Goal: Information Seeking & Learning: Learn about a topic

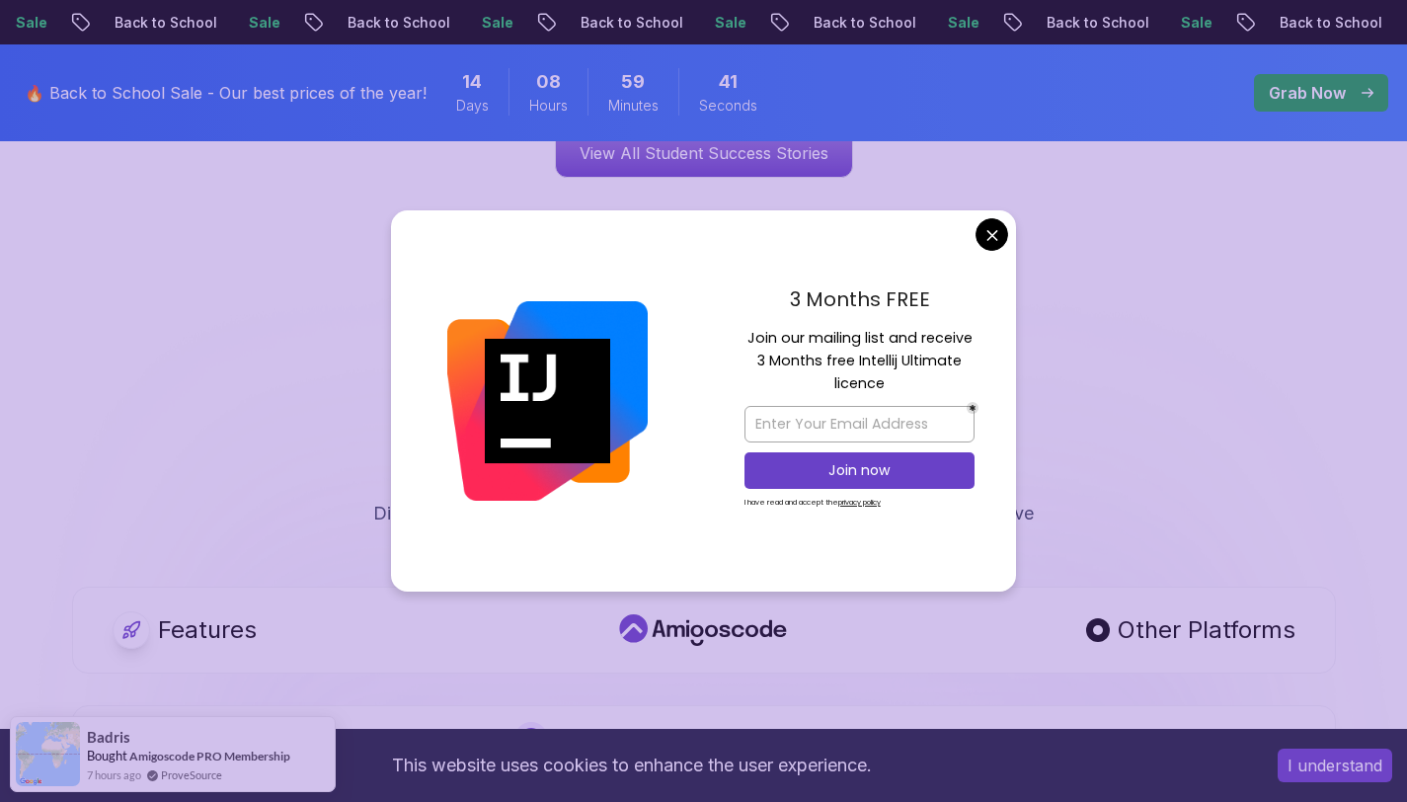
scroll to position [3399, 0]
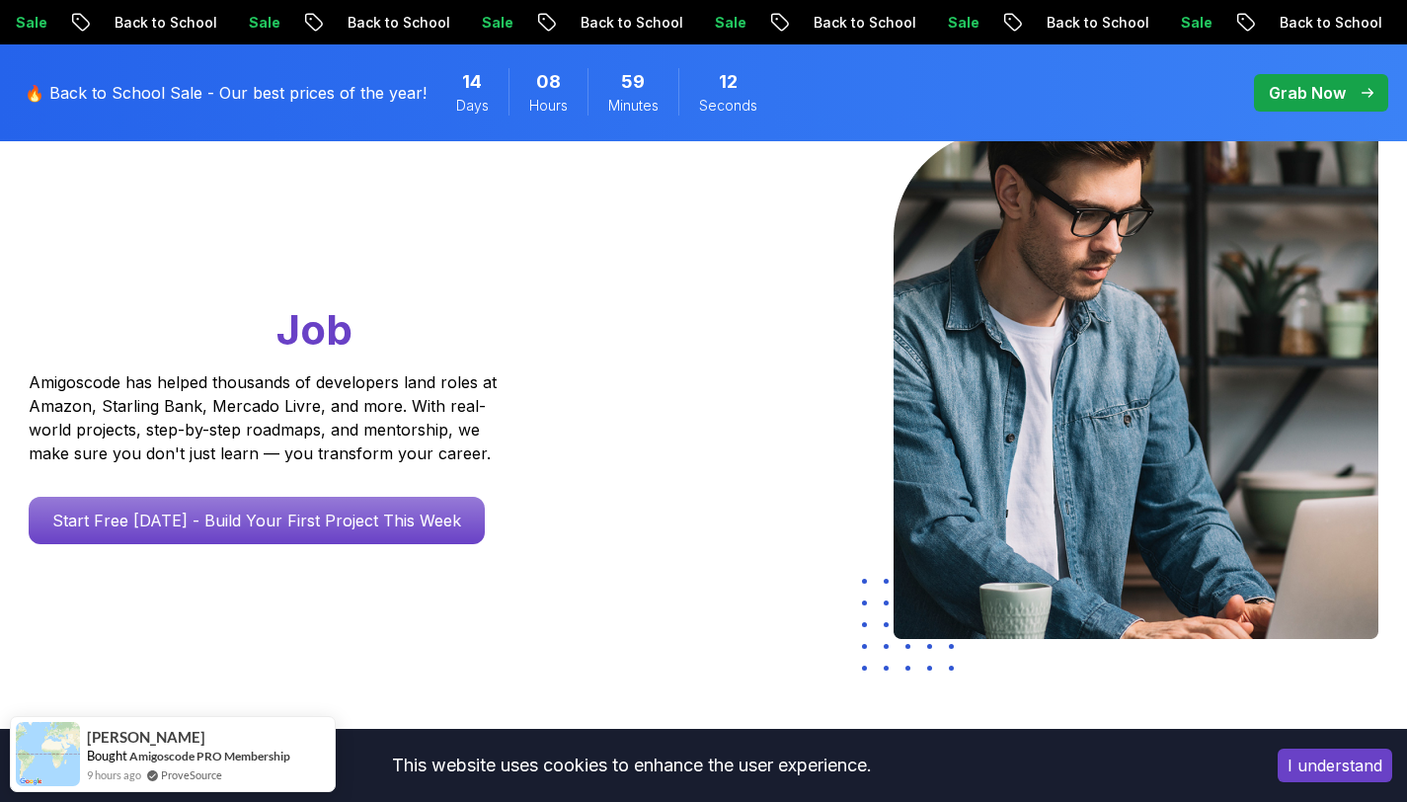
scroll to position [0, 0]
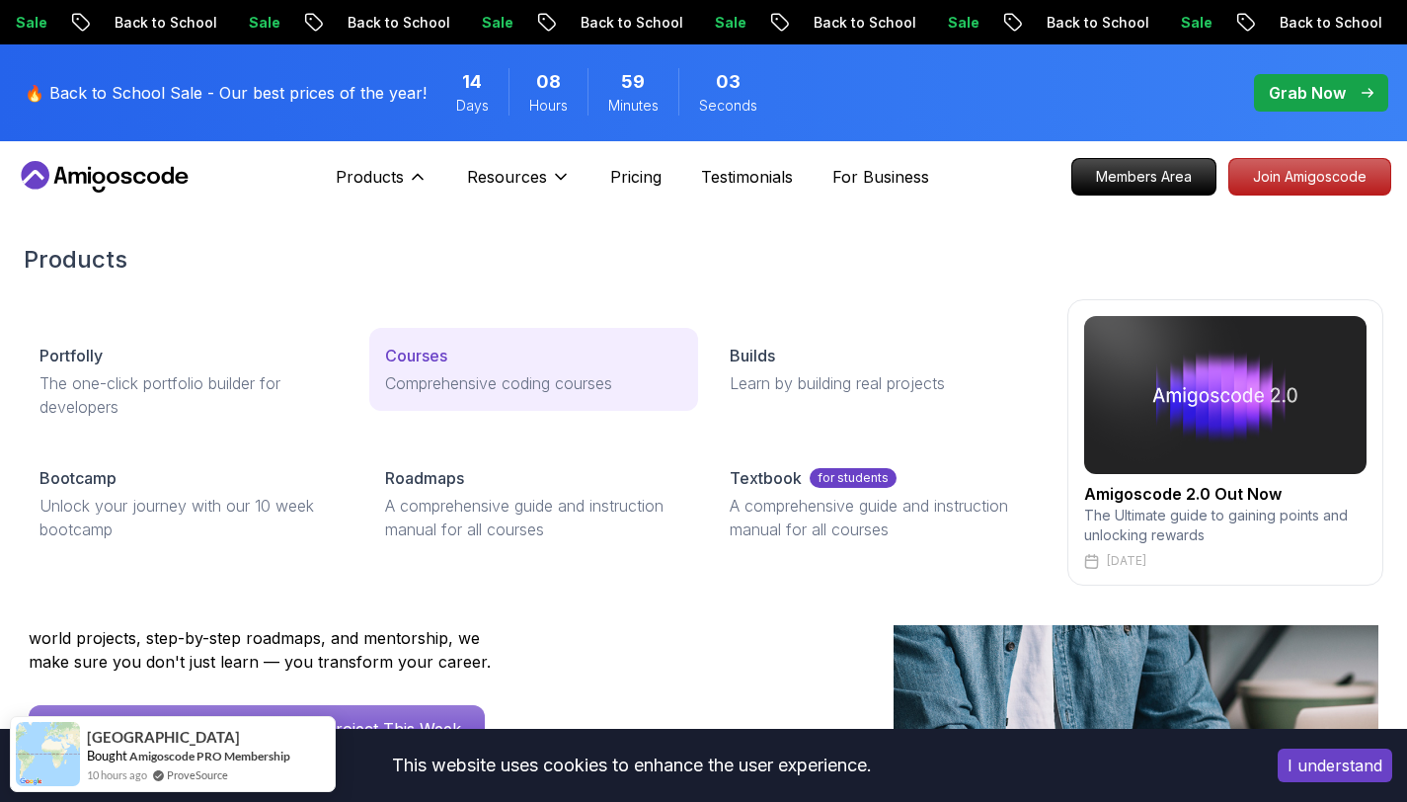
click at [459, 372] on p "Comprehensive coding courses" at bounding box center [534, 383] width 298 height 24
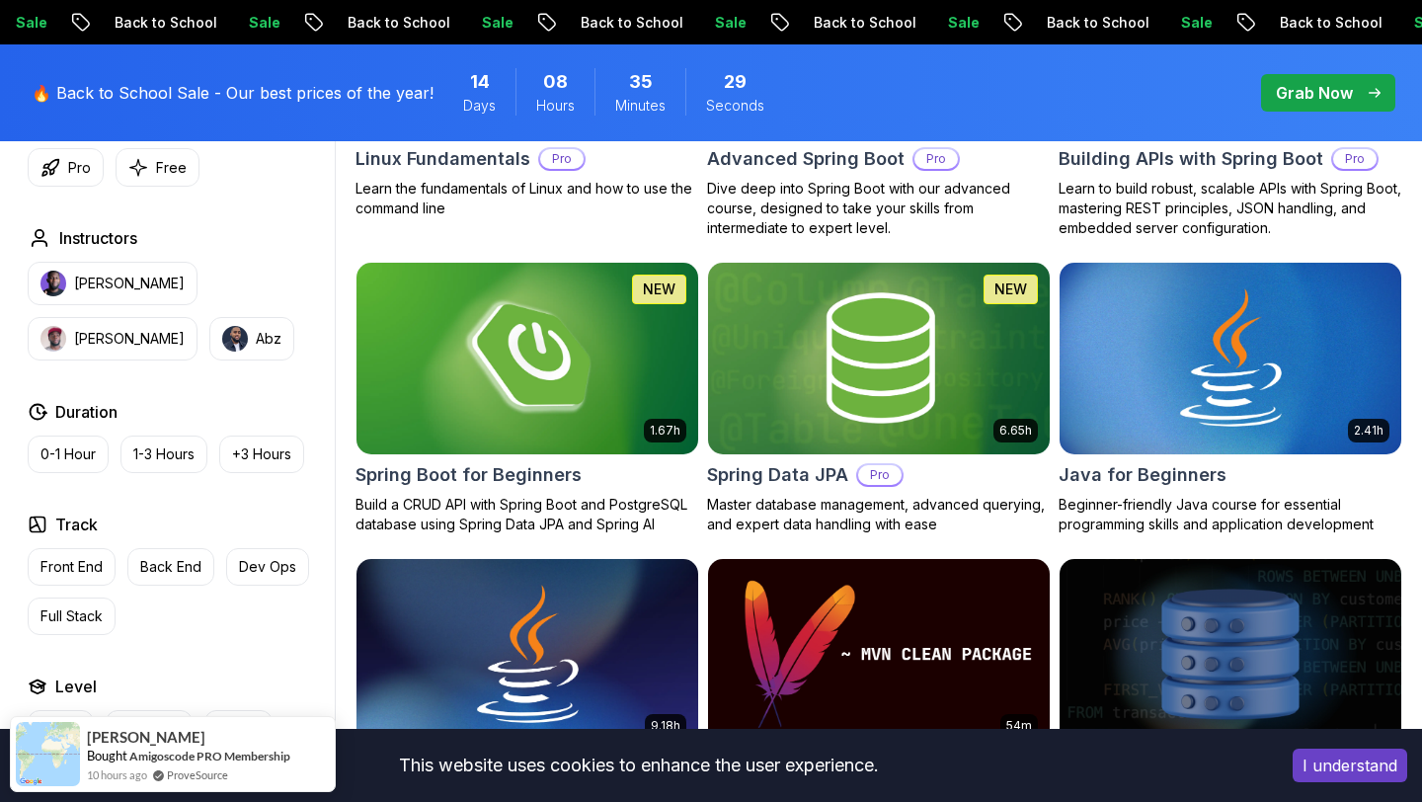
scroll to position [810, 0]
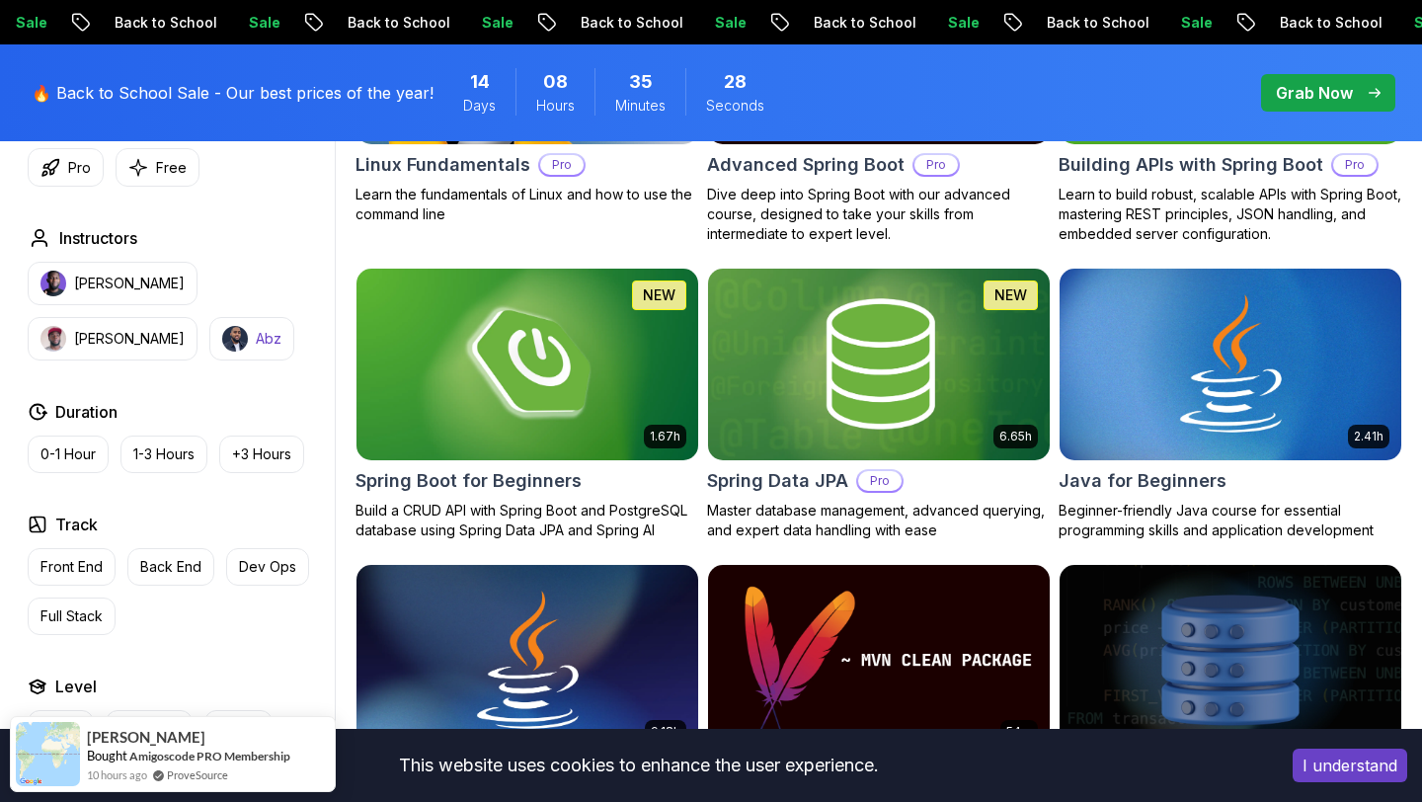
click at [222, 349] on img "button" at bounding box center [235, 339] width 26 height 26
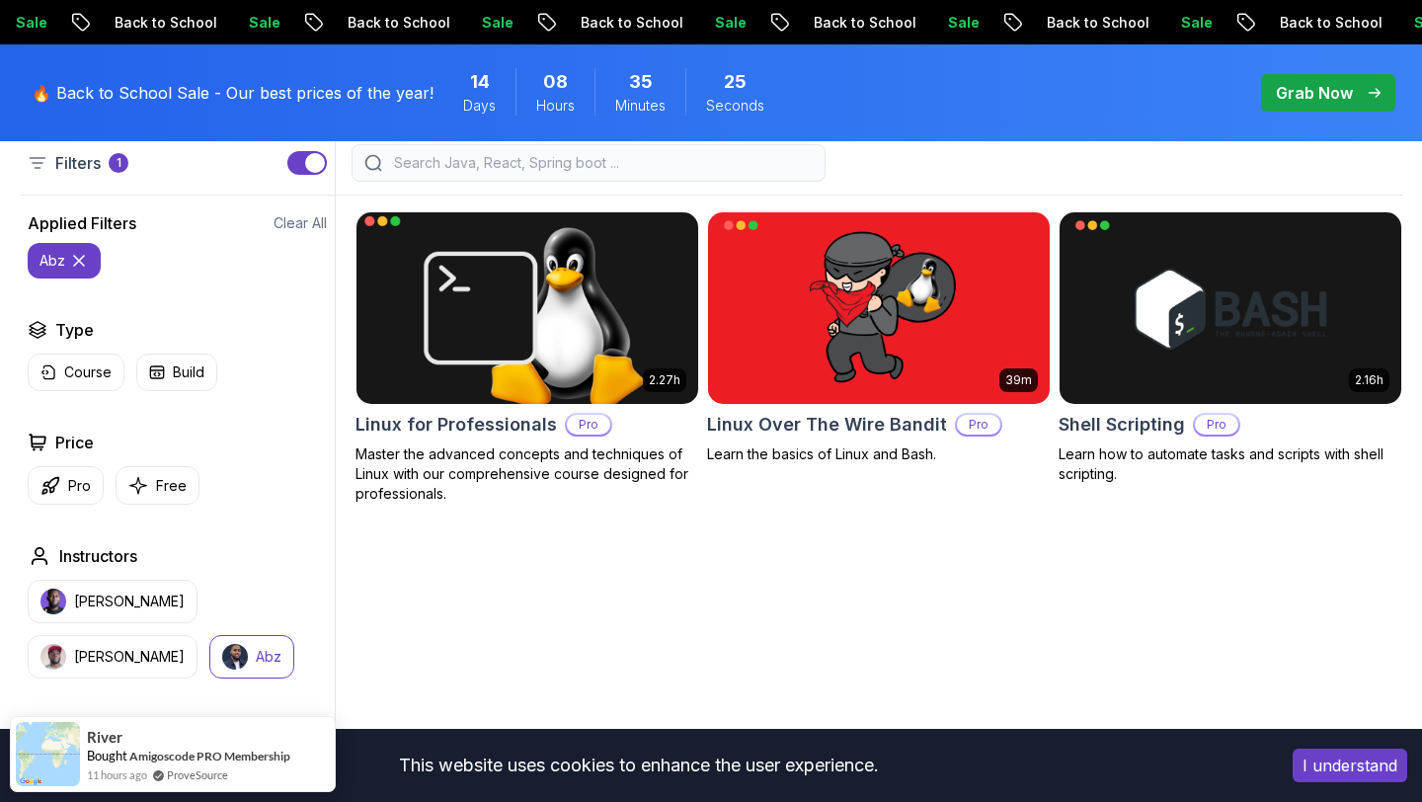
scroll to position [551, 0]
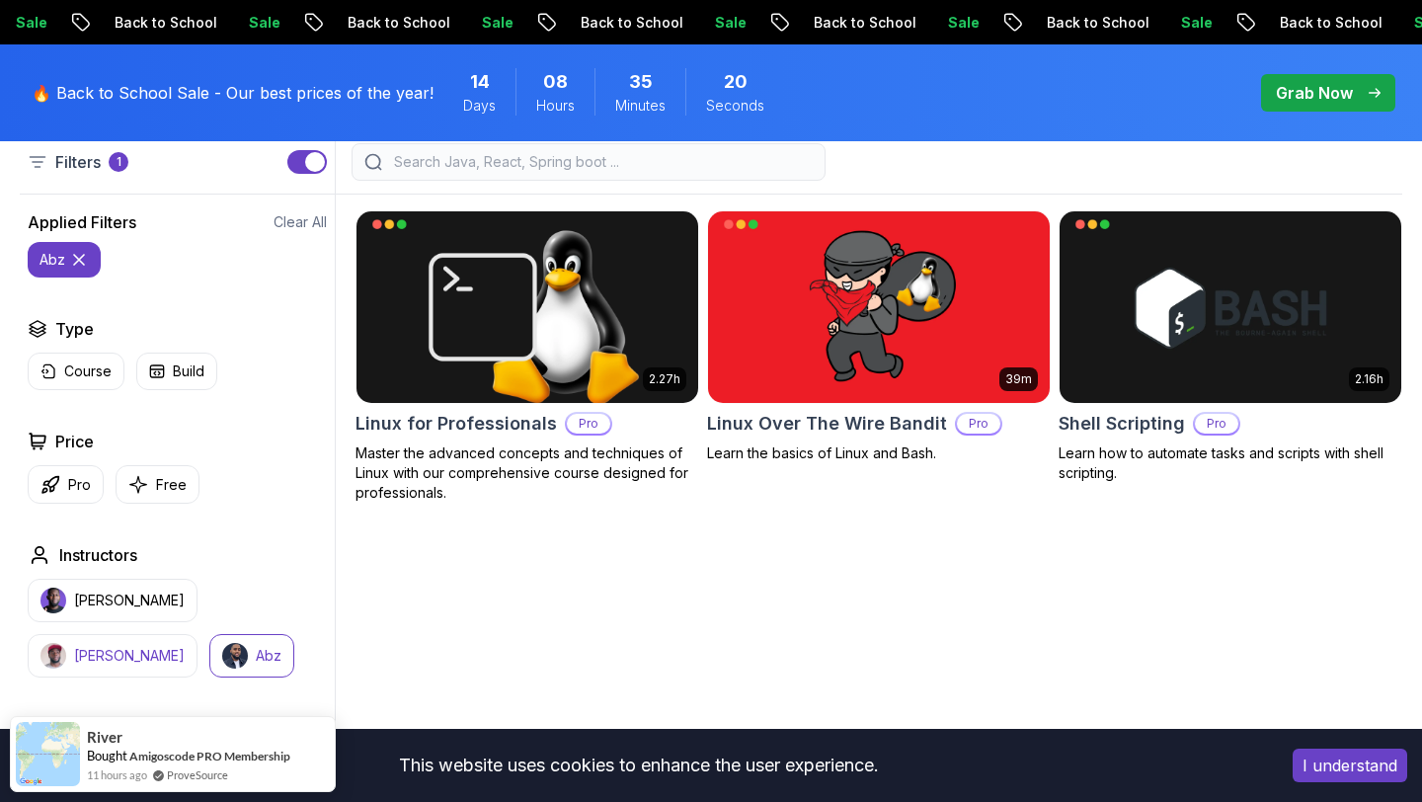
click at [197, 634] on button "Richard" at bounding box center [113, 655] width 170 height 43
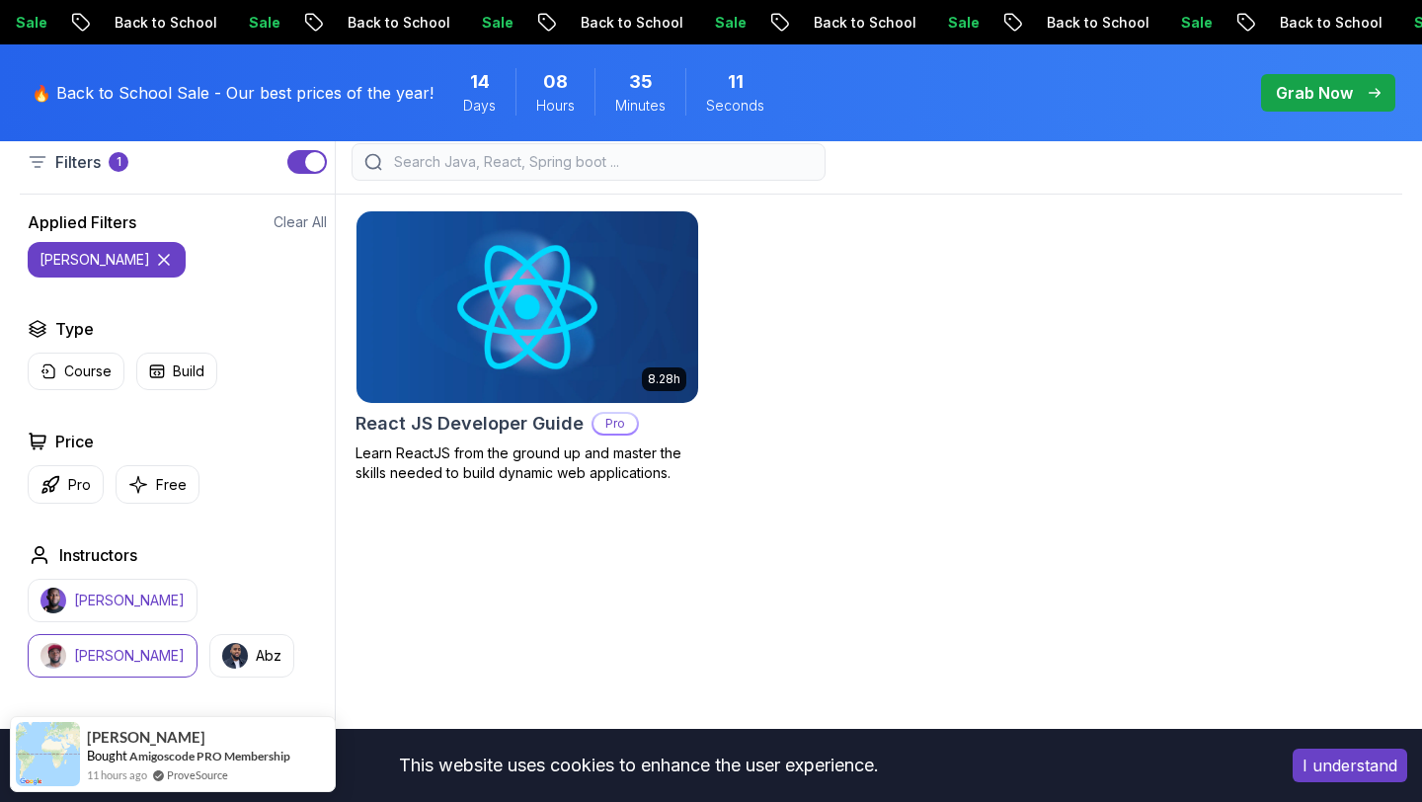
click at [101, 603] on p "Nelson Djalo" at bounding box center [129, 600] width 111 height 20
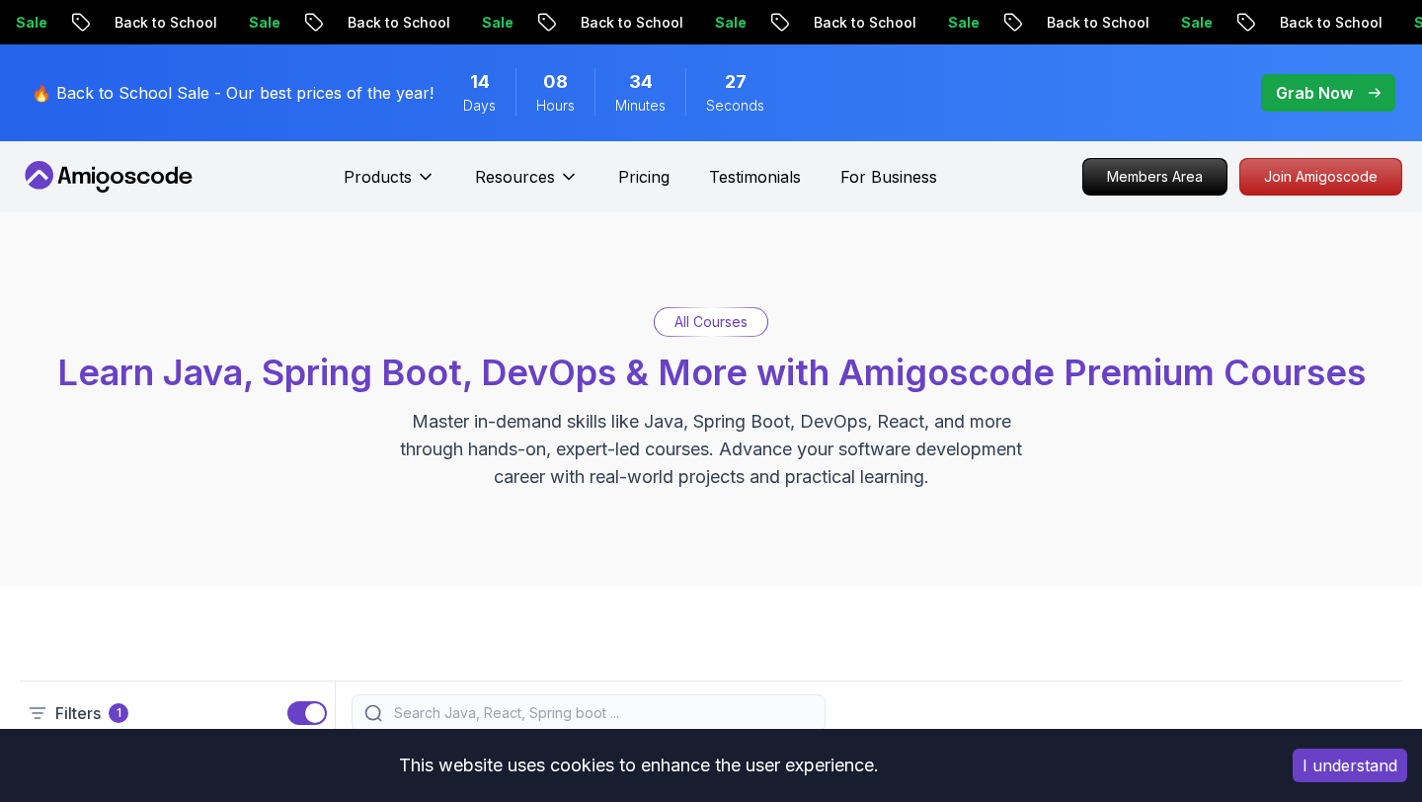
click at [1361, 82] on div "Grab Now" at bounding box center [1328, 93] width 105 height 24
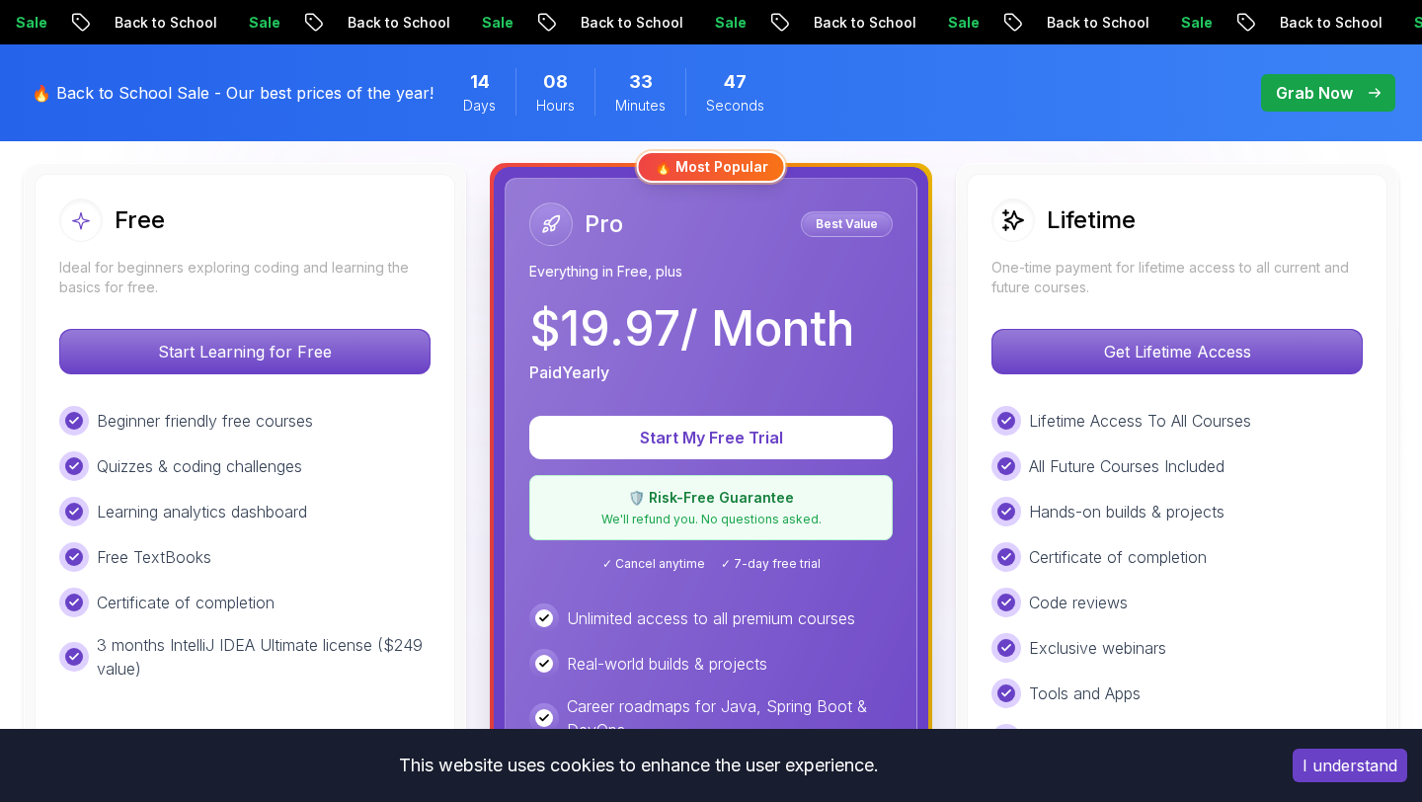
scroll to position [548, 0]
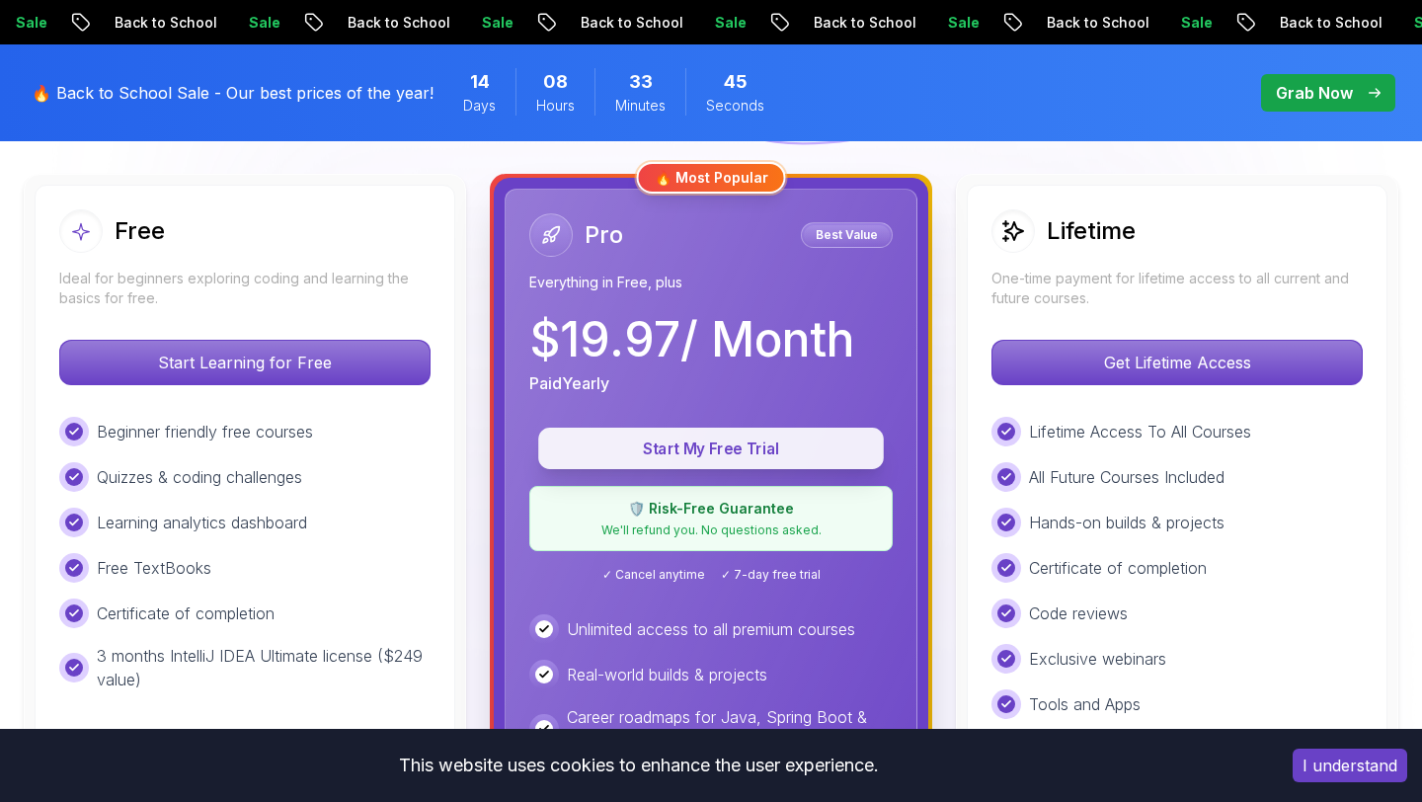
click at [697, 461] on button "Start My Free Trial" at bounding box center [711, 448] width 346 height 41
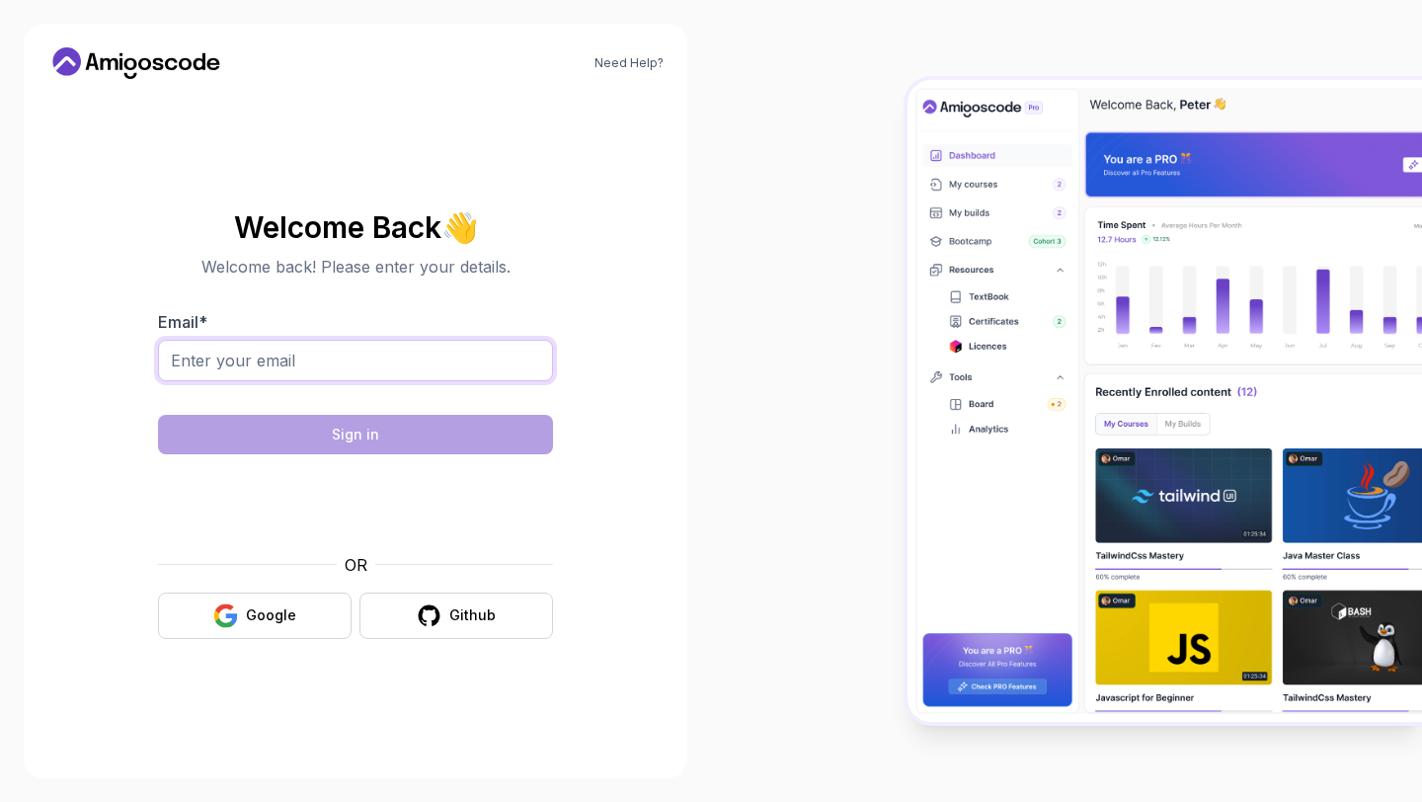
click at [386, 356] on input "Email *" at bounding box center [355, 360] width 395 height 41
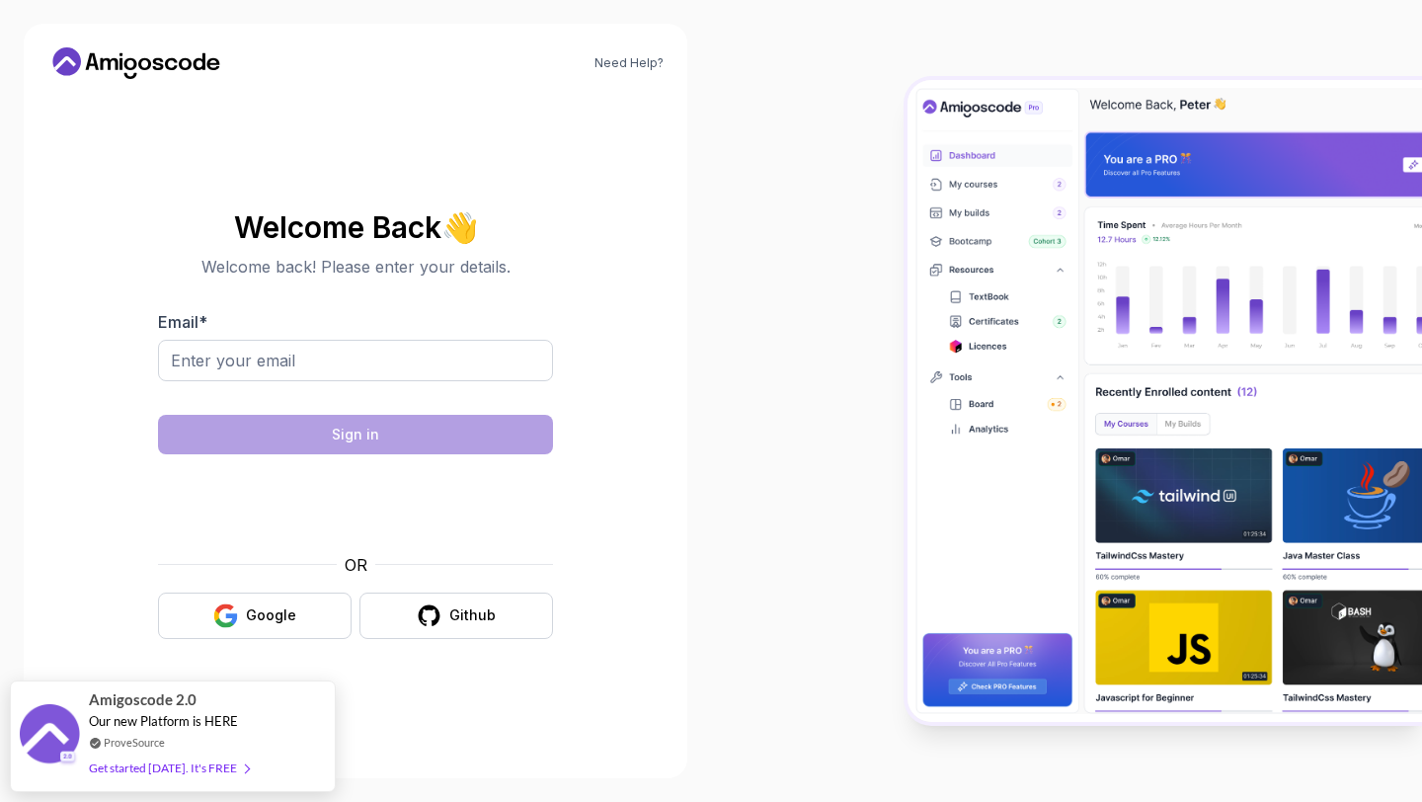
click at [846, 282] on div at bounding box center [1066, 401] width 711 height 802
click at [343, 359] on input "Email *" at bounding box center [355, 360] width 395 height 41
click at [301, 637] on button "Google" at bounding box center [255, 615] width 194 height 46
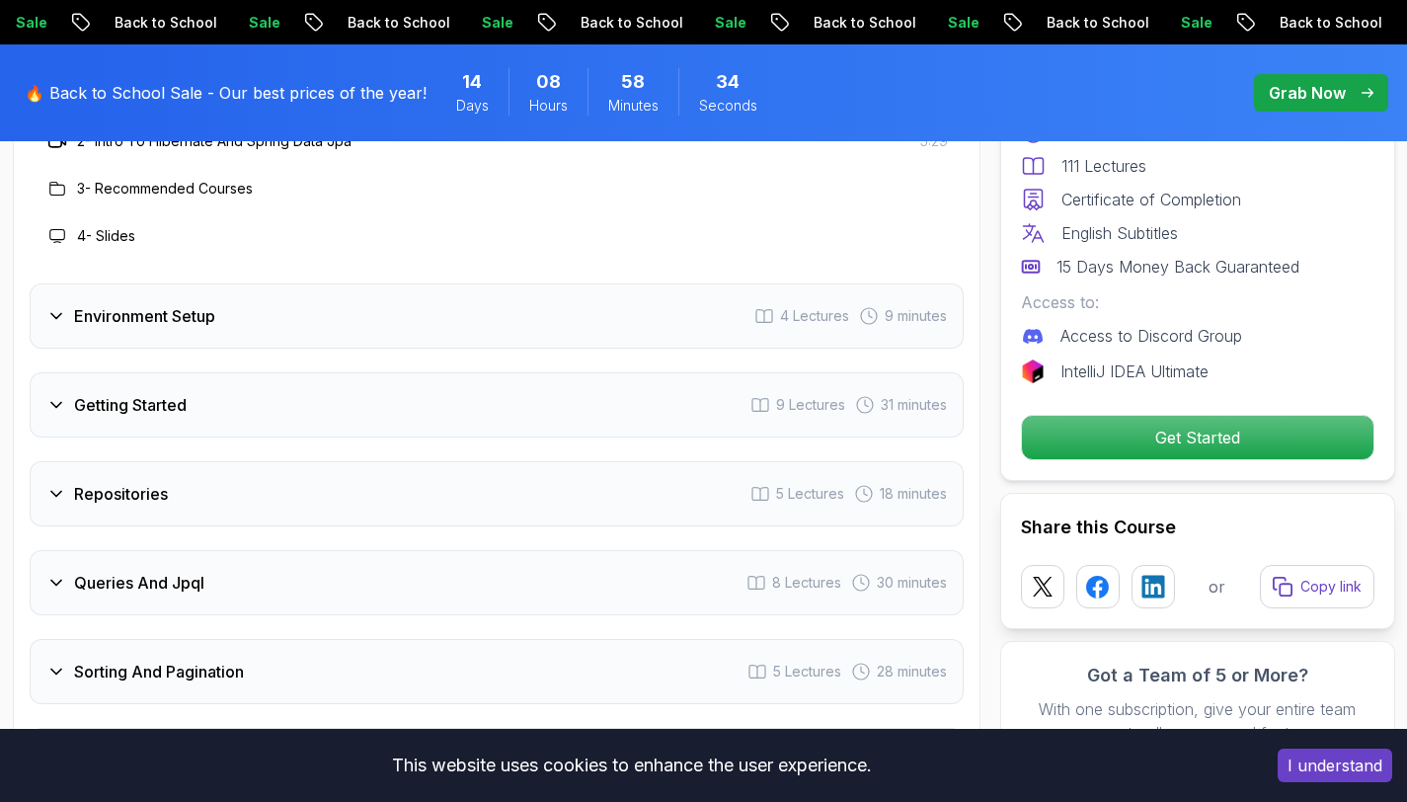
scroll to position [2682, 0]
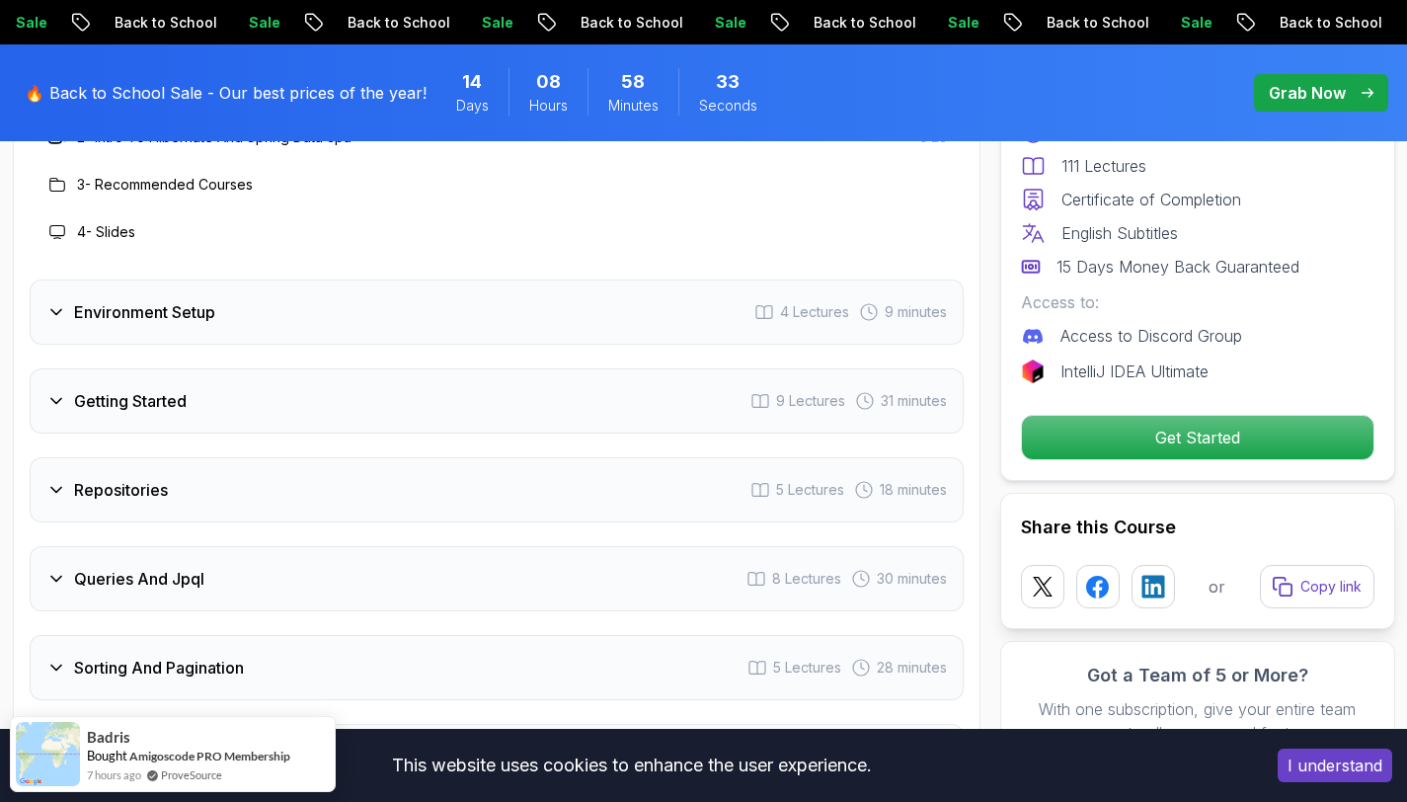
click at [538, 285] on div "Environment Setup 4 Lectures 9 minutes" at bounding box center [497, 311] width 934 height 65
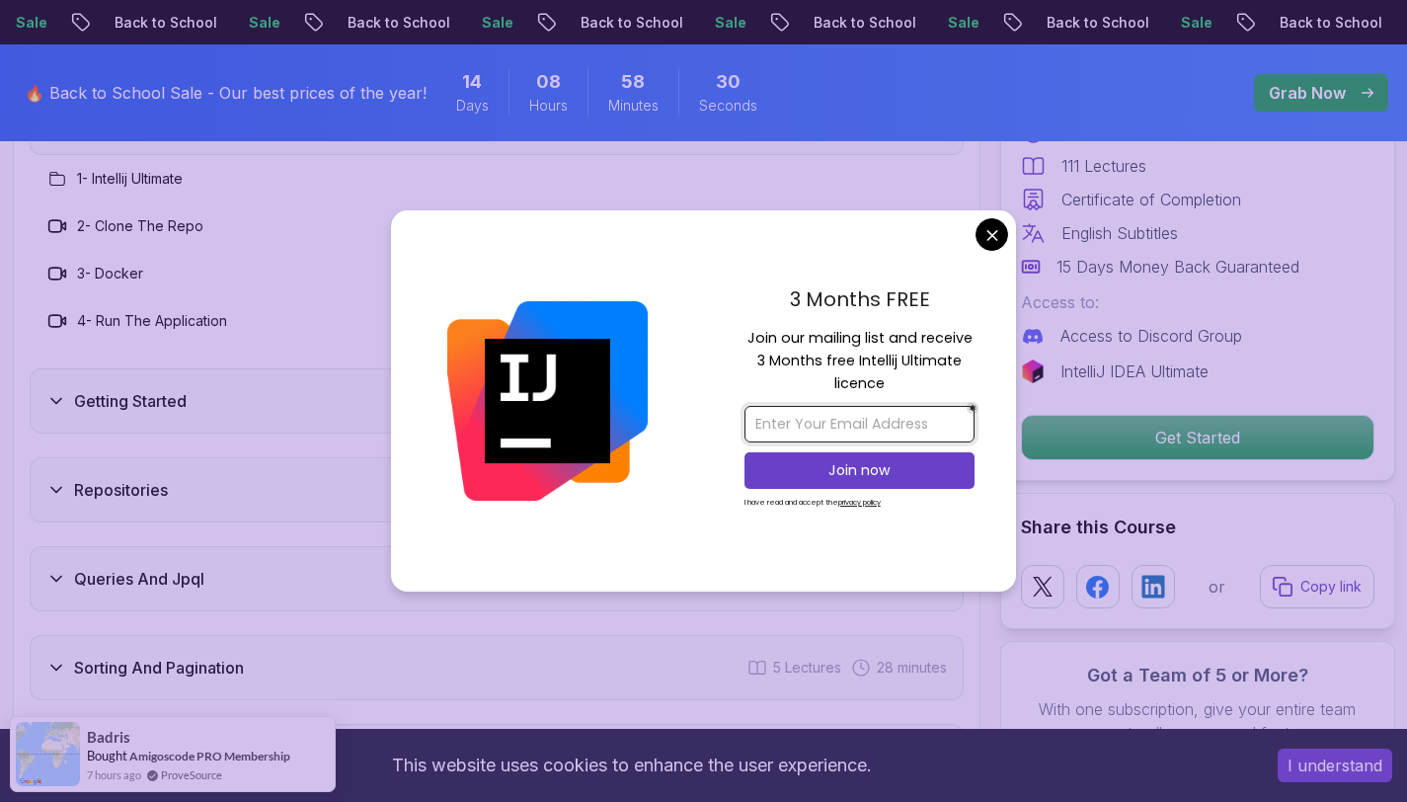
click at [827, 419] on input "email" at bounding box center [859, 424] width 230 height 37
type input "o"
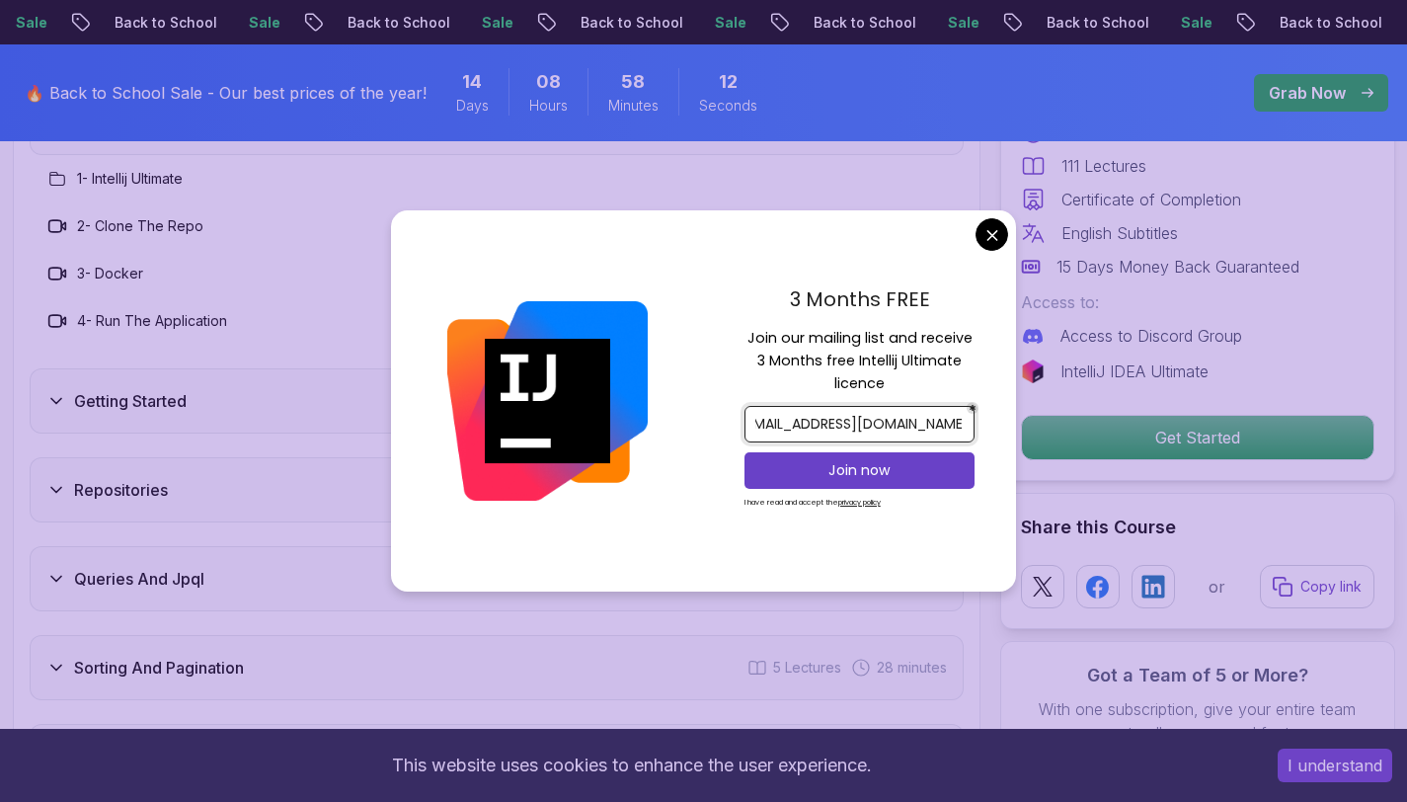
scroll to position [0, 29]
type input "ogabeknorpulatov571@gmail.com"
click button "Join now" at bounding box center [859, 470] width 230 height 37
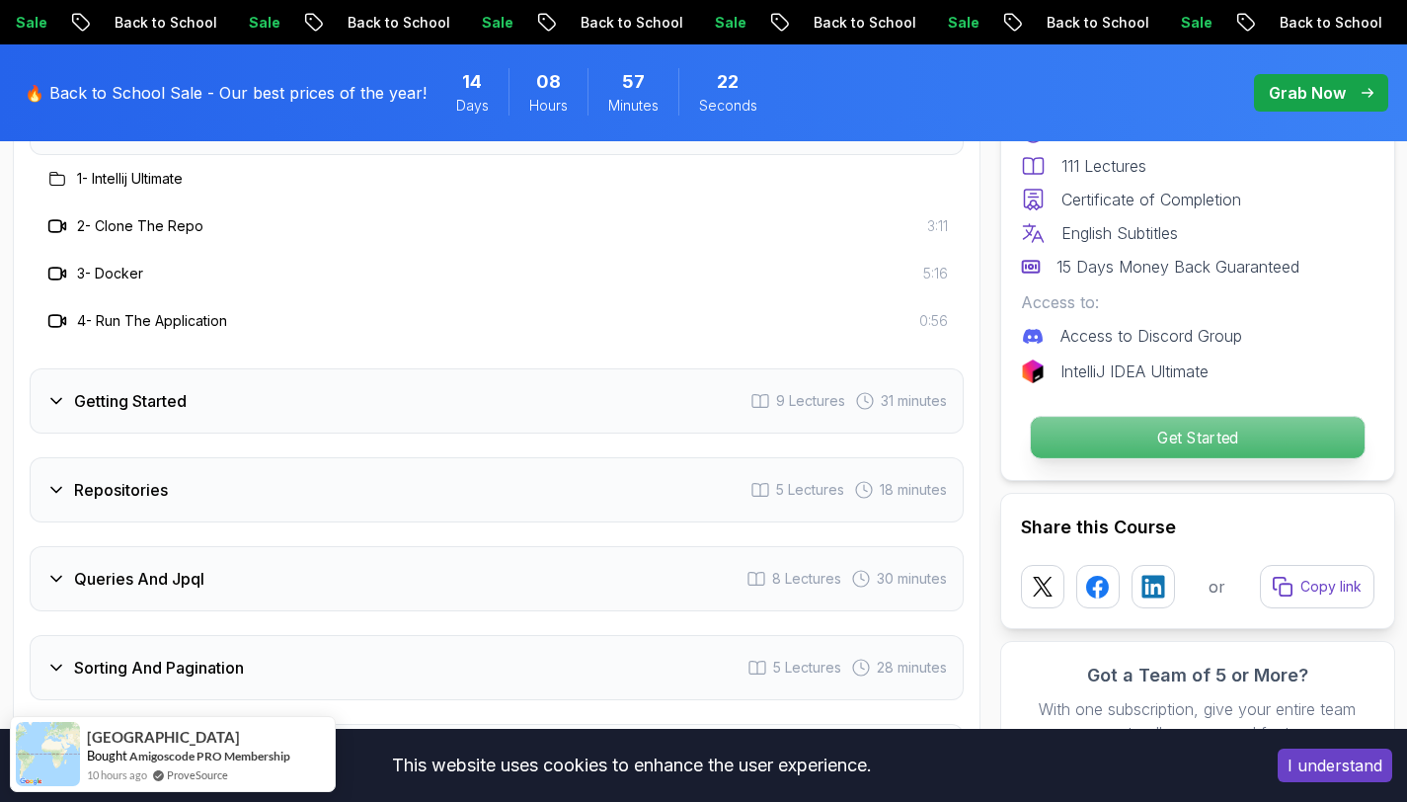
click at [1091, 422] on p "Get Started" at bounding box center [1197, 437] width 334 height 41
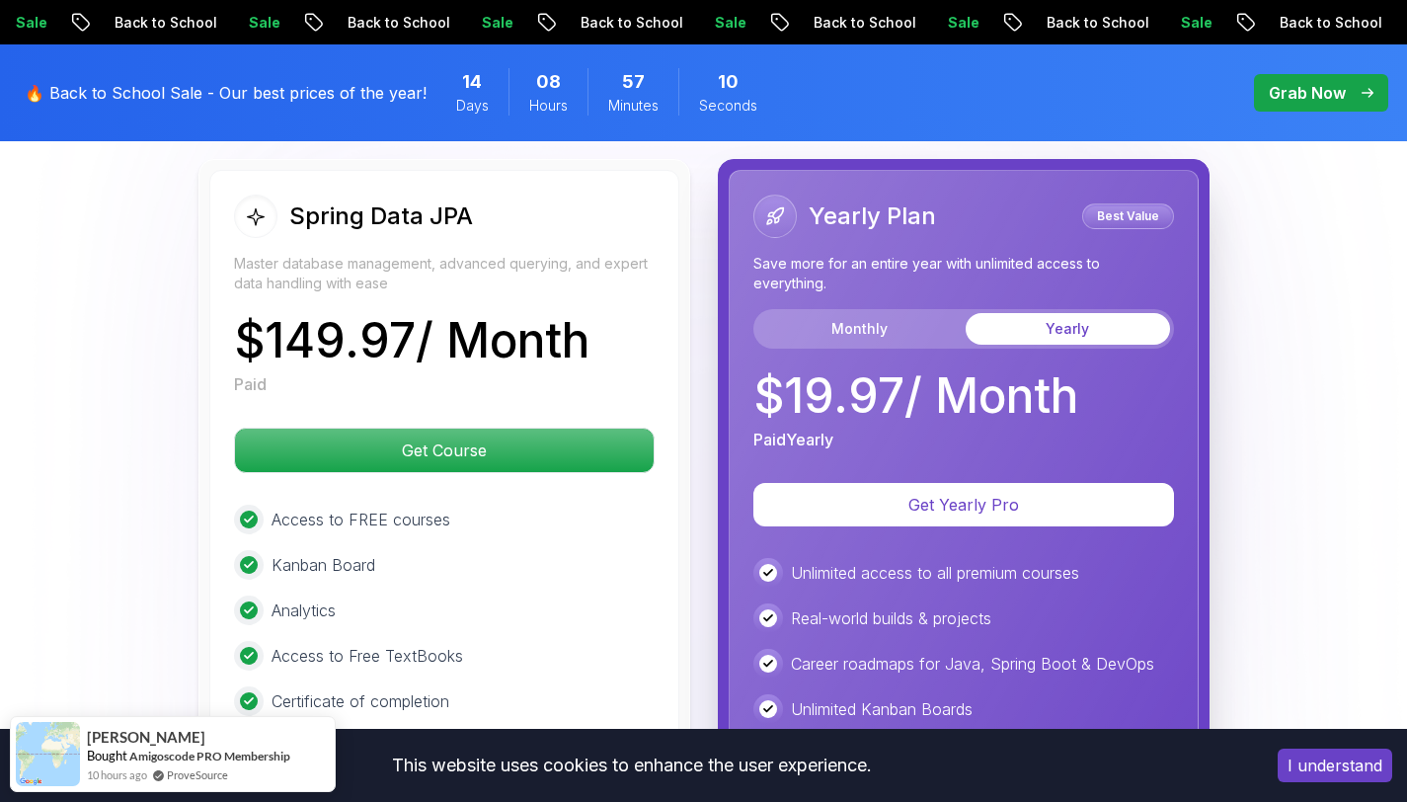
scroll to position [4994, 0]
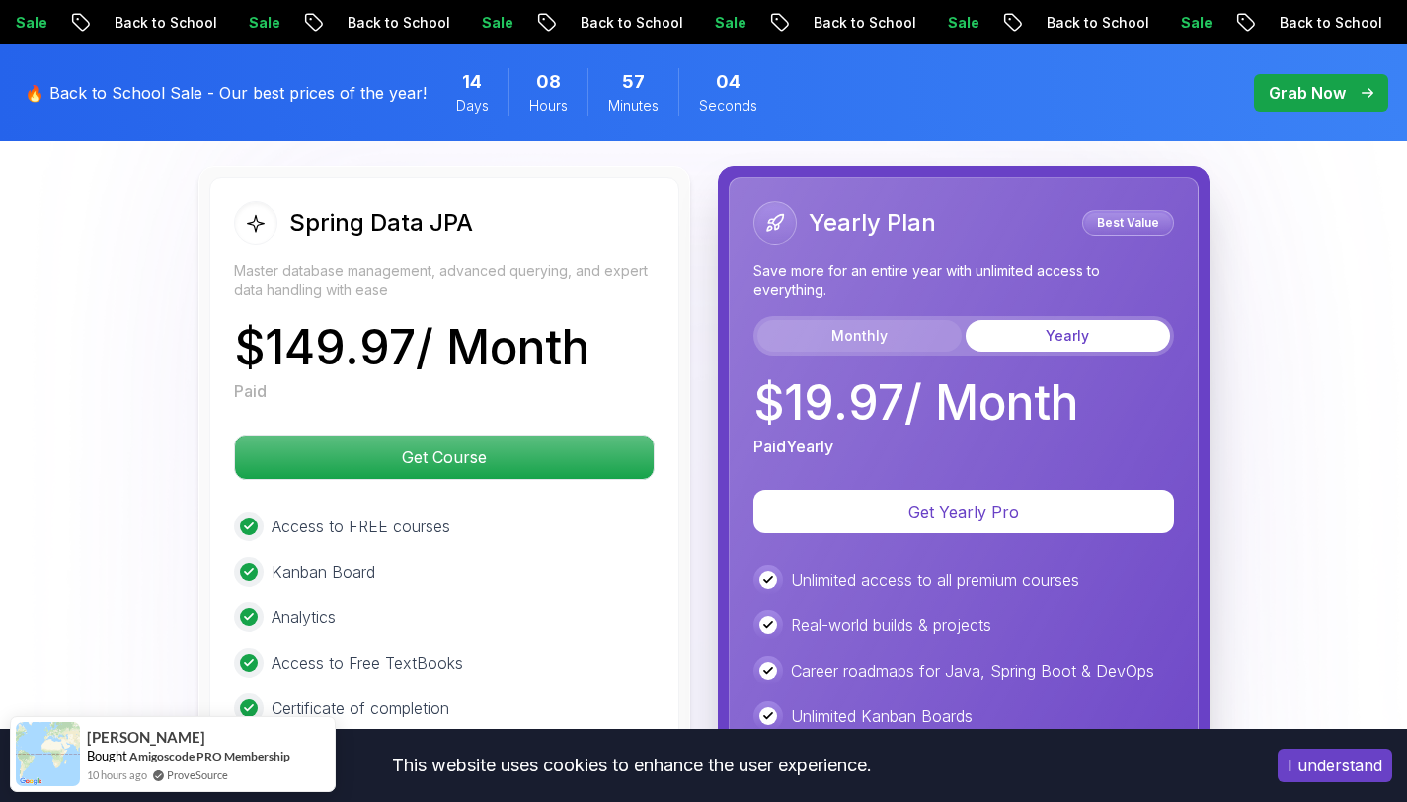
click at [875, 320] on button "Monthly" at bounding box center [859, 336] width 204 height 32
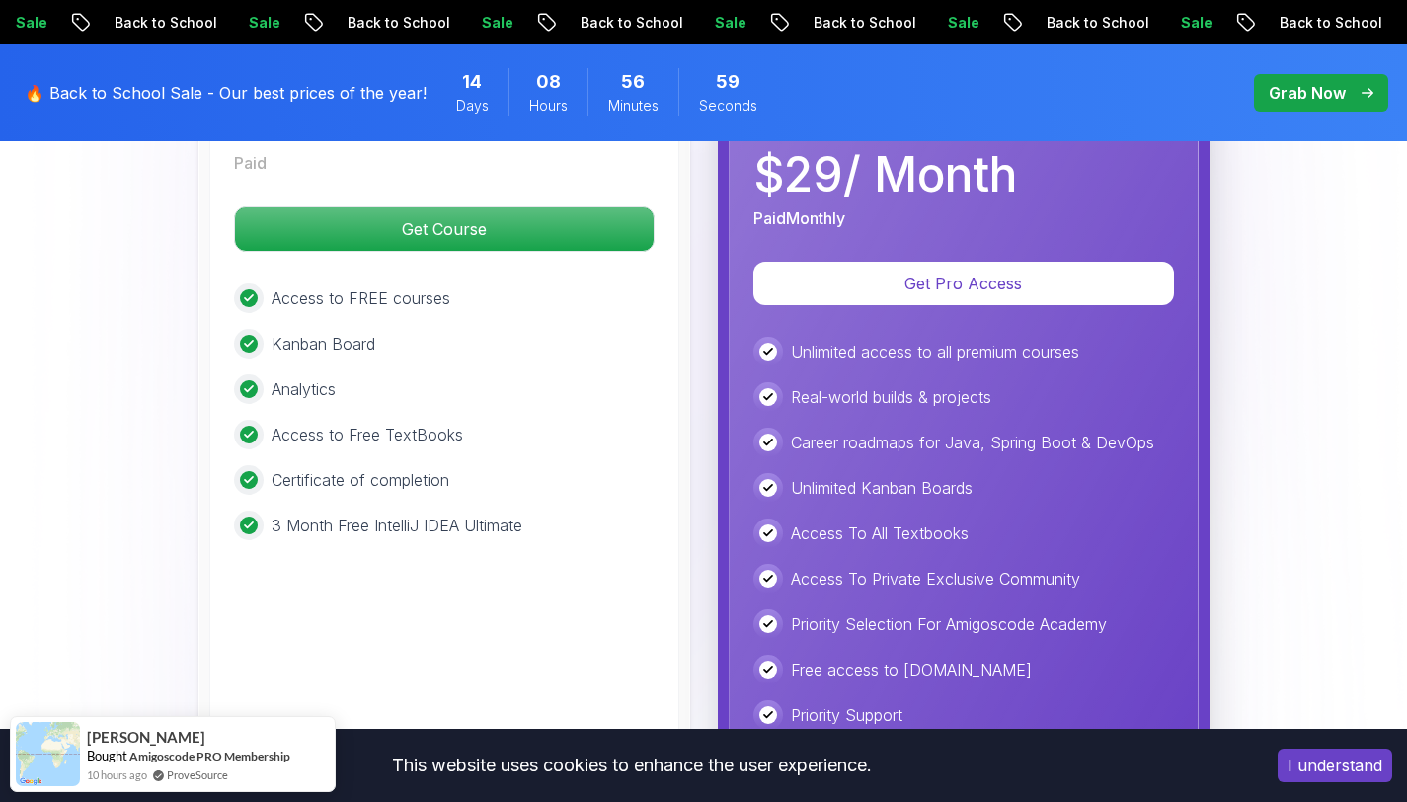
scroll to position [5248, 0]
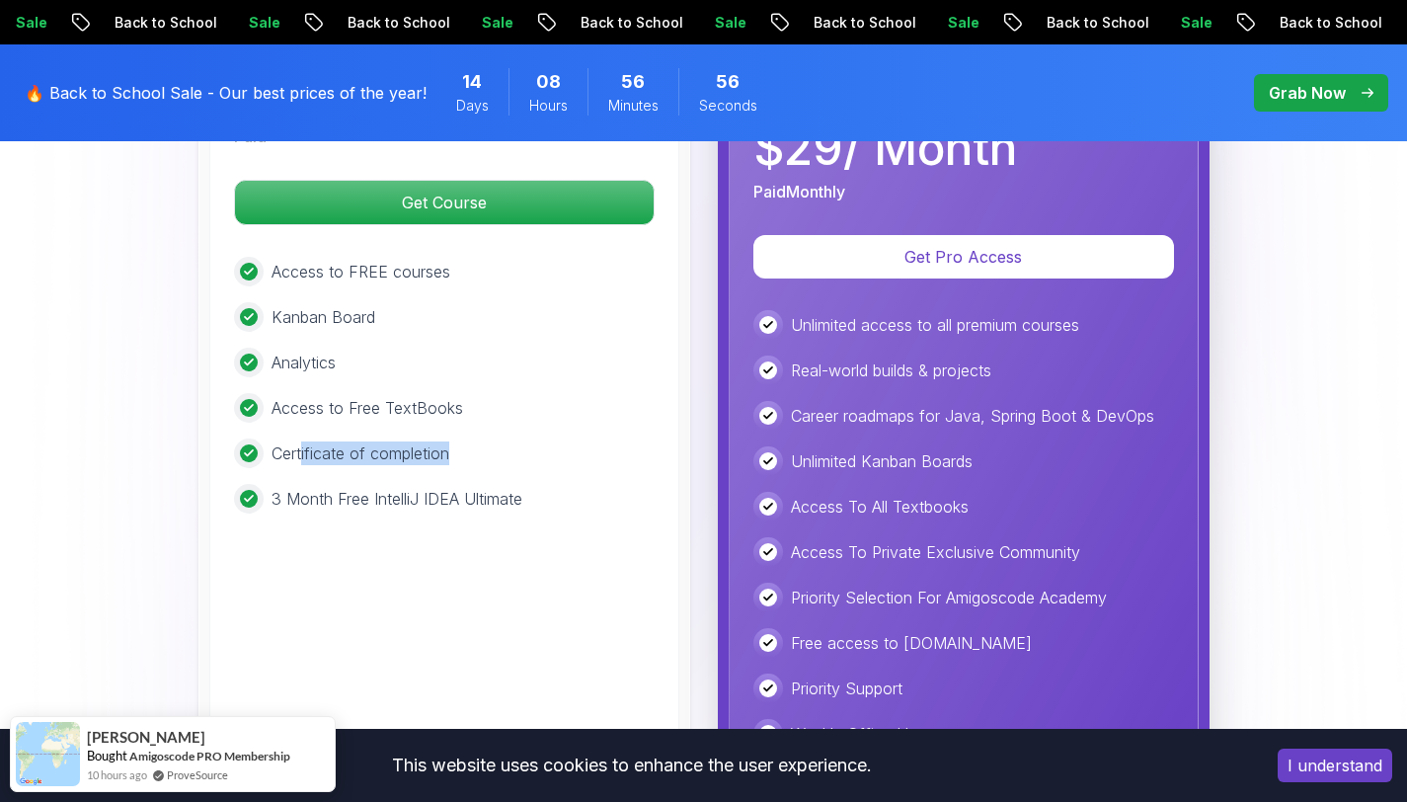
drag, startPoint x: 300, startPoint y: 431, endPoint x: 463, endPoint y: 417, distance: 163.6
click at [461, 438] on div "Certificate of completion" at bounding box center [444, 453] width 421 height 30
drag, startPoint x: 301, startPoint y: 377, endPoint x: 574, endPoint y: 375, distance: 272.5
click at [567, 393] on div "Access to Free TextBooks" at bounding box center [444, 408] width 421 height 30
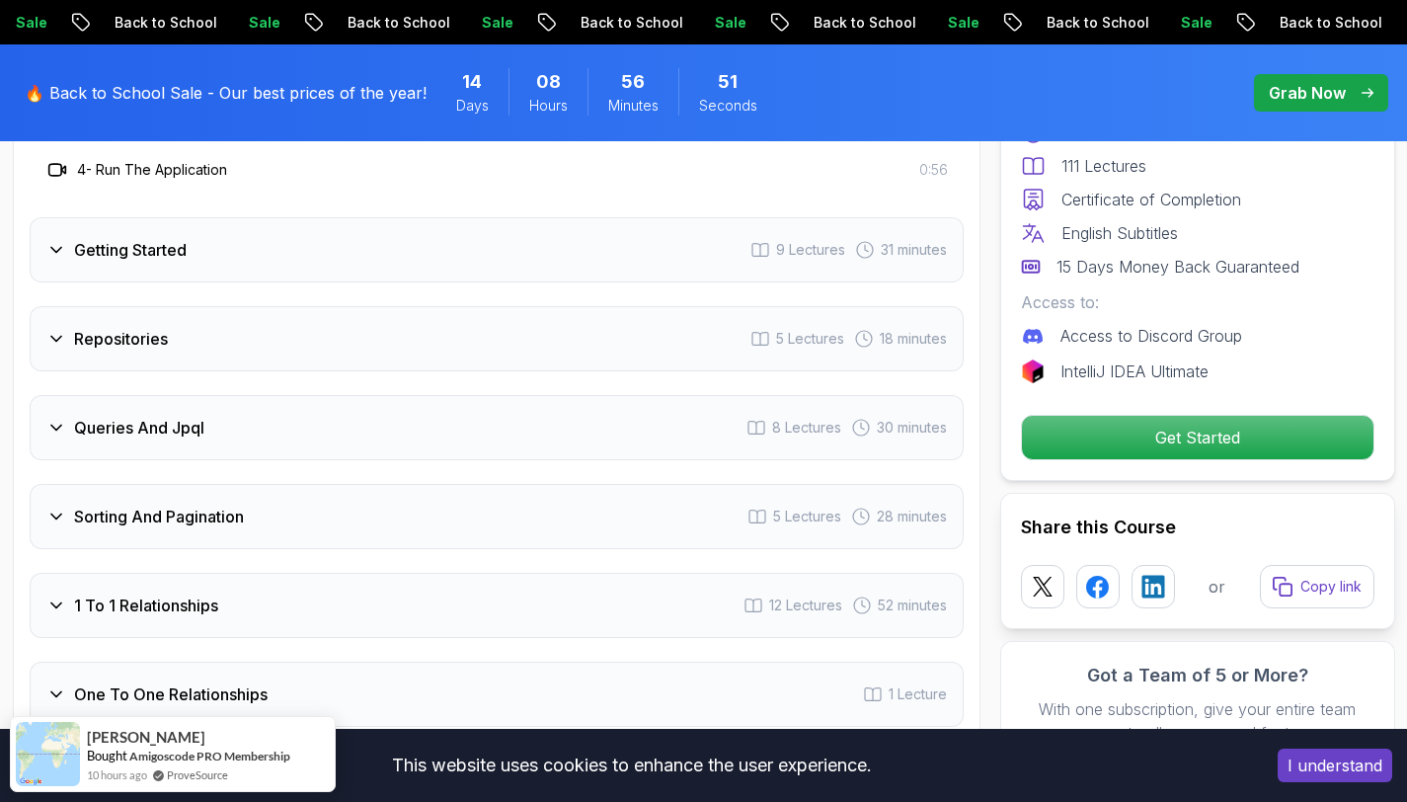
scroll to position [2829, 0]
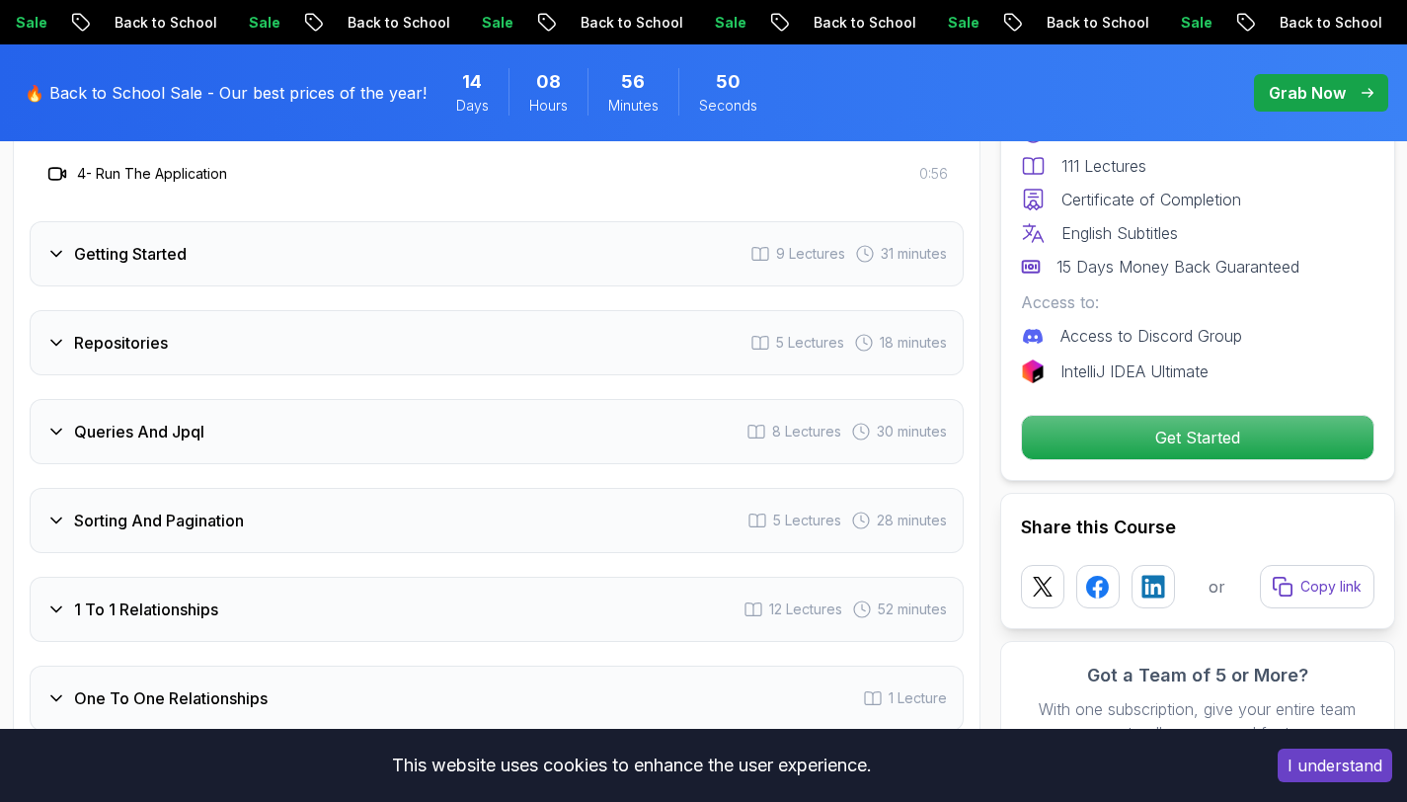
click at [47, 599] on icon at bounding box center [56, 609] width 20 height 20
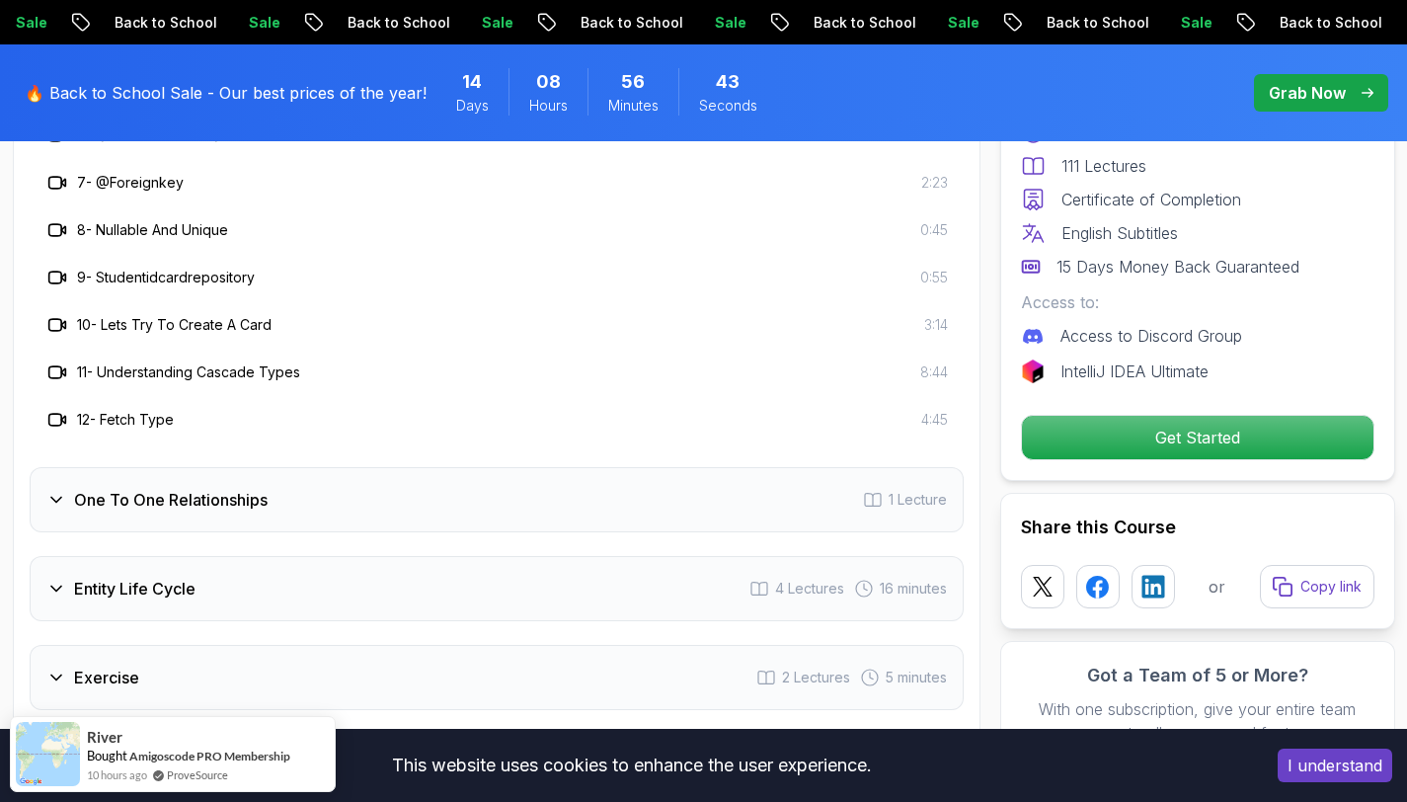
scroll to position [3423, 0]
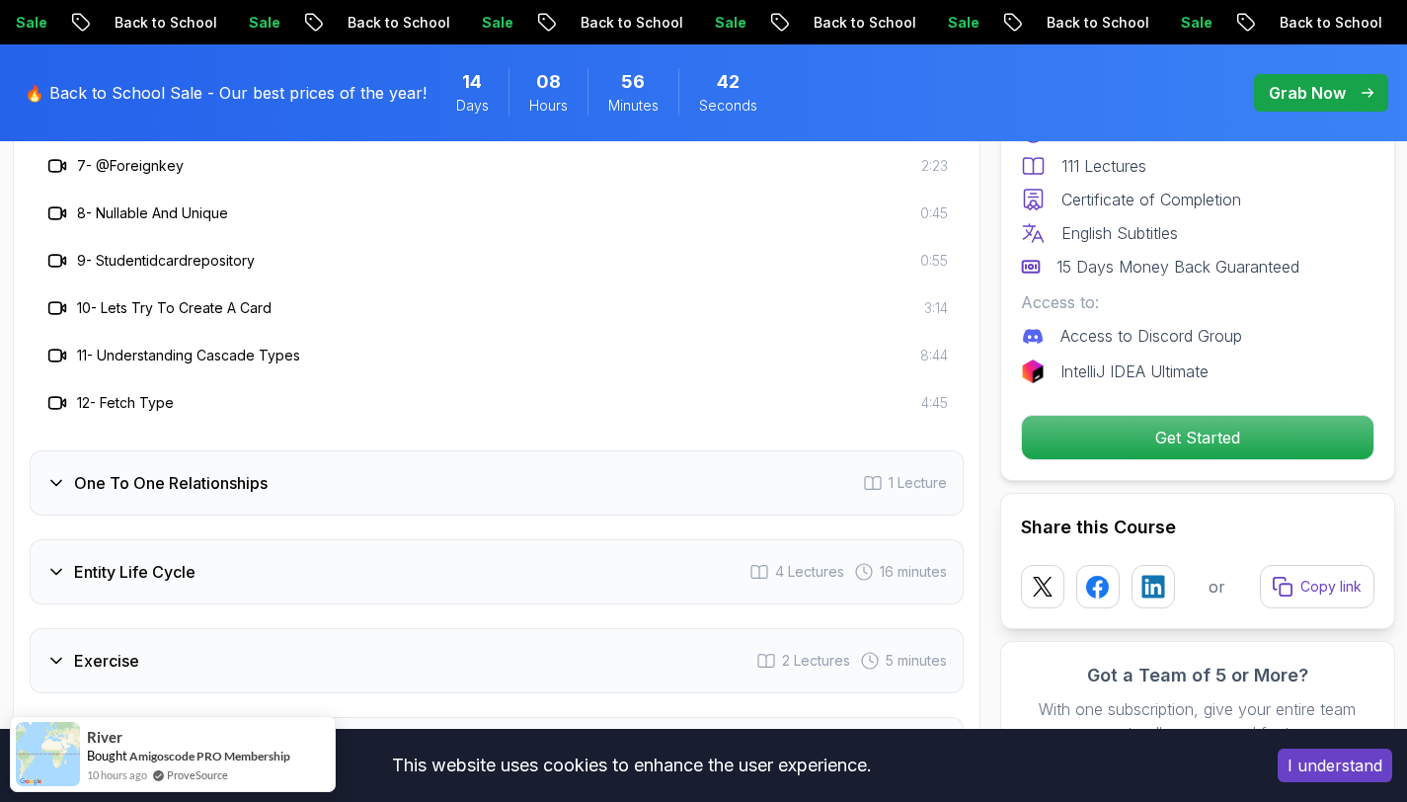
click at [294, 456] on div "One To One Relationships 1 Lecture" at bounding box center [497, 482] width 934 height 65
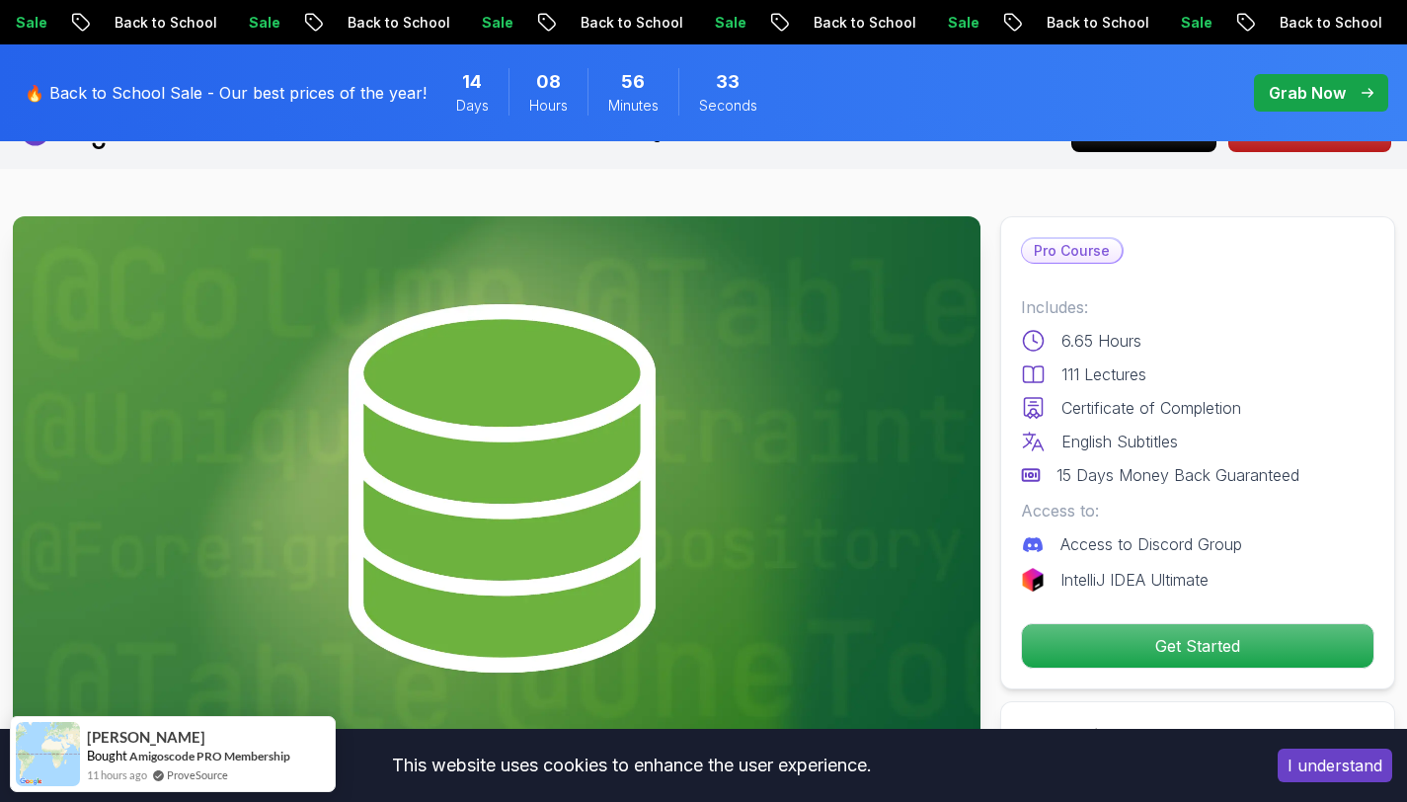
scroll to position [312, 0]
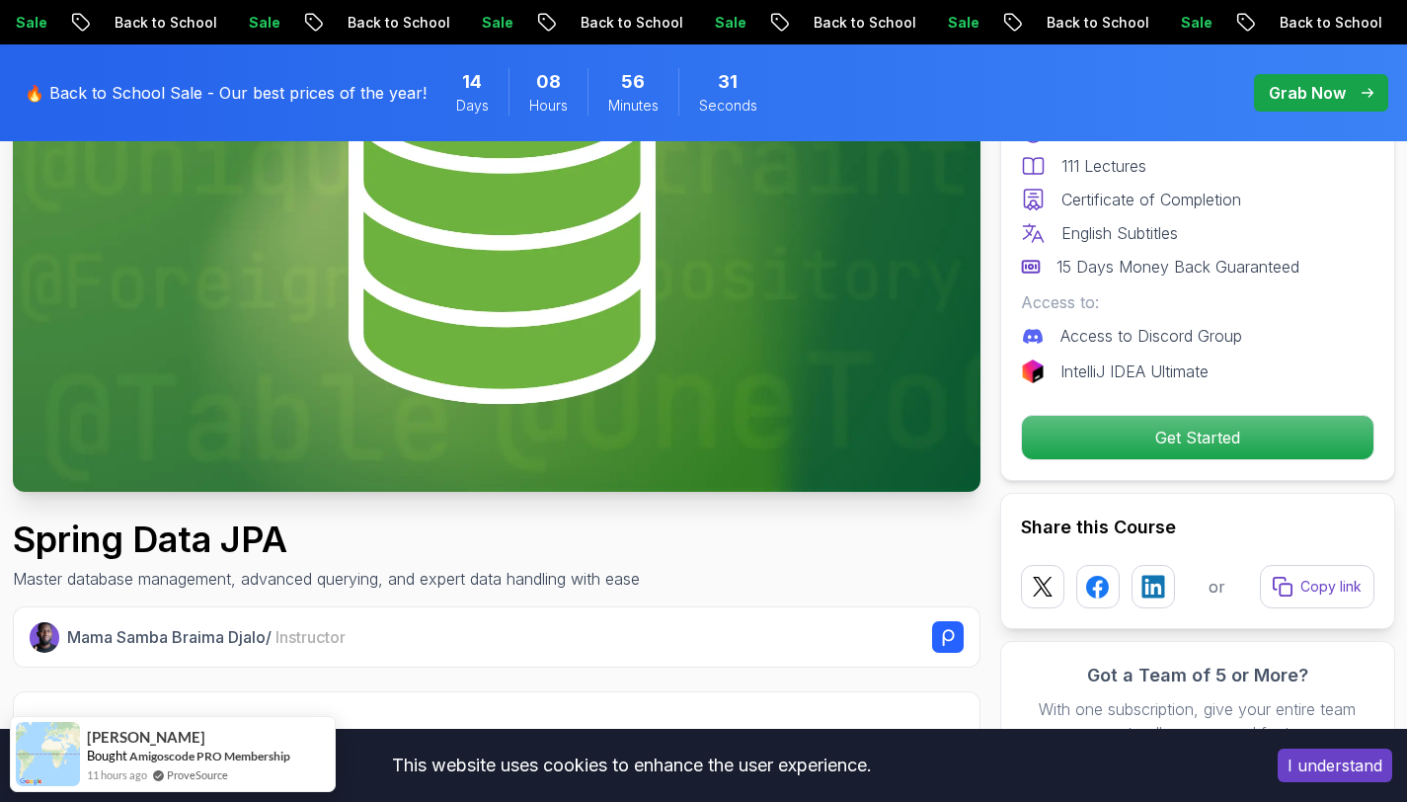
click at [1337, 765] on button "I understand" at bounding box center [1335, 765] width 115 height 34
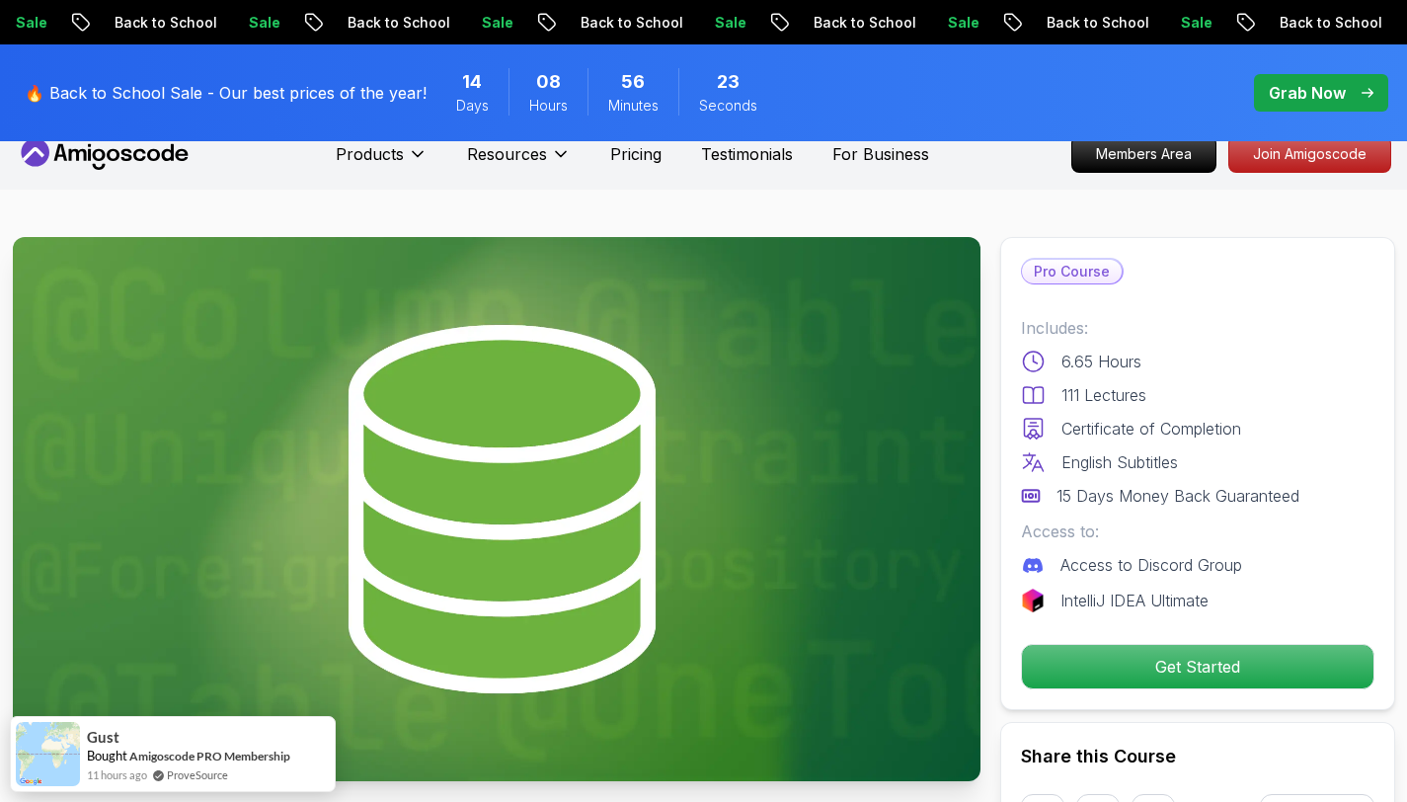
scroll to position [0, 0]
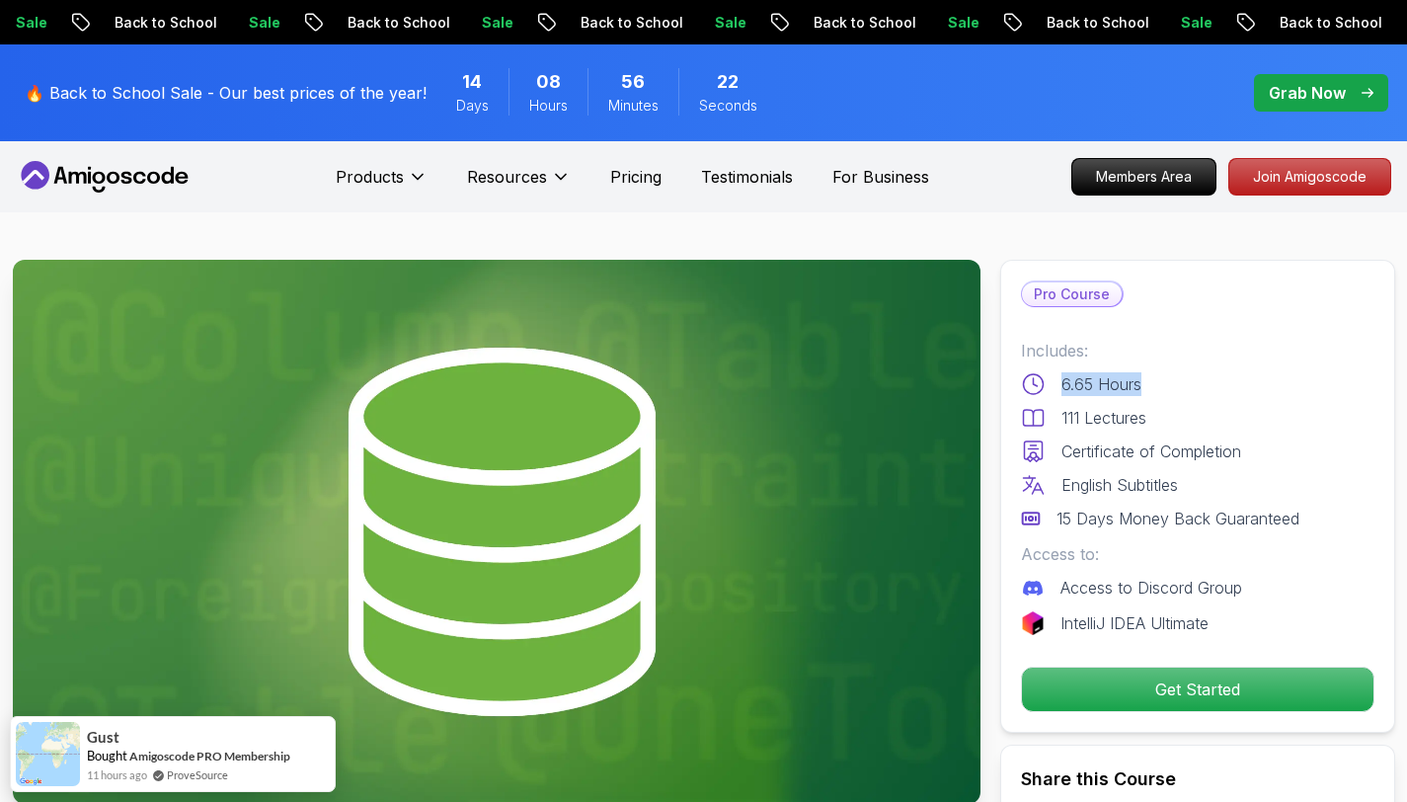
drag, startPoint x: 1057, startPoint y: 379, endPoint x: 1152, endPoint y: 377, distance: 94.8
click at [1152, 377] on div "6.65 Hours" at bounding box center [1197, 384] width 353 height 24
drag, startPoint x: 1059, startPoint y: 419, endPoint x: 1219, endPoint y: 421, distance: 160.0
click at [1215, 421] on div "111 Lectures" at bounding box center [1197, 418] width 353 height 24
drag, startPoint x: 1063, startPoint y: 457, endPoint x: 1218, endPoint y: 461, distance: 155.1
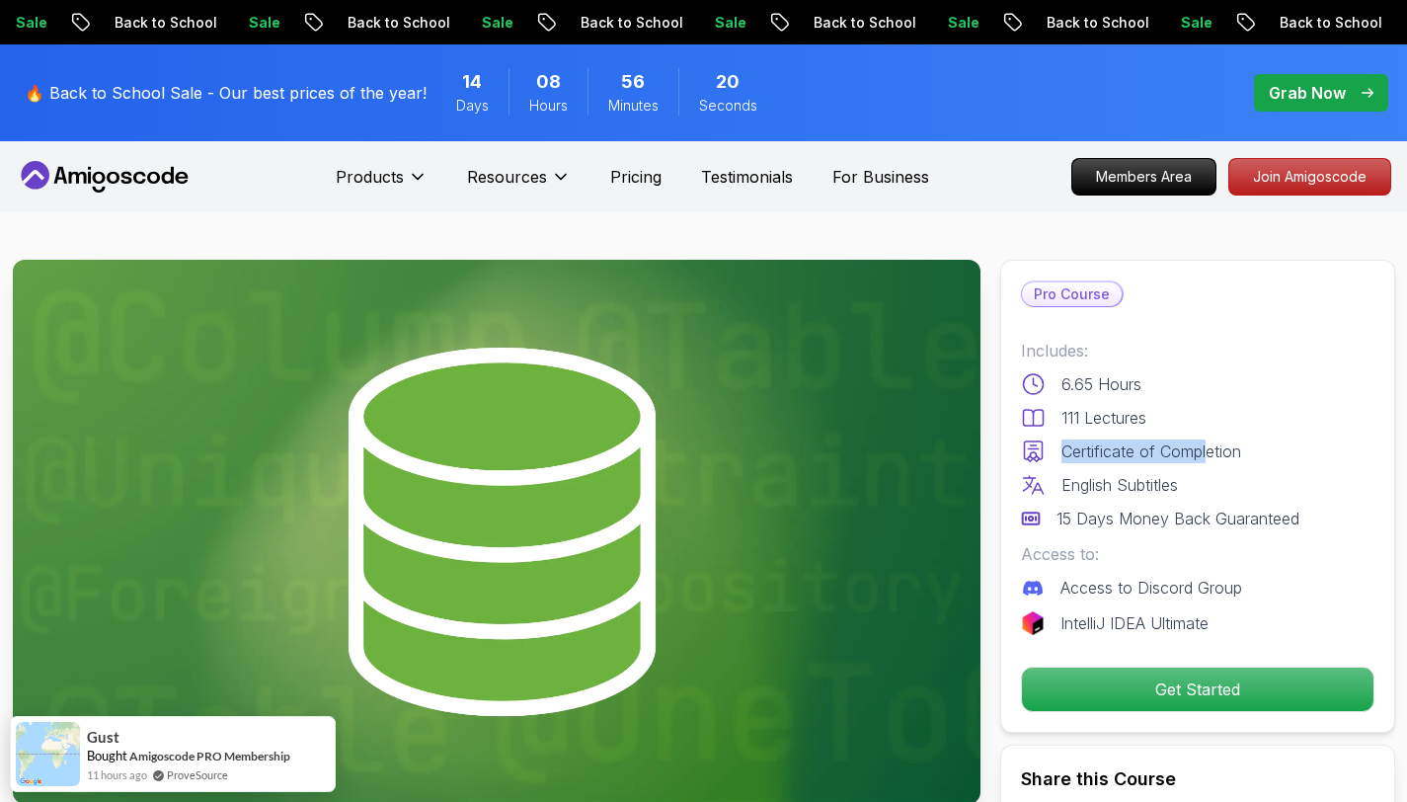
click at [1217, 461] on p "Certificate of Completion" at bounding box center [1151, 451] width 180 height 24
drag, startPoint x: 1071, startPoint y: 493, endPoint x: 1159, endPoint y: 489, distance: 88.0
click at [1159, 489] on p "English Subtitles" at bounding box center [1119, 485] width 117 height 24
drag, startPoint x: 1072, startPoint y: 509, endPoint x: 1190, endPoint y: 509, distance: 117.5
click at [1162, 509] on p "15 Days Money Back Guaranteed" at bounding box center [1177, 518] width 243 height 24
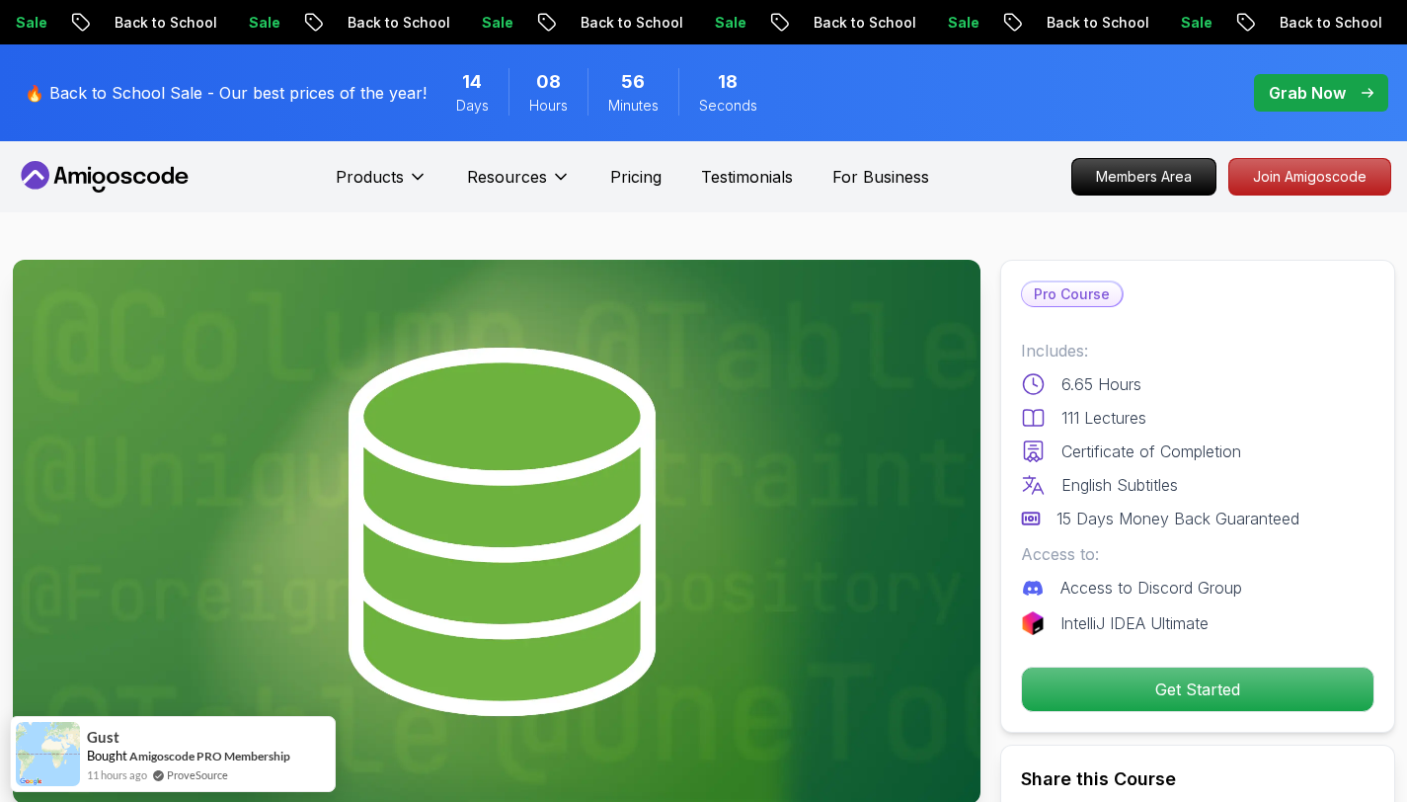
click at [1205, 549] on p "Access to:" at bounding box center [1197, 554] width 353 height 24
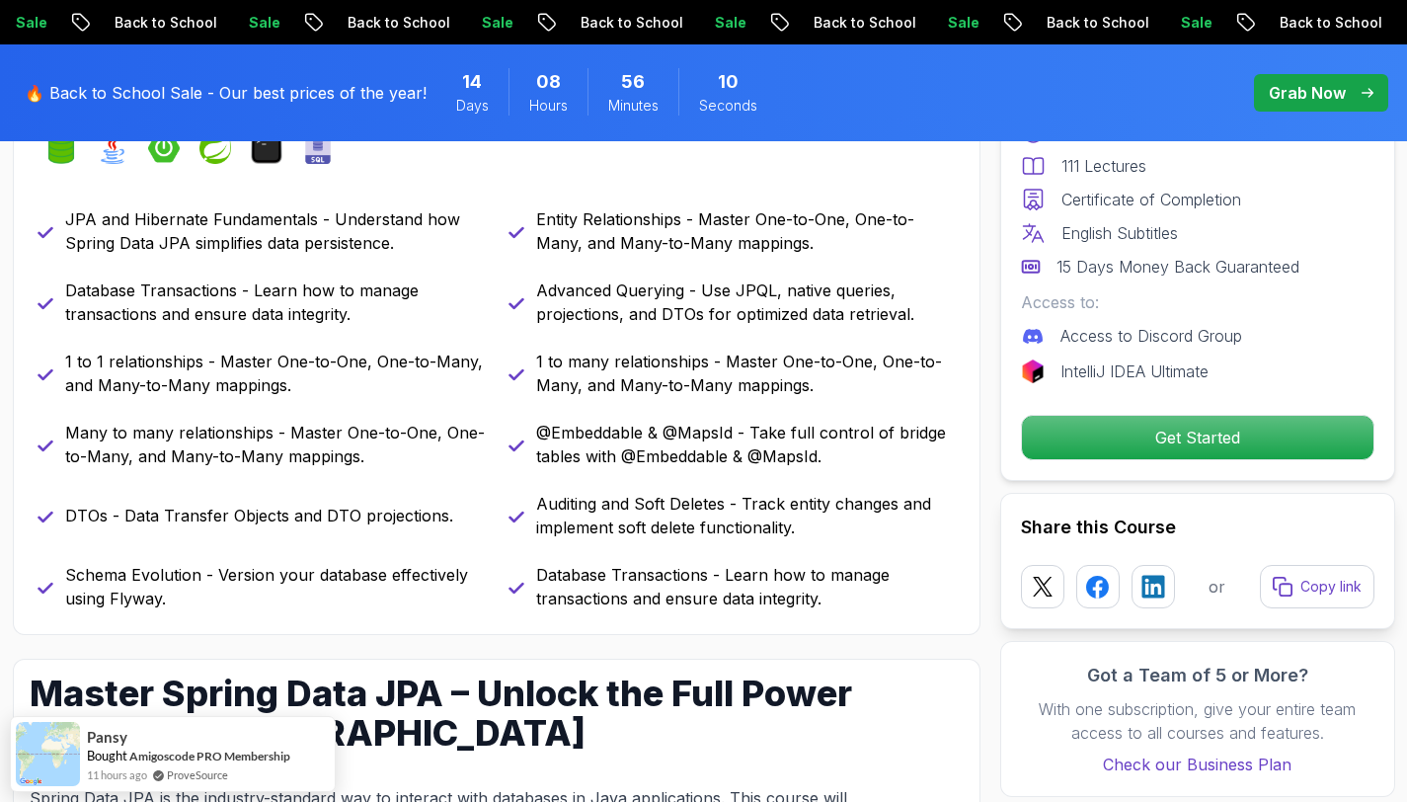
scroll to position [971, 0]
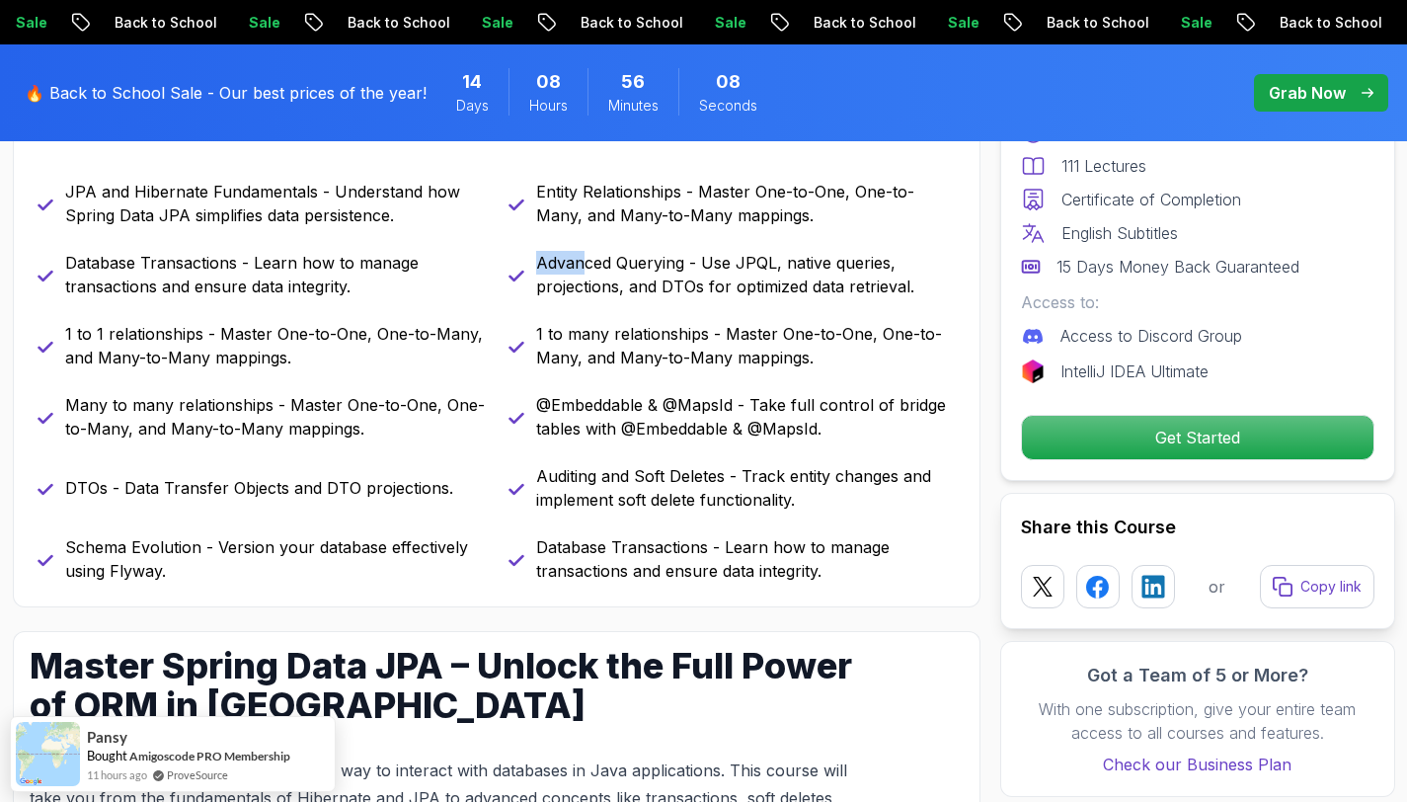
drag, startPoint x: 581, startPoint y: 269, endPoint x: 793, endPoint y: 253, distance: 212.9
click at [783, 251] on p "Advanced Querying - Use JPQL, native queries, projections, and DTOs for optimiz…" at bounding box center [746, 274] width 420 height 47
click at [794, 262] on p "Advanced Querying - Use JPQL, native queries, projections, and DTOs for optimiz…" at bounding box center [746, 274] width 420 height 47
drag, startPoint x: 789, startPoint y: 264, endPoint x: 919, endPoint y: 281, distance: 131.5
click at [919, 281] on p "Advanced Querying - Use JPQL, native queries, projections, and DTOs for optimiz…" at bounding box center [746, 274] width 420 height 47
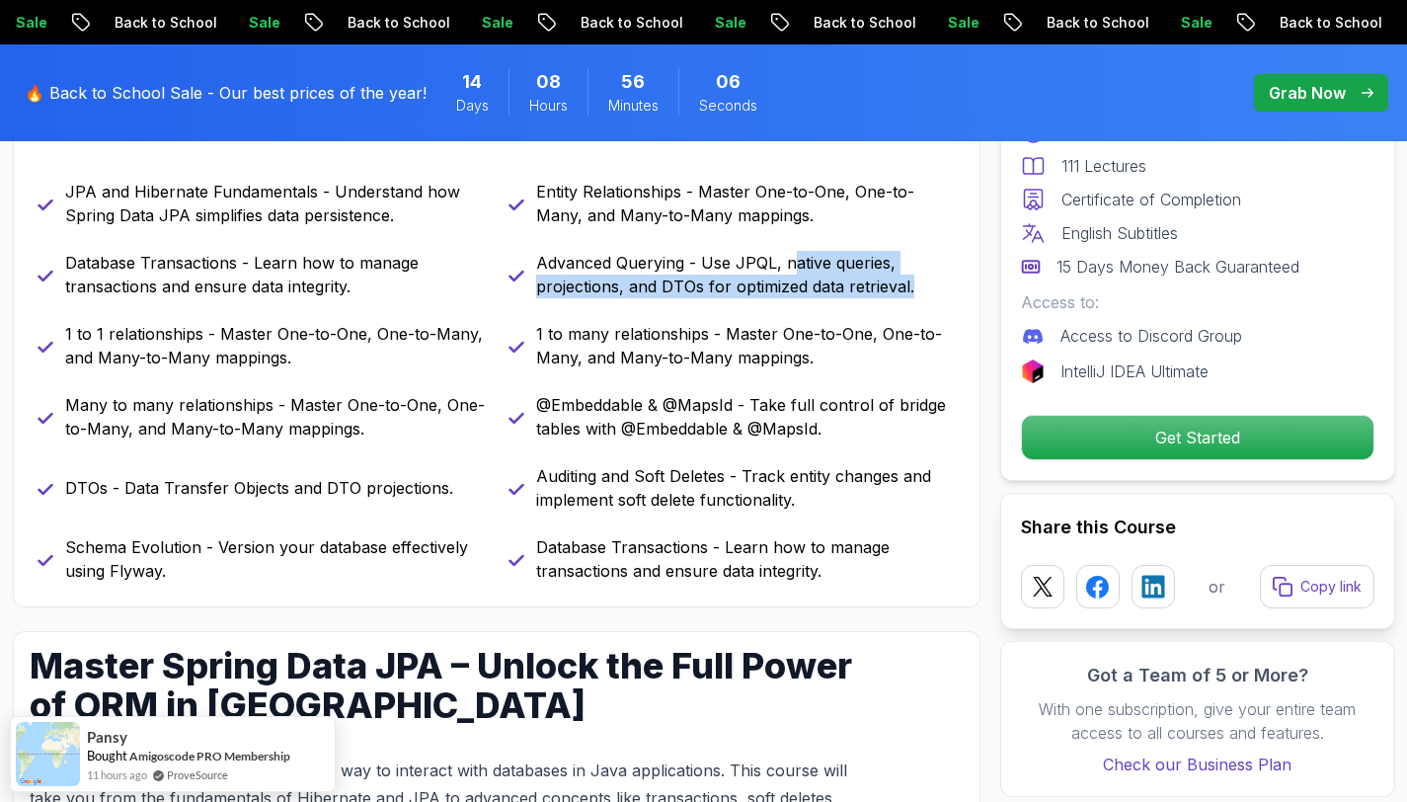
click at [592, 300] on div "JPA and Hibernate Fundamentals - Understand how Spring Data JPA simplifies data…" at bounding box center [497, 381] width 918 height 403
drag, startPoint x: 648, startPoint y: 289, endPoint x: 848, endPoint y: 272, distance: 201.2
click at [840, 272] on p "Advanced Querying - Use JPQL, native queries, projections, and DTOs for optimiz…" at bounding box center [746, 274] width 420 height 47
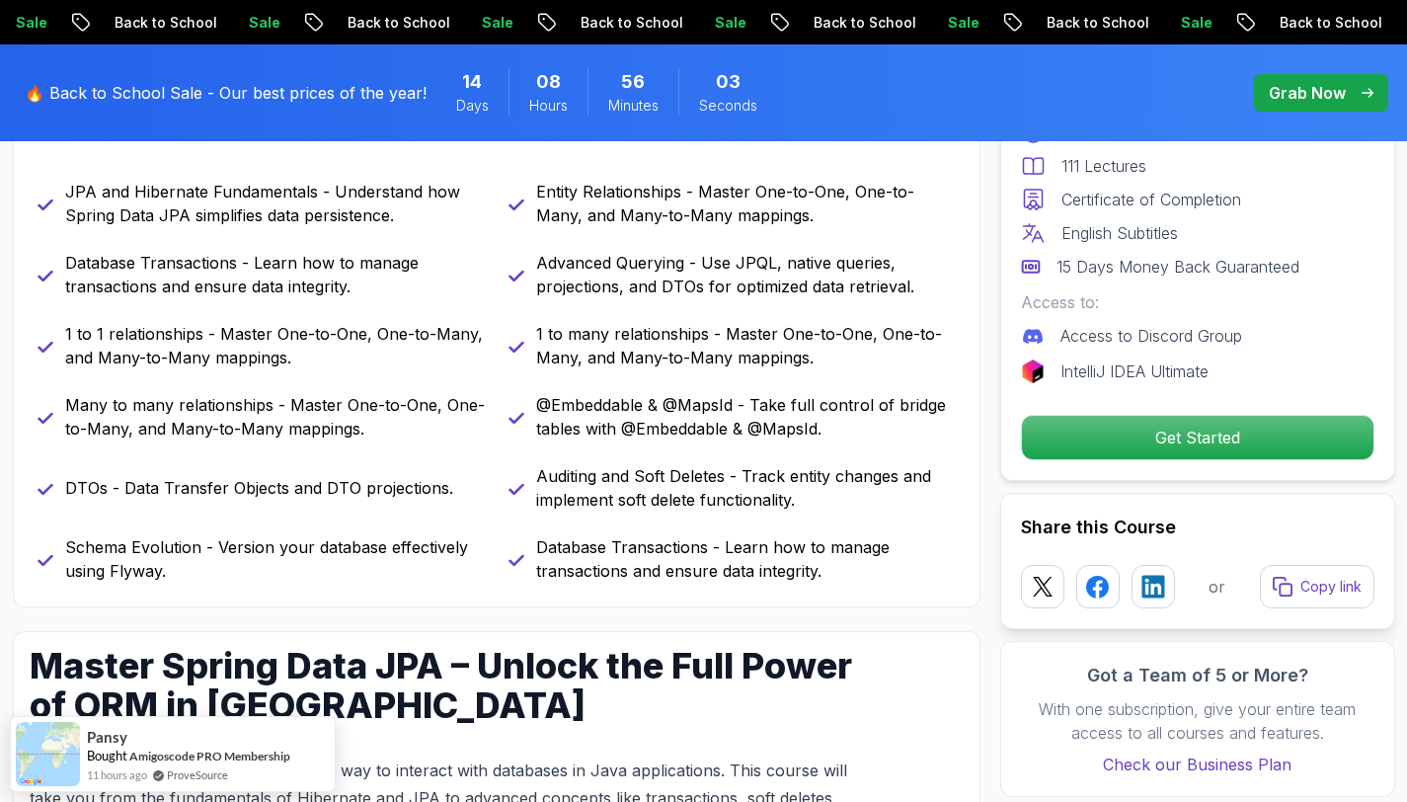
click at [787, 308] on div "JPA and Hibernate Fundamentals - Understand how Spring Data JPA simplifies data…" at bounding box center [497, 381] width 918 height 403
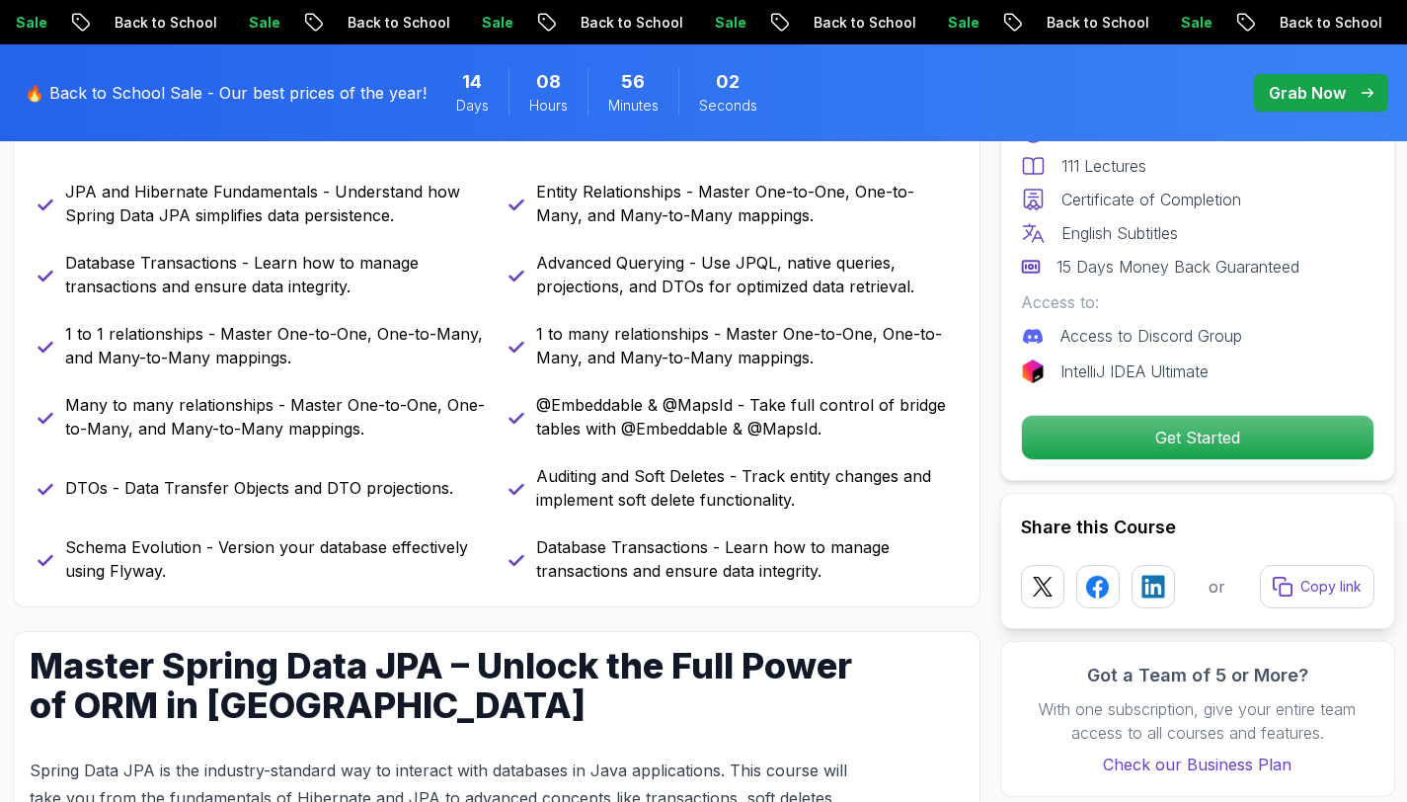
drag, startPoint x: 565, startPoint y: 333, endPoint x: 646, endPoint y: 346, distance: 82.0
click at [576, 335] on p "1 to many relationships - Master One-to-One, One-to-Many, and Many-to-Many mapp…" at bounding box center [746, 345] width 420 height 47
click at [696, 336] on p "1 to many relationships - Master One-to-One, One-to-Many, and Many-to-Many mapp…" at bounding box center [746, 345] width 420 height 47
drag, startPoint x: 747, startPoint y: 340, endPoint x: 865, endPoint y: 339, distance: 117.5
click at [800, 339] on p "1 to many relationships - Master One-to-One, One-to-Many, and Many-to-Many mapp…" at bounding box center [746, 345] width 420 height 47
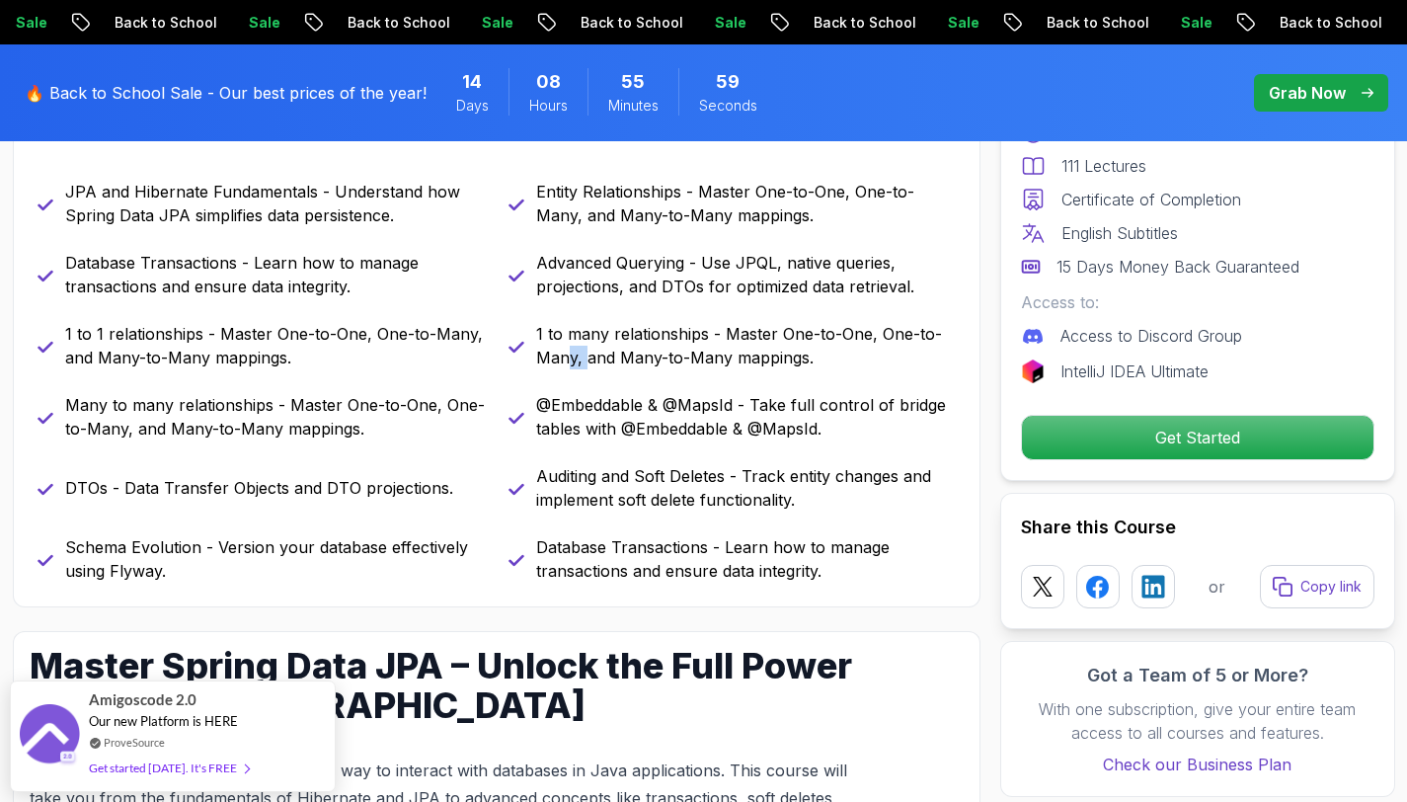
drag, startPoint x: 568, startPoint y: 350, endPoint x: 604, endPoint y: 350, distance: 36.5
click at [596, 350] on p "1 to many relationships - Master One-to-One, One-to-Many, and Many-to-Many mapp…" at bounding box center [746, 345] width 420 height 47
drag, startPoint x: 585, startPoint y: 392, endPoint x: 739, endPoint y: 403, distance: 154.4
click at [730, 401] on p "@Embeddable & @MapsId - Take full control of bridge tables with @Embeddable & @…" at bounding box center [746, 416] width 420 height 47
drag, startPoint x: 619, startPoint y: 425, endPoint x: 708, endPoint y: 434, distance: 89.4
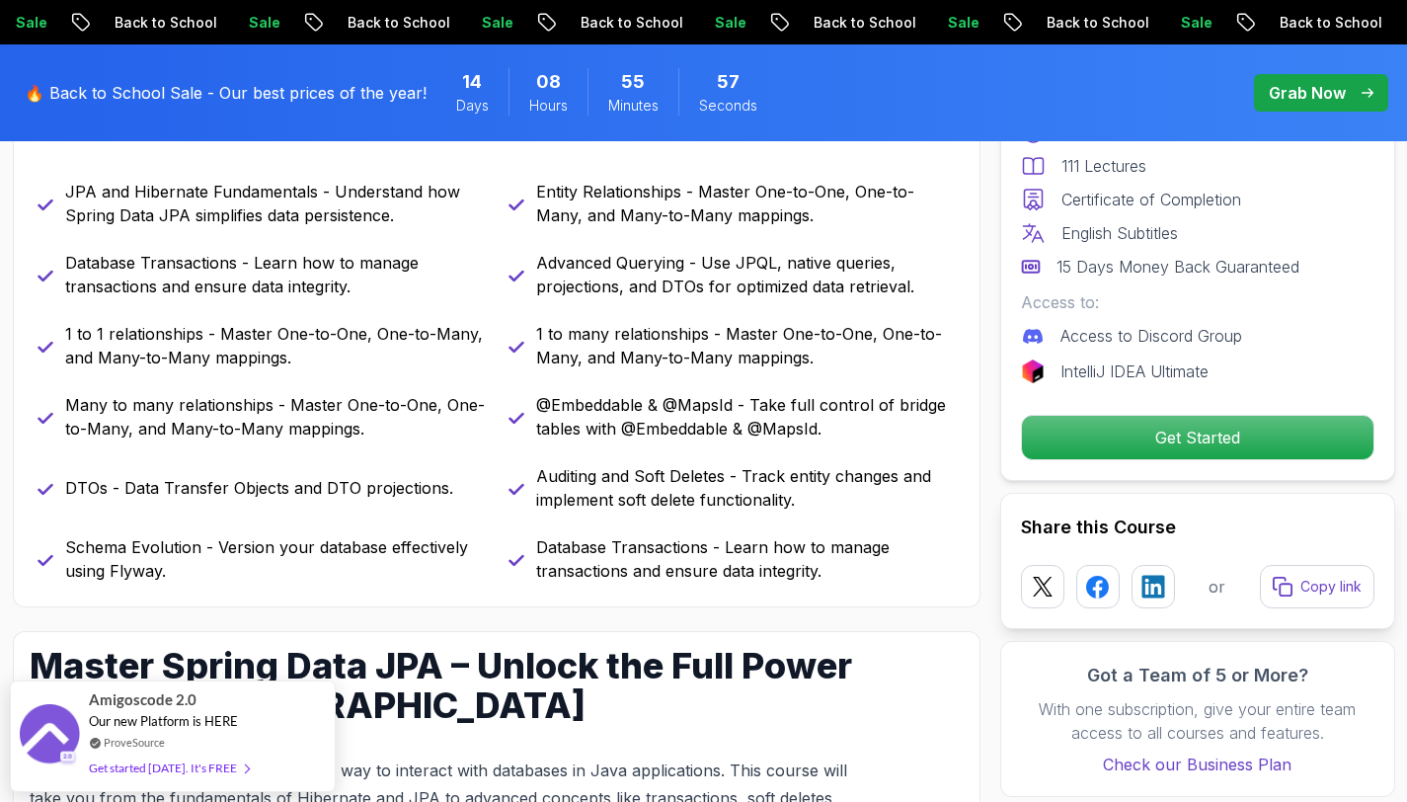
click at [639, 425] on p "@Embeddable & @MapsId - Take full control of bridge tables with @Embeddable & @…" at bounding box center [746, 416] width 420 height 47
click at [598, 442] on div "JPA and Hibernate Fundamentals - Understand how Spring Data JPA simplifies data…" at bounding box center [497, 381] width 918 height 403
drag, startPoint x: 91, startPoint y: 192, endPoint x: 309, endPoint y: 198, distance: 218.3
click at [300, 198] on p "JPA and Hibernate Fundamentals - Understand how Spring Data JPA simplifies data…" at bounding box center [275, 203] width 420 height 47
drag, startPoint x: 108, startPoint y: 222, endPoint x: 275, endPoint y: 227, distance: 167.9
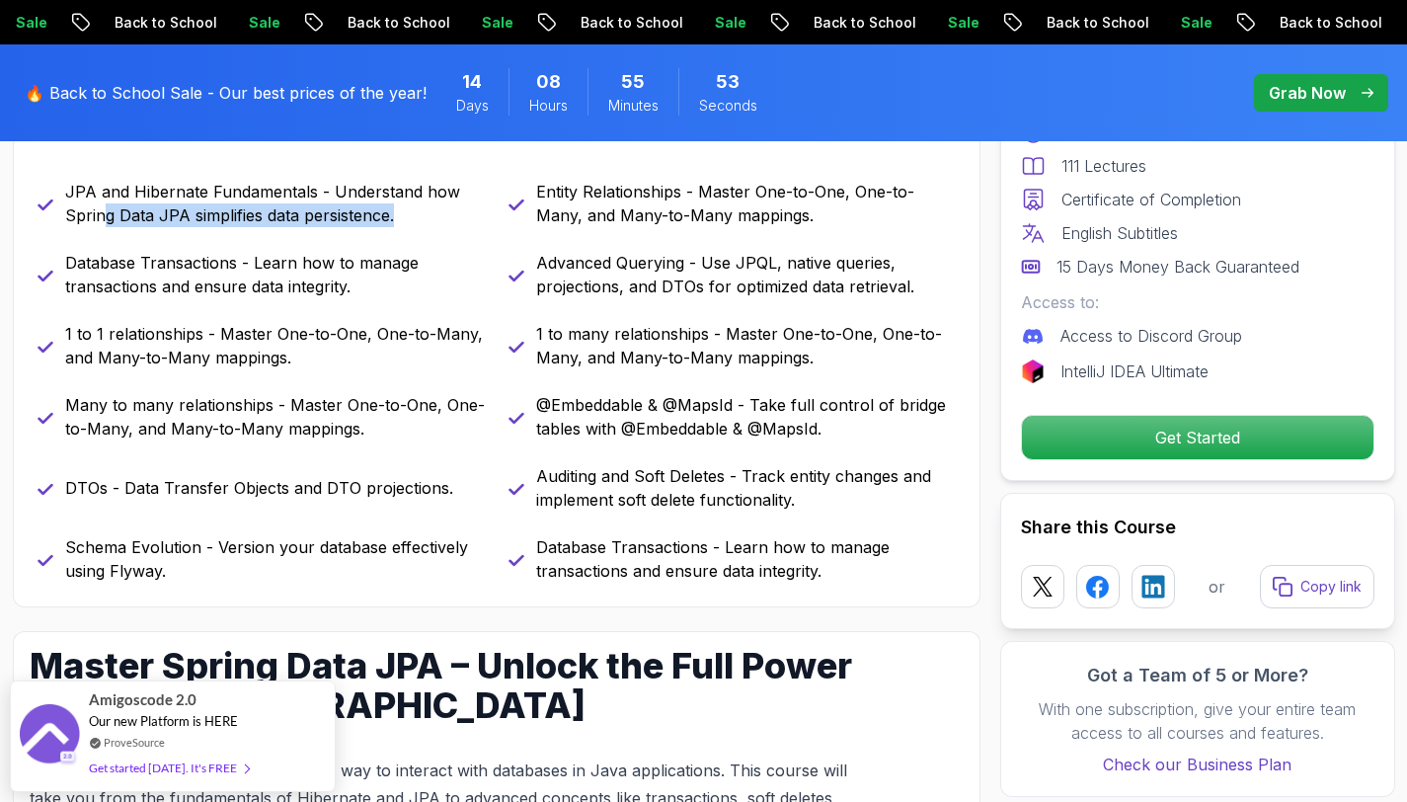
click at [273, 227] on div "JPA and Hibernate Fundamentals - Understand how Spring Data JPA simplifies data…" at bounding box center [497, 381] width 918 height 403
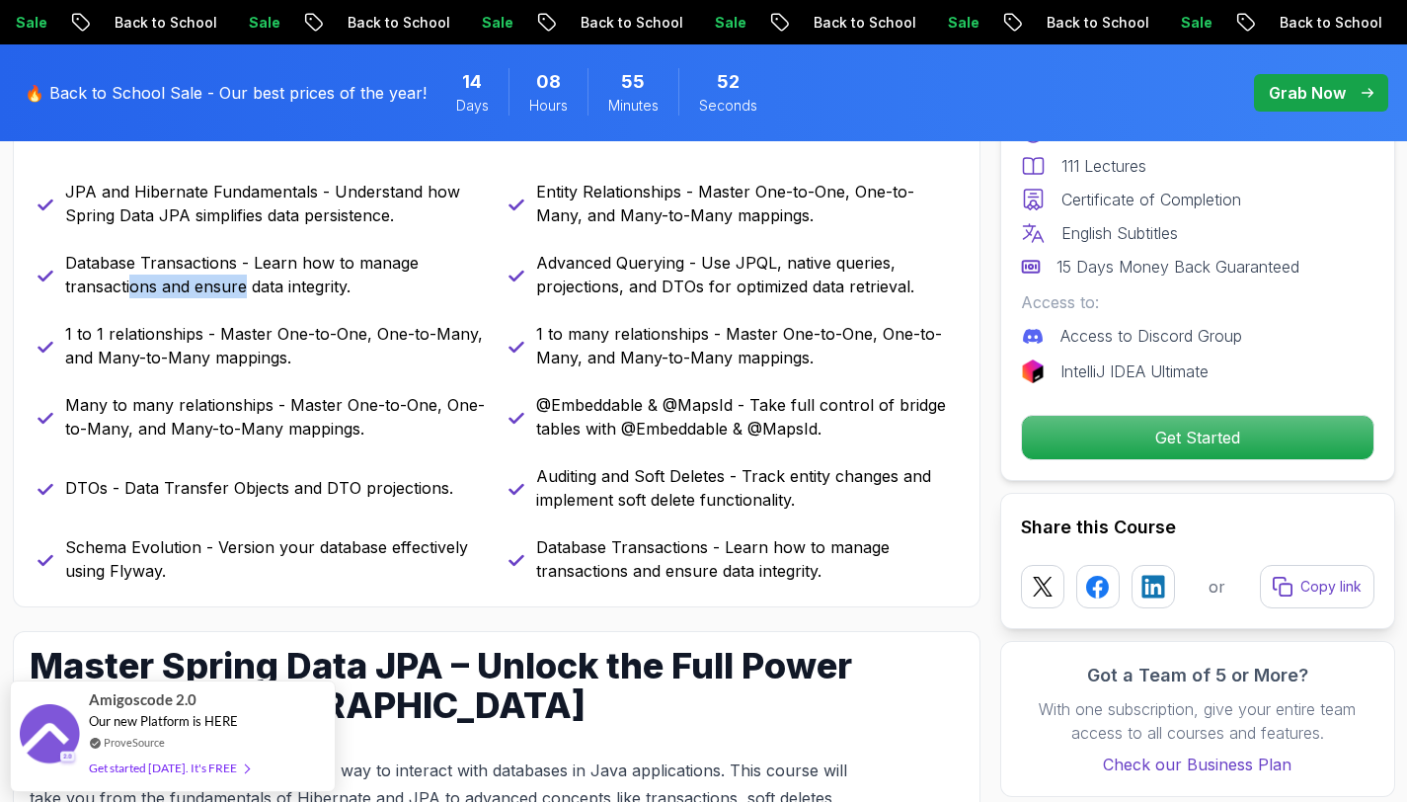
drag, startPoint x: 132, startPoint y: 276, endPoint x: 246, endPoint y: 291, distance: 114.5
click at [246, 291] on p "Database Transactions - Learn how to manage transactions and ensure data integr…" at bounding box center [275, 274] width 420 height 47
drag, startPoint x: 128, startPoint y: 336, endPoint x: 228, endPoint y: 345, distance: 100.1
click at [226, 345] on p "1 to 1 relationships - Master One-to-One, One-to-Many, and Many-to-Many mapping…" at bounding box center [275, 345] width 420 height 47
click at [100, 357] on p "1 to 1 relationships - Master One-to-One, One-to-Many, and Many-to-Many mapping…" at bounding box center [275, 345] width 420 height 47
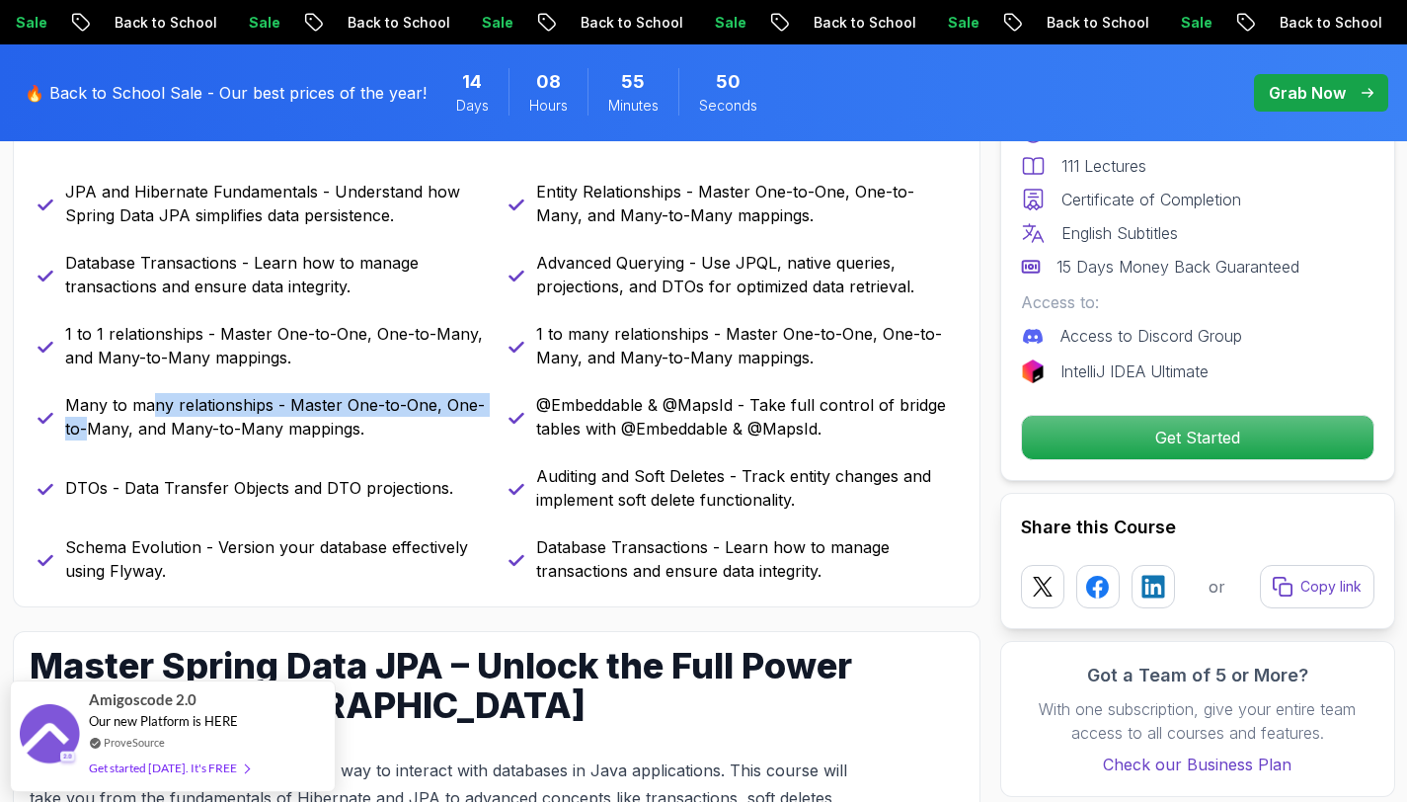
drag, startPoint x: 172, startPoint y: 410, endPoint x: 227, endPoint y: 422, distance: 56.5
click at [184, 413] on p "Many to many relationships - Master One-to-One, One-to-Many, and Many-to-Many m…" at bounding box center [275, 416] width 420 height 47
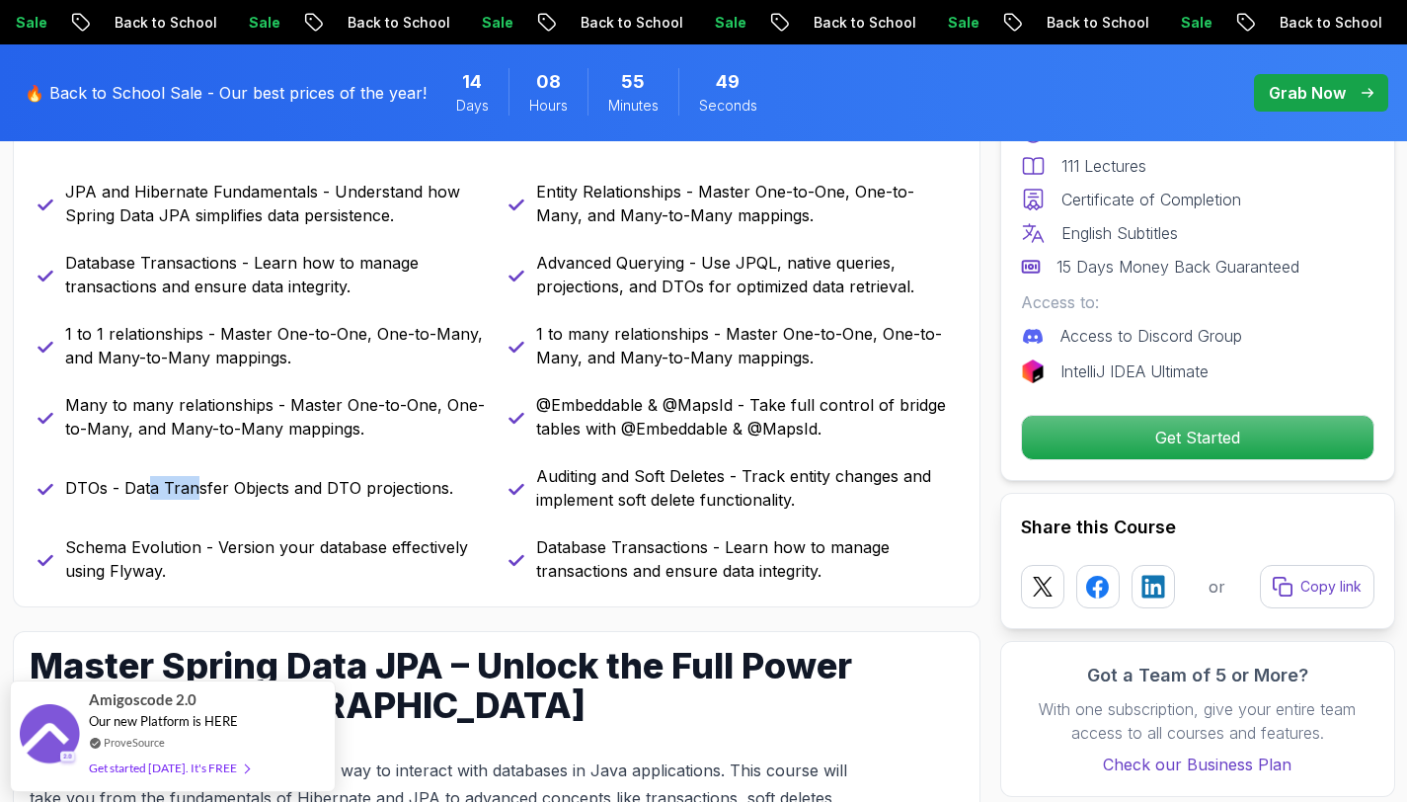
drag, startPoint x: 146, startPoint y: 484, endPoint x: 259, endPoint y: 501, distance: 113.8
click at [243, 499] on p "DTOs - Data Transfer Objects and DTO projections." at bounding box center [259, 488] width 388 height 24
click at [330, 517] on div "JPA and Hibernate Fundamentals - Understand how Spring Data JPA simplifies data…" at bounding box center [497, 381] width 918 height 403
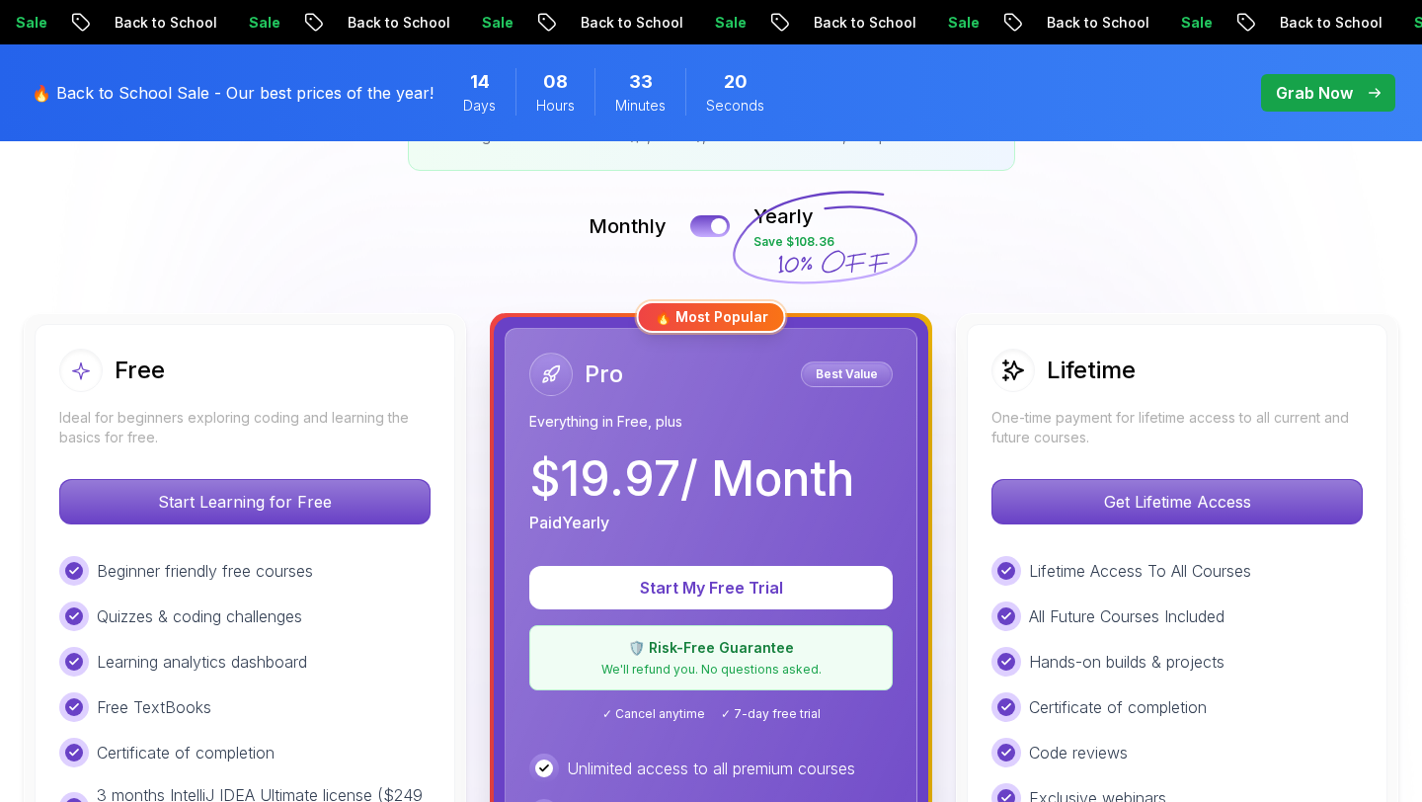
scroll to position [411, 0]
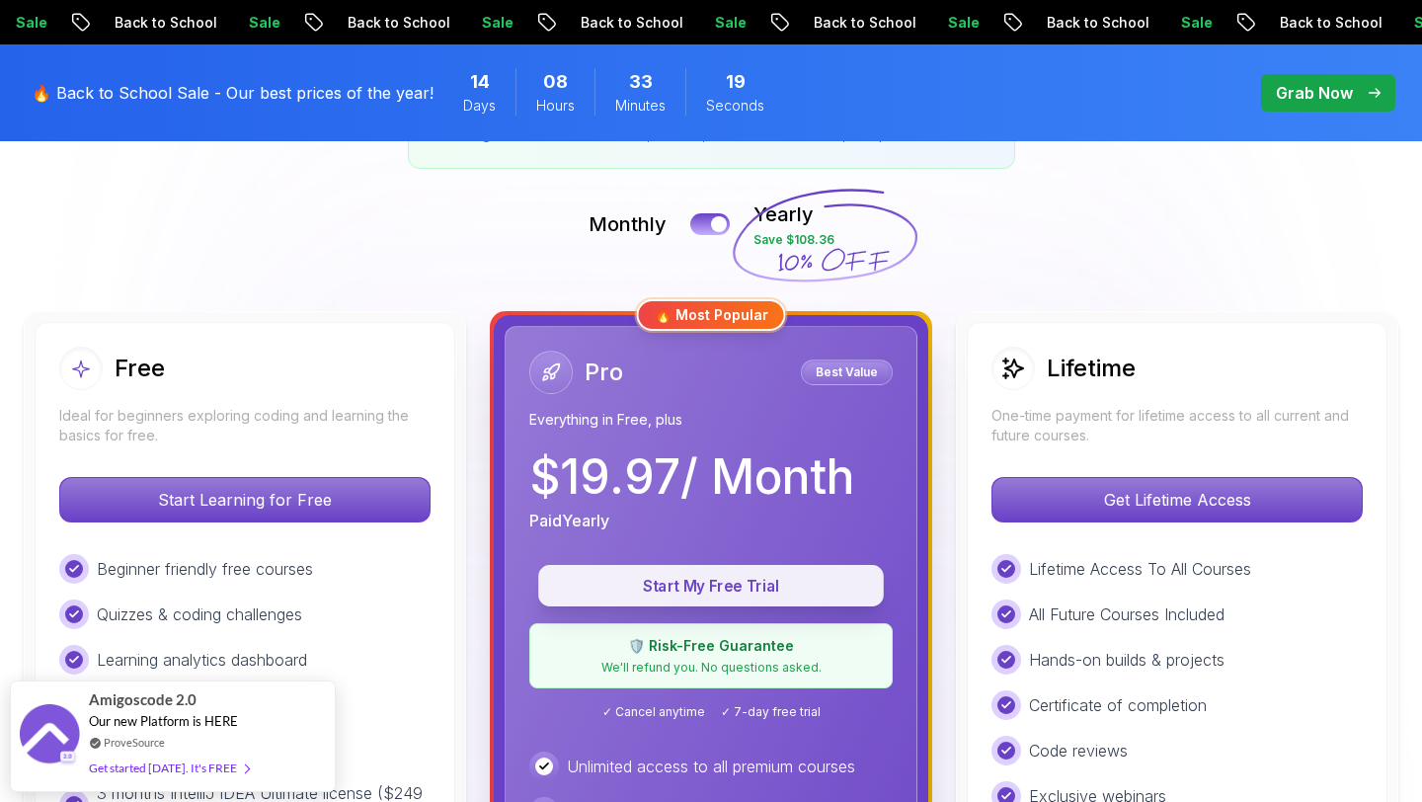
click at [733, 589] on p "Start My Free Trial" at bounding box center [711, 586] width 300 height 23
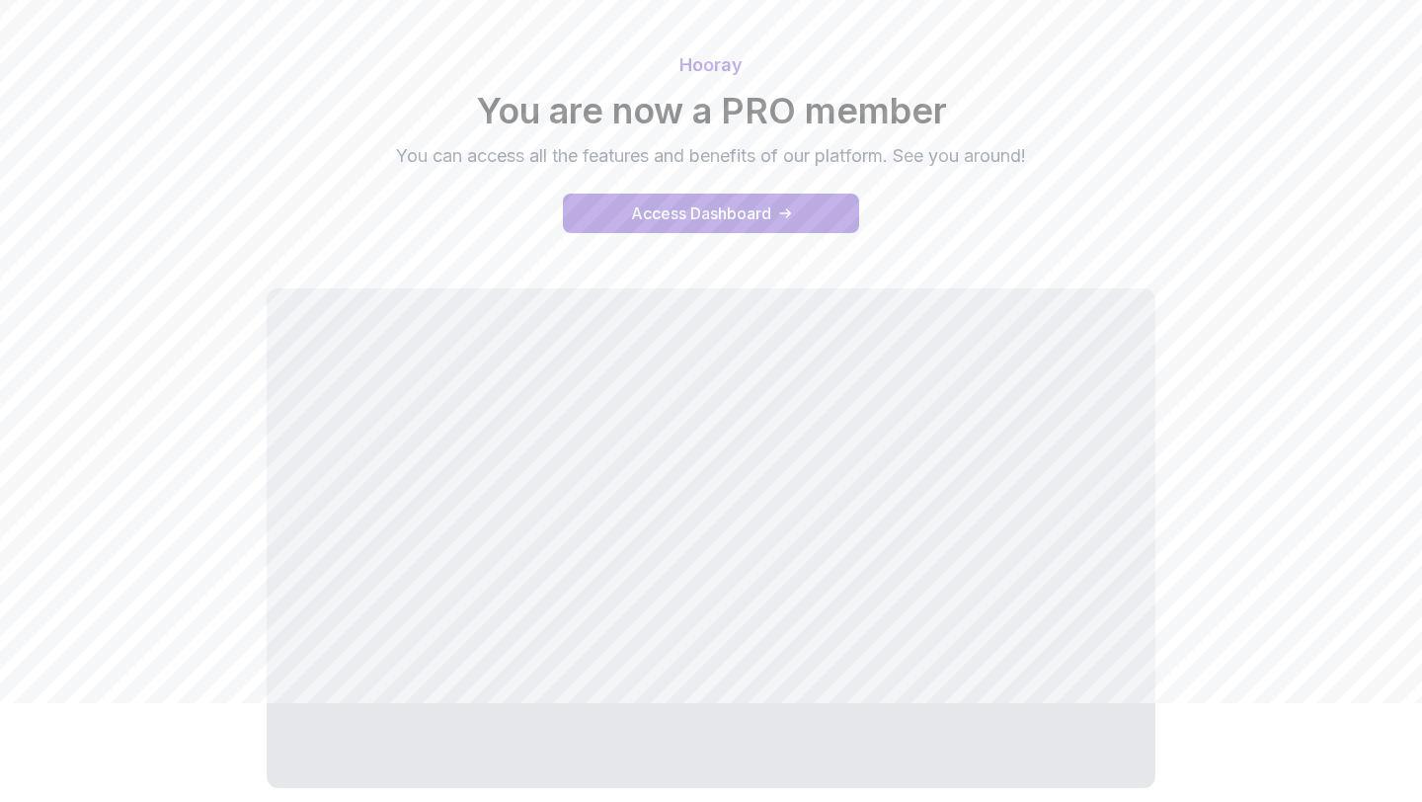
scroll to position [97, 0]
click at [754, 206] on div "Access Dashboard" at bounding box center [701, 215] width 140 height 24
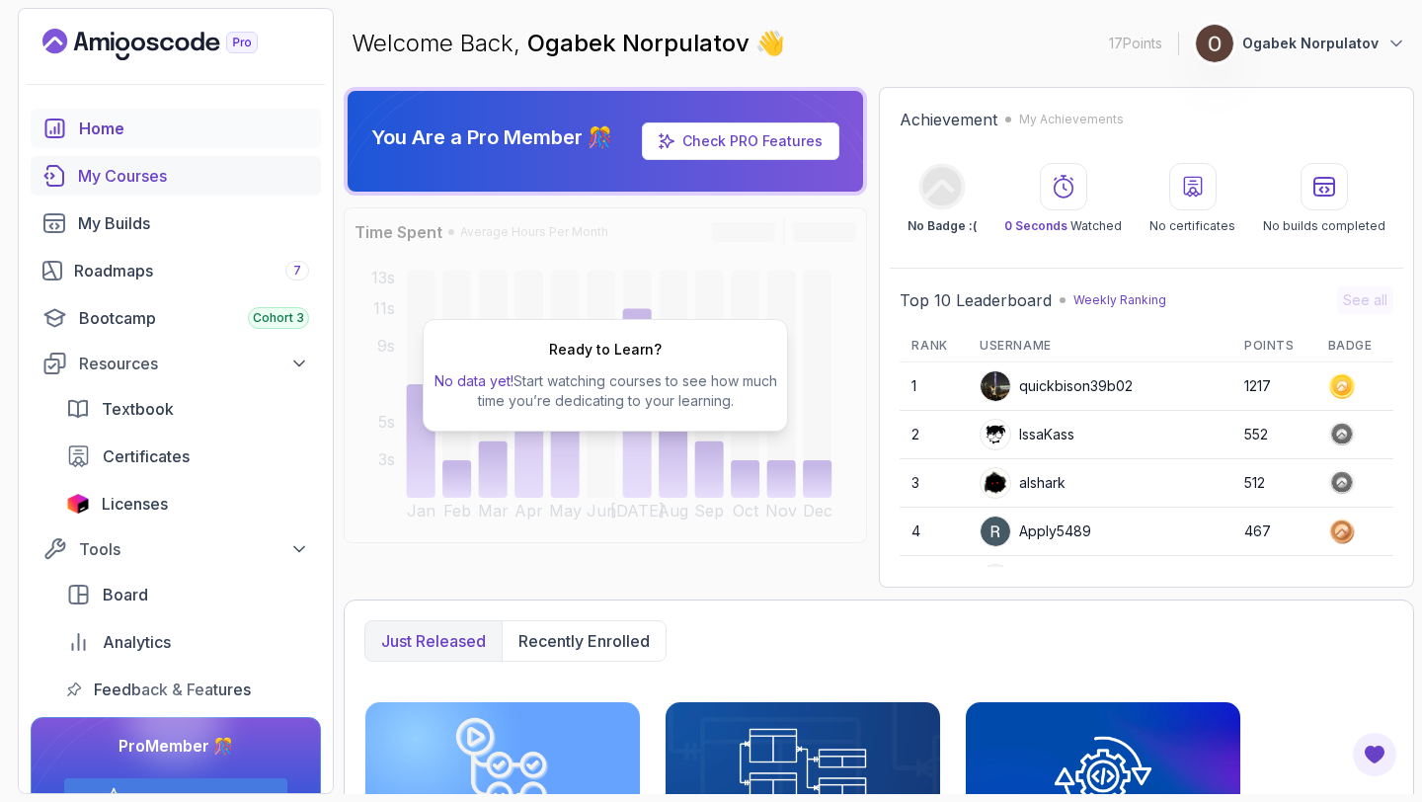
click at [194, 170] on div "My Courses" at bounding box center [193, 176] width 231 height 24
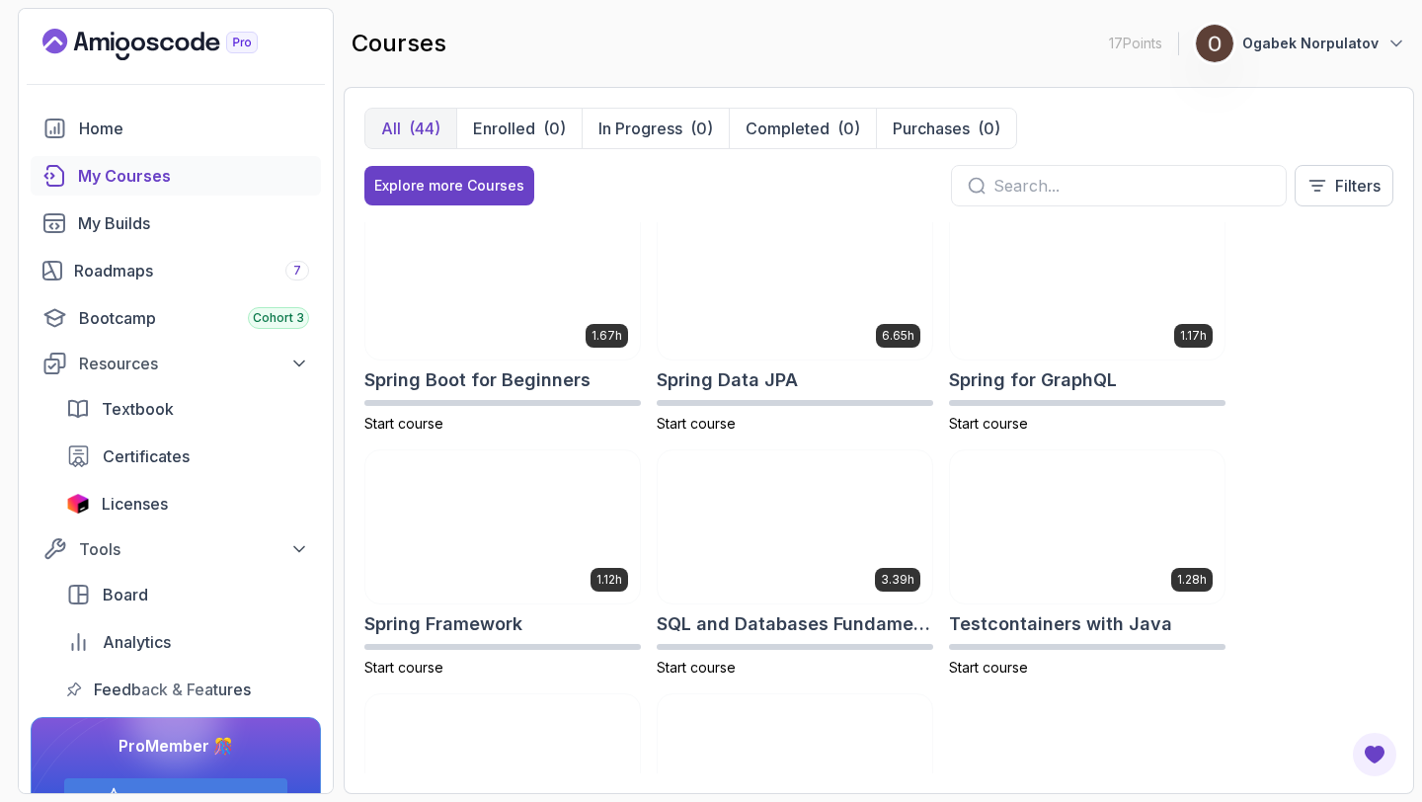
scroll to position [3122, 0]
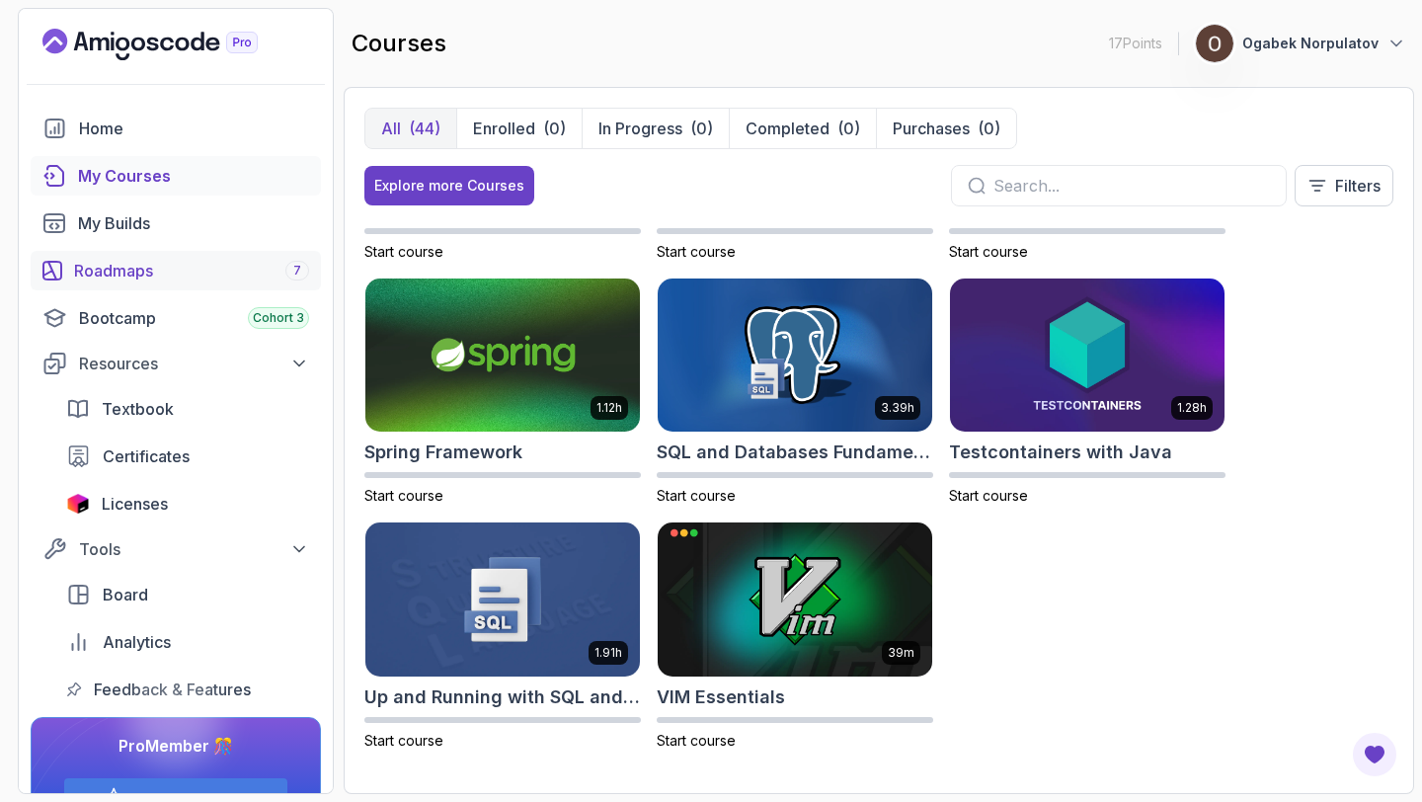
click at [146, 272] on div "Roadmaps 7" at bounding box center [191, 271] width 235 height 24
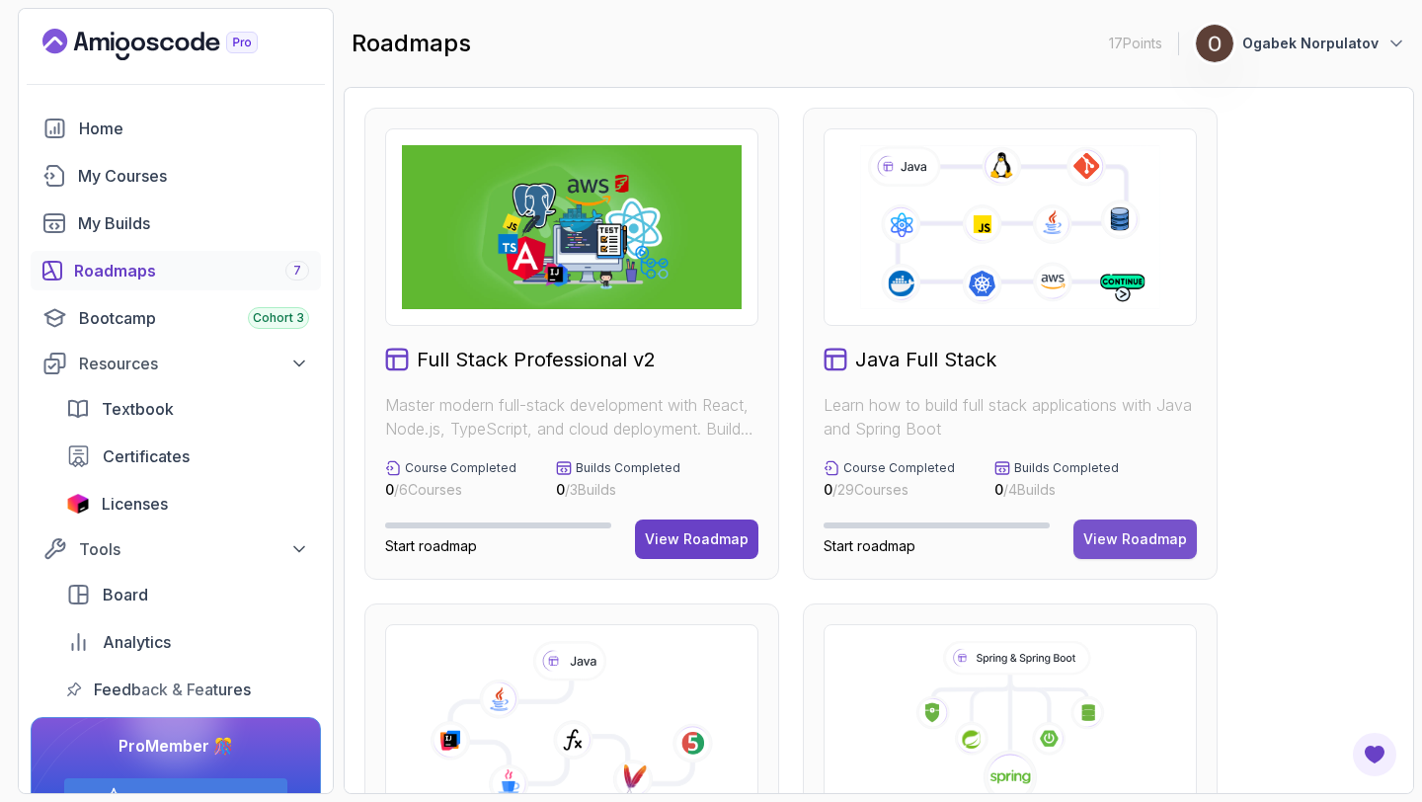
click at [1138, 529] on div "View Roadmap" at bounding box center [1135, 539] width 104 height 20
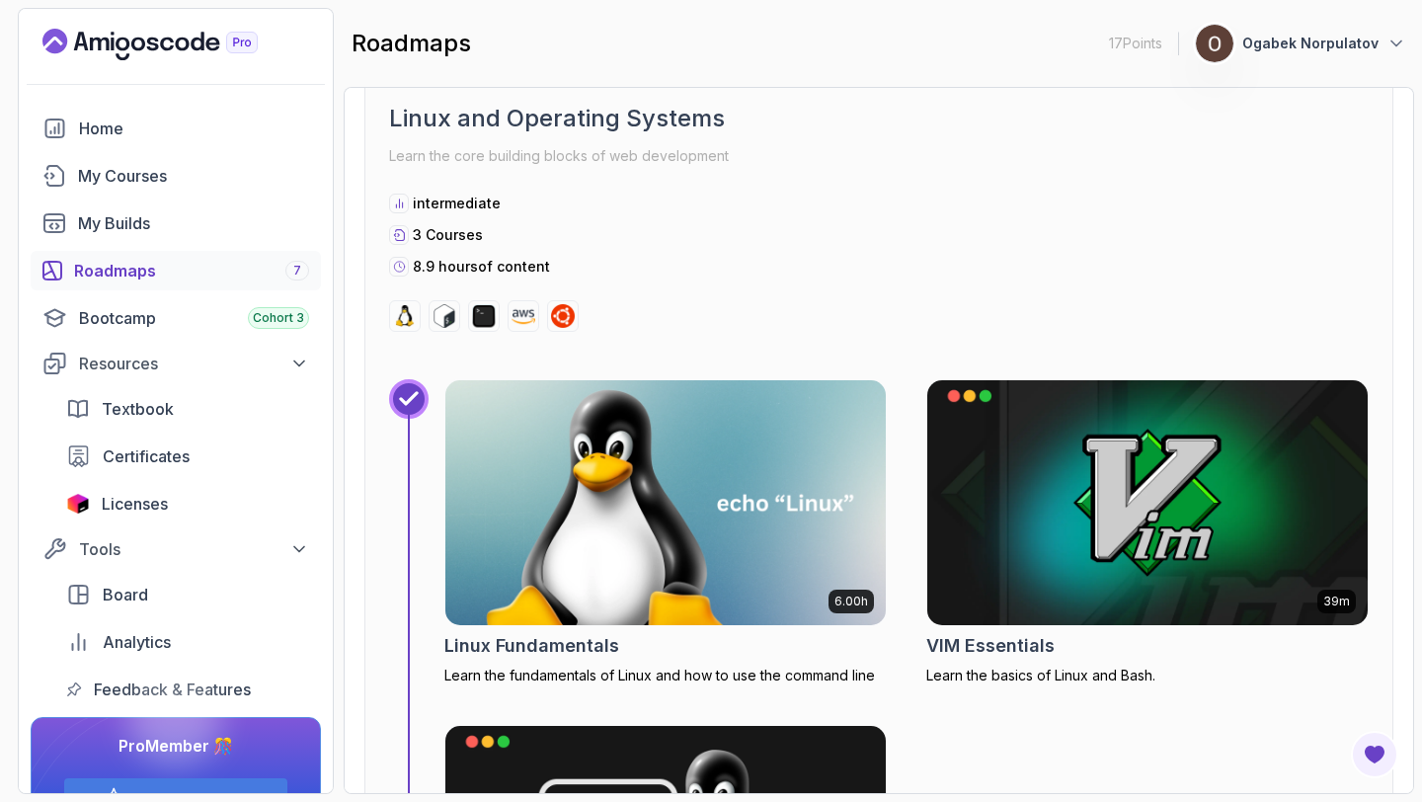
scroll to position [677, 0]
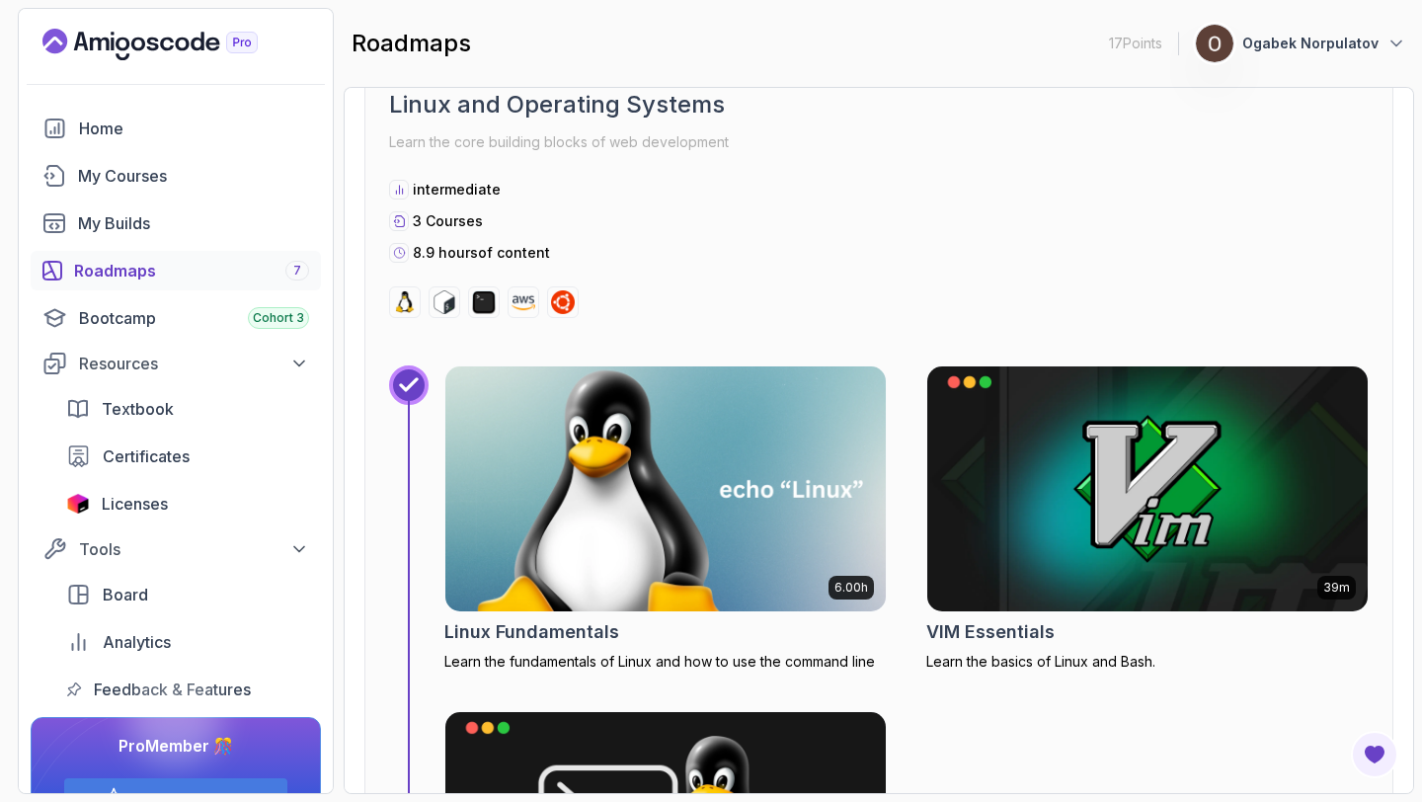
click at [716, 531] on img at bounding box center [665, 488] width 462 height 257
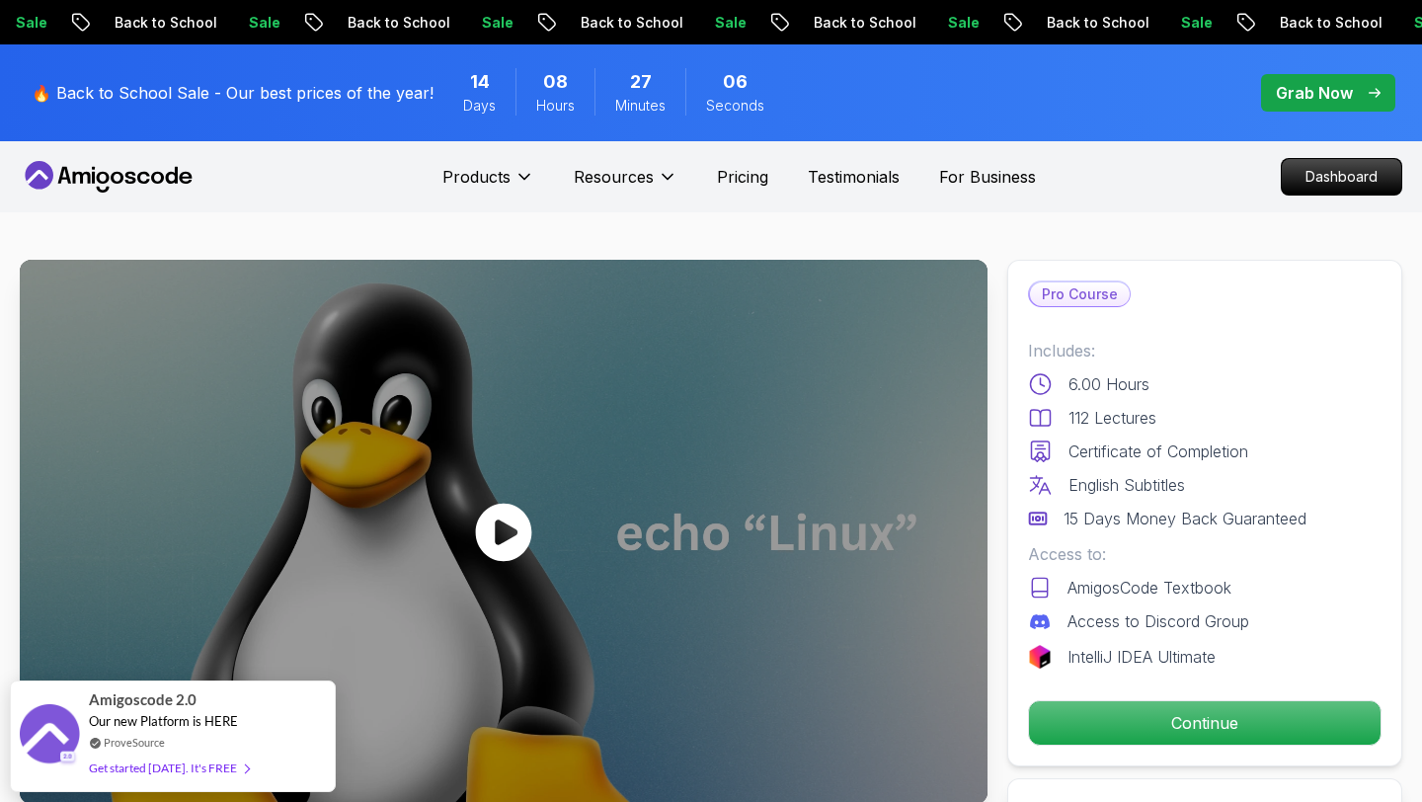
click at [444, 549] on div at bounding box center [504, 532] width 968 height 544
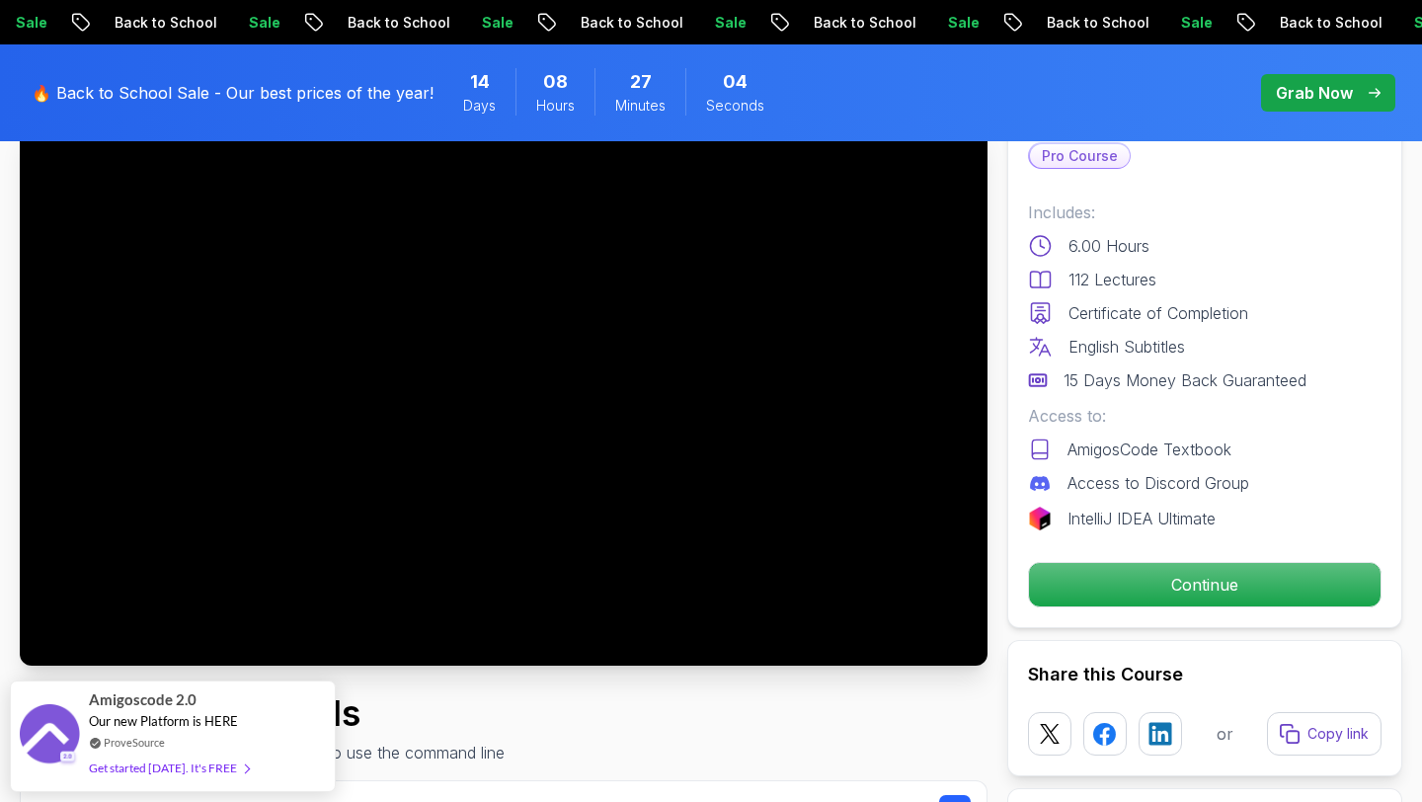
scroll to position [146, 0]
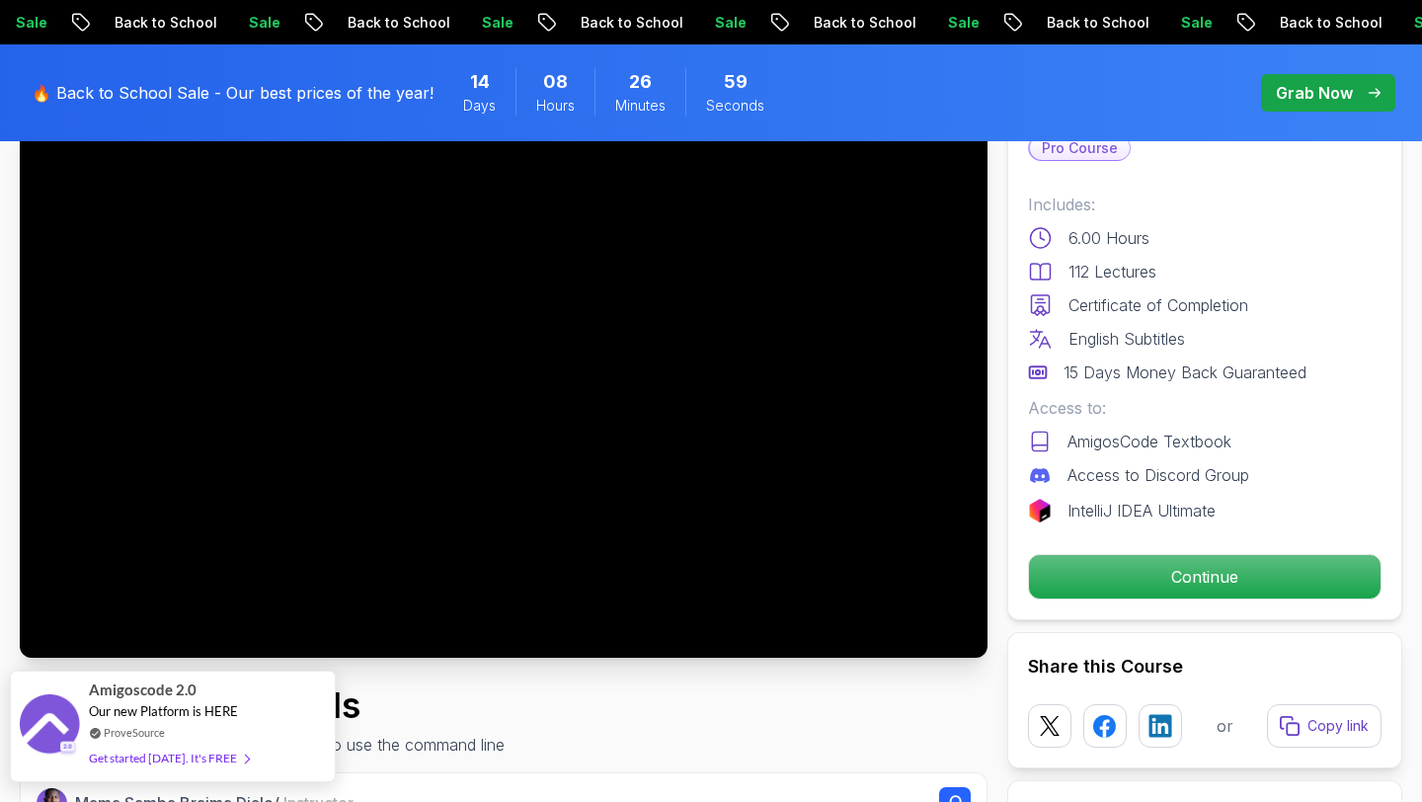
click at [201, 759] on div "Get started [DATE]. It's FREE" at bounding box center [169, 757] width 160 height 23
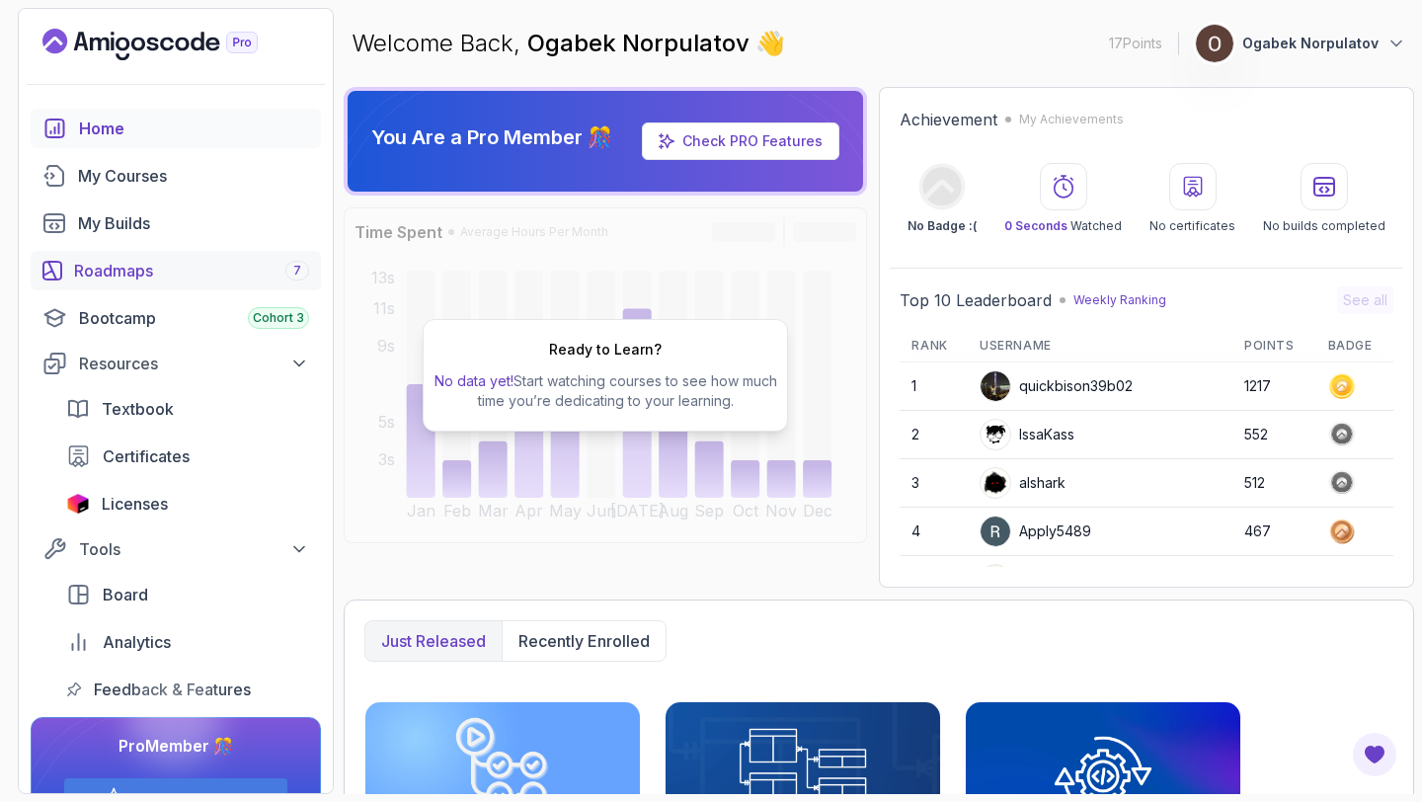
click at [220, 263] on div "Roadmaps 7" at bounding box center [191, 271] width 235 height 24
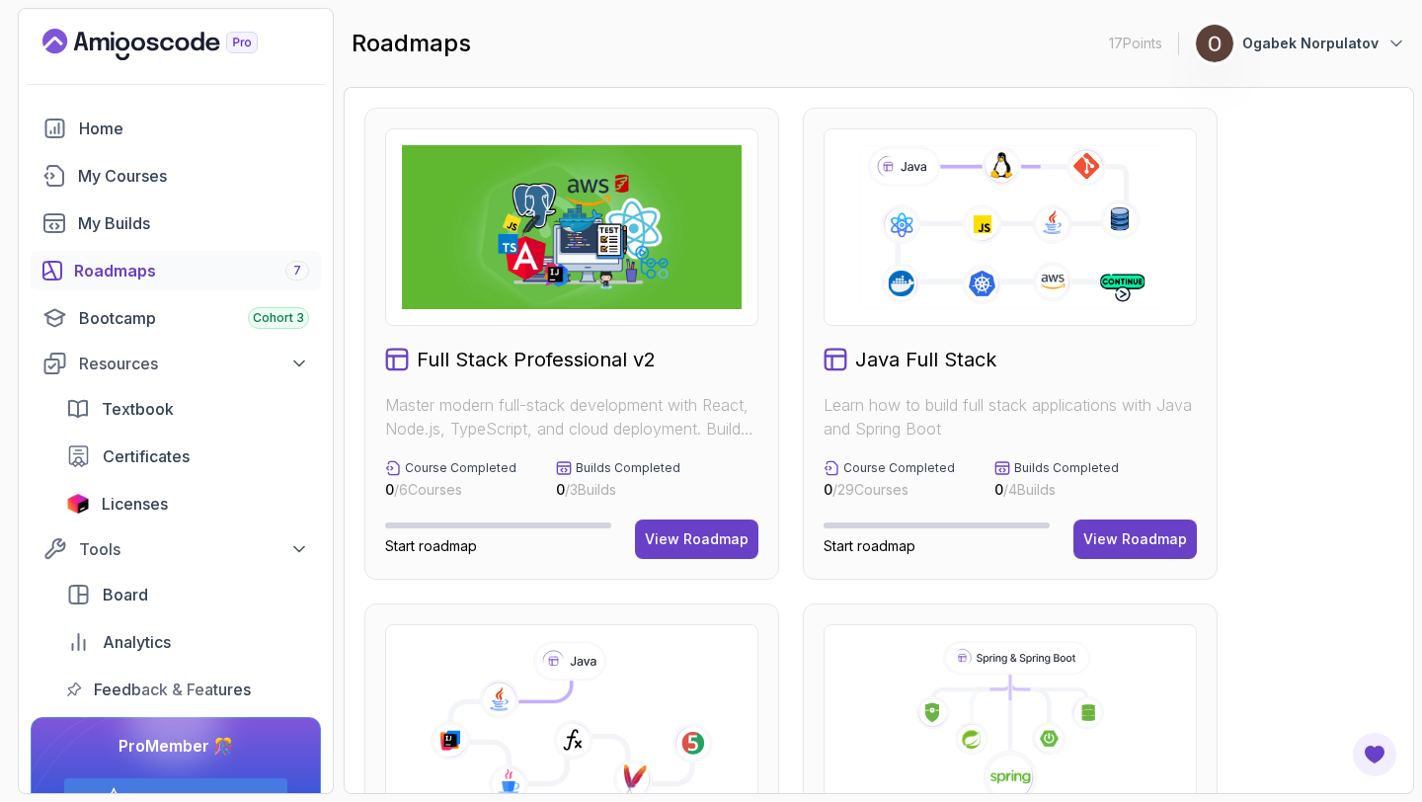
click at [947, 381] on div "Java Full Stack Learn how to build full stack applications with Java and Spring…" at bounding box center [1010, 344] width 415 height 472
click at [1153, 547] on div "View Roadmap" at bounding box center [1135, 539] width 104 height 20
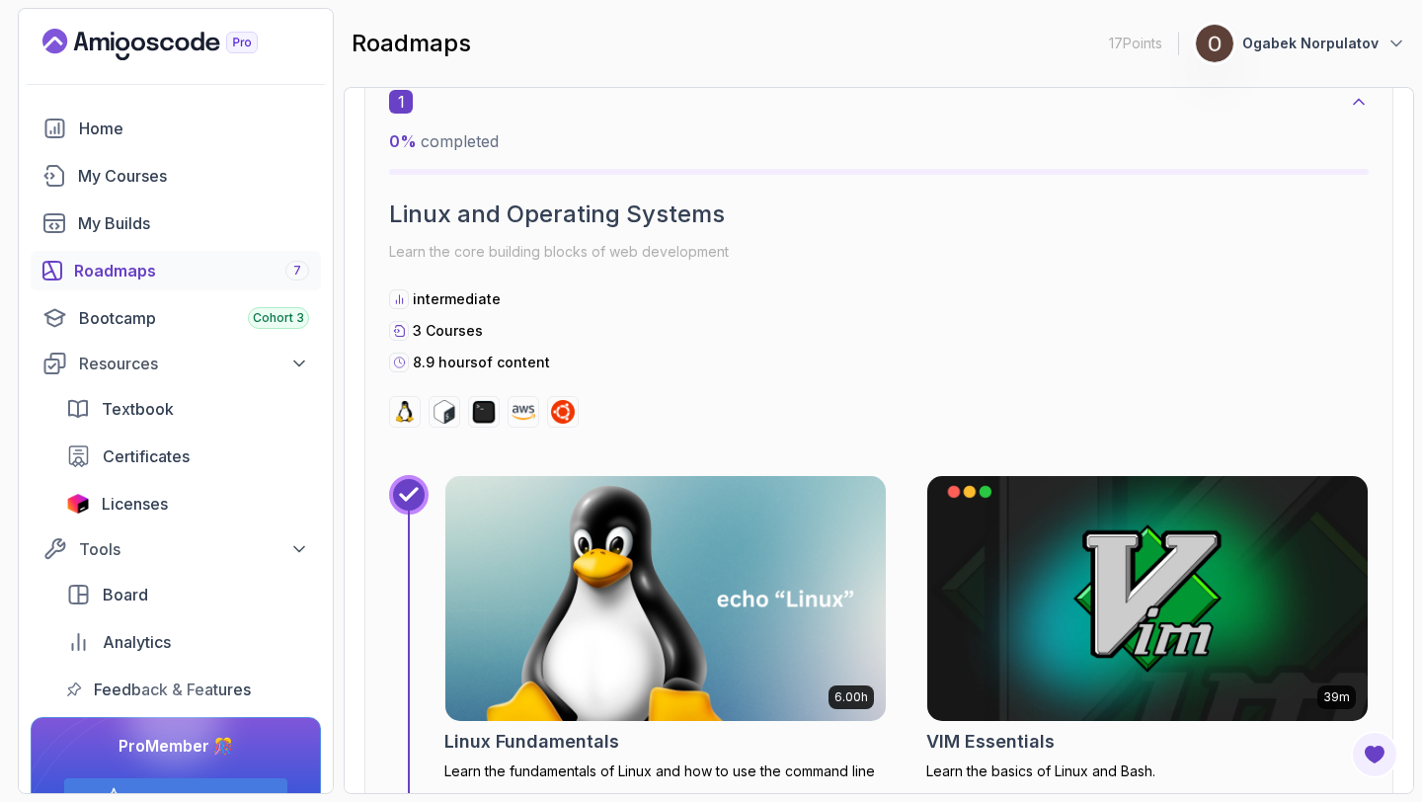
scroll to position [609, 0]
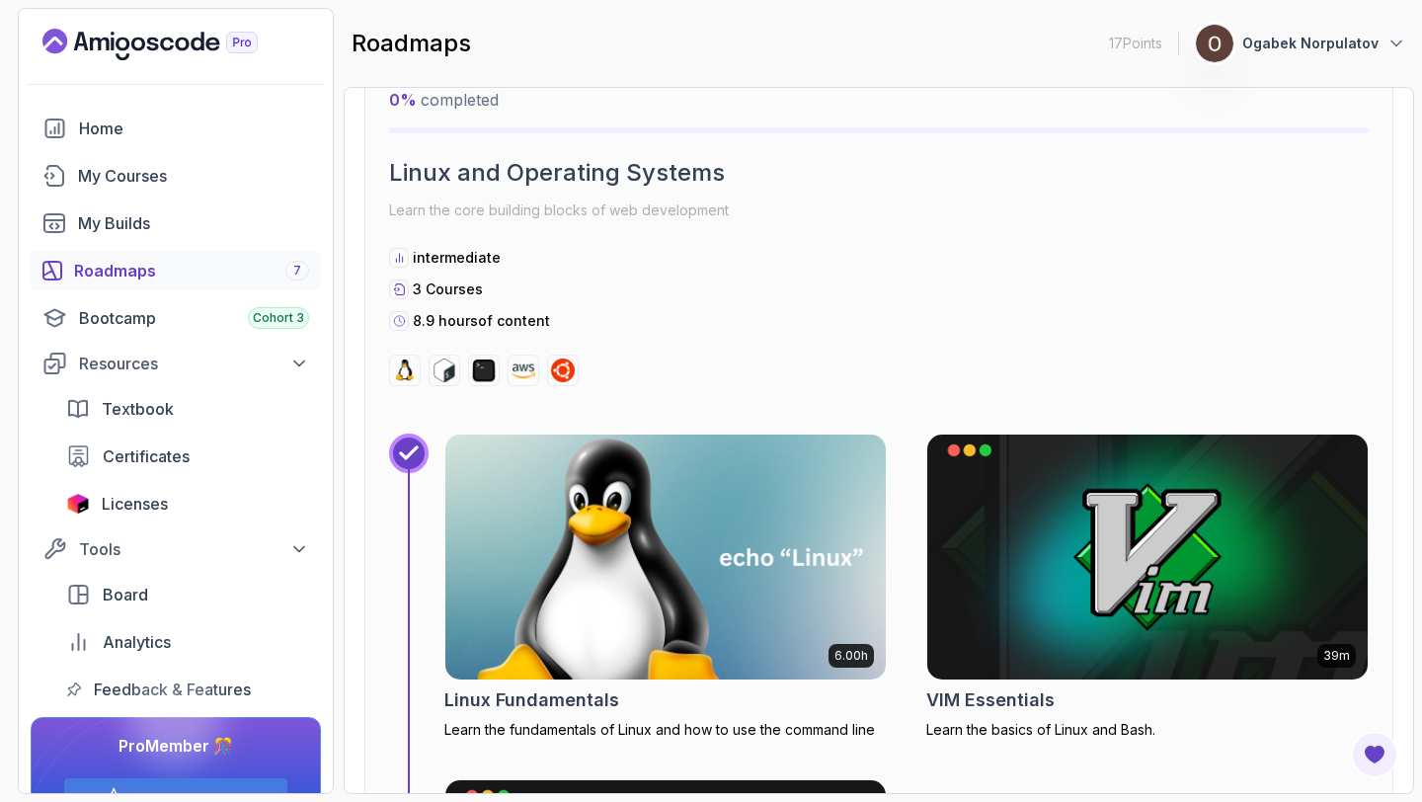
click at [781, 515] on img at bounding box center [665, 556] width 462 height 257
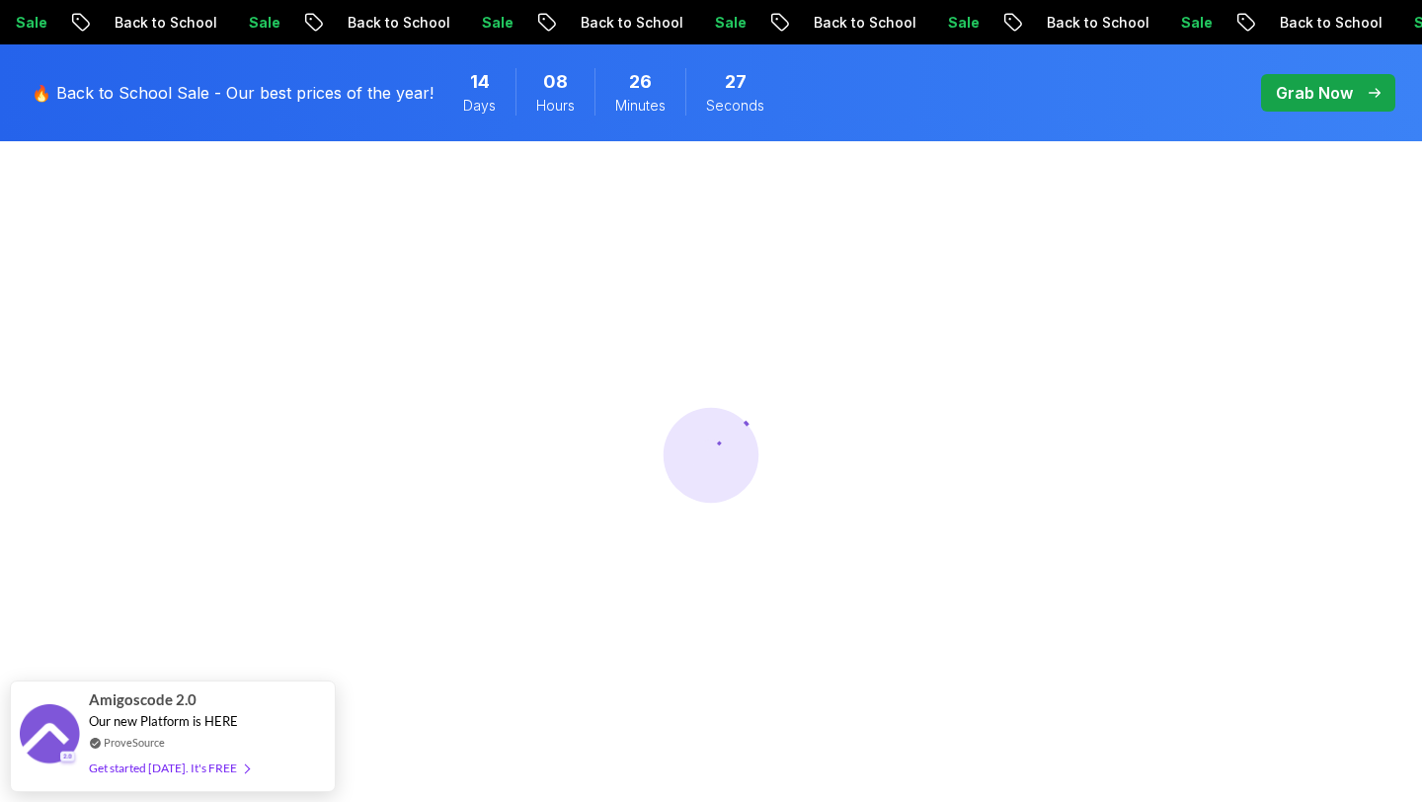
scroll to position [163, 0]
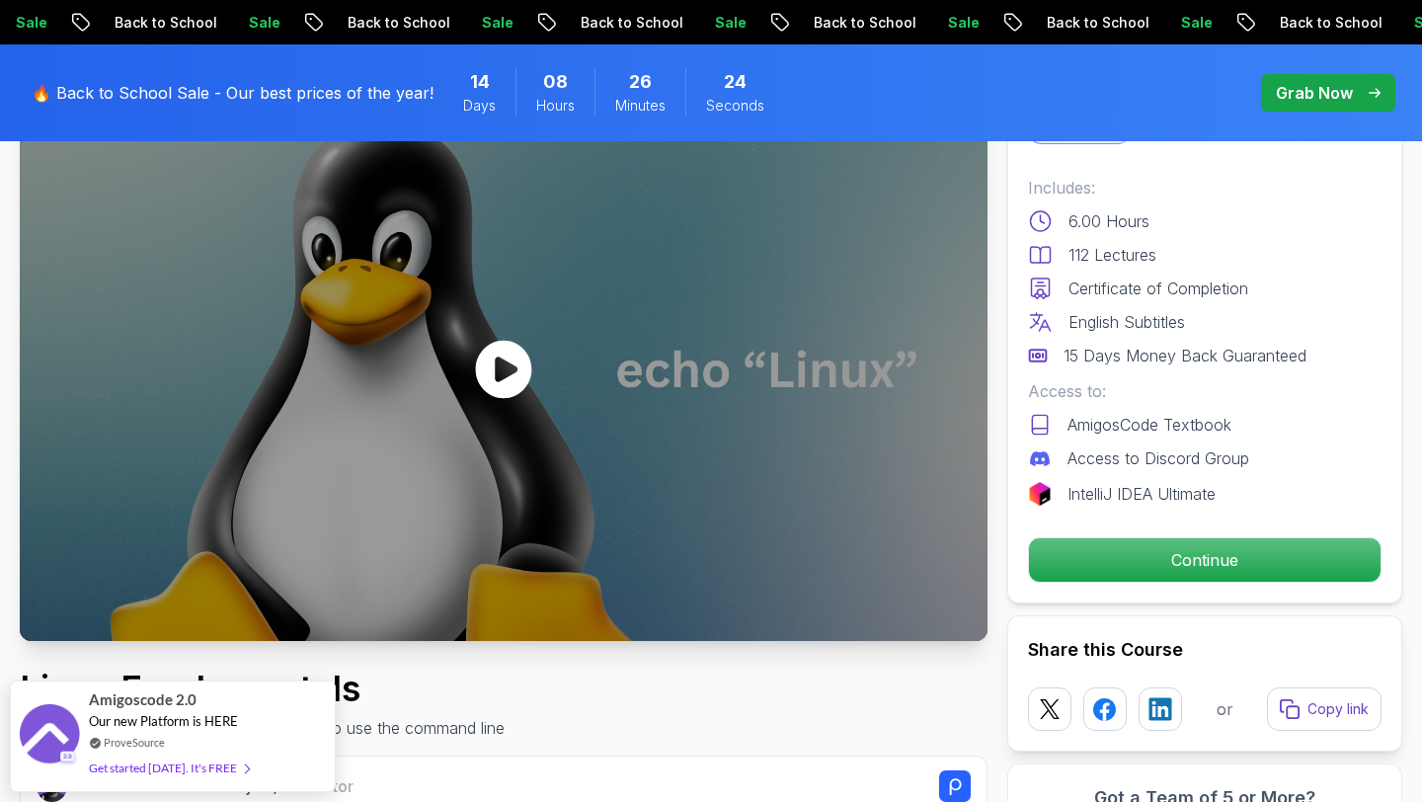
click at [499, 371] on icon at bounding box center [503, 369] width 59 height 59
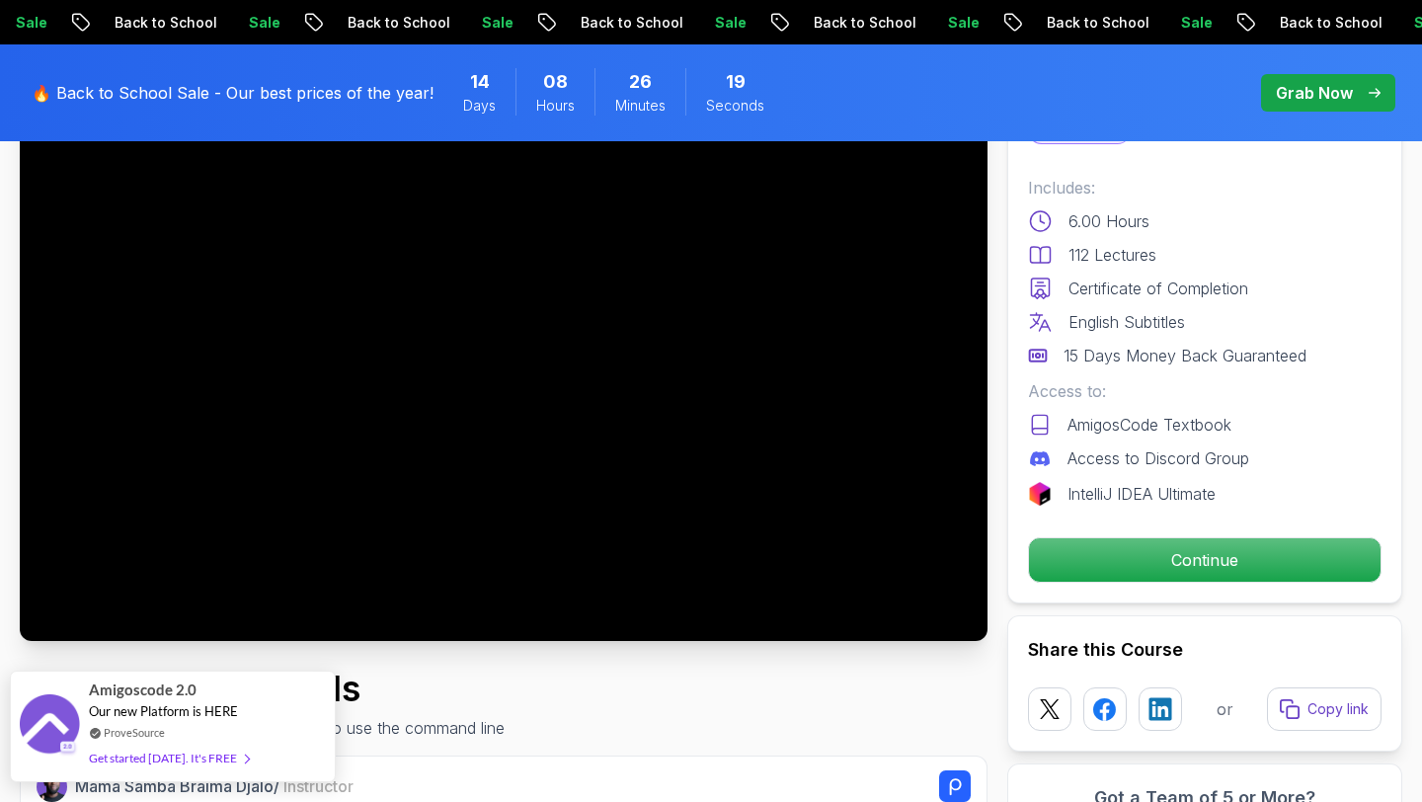
click at [207, 762] on div "Get started today. It's FREE" at bounding box center [169, 757] width 160 height 23
click at [237, 755] on span at bounding box center [243, 757] width 12 height 15
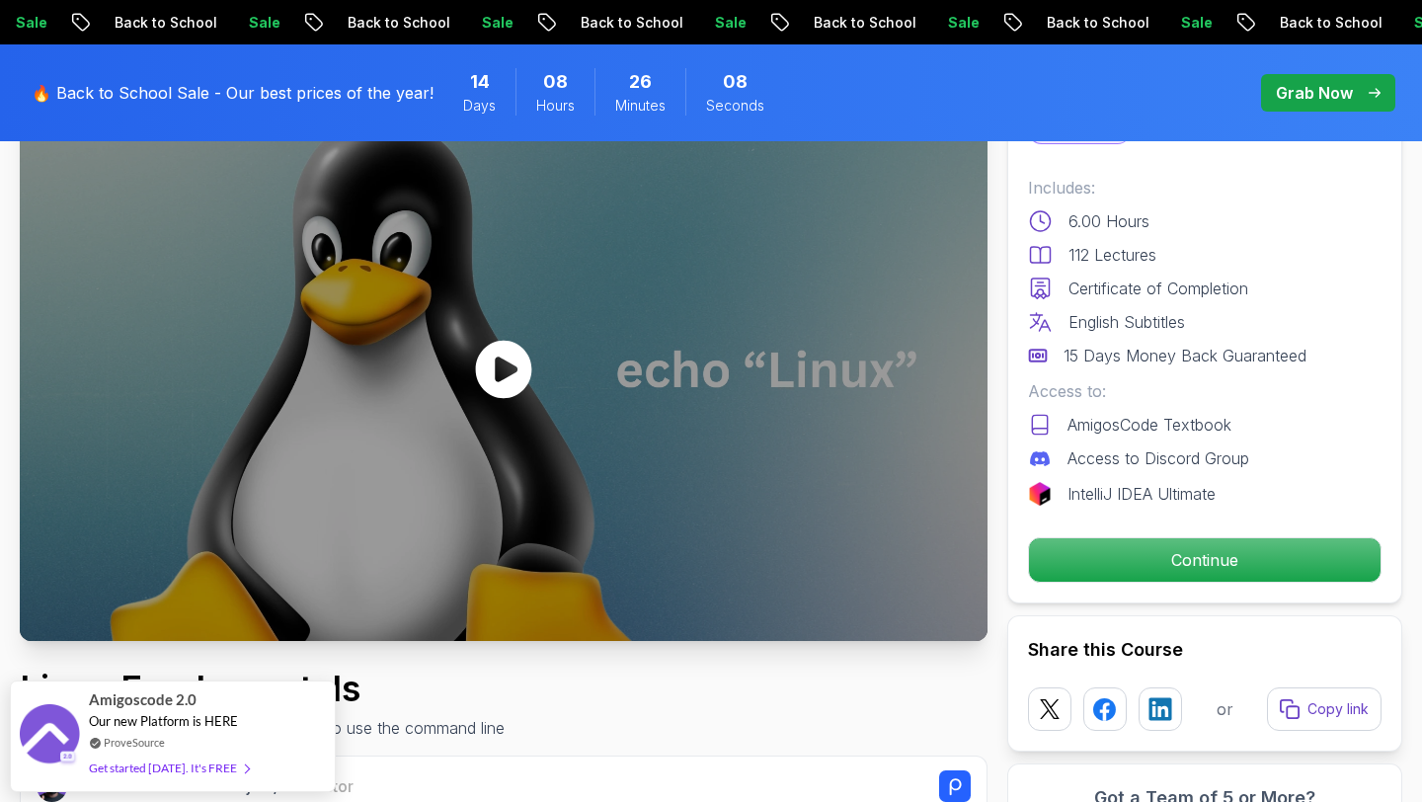
click at [492, 351] on icon at bounding box center [504, 369] width 56 height 58
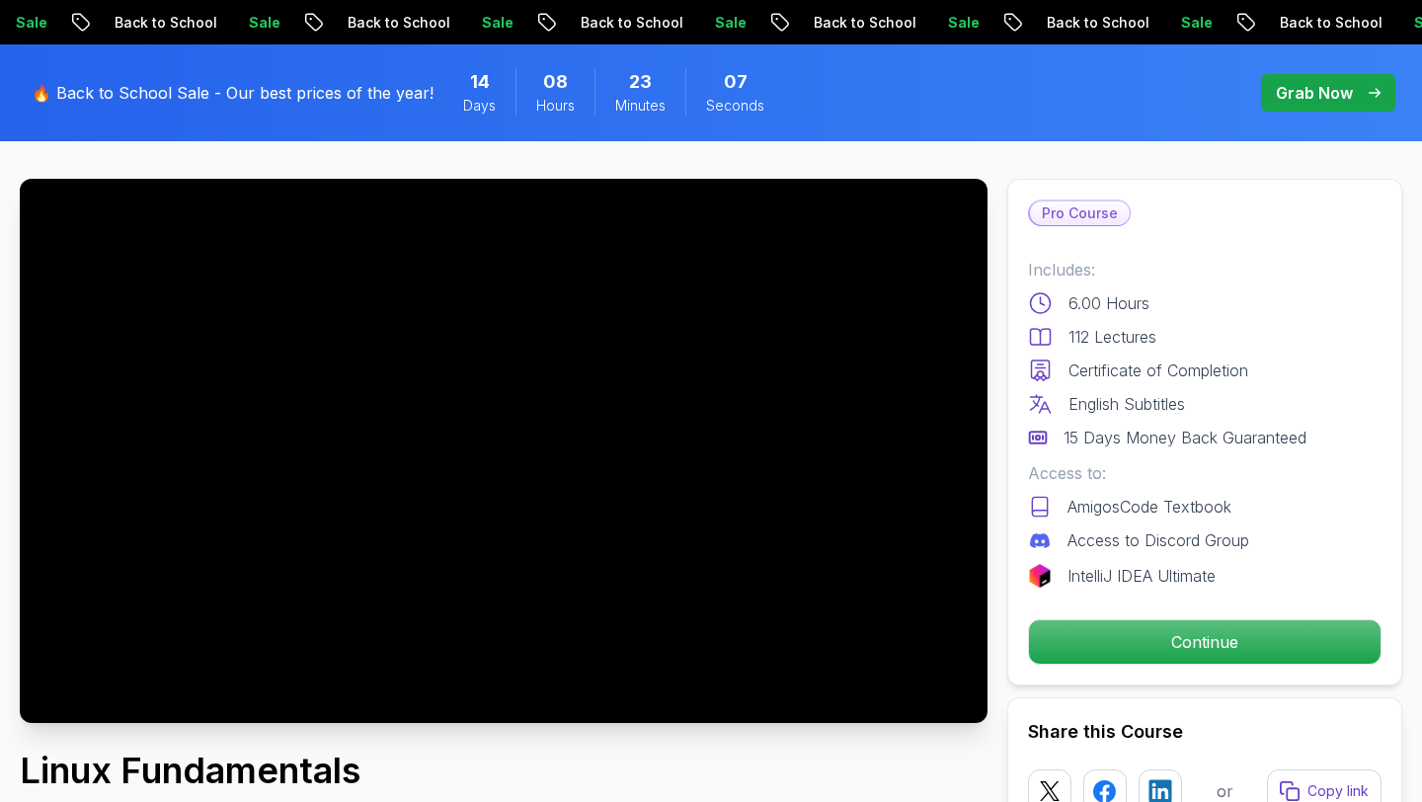
scroll to position [83, 0]
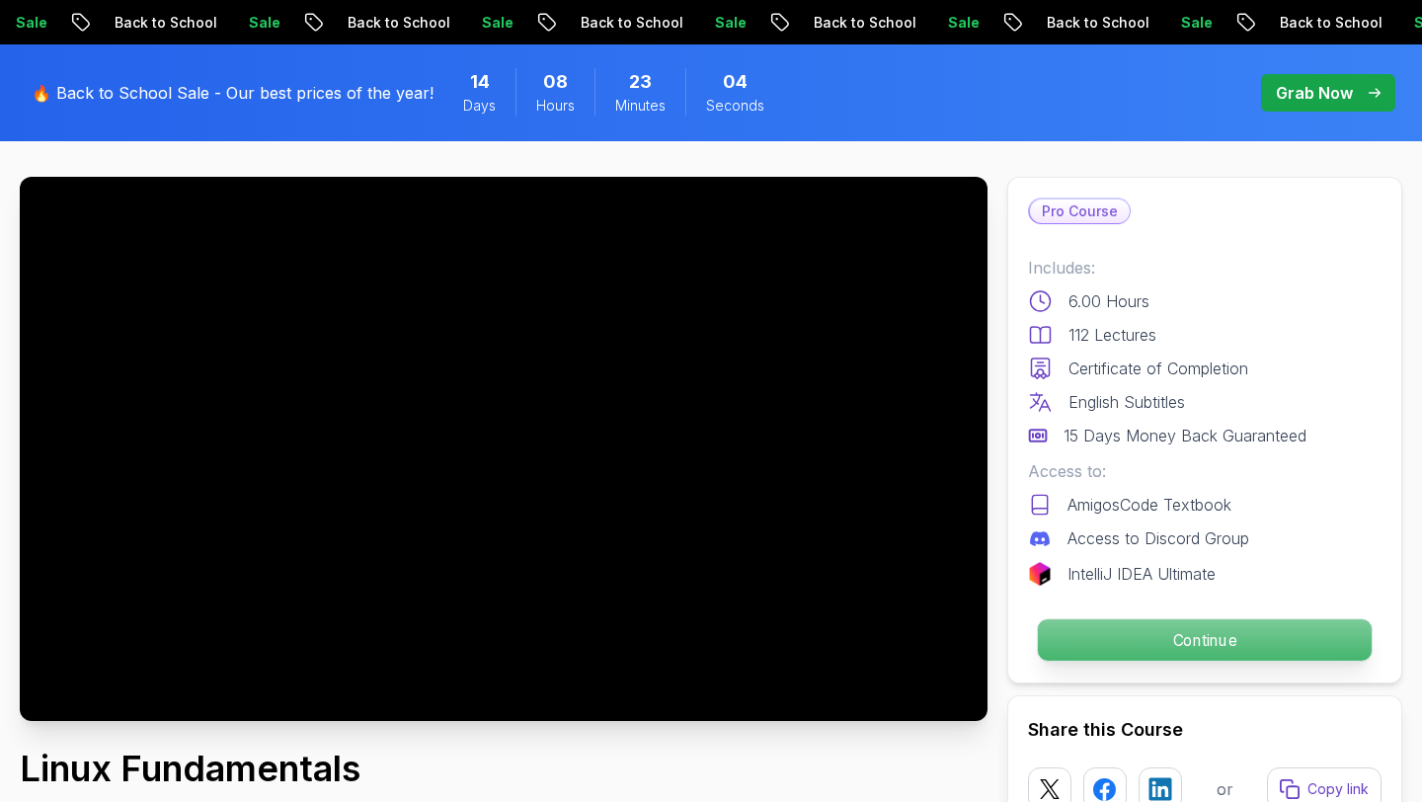
click at [1094, 624] on p "Continue" at bounding box center [1205, 639] width 334 height 41
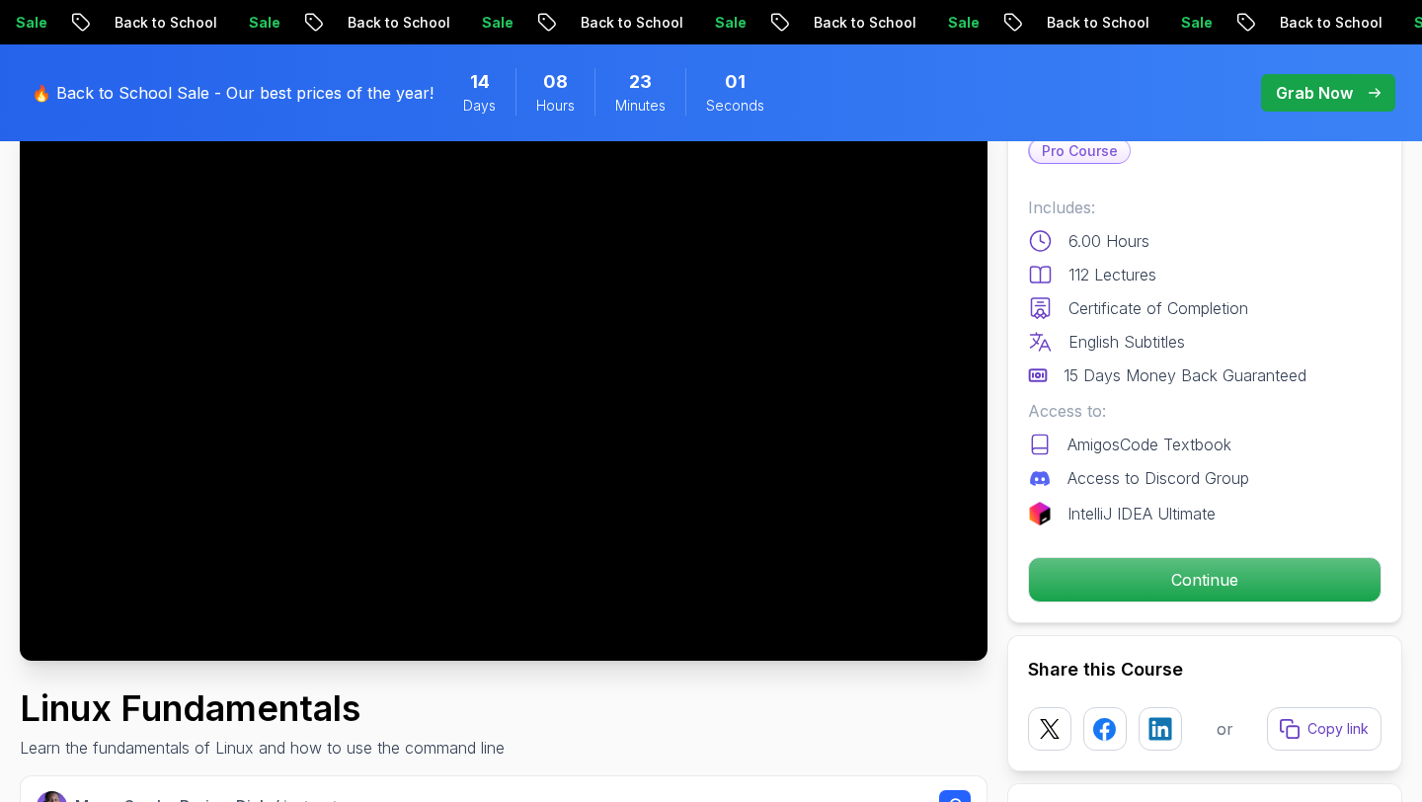
scroll to position [151, 0]
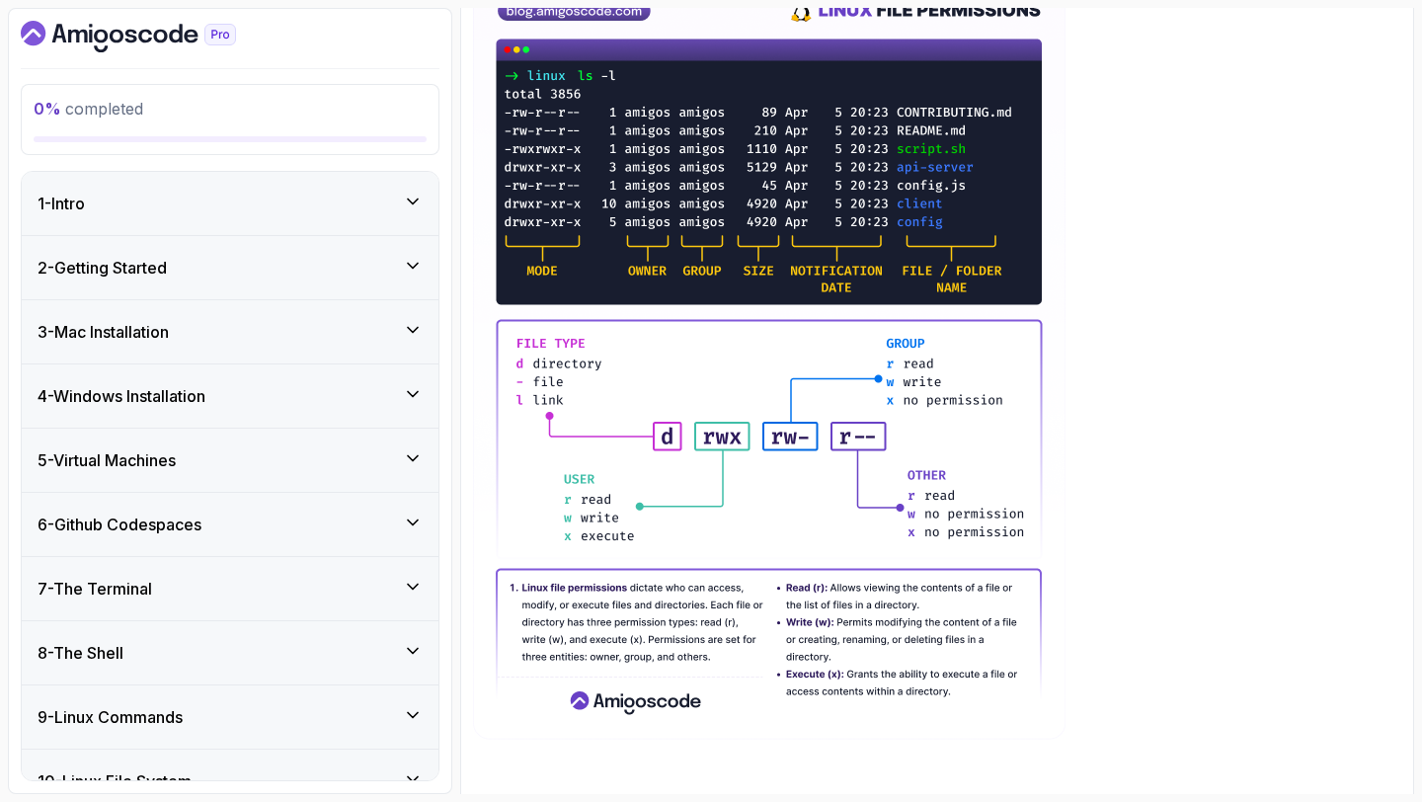
scroll to position [356, 0]
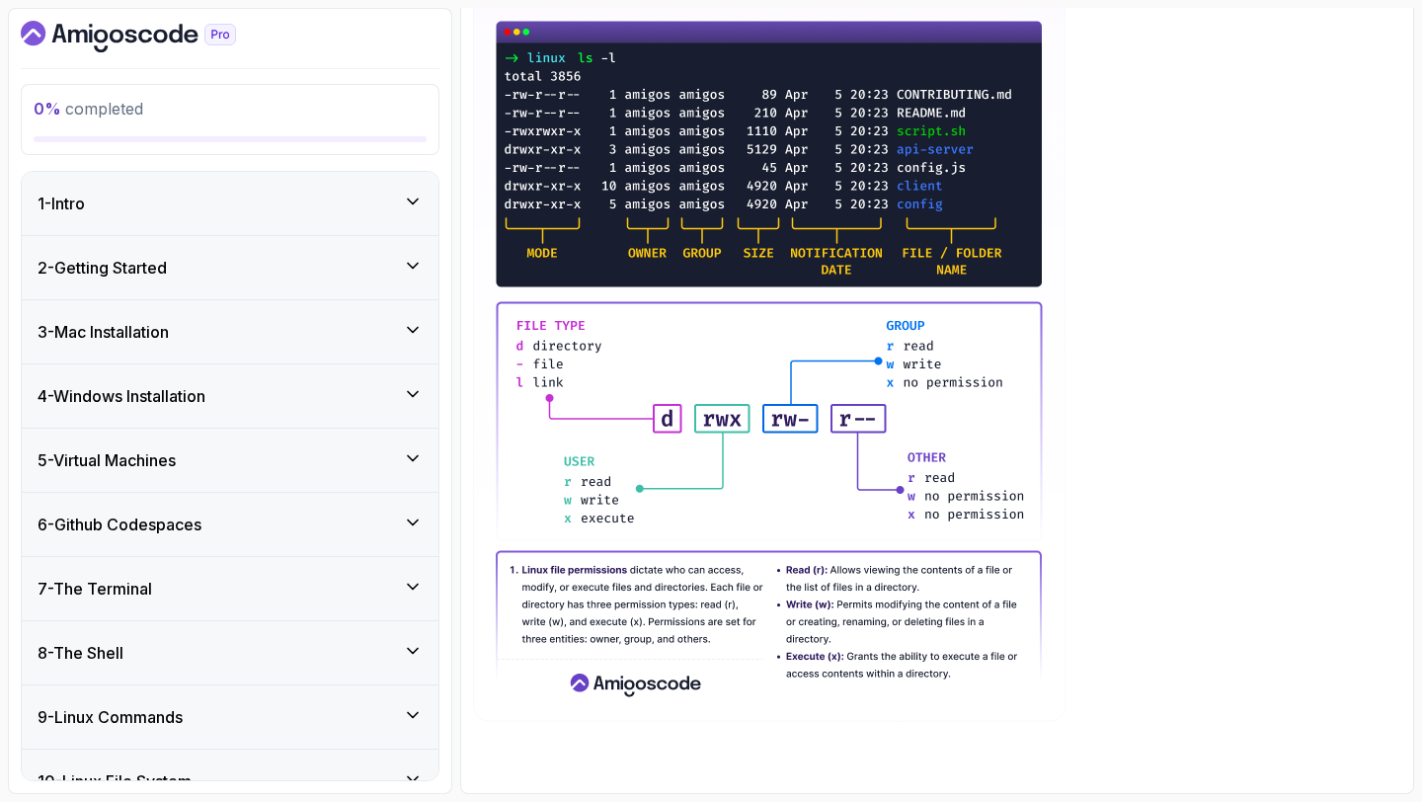
click at [306, 202] on div "1 - Intro" at bounding box center [230, 204] width 385 height 24
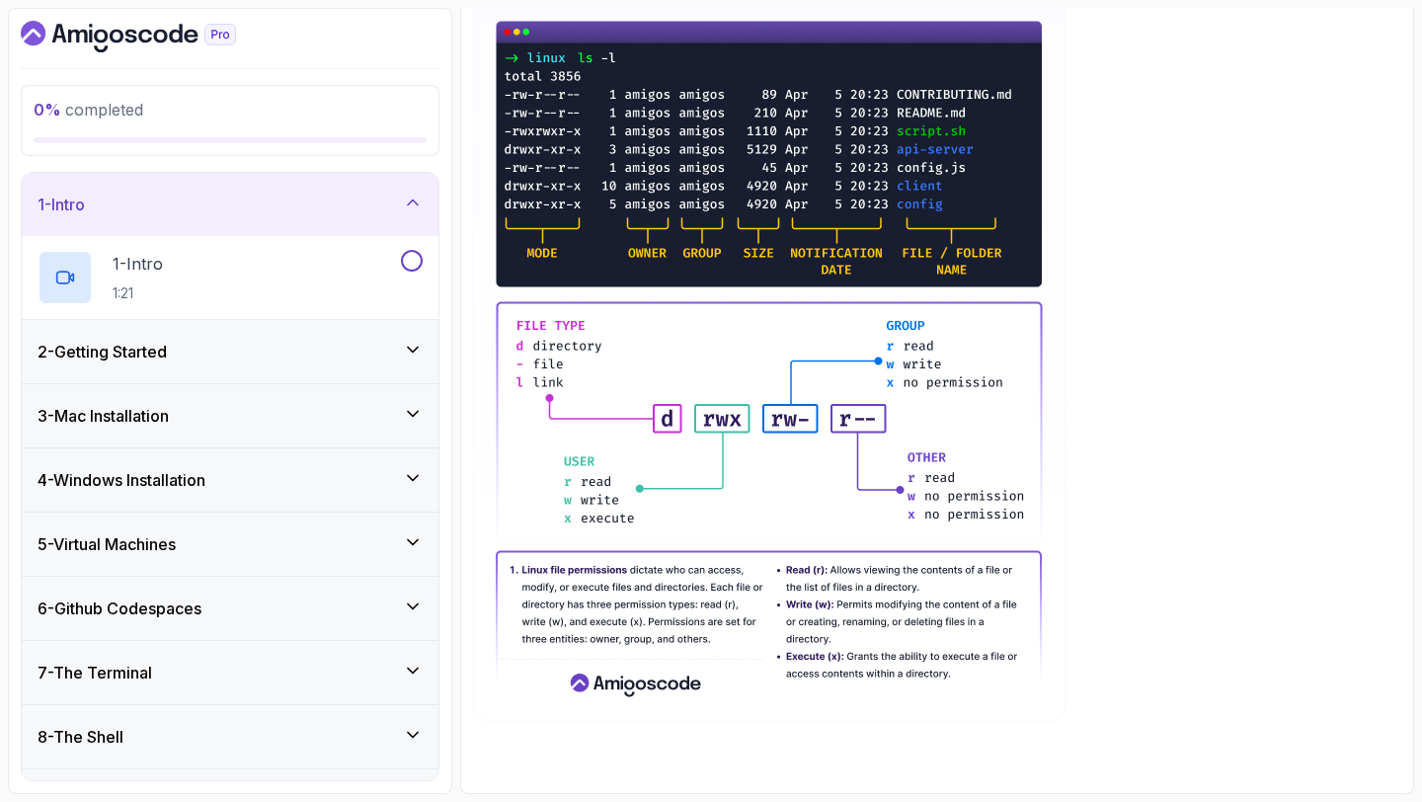
click at [262, 323] on div "2 - Getting Started" at bounding box center [230, 351] width 417 height 63
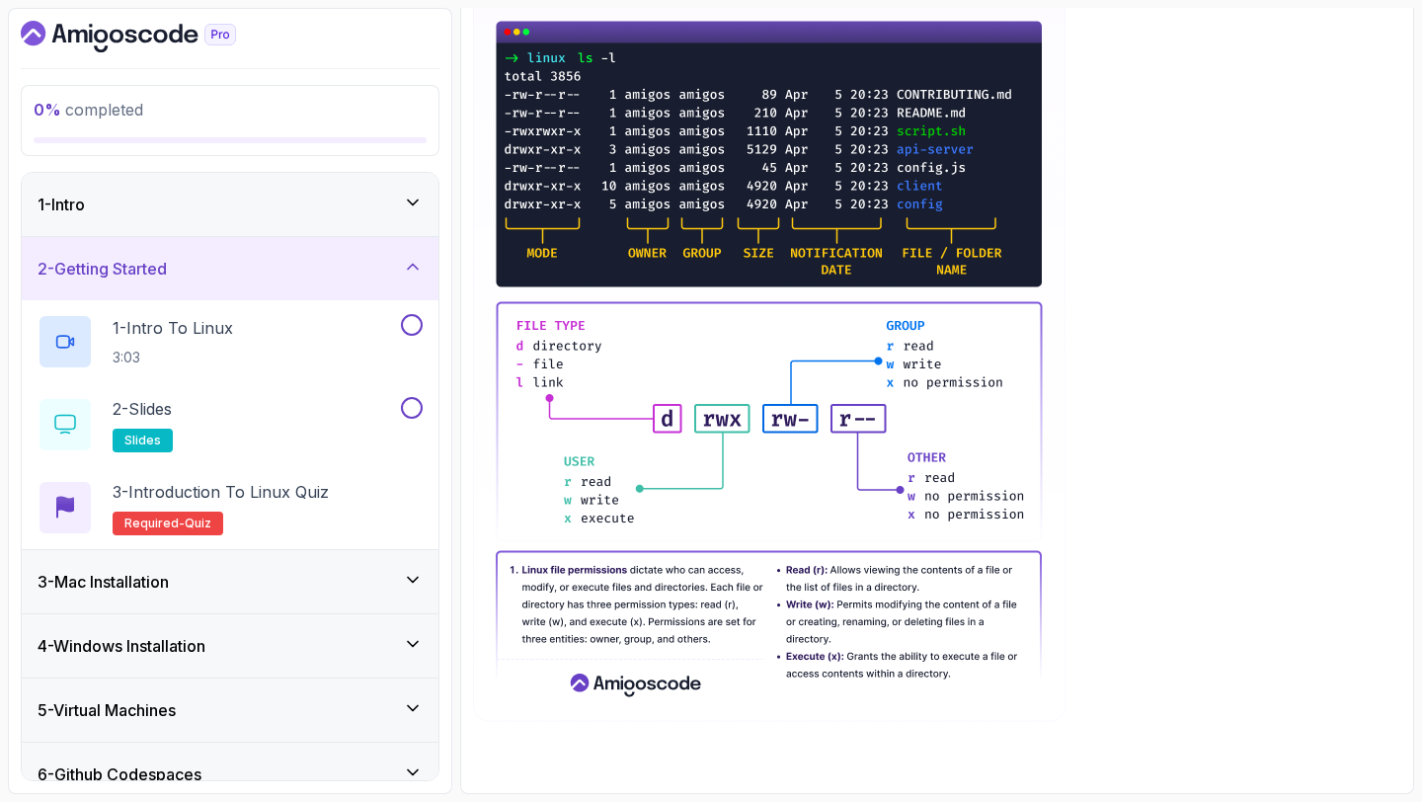
click at [336, 204] on div "1 - Intro" at bounding box center [230, 205] width 385 height 24
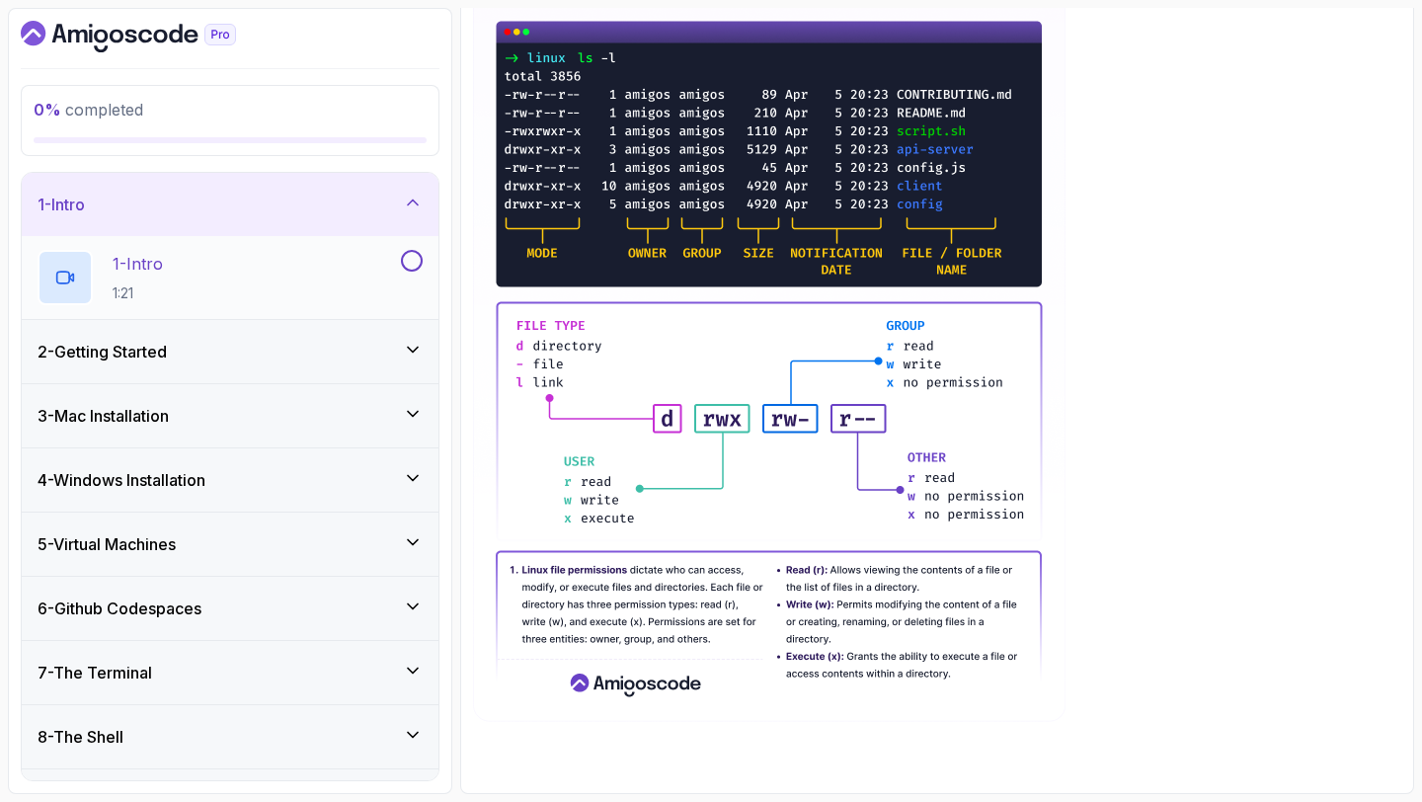
click at [408, 256] on button at bounding box center [412, 261] width 22 height 22
click at [299, 340] on div "2 - Getting Started" at bounding box center [230, 352] width 385 height 24
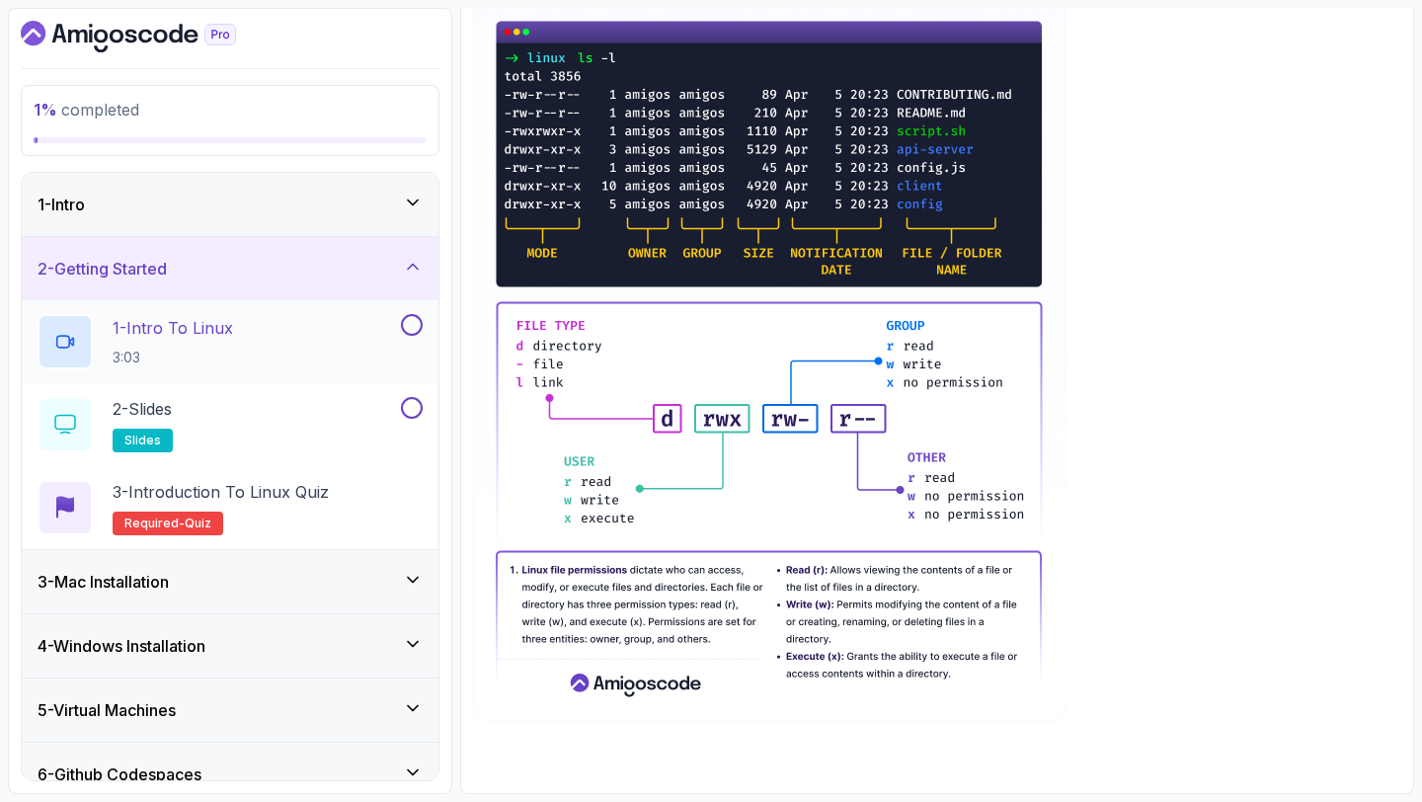
click at [322, 343] on div "1 - Intro To Linux 3:03" at bounding box center [217, 341] width 359 height 55
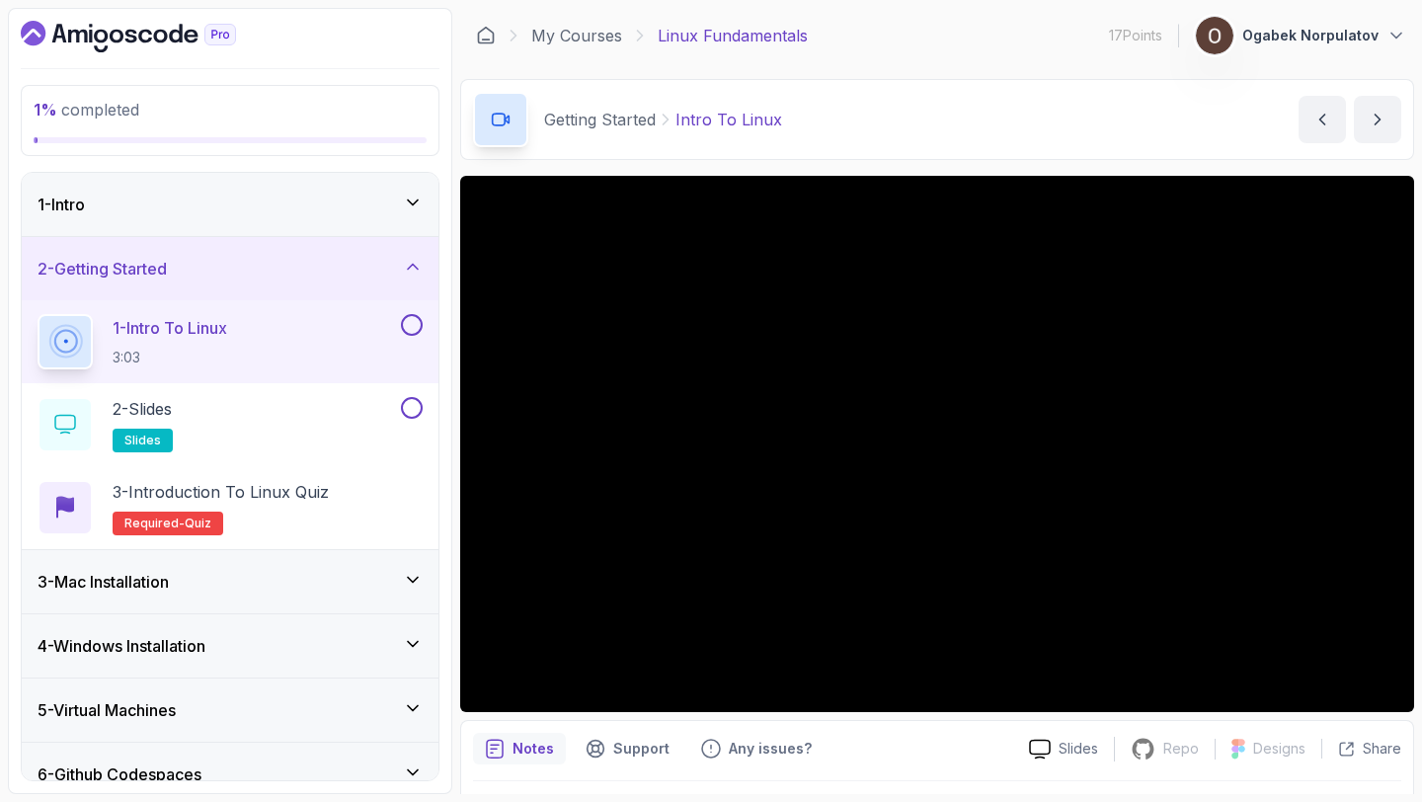
click at [934, 755] on div "Notes Support Any issues?" at bounding box center [743, 749] width 540 height 32
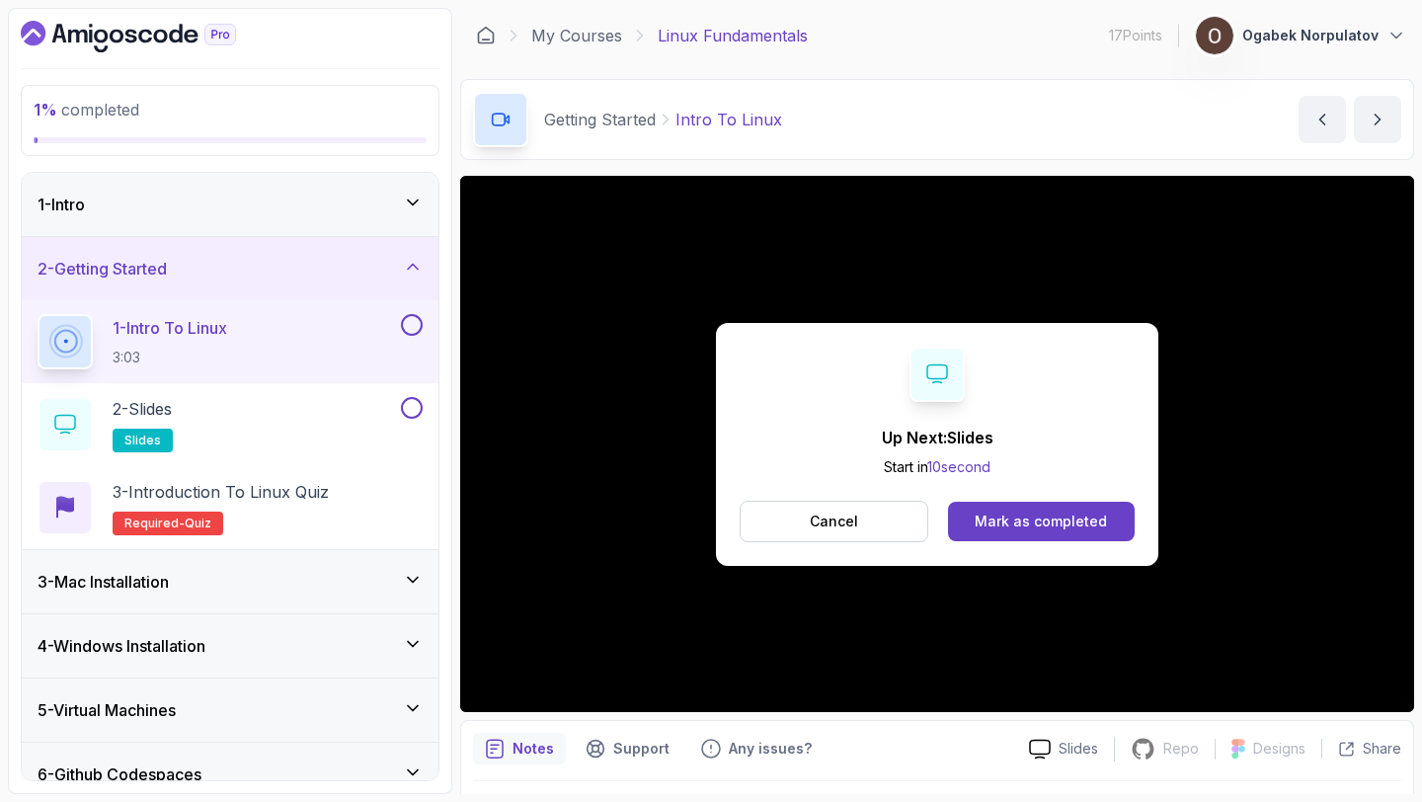
click at [415, 328] on button at bounding box center [412, 325] width 22 height 22
click at [1017, 517] on div "Mark as completed" at bounding box center [1040, 521] width 132 height 20
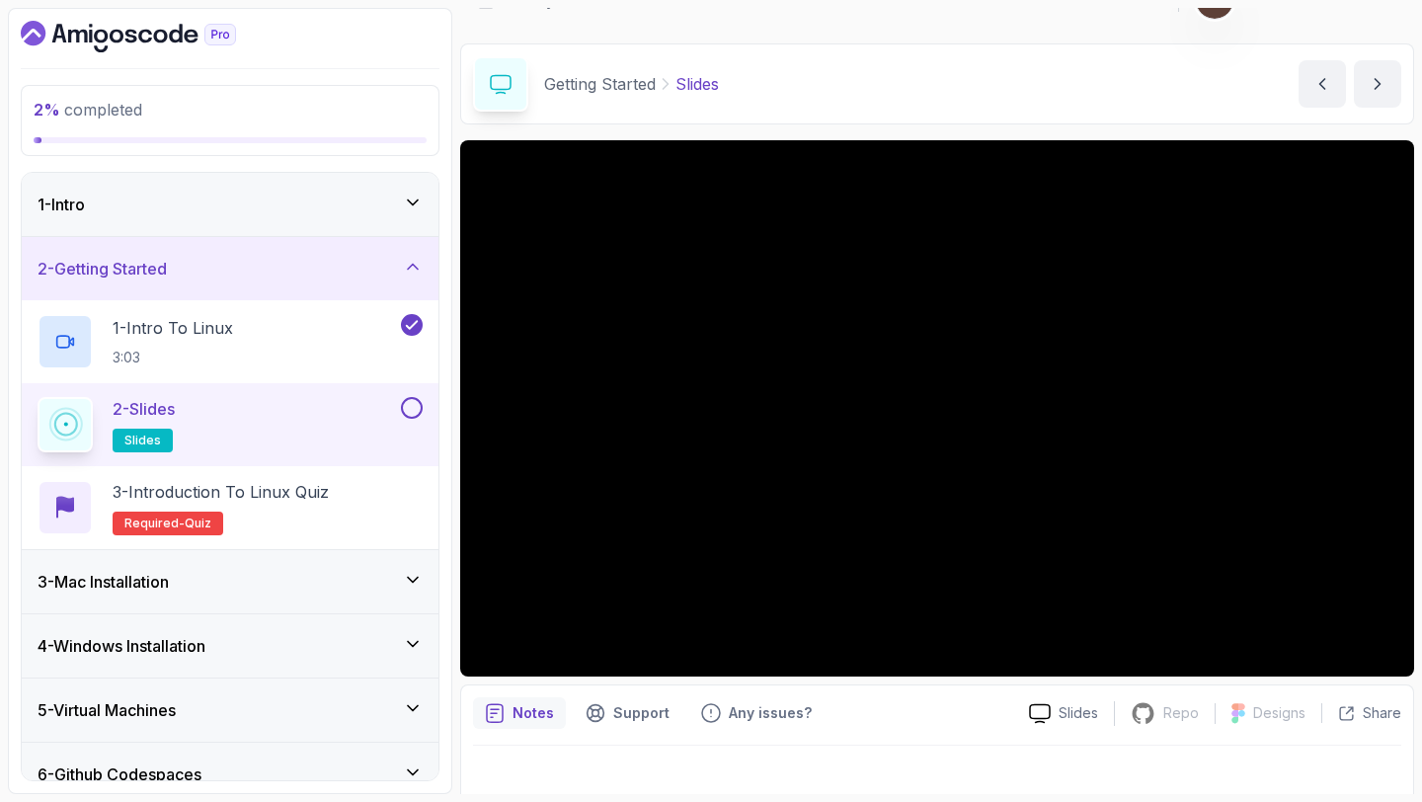
scroll to position [40, 0]
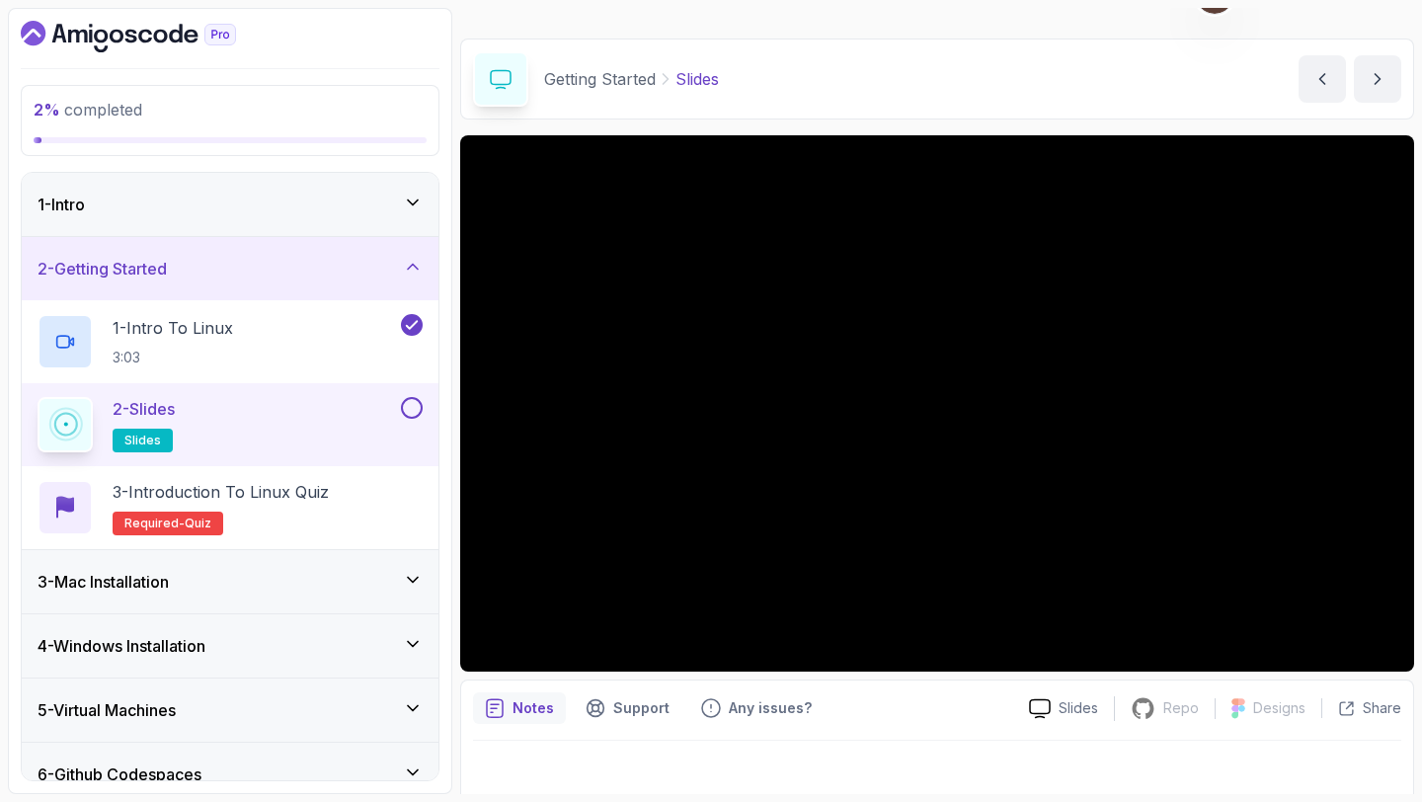
click at [417, 411] on button at bounding box center [412, 408] width 22 height 22
click at [410, 408] on button at bounding box center [412, 408] width 22 height 22
click at [417, 397] on button at bounding box center [412, 408] width 22 height 22
click at [298, 500] on p "3 - Introduction to Linux Quiz" at bounding box center [221, 492] width 216 height 24
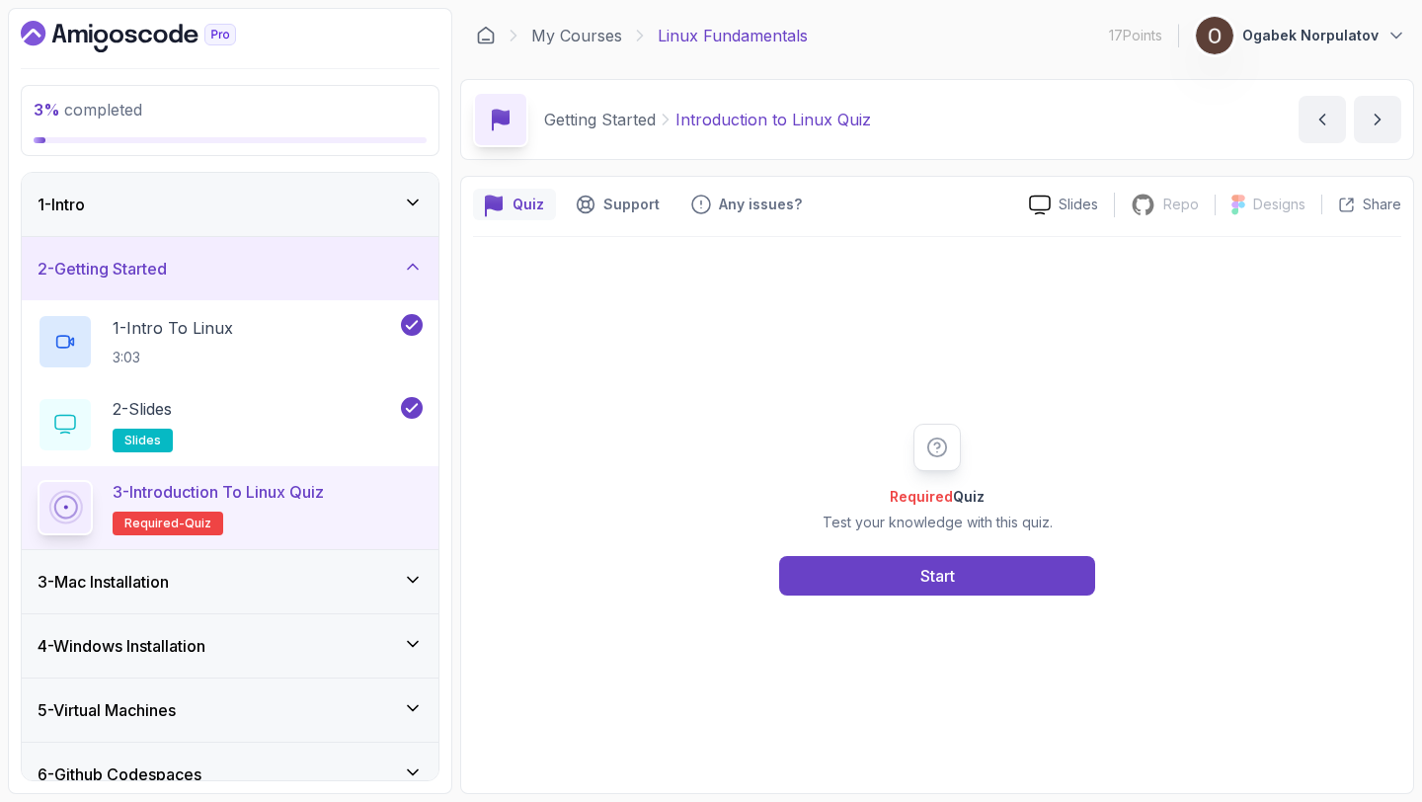
click at [259, 575] on div "3 - Mac Installation" at bounding box center [230, 582] width 385 height 24
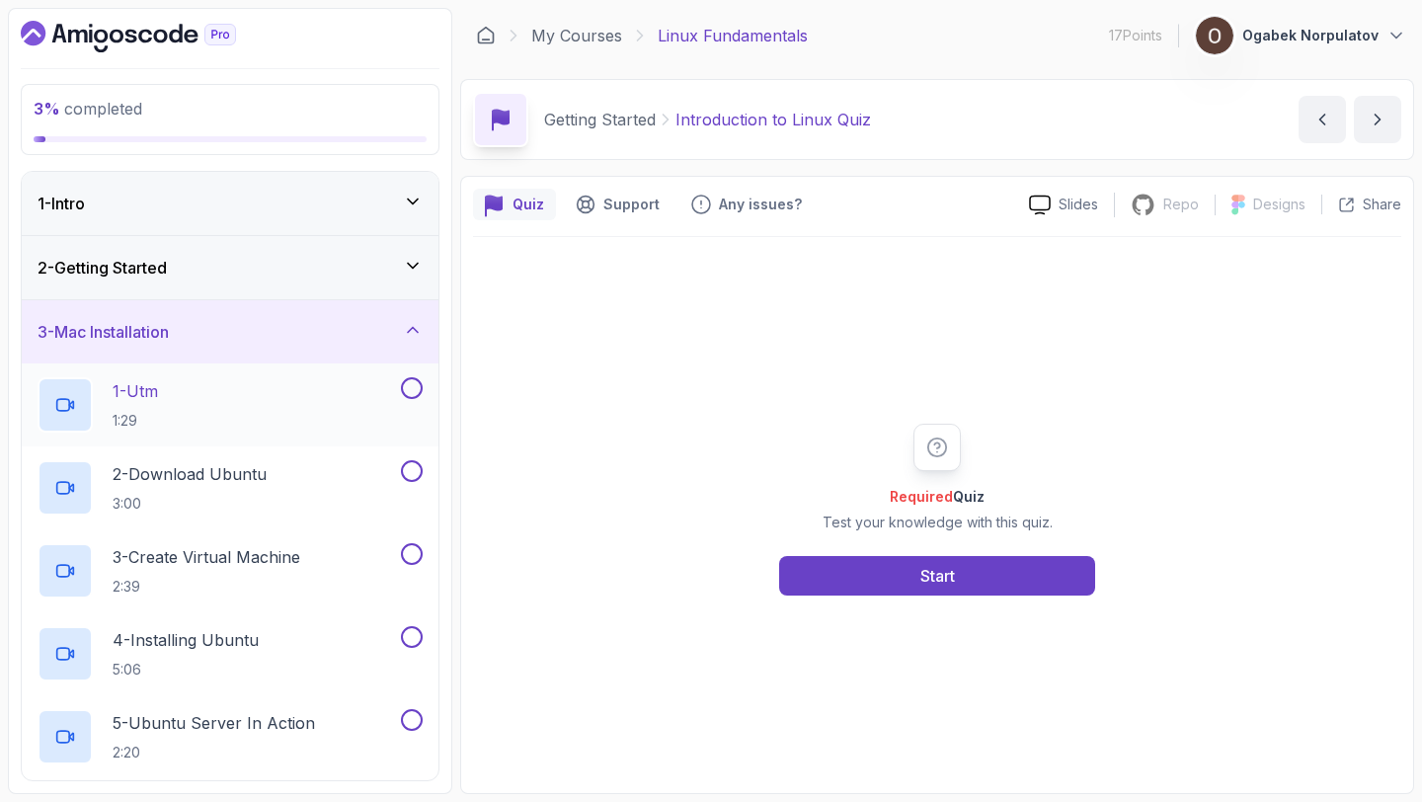
click at [312, 391] on div "1 - Utm 1:29" at bounding box center [217, 404] width 359 height 55
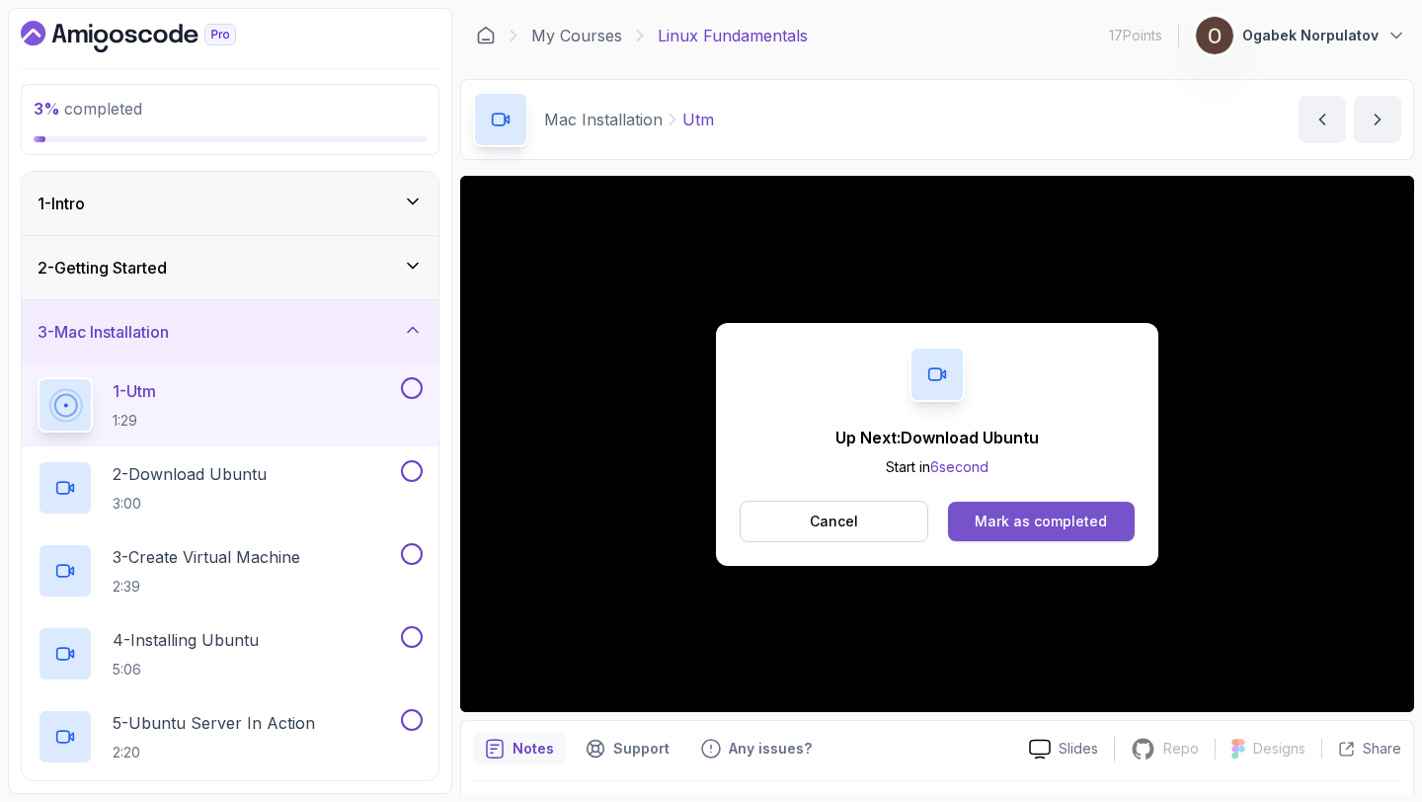
click at [1030, 519] on div "Mark as completed" at bounding box center [1040, 521] width 132 height 20
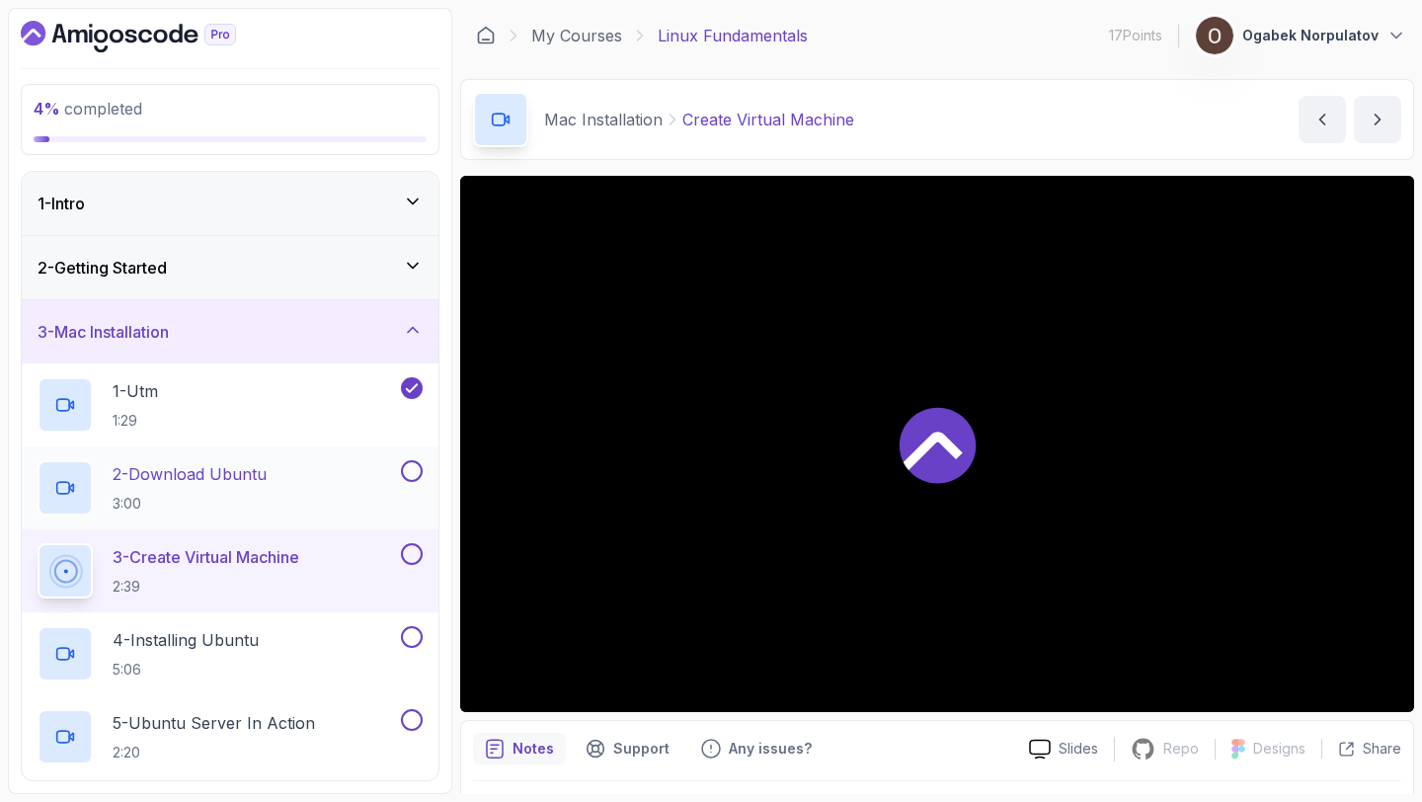
click at [417, 468] on button at bounding box center [412, 471] width 22 height 22
click at [407, 471] on button at bounding box center [412, 471] width 22 height 22
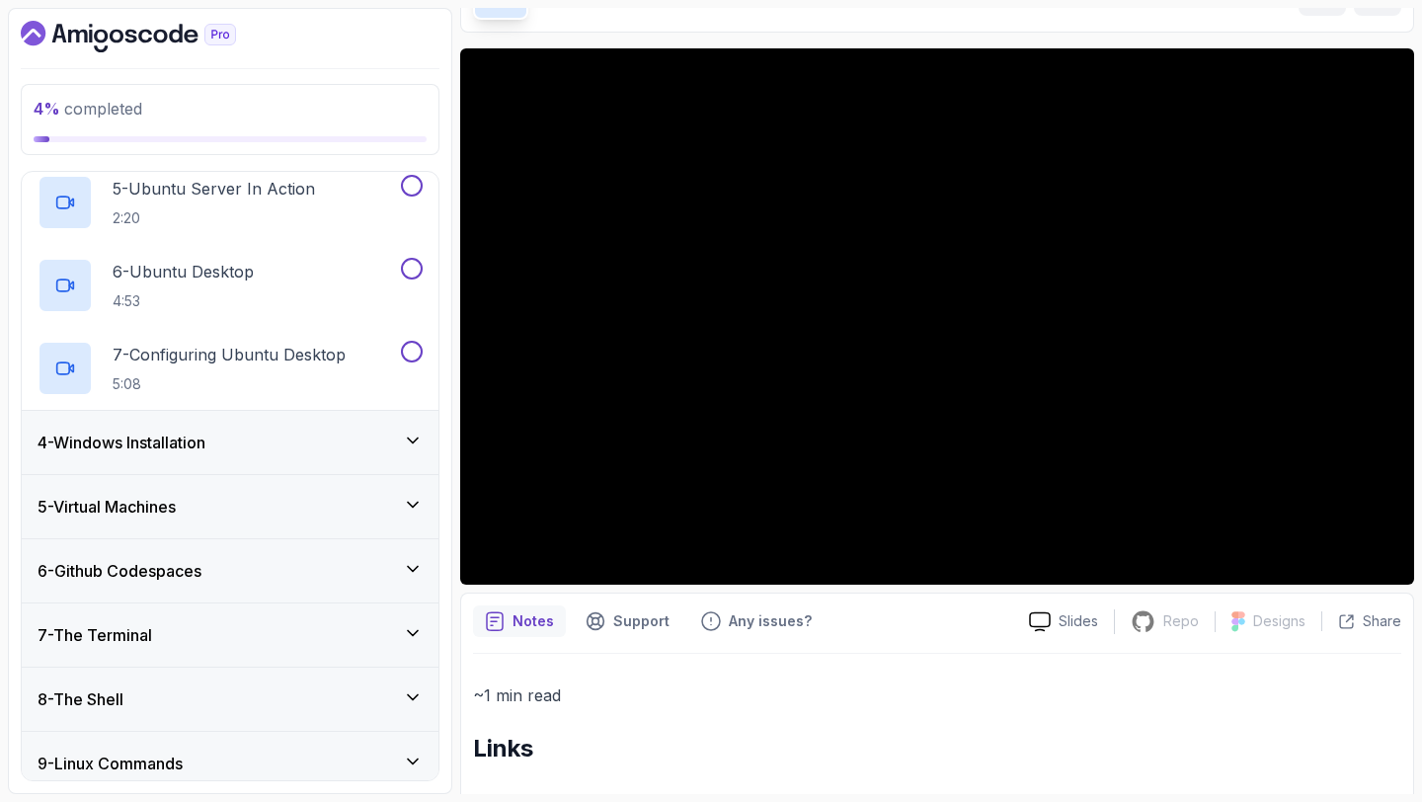
scroll to position [537, 0]
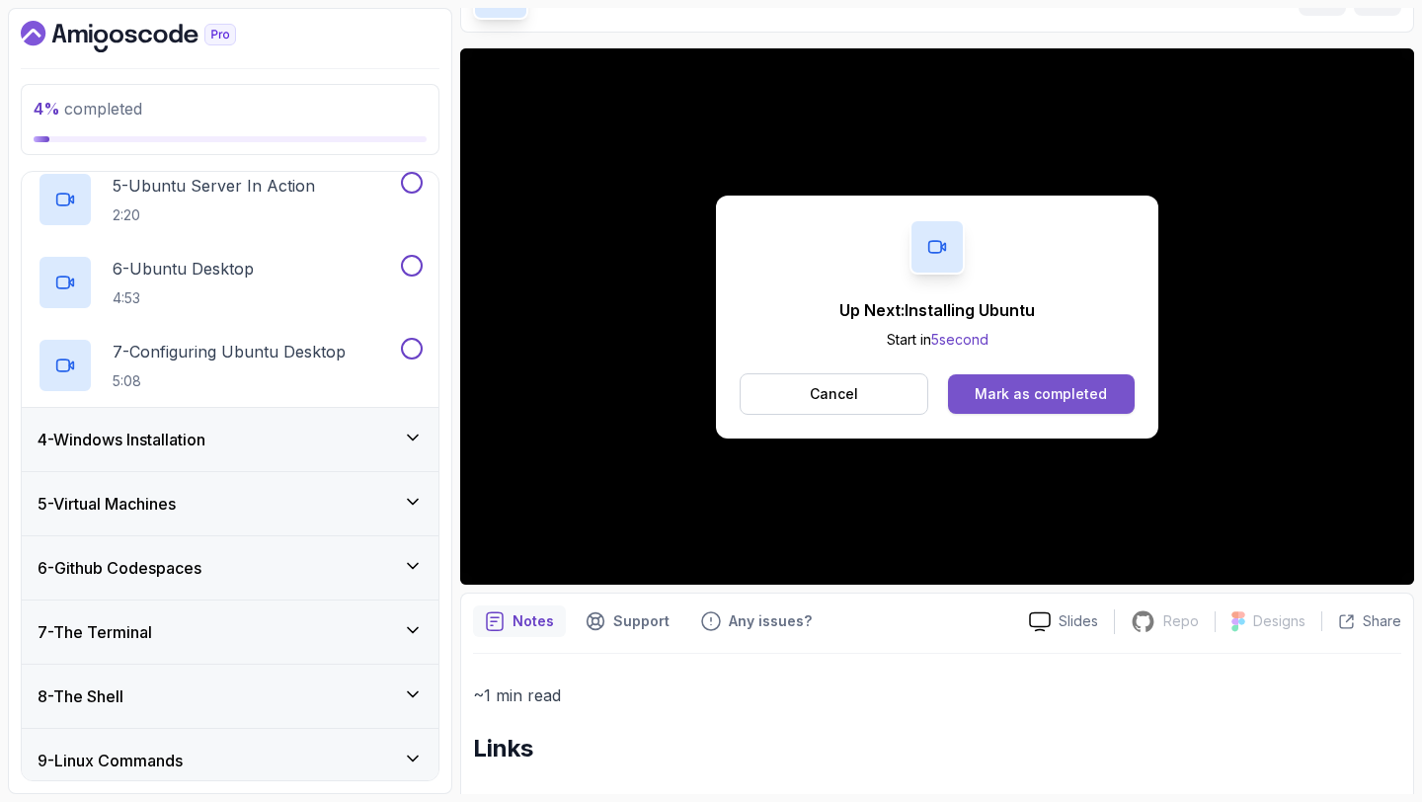
click at [1032, 391] on div "Mark as completed" at bounding box center [1040, 394] width 132 height 20
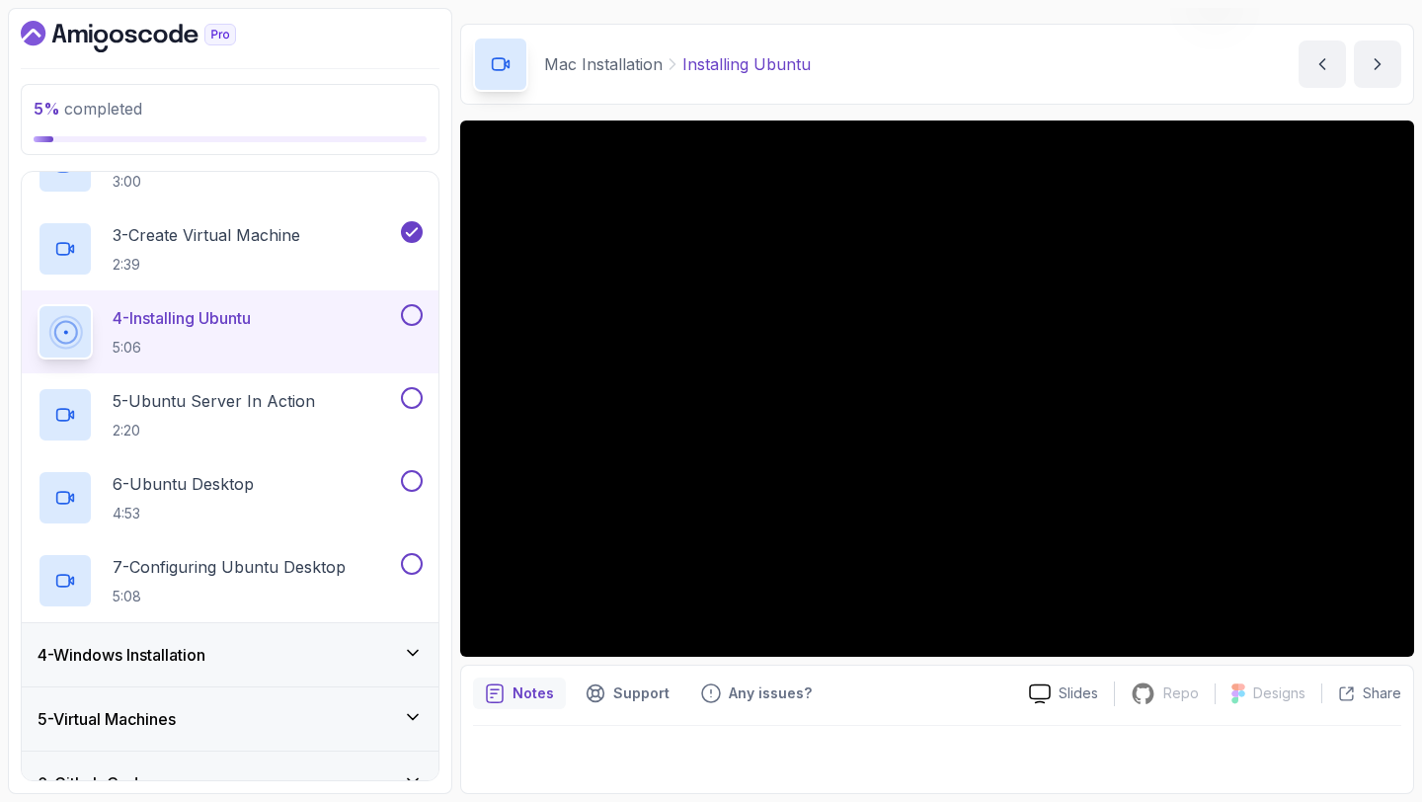
scroll to position [321, 0]
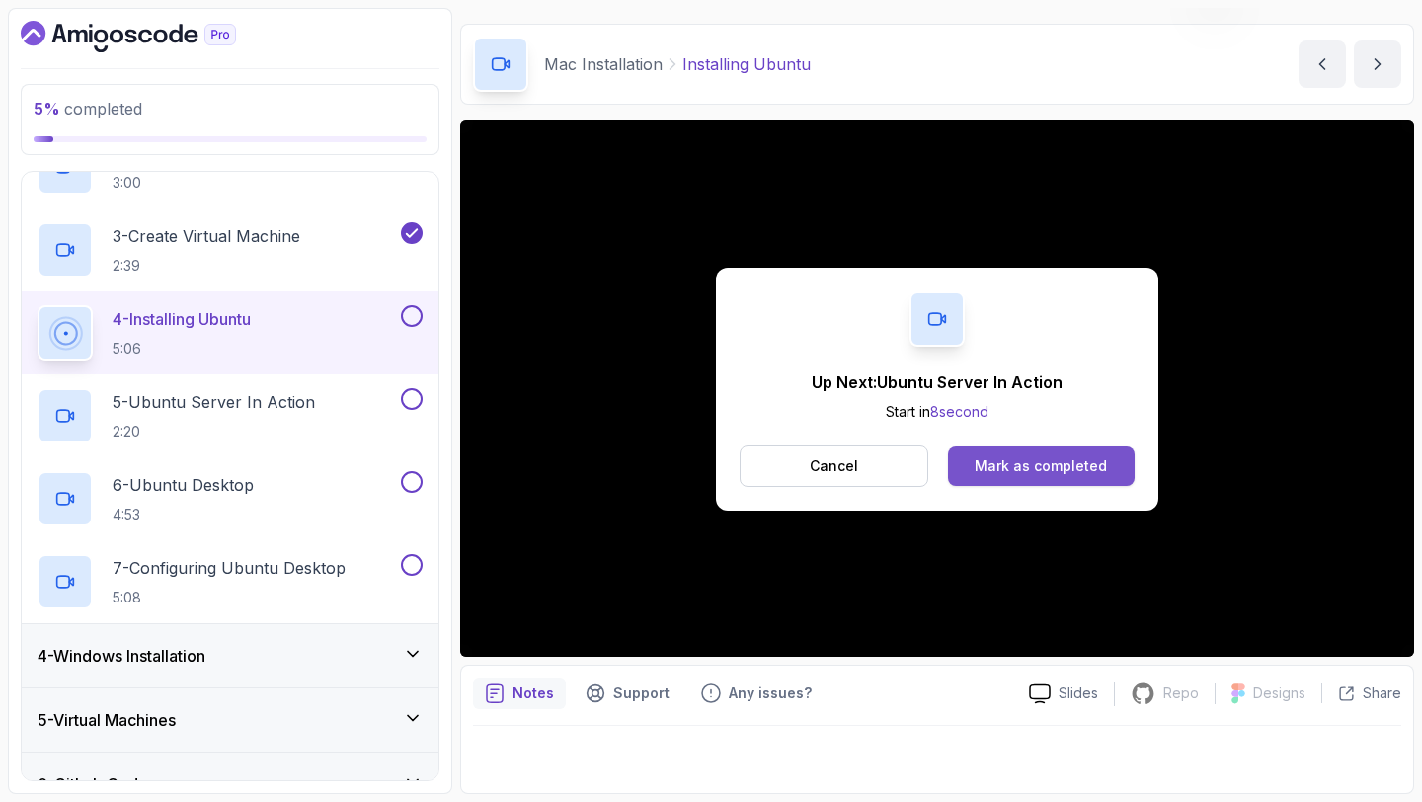
click at [1019, 468] on div "Mark as completed" at bounding box center [1040, 466] width 132 height 20
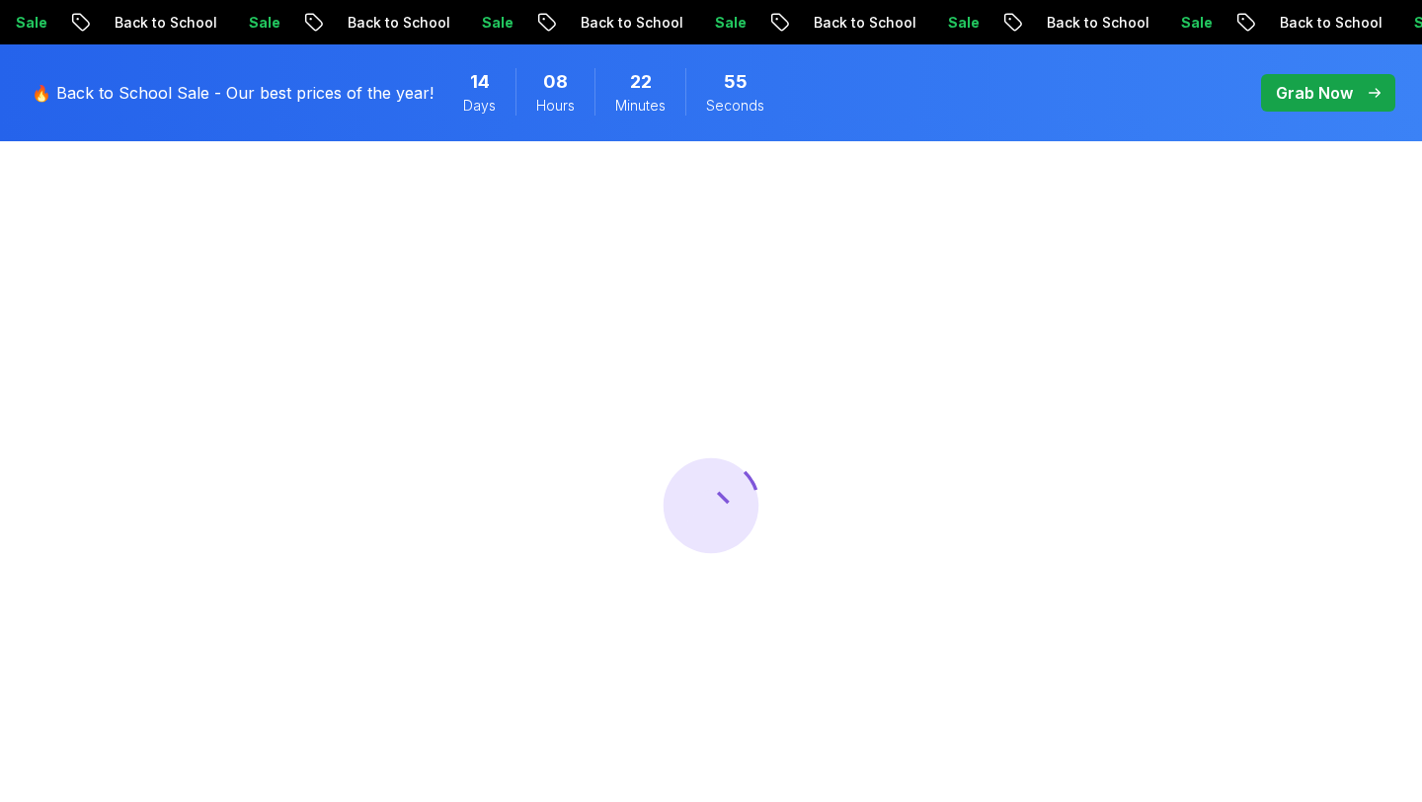
scroll to position [151, 0]
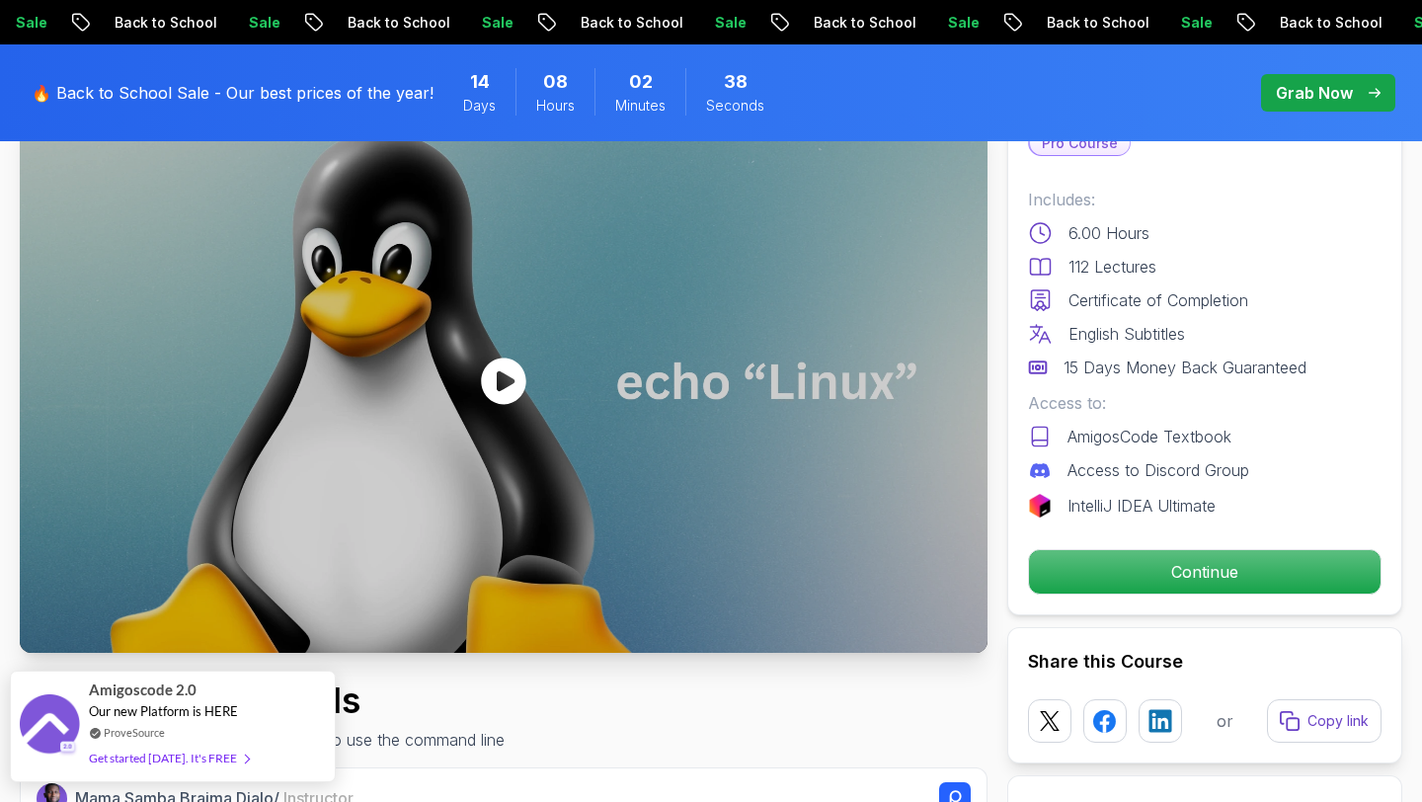
click at [207, 761] on div "Get started today. It's FREE" at bounding box center [169, 757] width 160 height 23
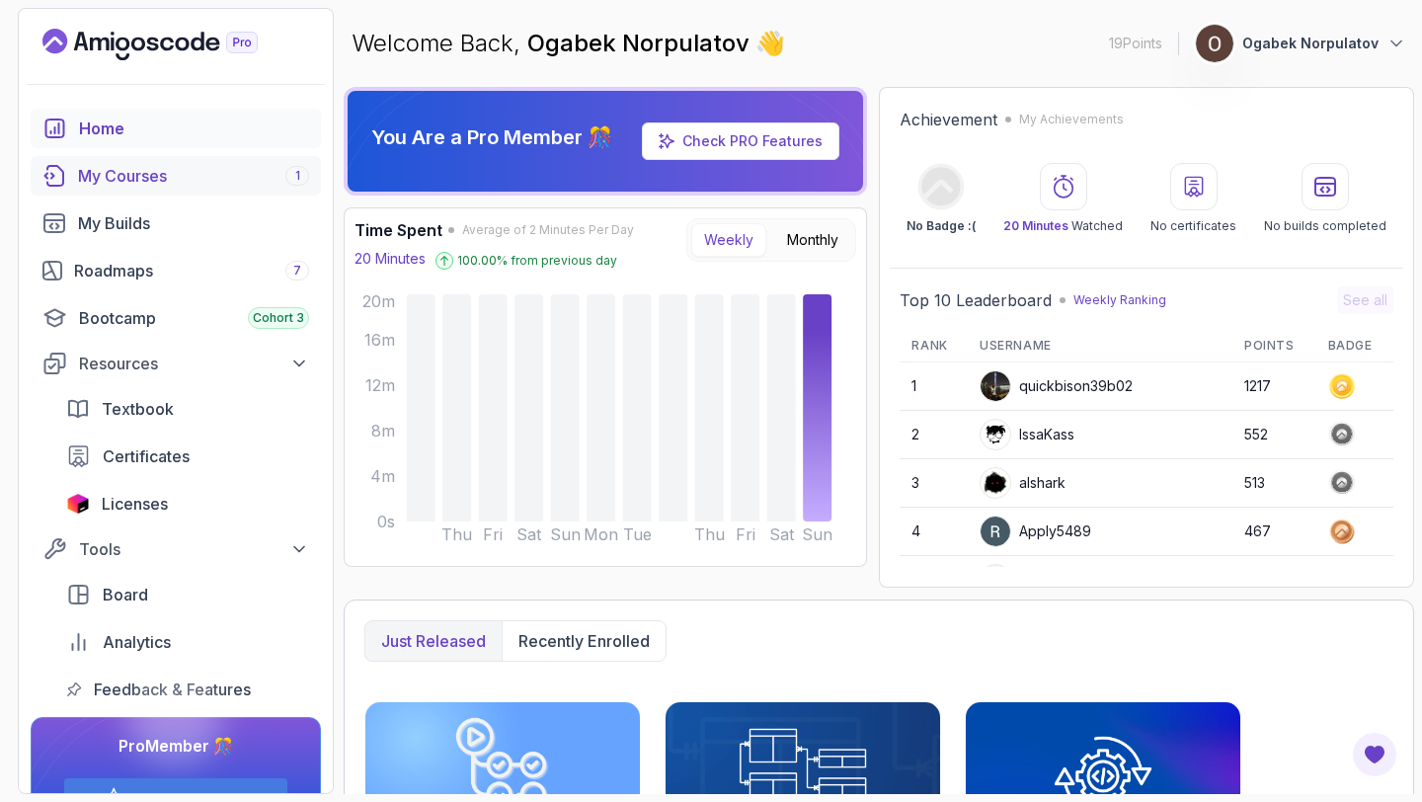
click at [233, 178] on div "My Courses 1" at bounding box center [193, 176] width 231 height 24
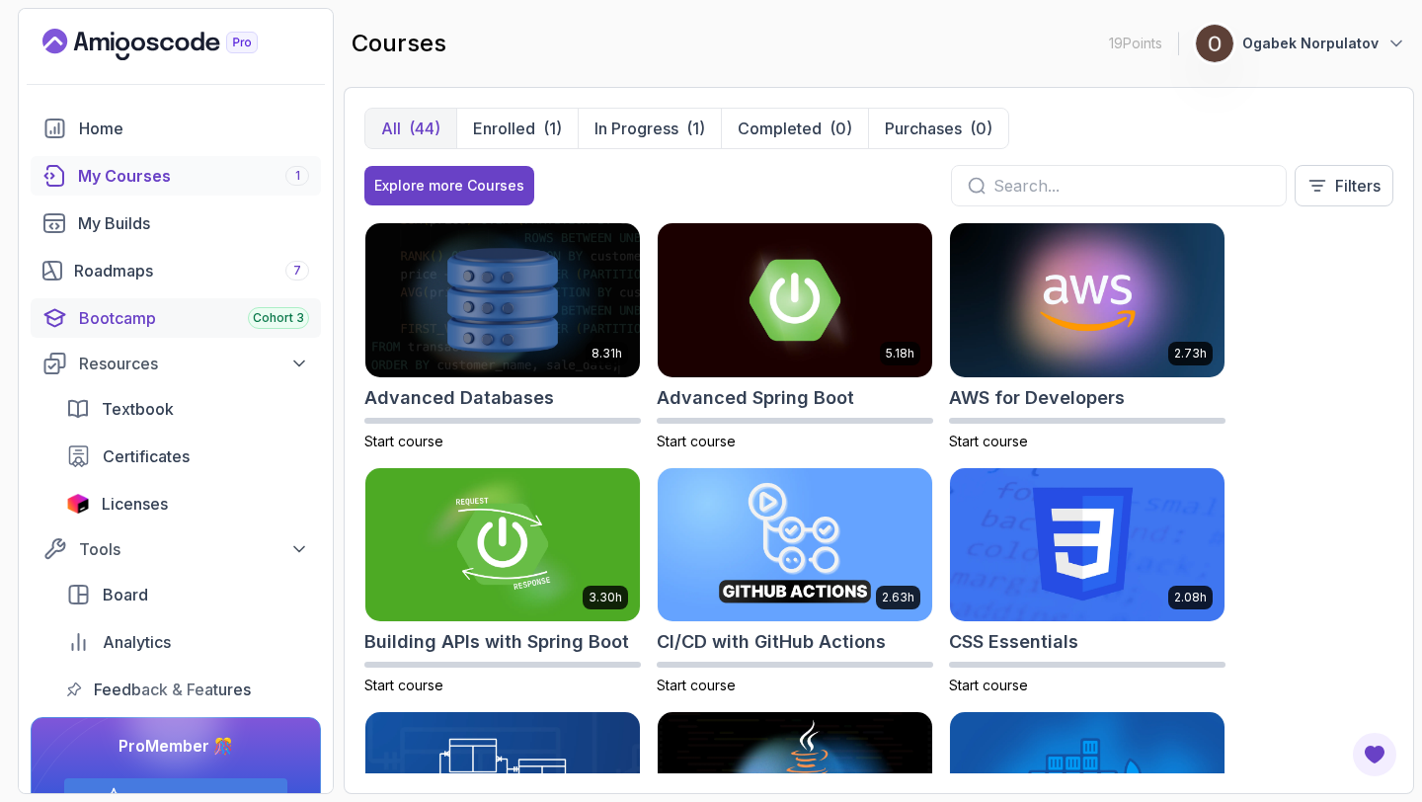
click at [153, 315] on div "Bootcamp Cohort 3" at bounding box center [194, 318] width 230 height 24
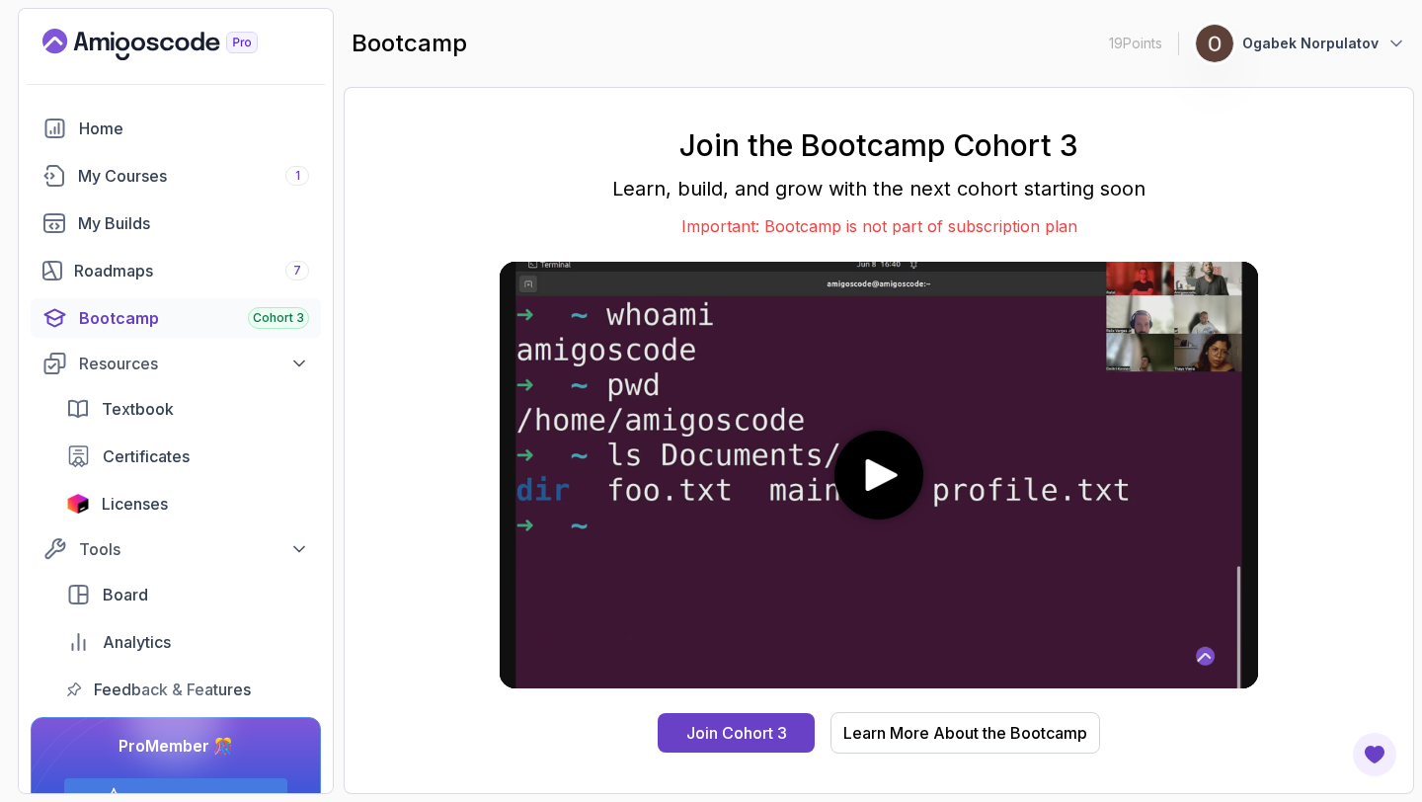
click at [845, 477] on media-play-button "play" at bounding box center [878, 474] width 89 height 89
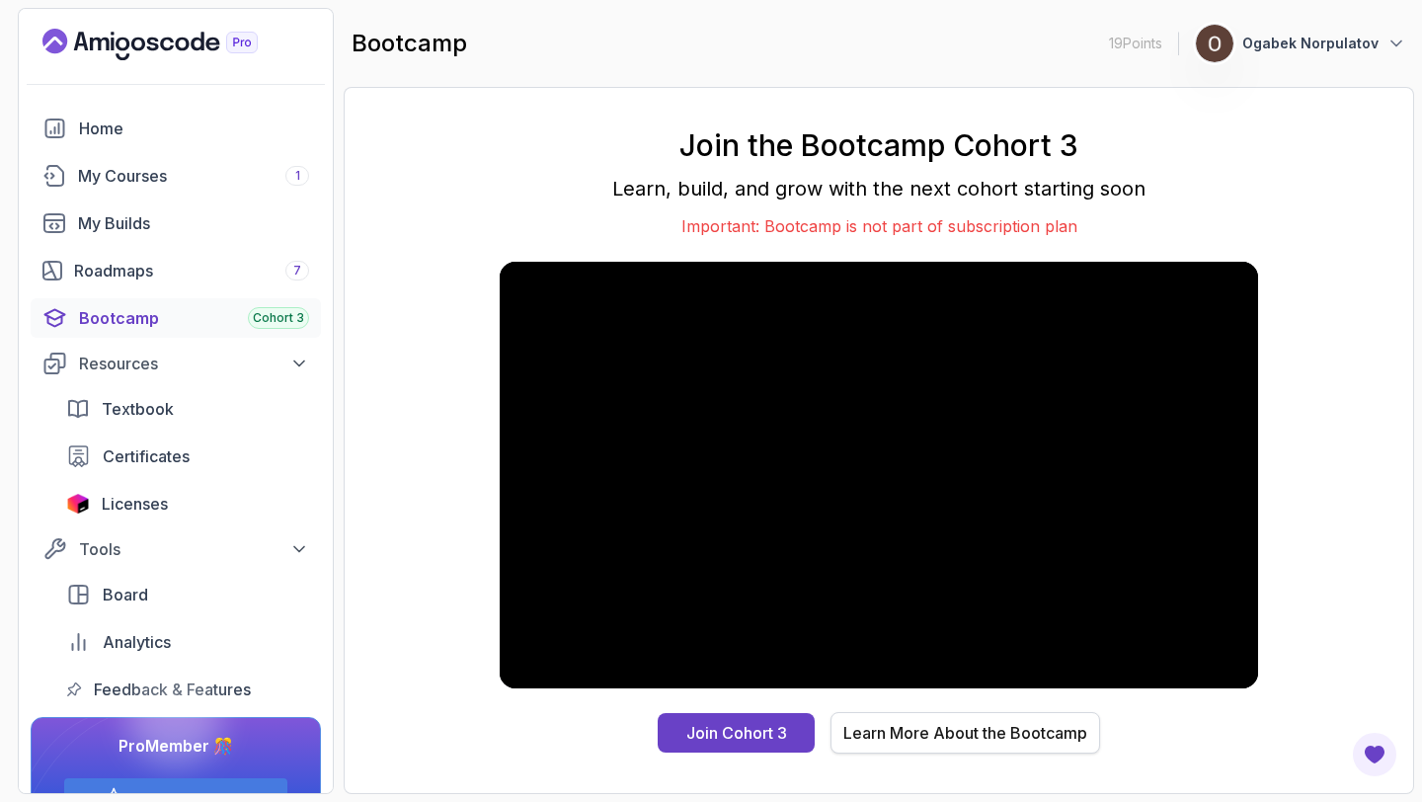
click at [1056, 733] on div "Learn More About the Bootcamp" at bounding box center [965, 733] width 244 height 24
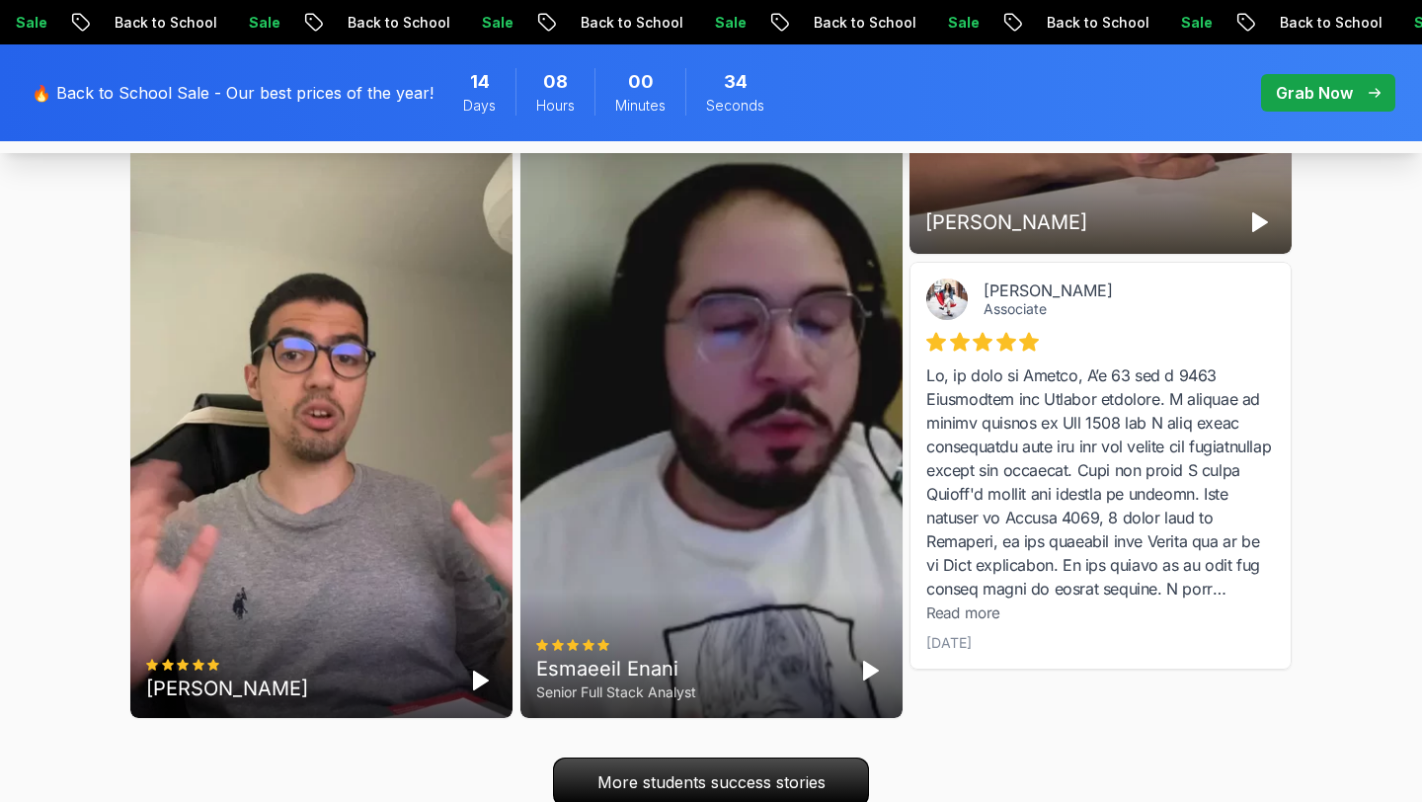
scroll to position [6417, 0]
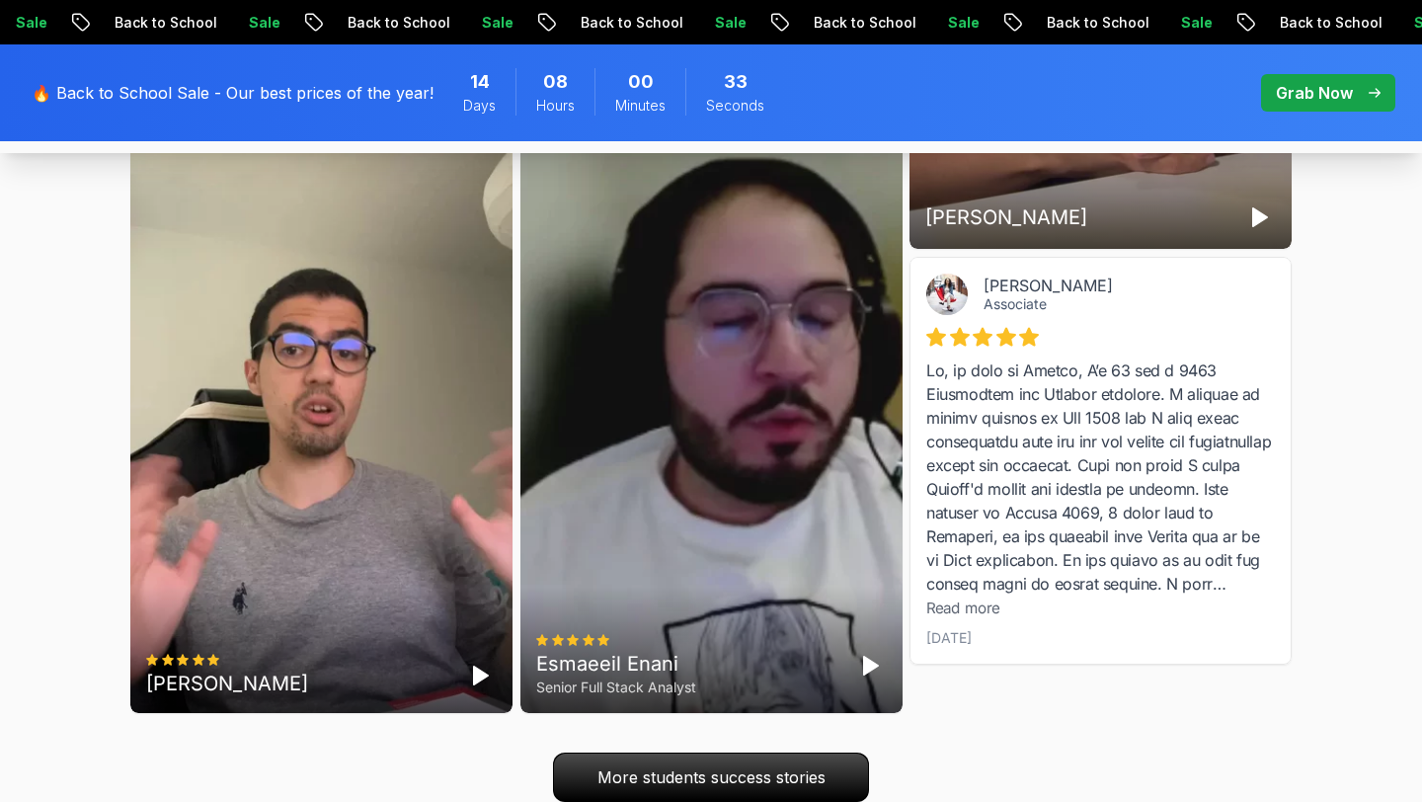
click at [480, 676] on polygon "Play" at bounding box center [481, 675] width 14 height 18
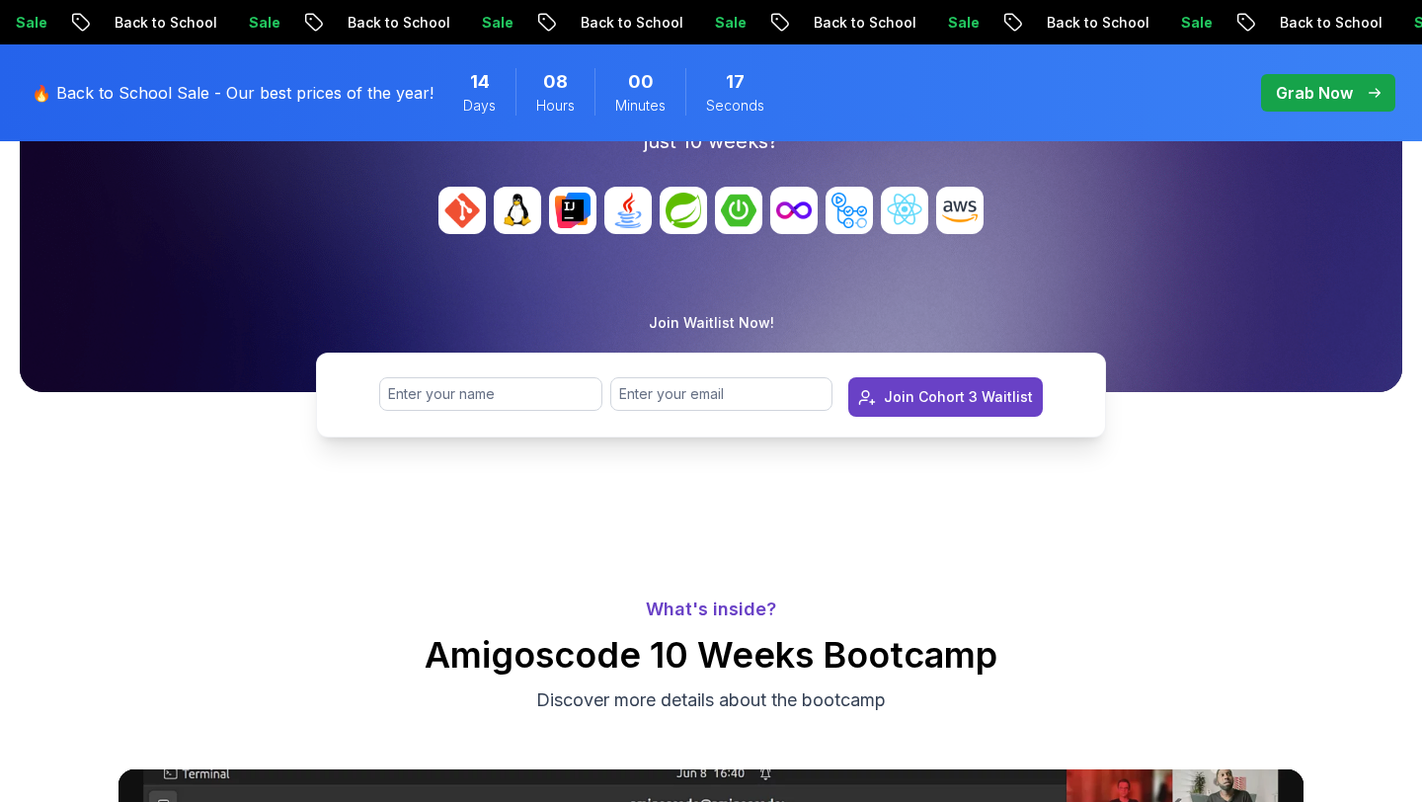
scroll to position [217, 0]
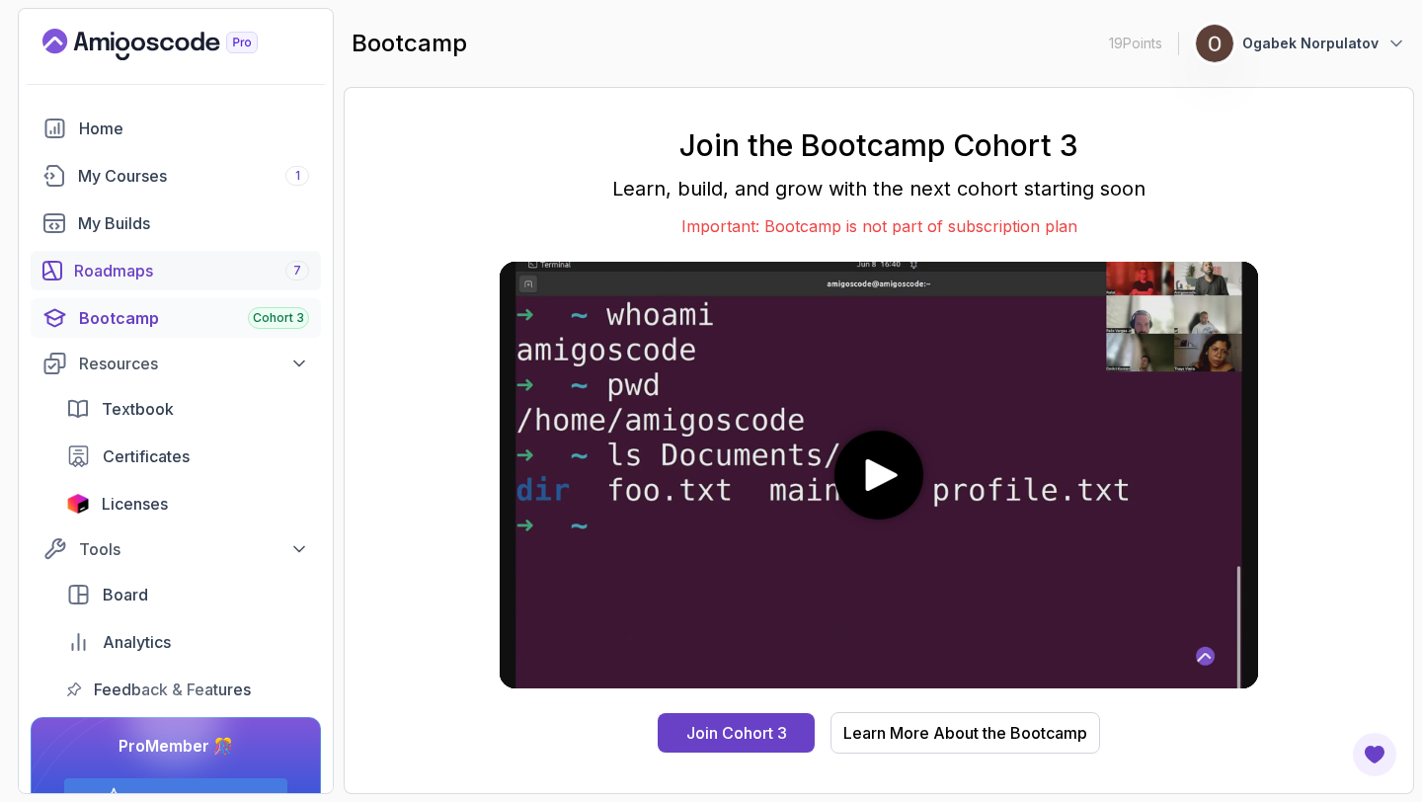
click at [150, 278] on div "Roadmaps 7" at bounding box center [191, 271] width 235 height 24
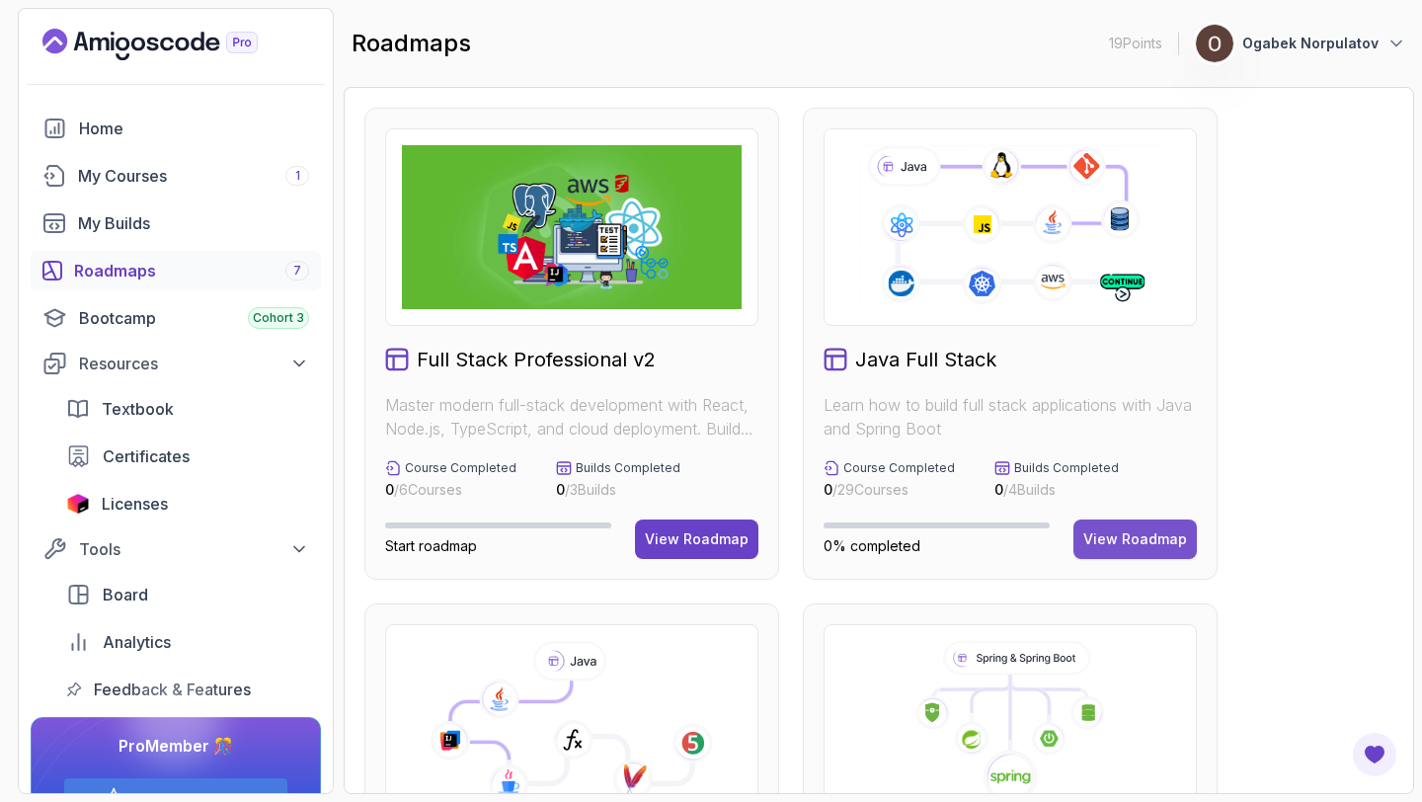
click at [1103, 527] on button "View Roadmap" at bounding box center [1134, 538] width 123 height 39
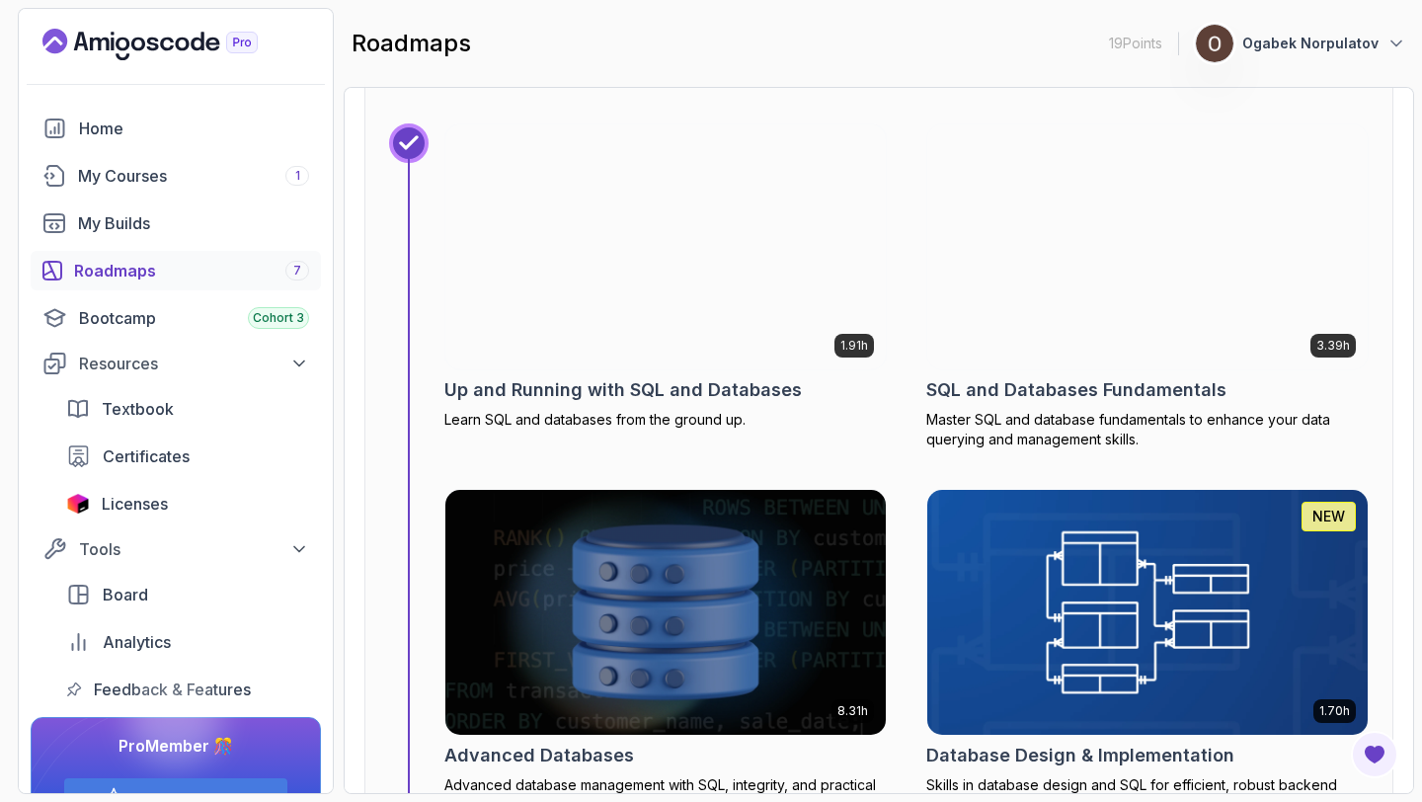
scroll to position [8744, 0]
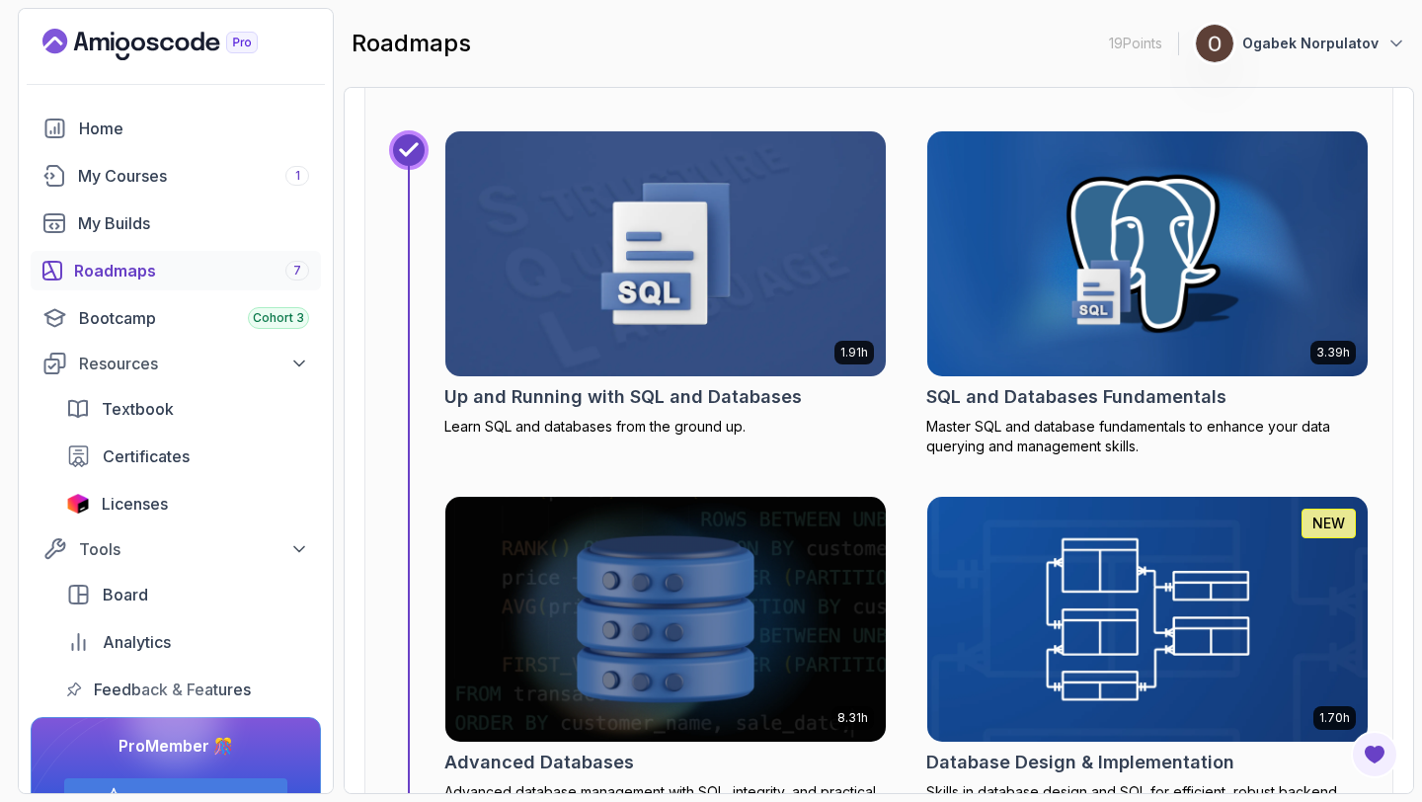
click at [695, 230] on img at bounding box center [665, 253] width 462 height 257
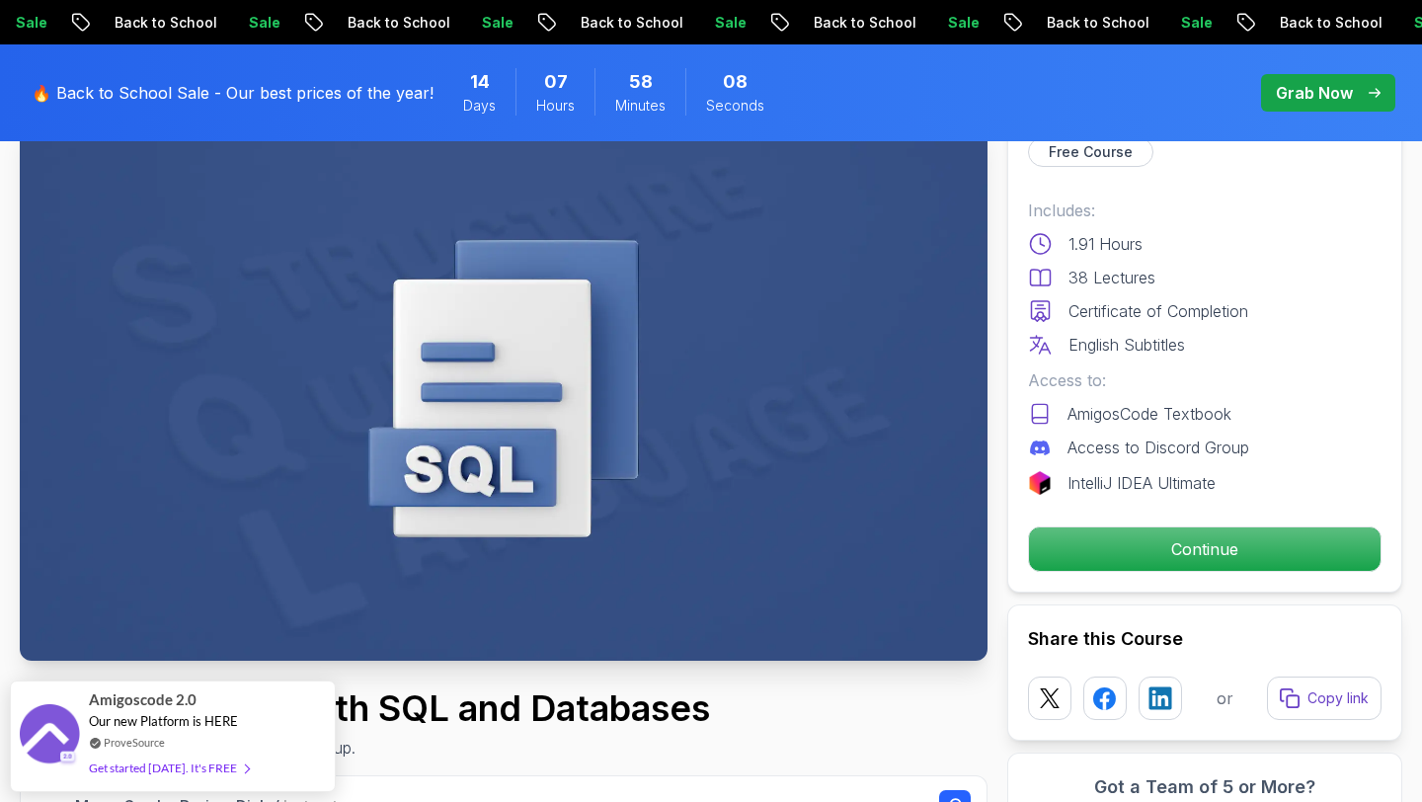
scroll to position [157, 0]
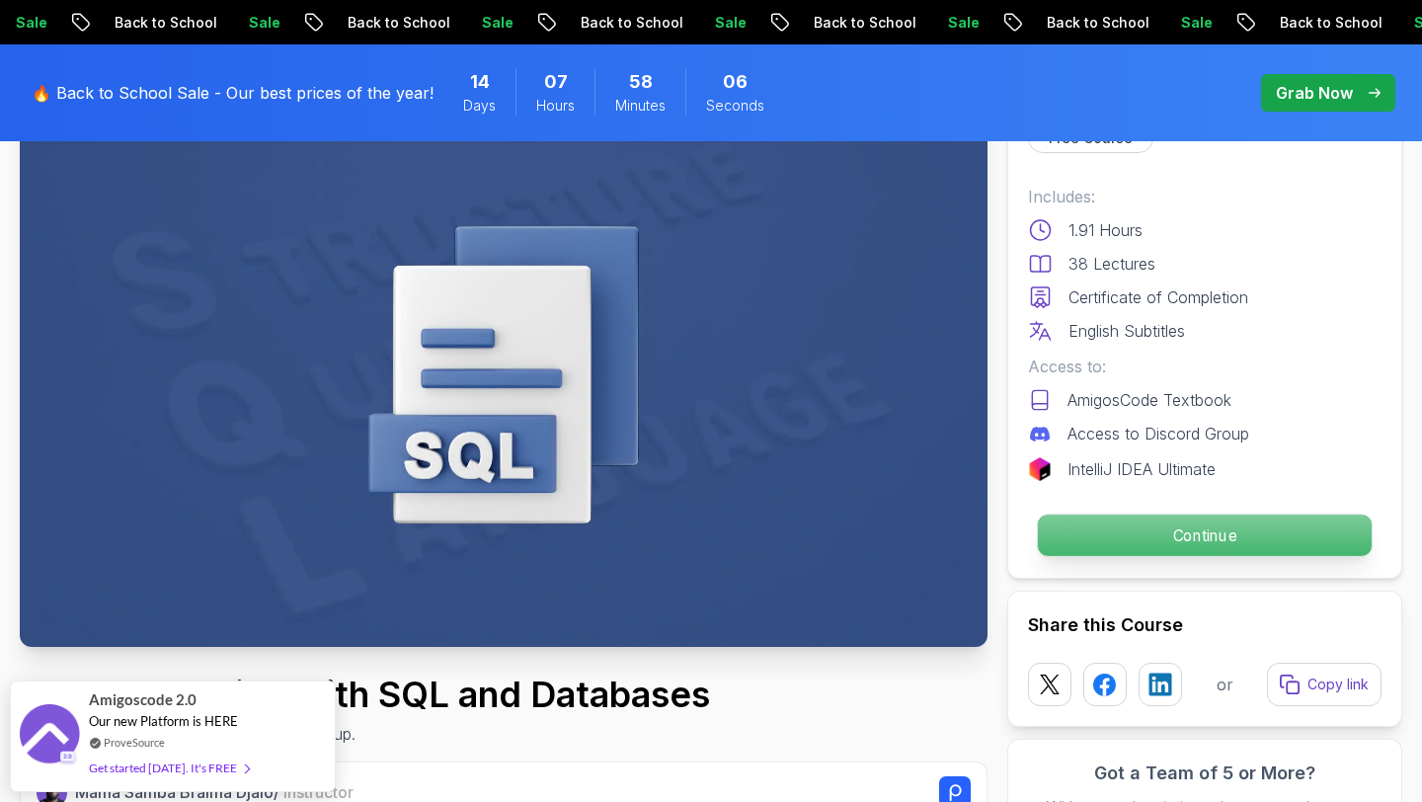
click at [1095, 528] on p "Continue" at bounding box center [1205, 534] width 334 height 41
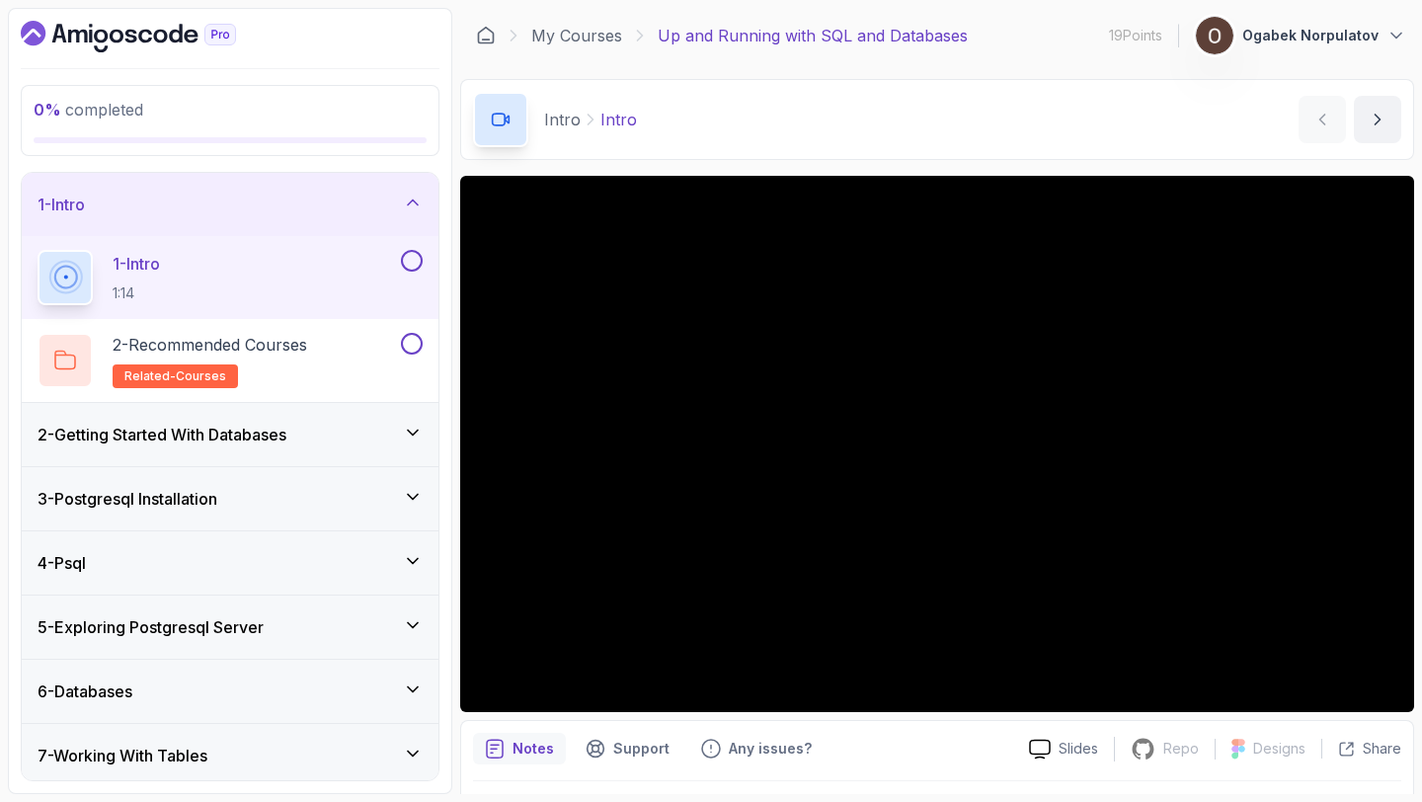
click at [413, 263] on button at bounding box center [412, 261] width 22 height 22
click at [336, 340] on div "2 - Recommended Courses related-courses" at bounding box center [217, 360] width 359 height 55
click at [268, 340] on p "2 - Recommended Courses" at bounding box center [210, 345] width 194 height 24
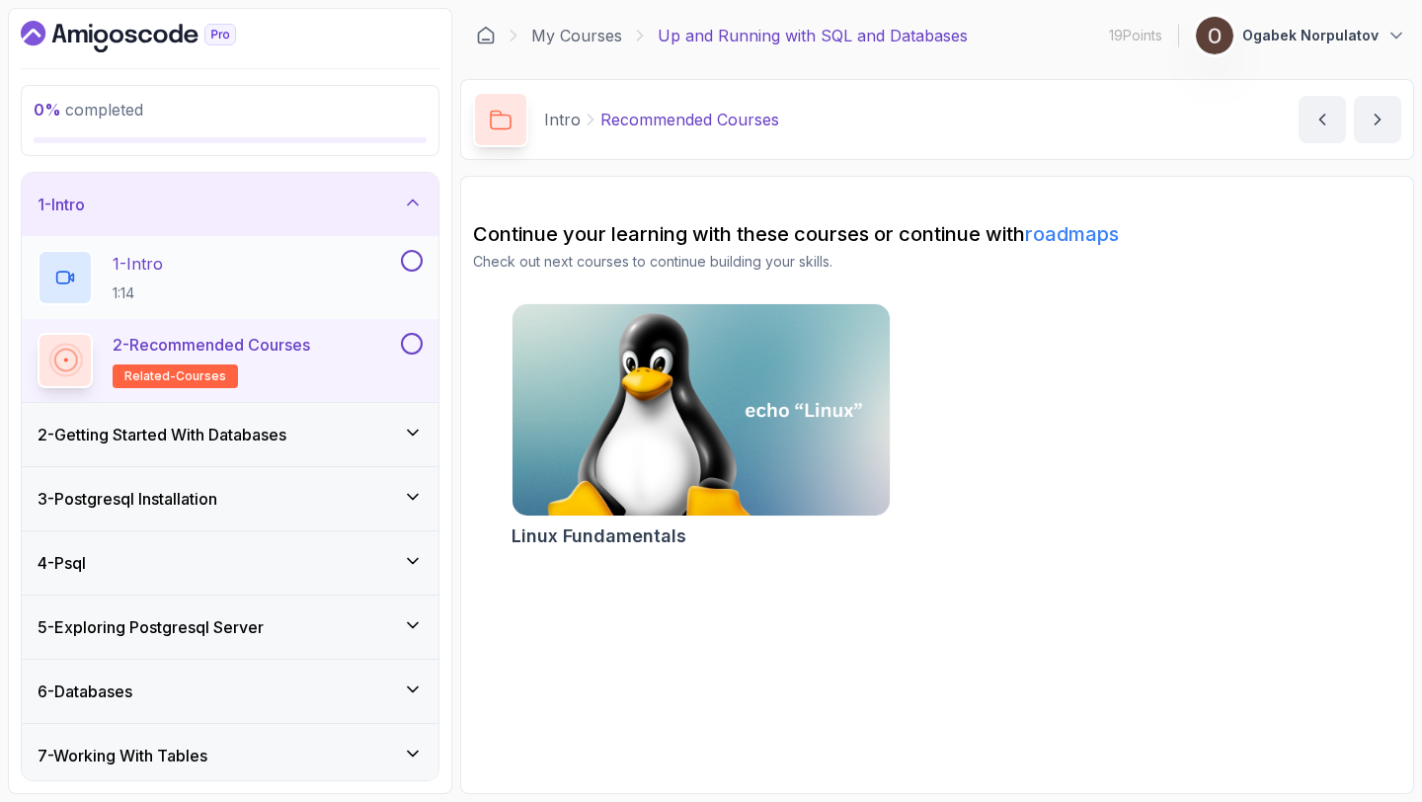
click at [350, 295] on div "1 - Intro 1:14" at bounding box center [217, 277] width 359 height 55
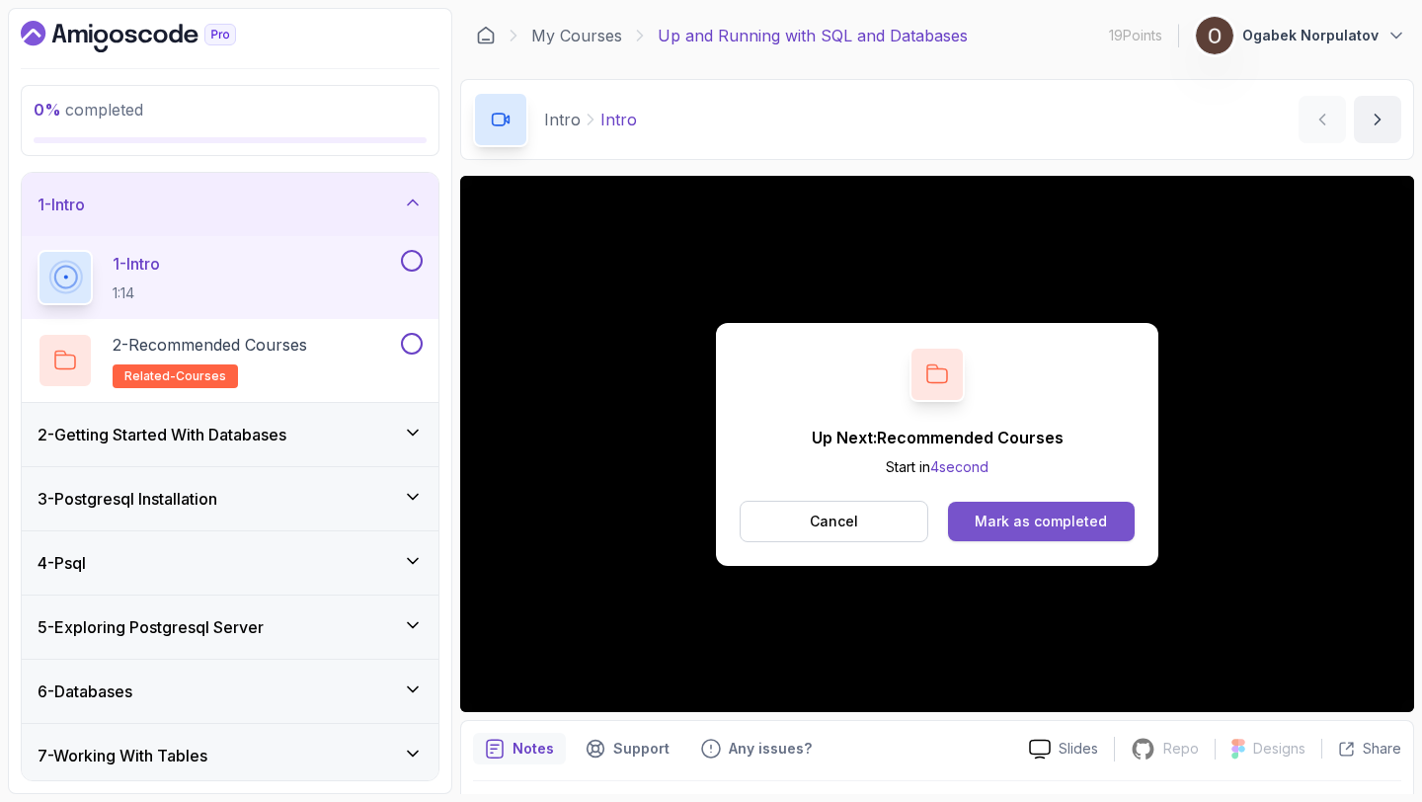
click at [1031, 519] on div "Mark as completed" at bounding box center [1040, 521] width 132 height 20
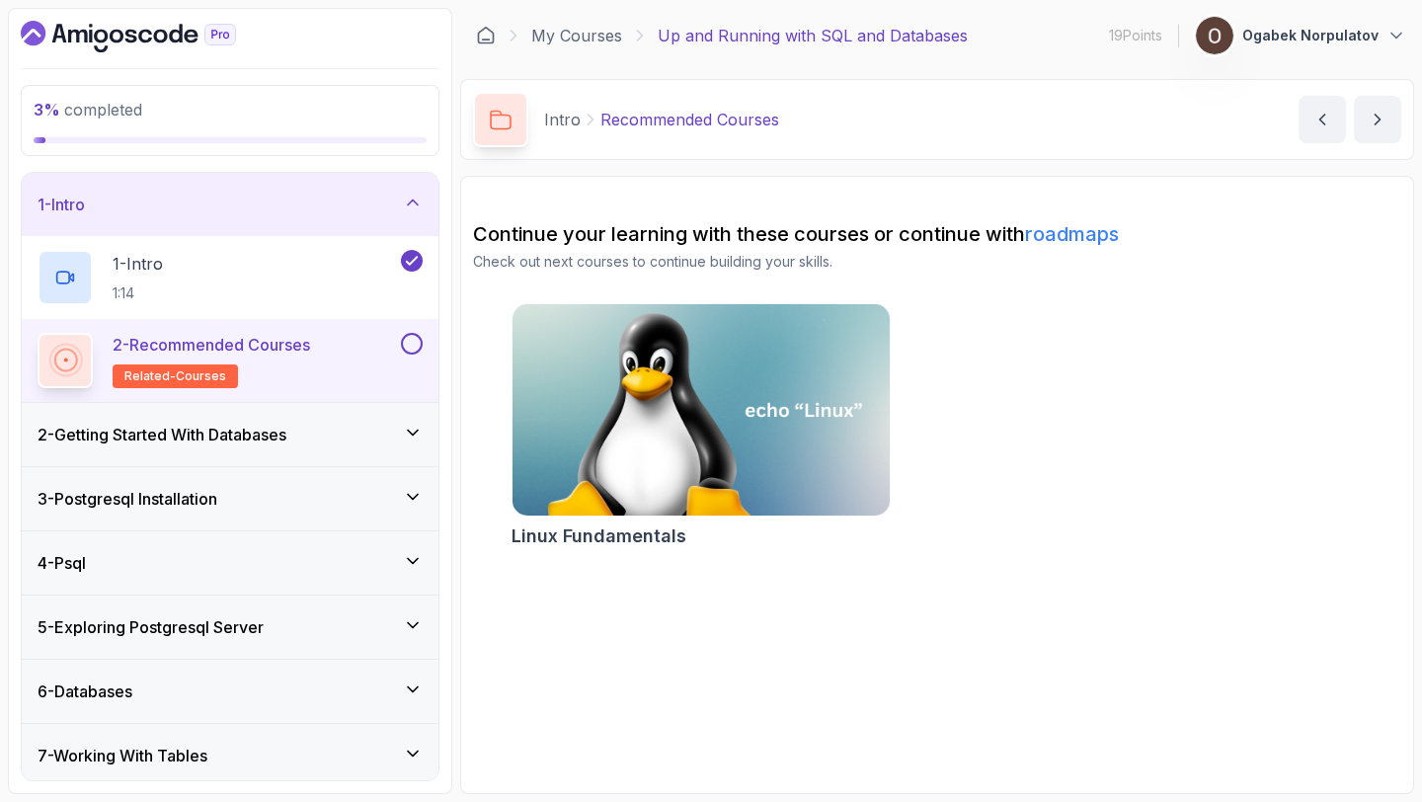
click at [228, 414] on div "2 - Getting Started With Databases" at bounding box center [230, 434] width 417 height 63
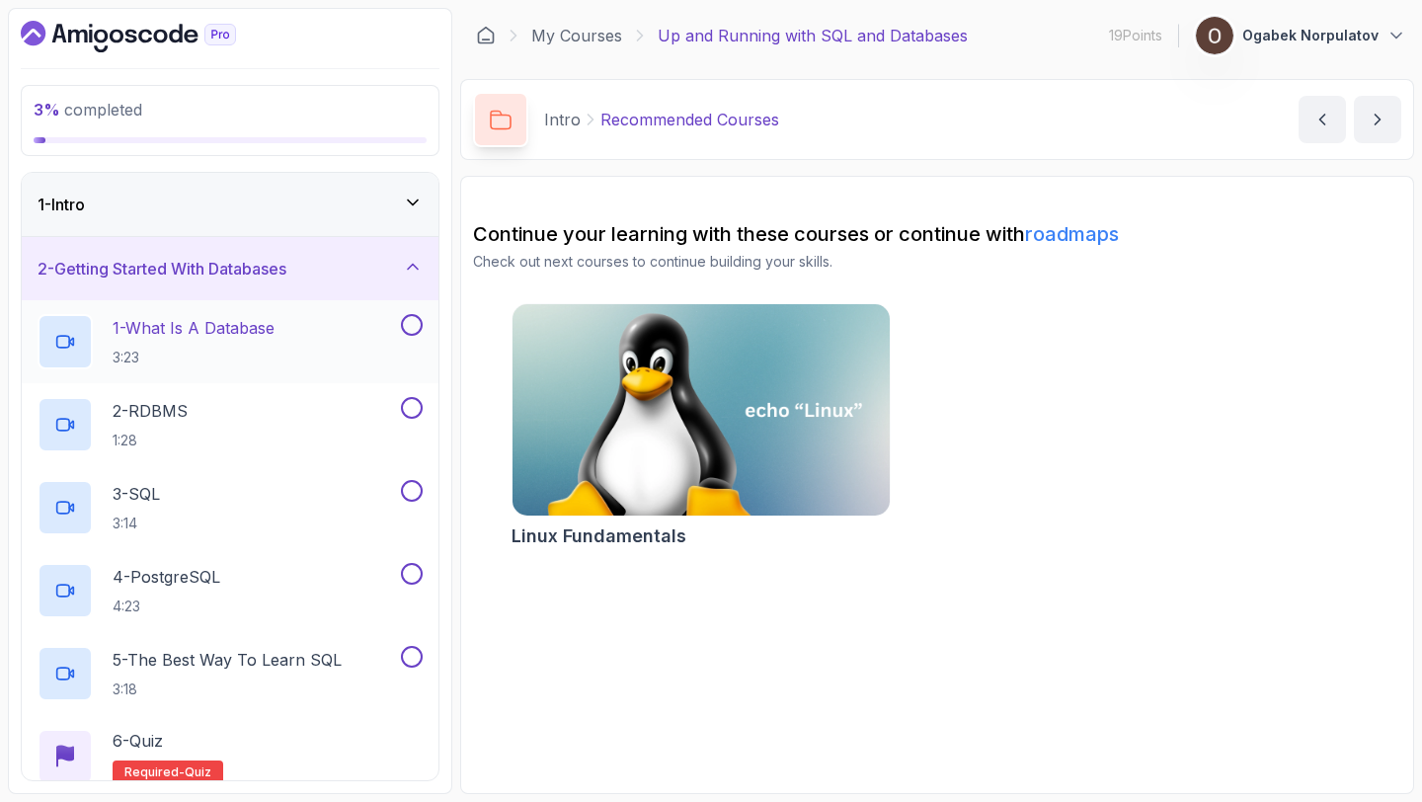
click at [226, 325] on p "1 - What Is A Database" at bounding box center [194, 328] width 162 height 24
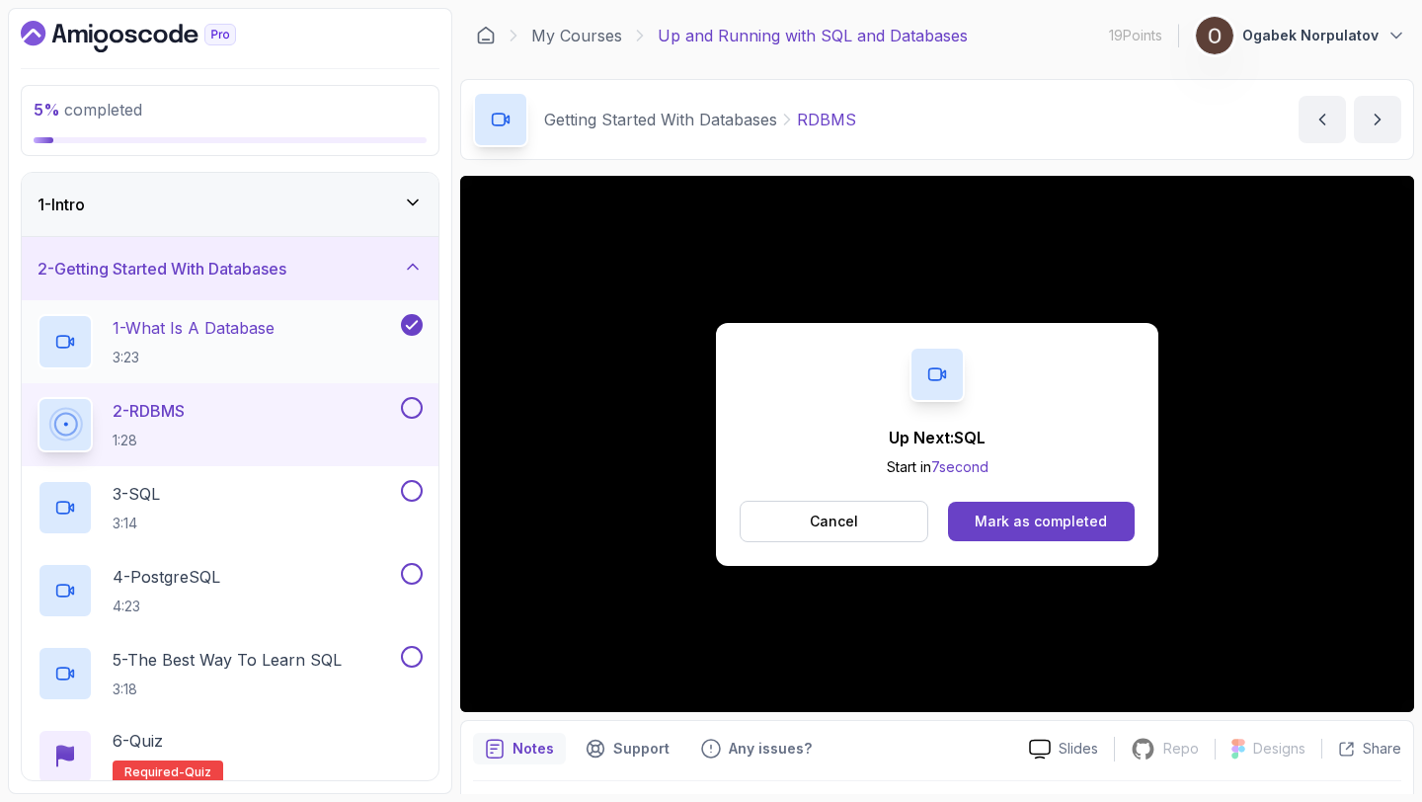
click at [38, 314] on button "1 - What Is A Database 3:23" at bounding box center [230, 341] width 385 height 55
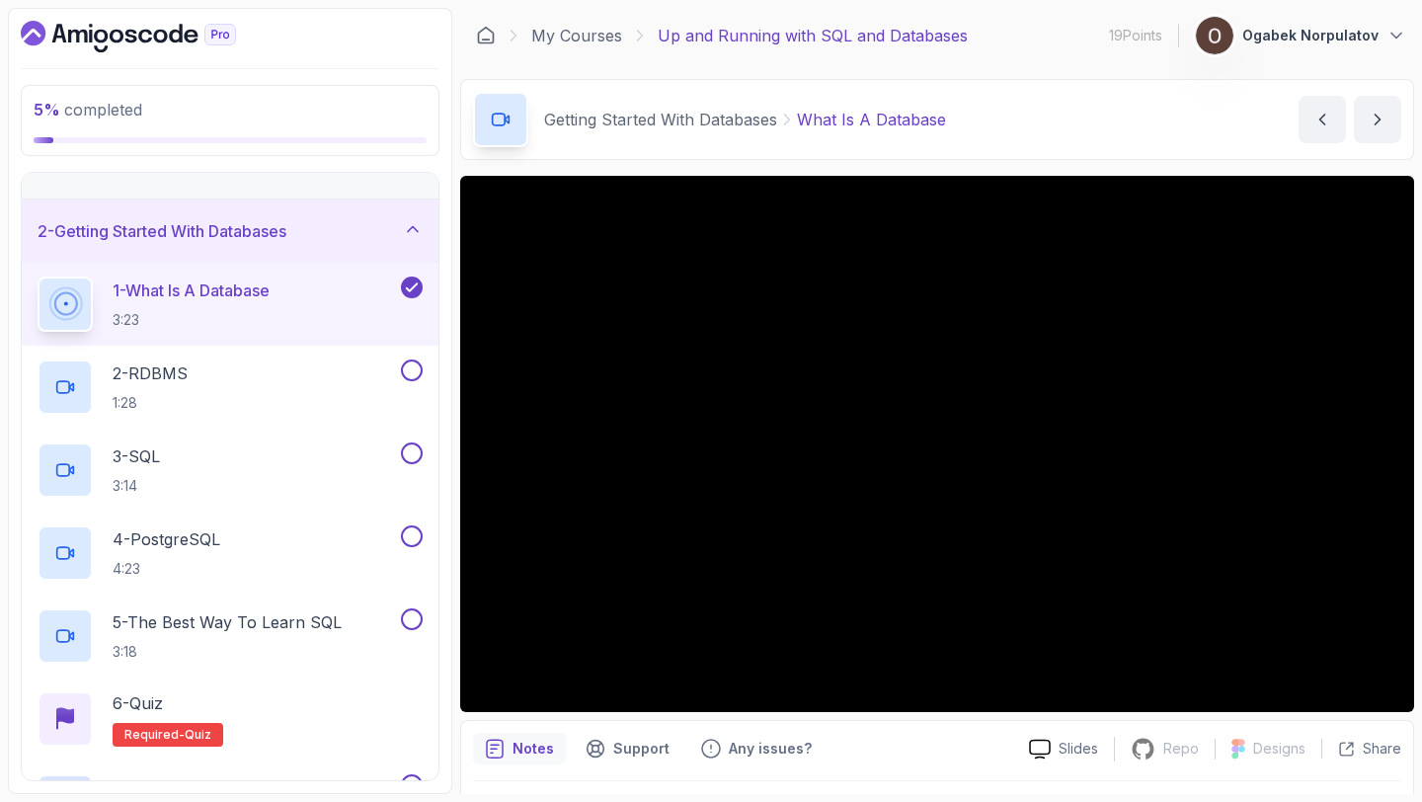
scroll to position [39, 0]
click at [415, 361] on button at bounding box center [412, 368] width 22 height 22
click at [326, 460] on div "3 - SQL 3:14" at bounding box center [217, 467] width 359 height 55
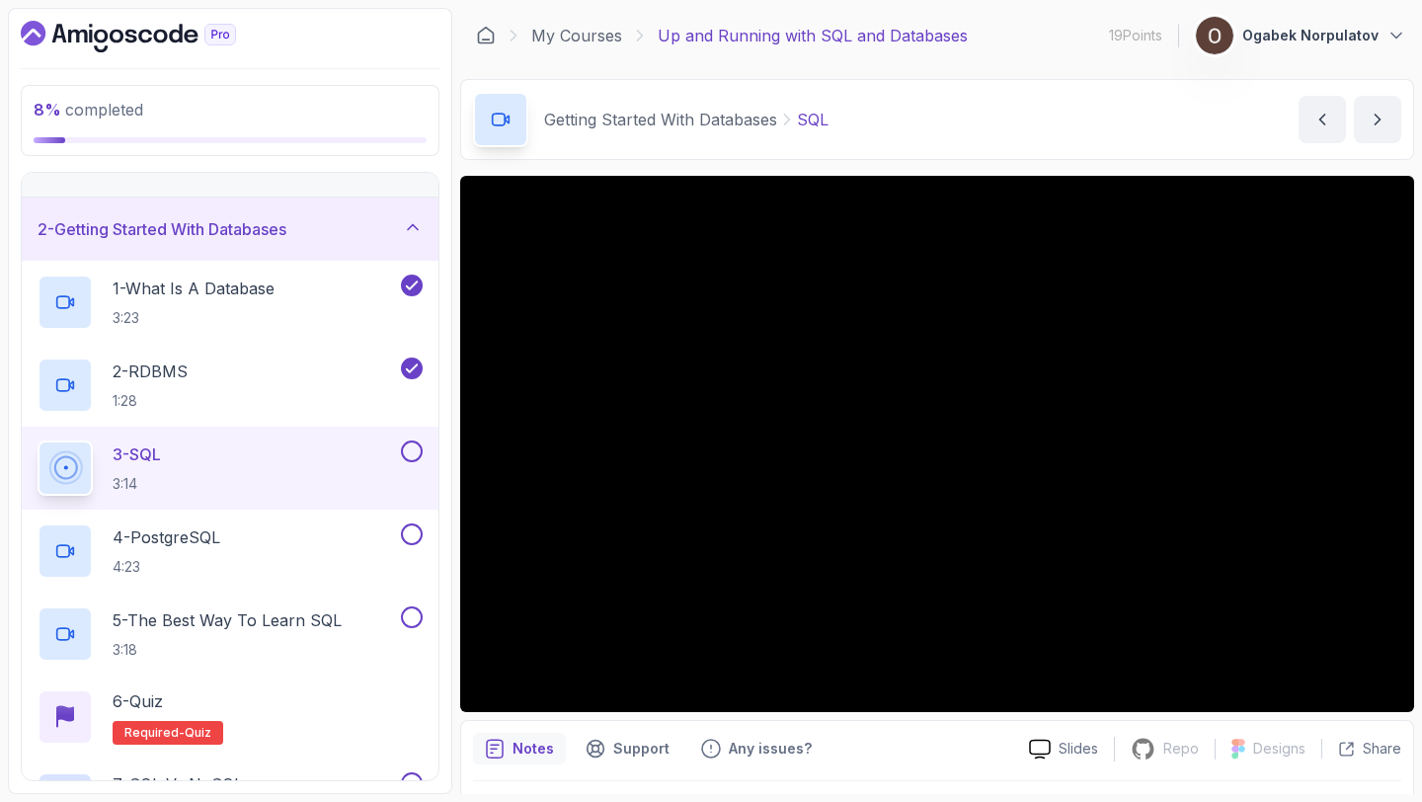
click at [419, 452] on button at bounding box center [412, 451] width 22 height 22
click at [299, 548] on div "4 - PostgreSQL 4:23" at bounding box center [217, 550] width 359 height 55
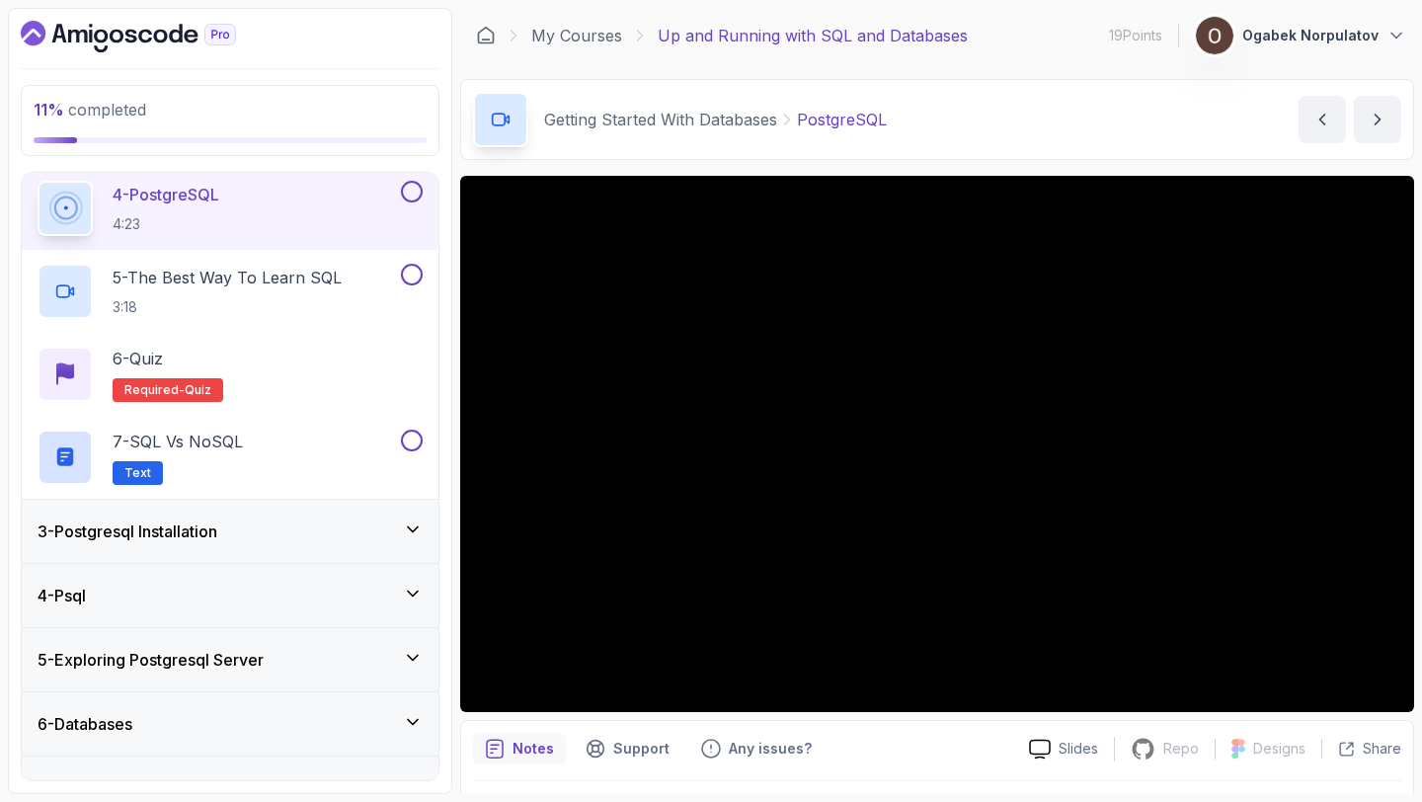
scroll to position [485, 0]
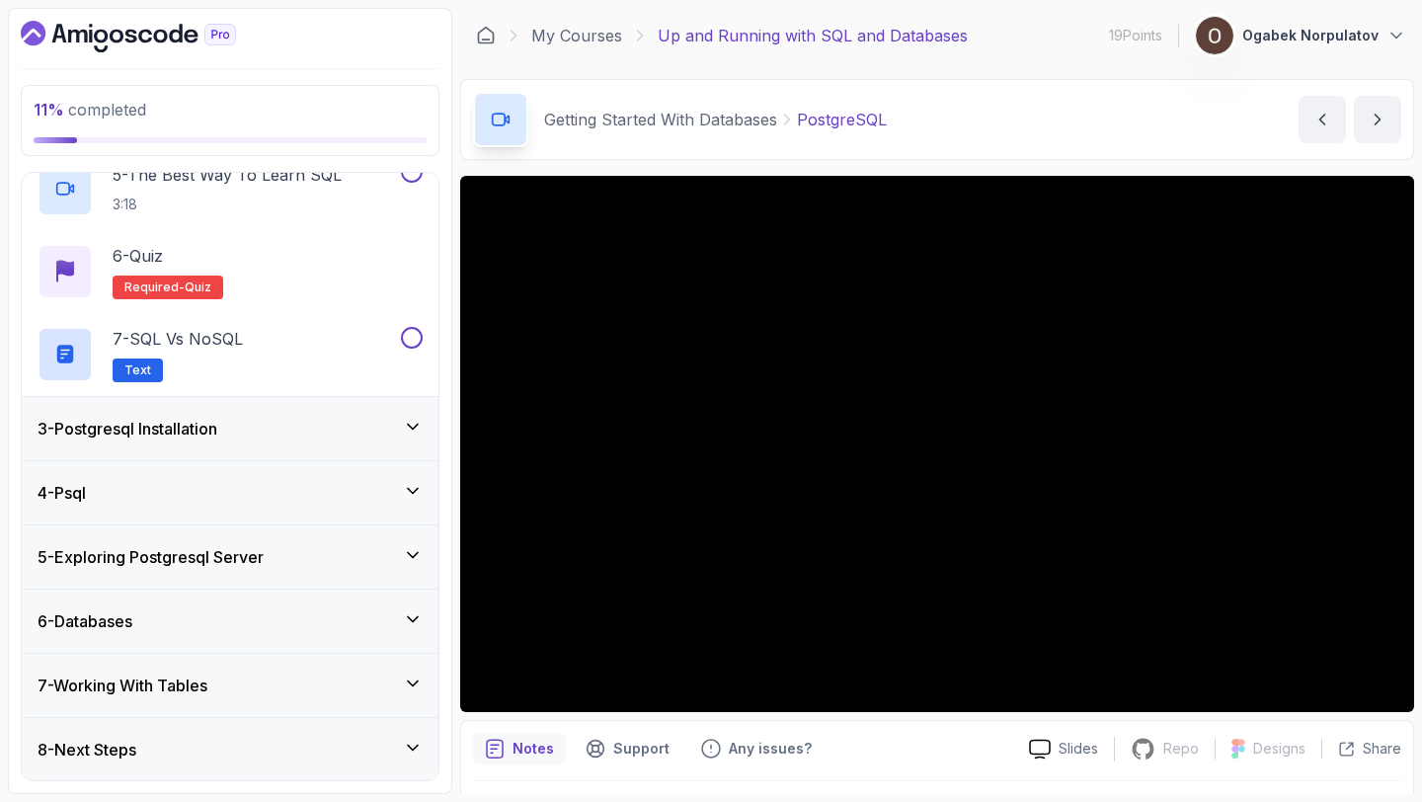
click at [418, 618] on icon at bounding box center [413, 619] width 20 height 20
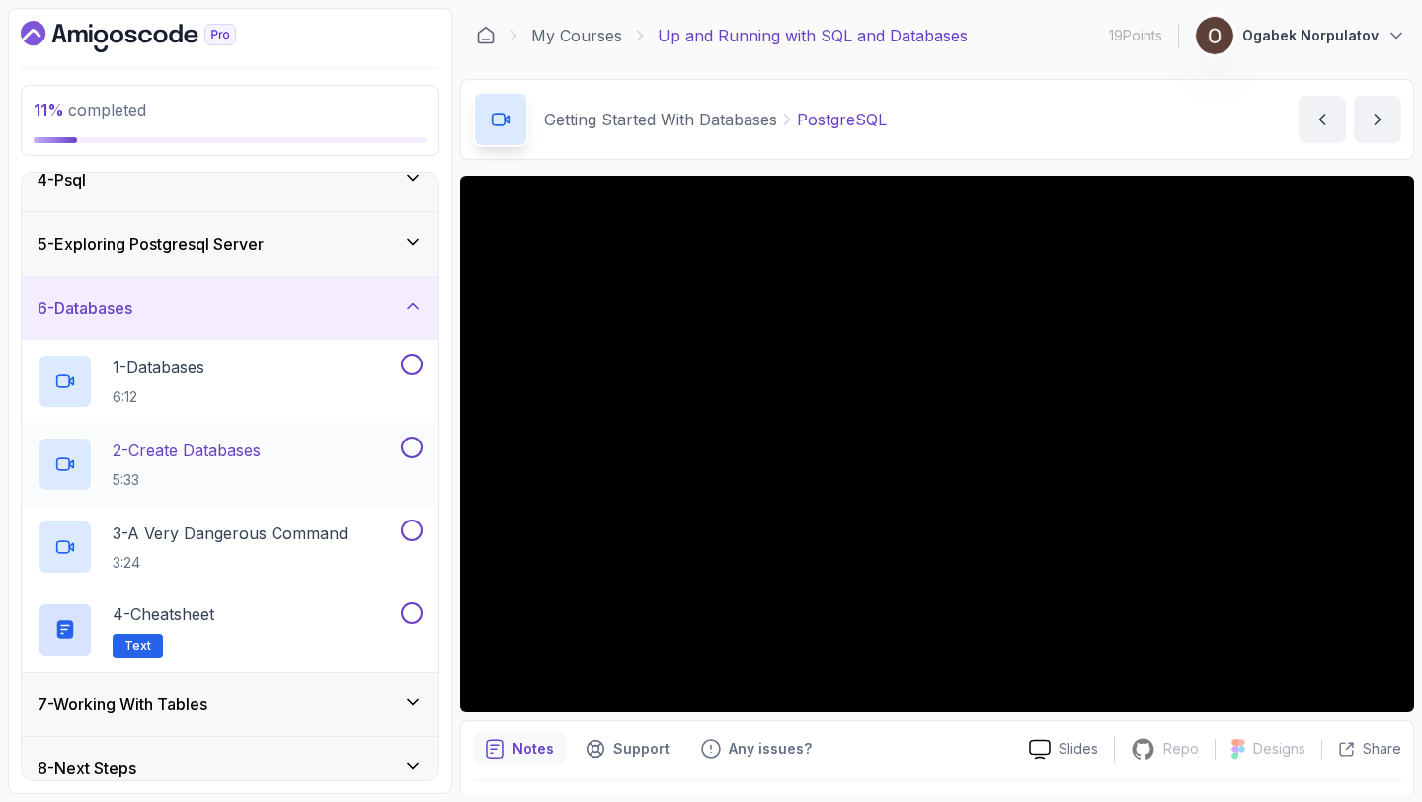
scroll to position [236, 0]
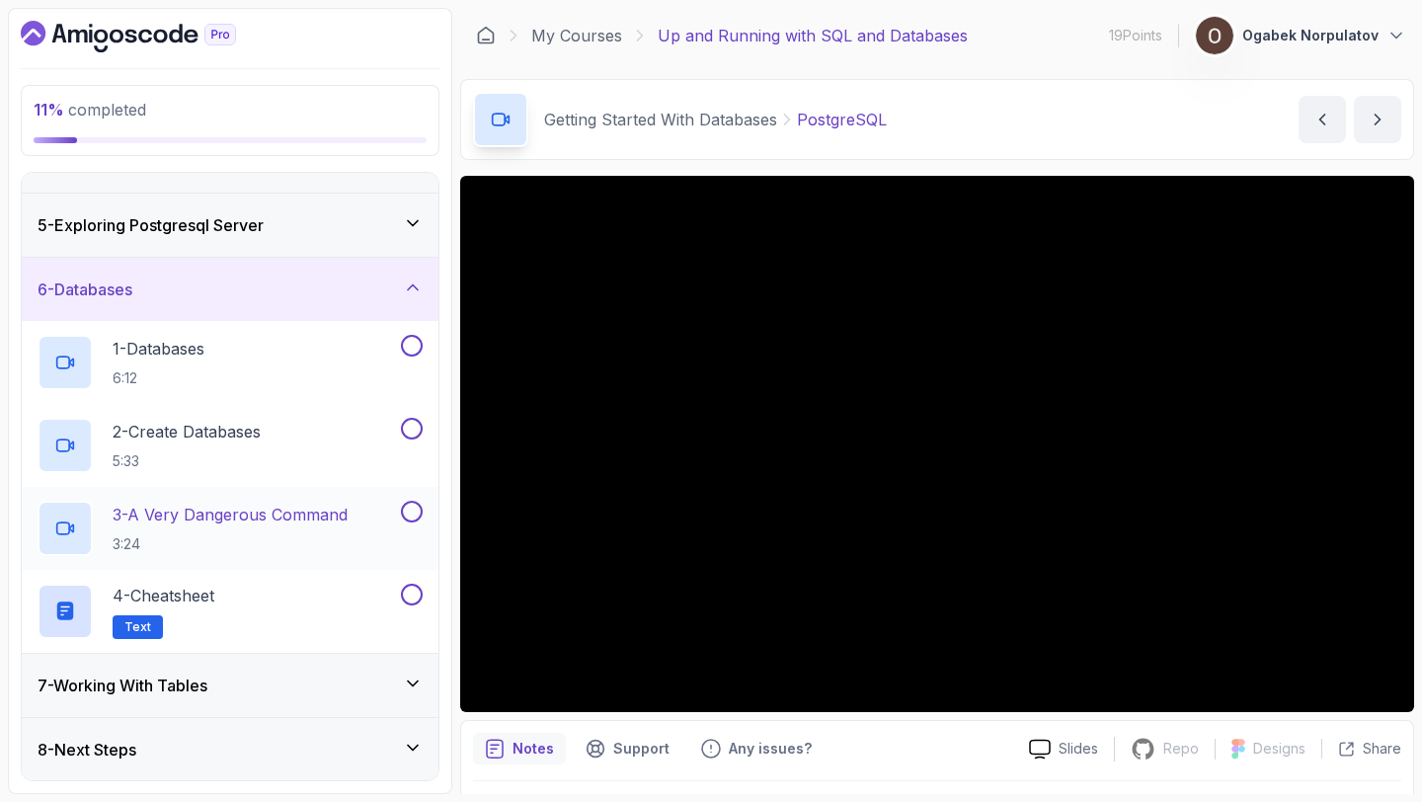
click at [247, 559] on div "3 - A Very Dangerous Command 3:24" at bounding box center [230, 528] width 417 height 83
click at [255, 542] on p "3:24" at bounding box center [230, 544] width 235 height 20
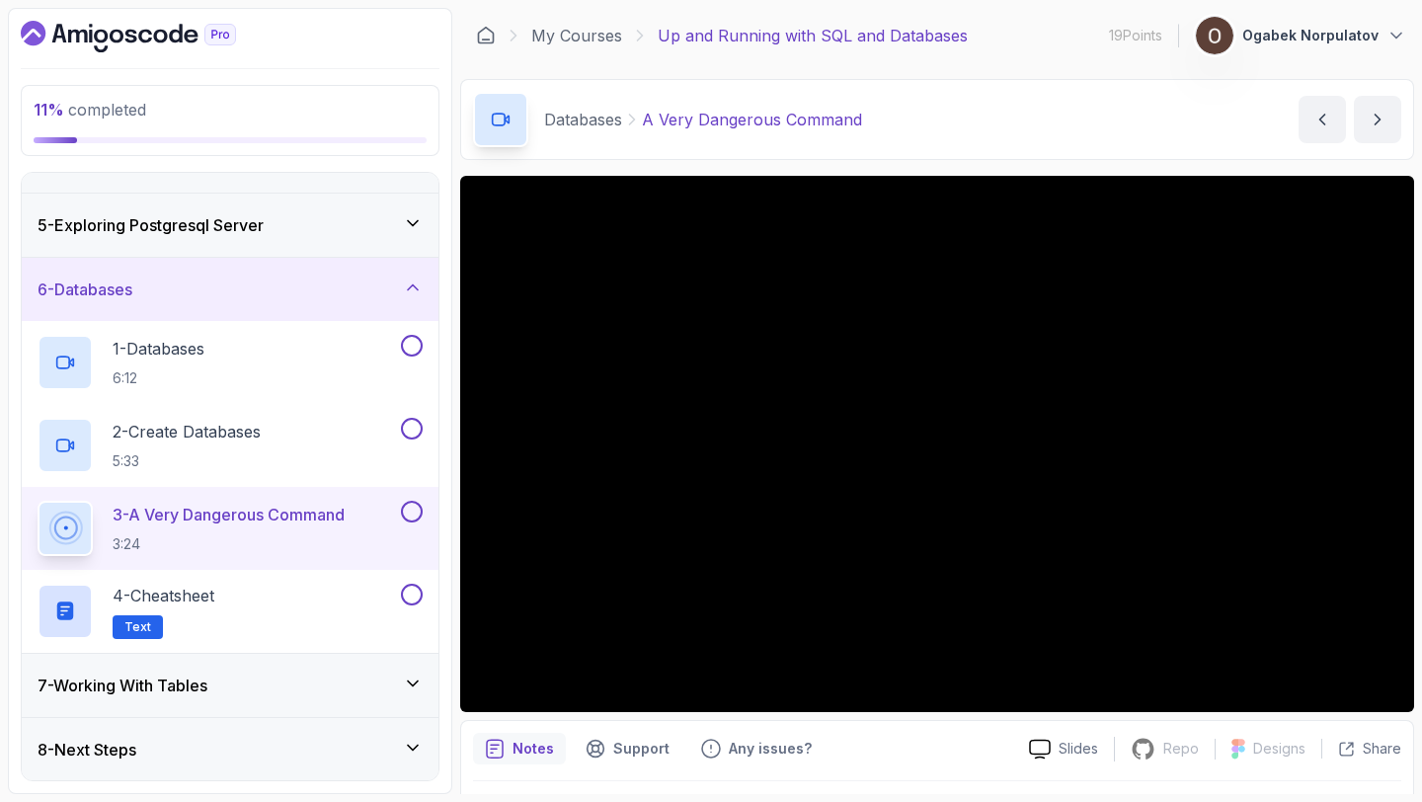
click at [1086, 84] on div "Databases A Very Dangerous Command A Very Dangerous Command by nelson" at bounding box center [937, 119] width 954 height 81
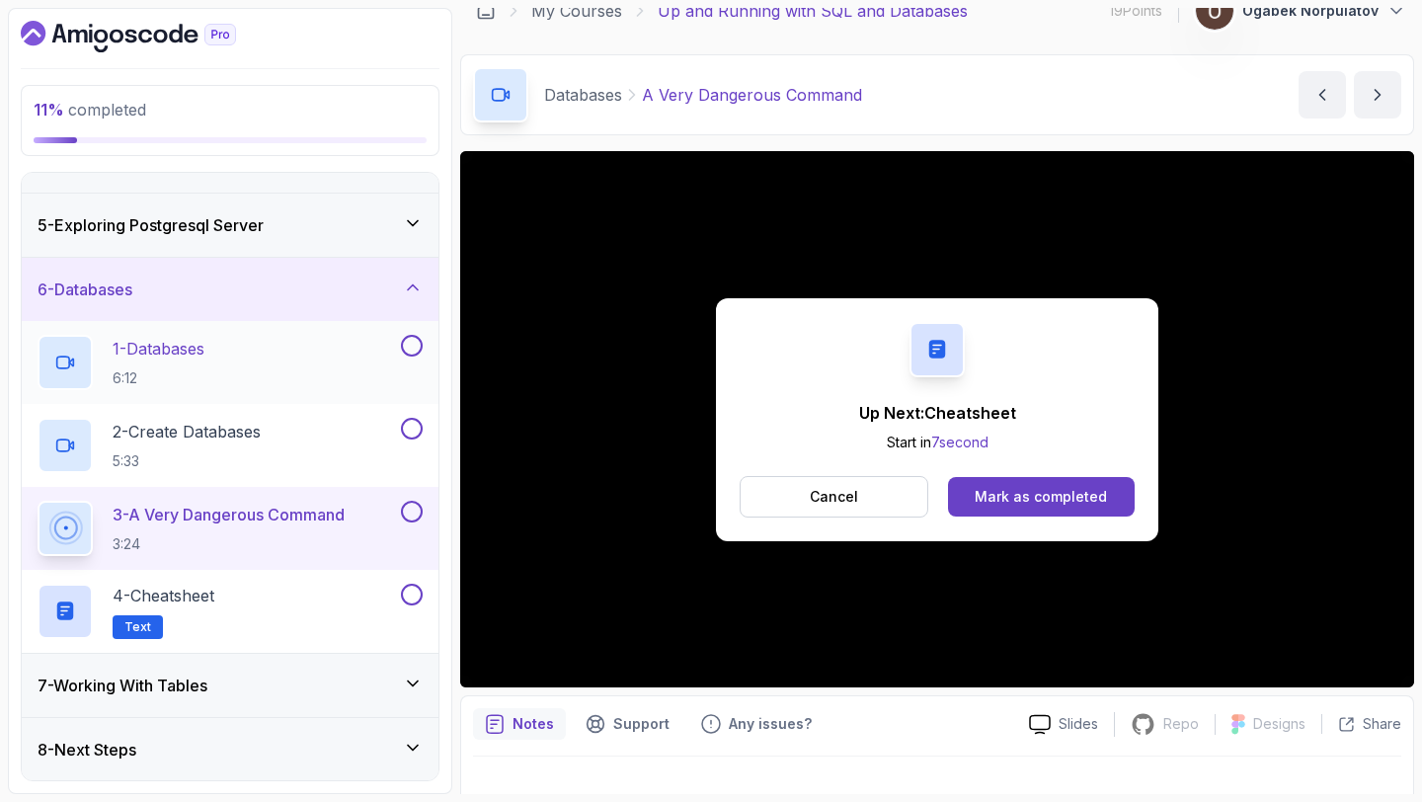
scroll to position [36, 0]
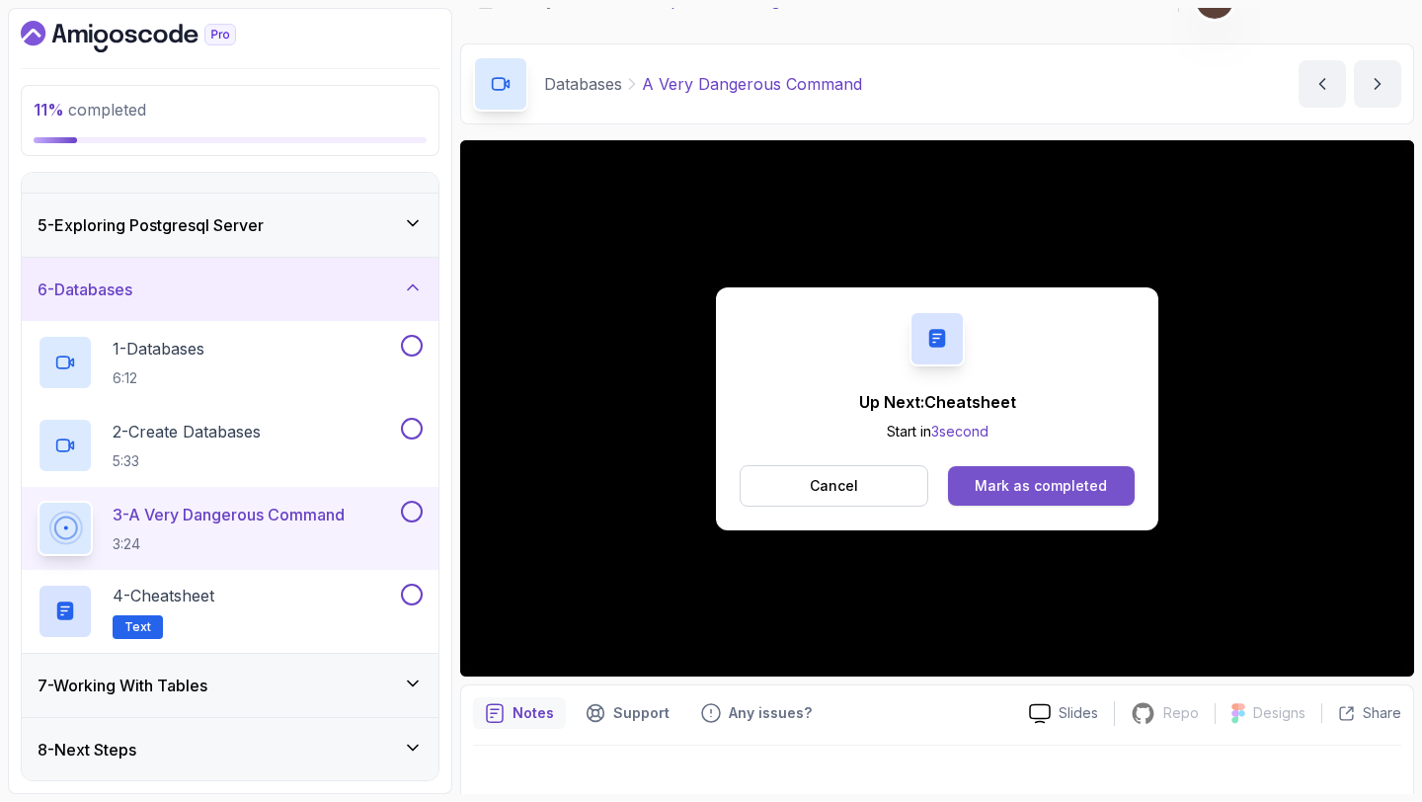
click at [986, 477] on div "Mark as completed" at bounding box center [1040, 486] width 132 height 20
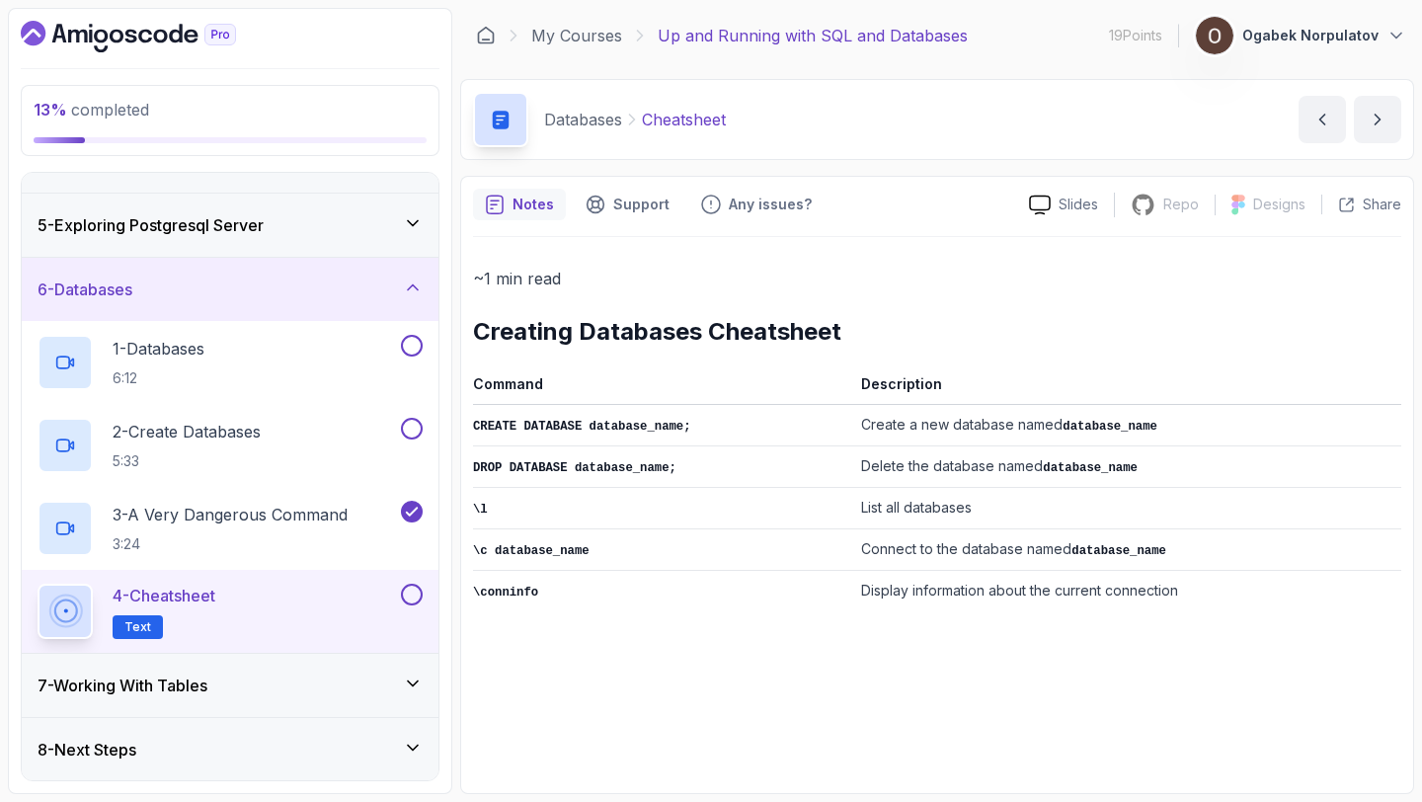
click at [194, 679] on h3 "7 - Working With Tables" at bounding box center [123, 685] width 170 height 24
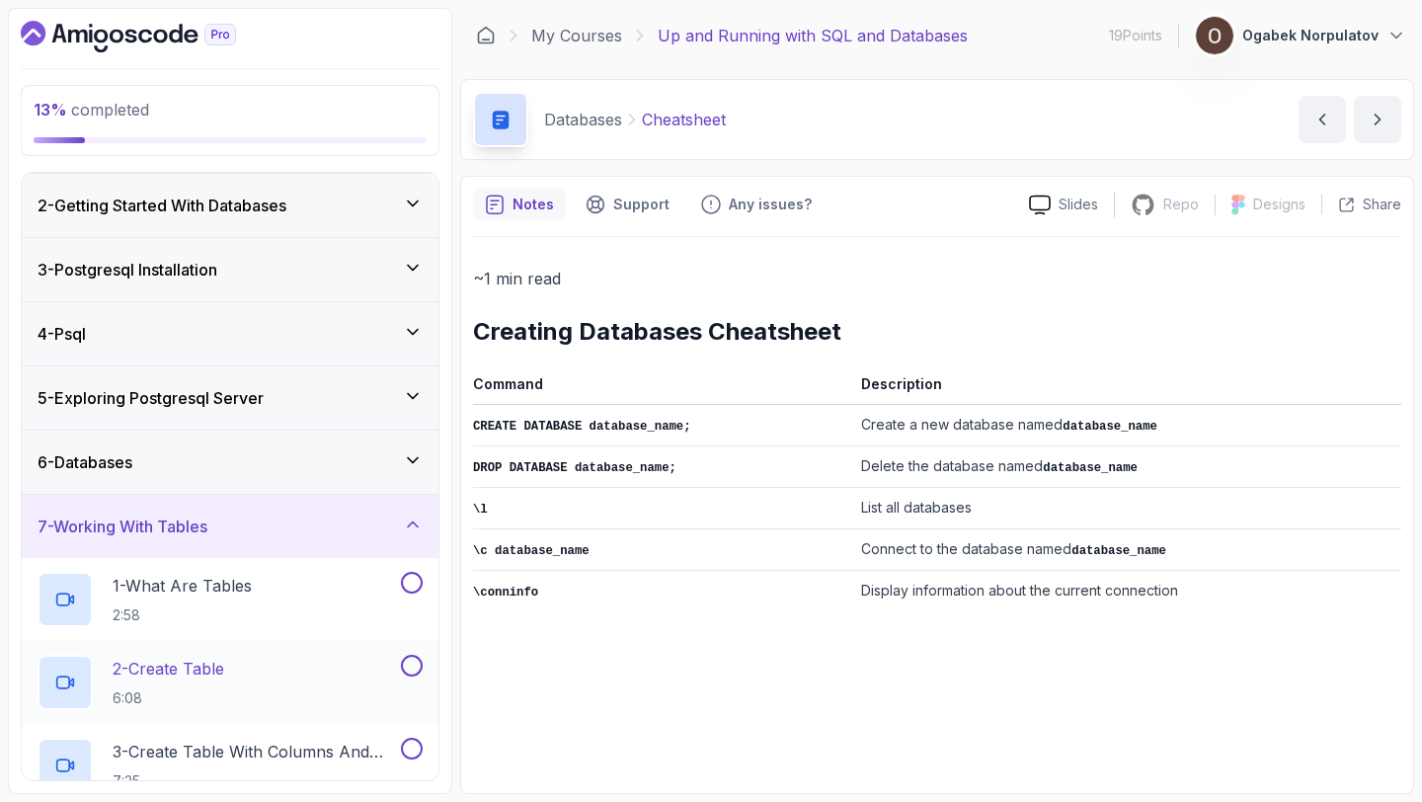
scroll to position [402, 0]
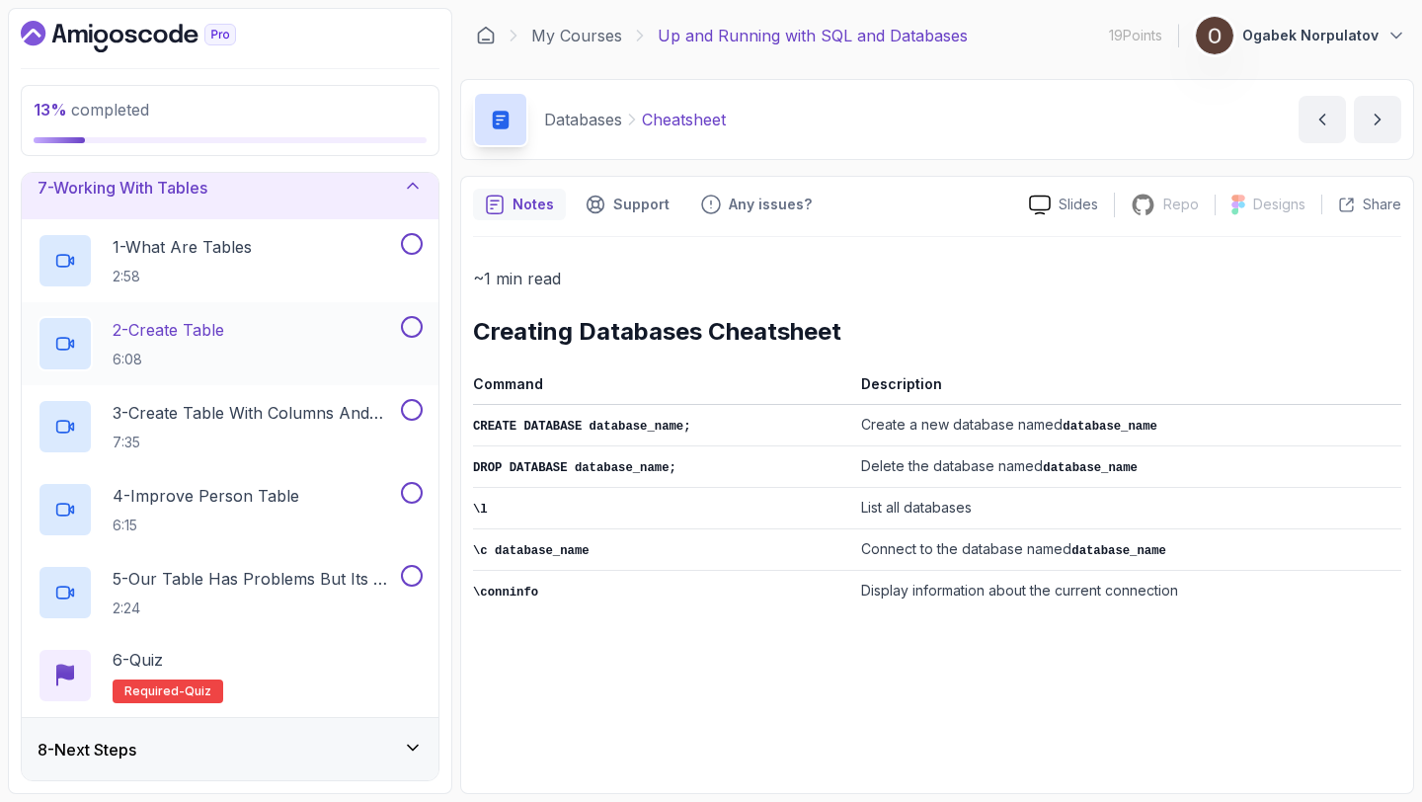
click at [191, 329] on p "2 - Create Table" at bounding box center [169, 330] width 112 height 24
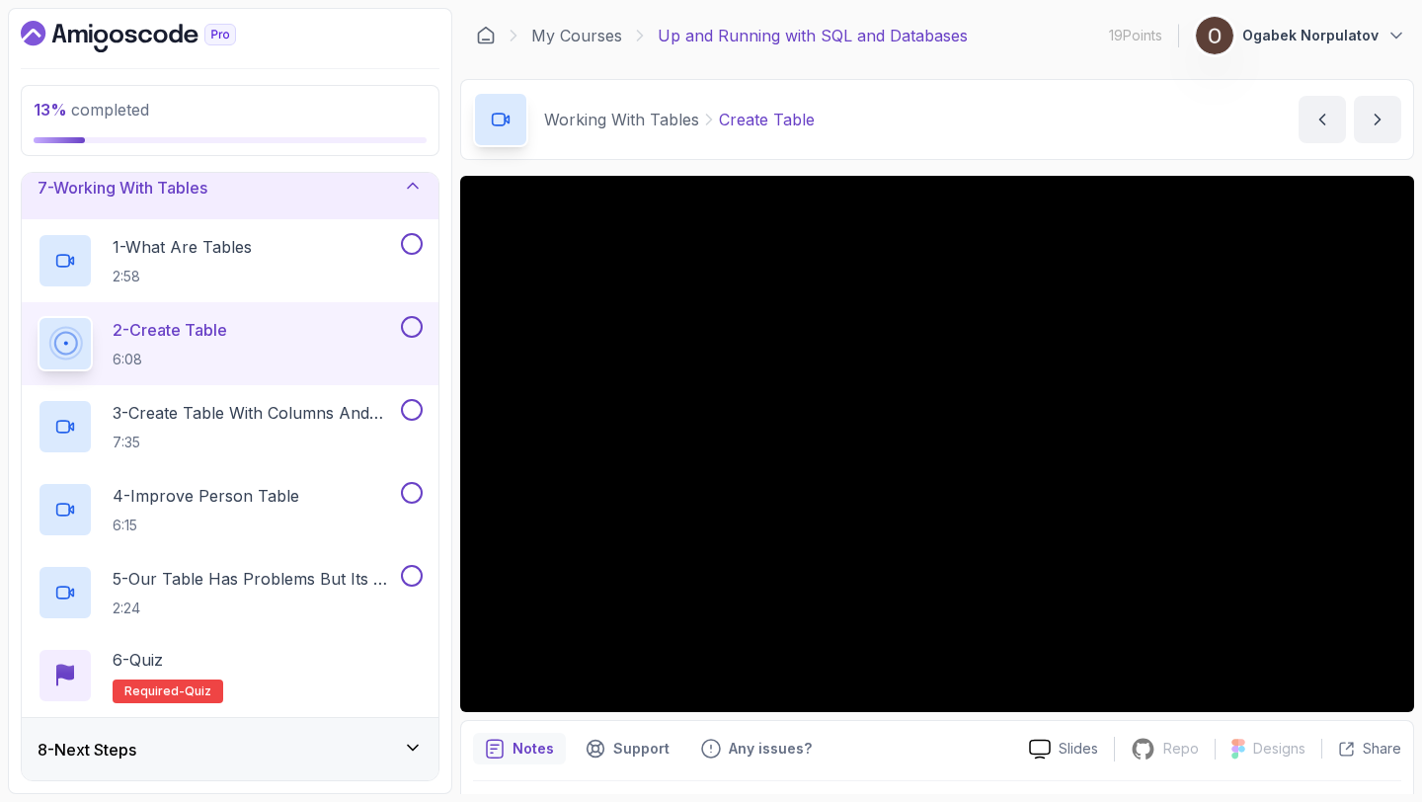
click at [334, 761] on div "8 - Next Steps" at bounding box center [230, 749] width 417 height 63
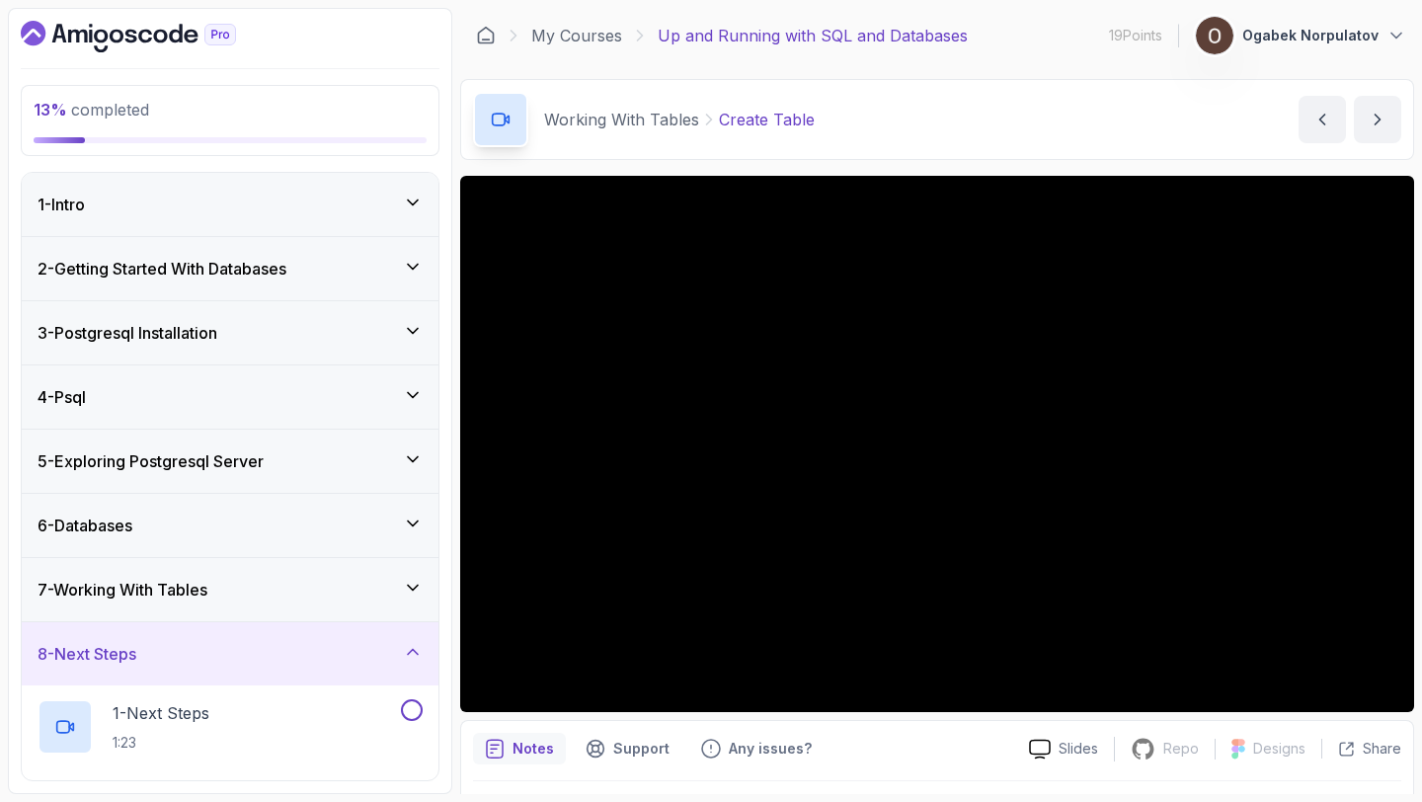
click at [206, 636] on div "8 - Next Steps" at bounding box center [230, 653] width 417 height 63
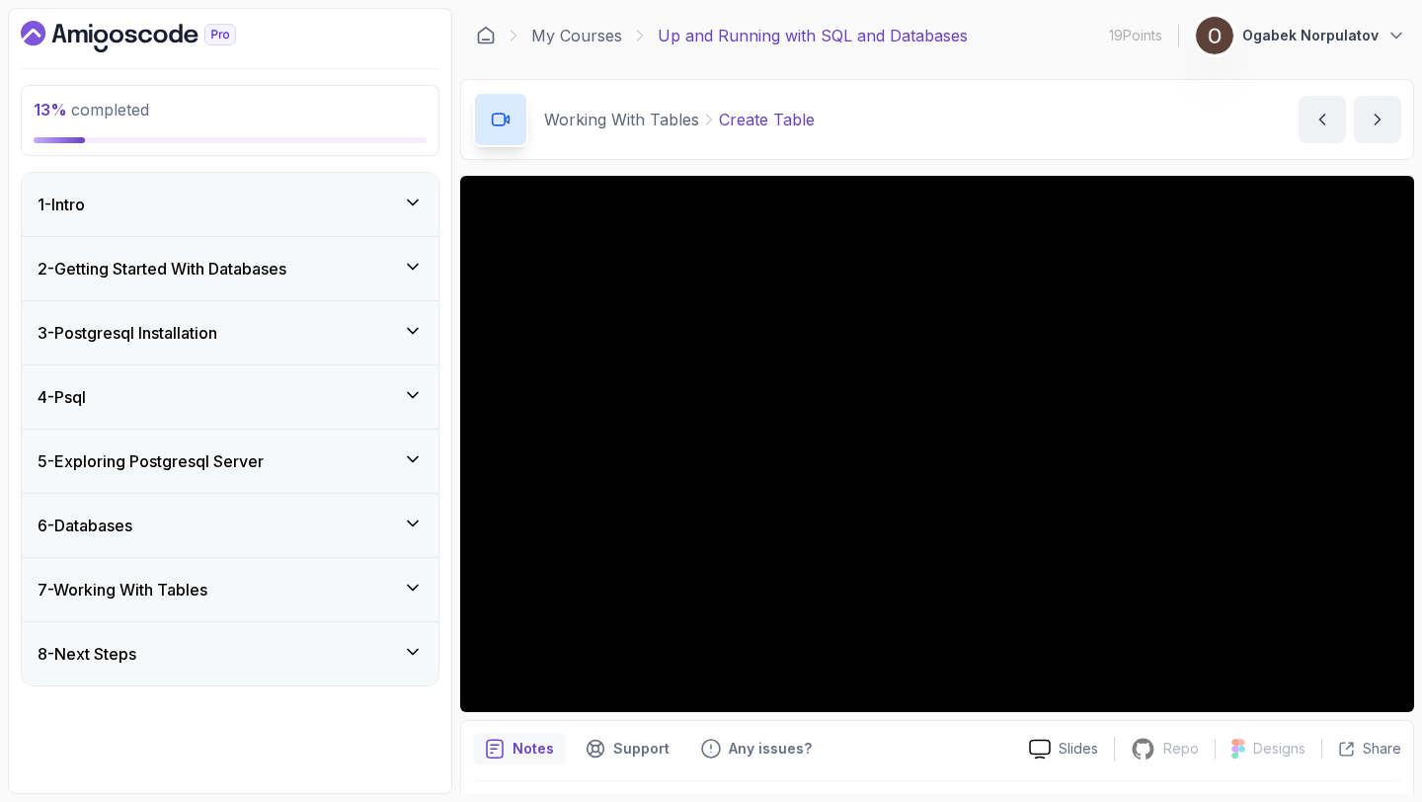
click at [239, 593] on div "7 - Working With Tables" at bounding box center [230, 590] width 385 height 24
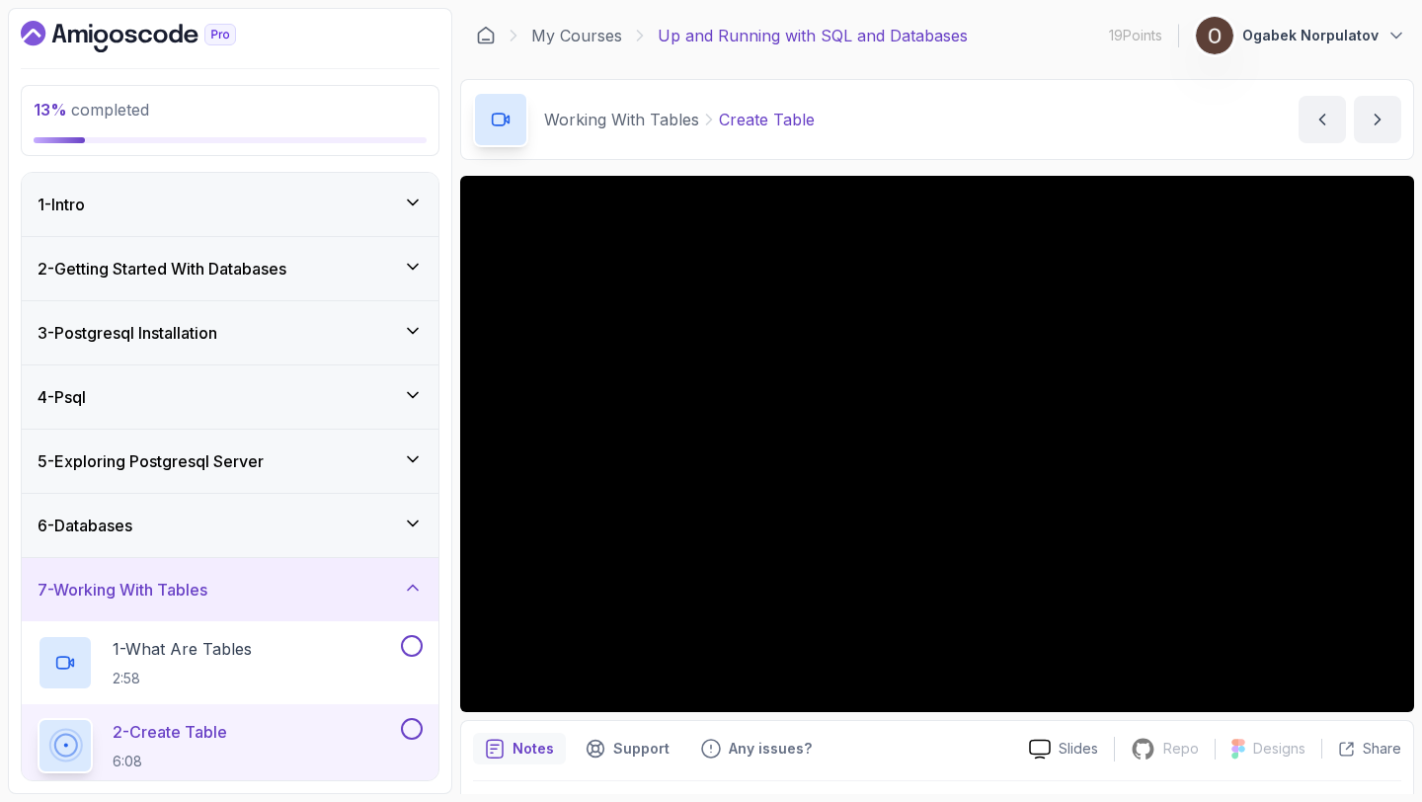
scroll to position [402, 0]
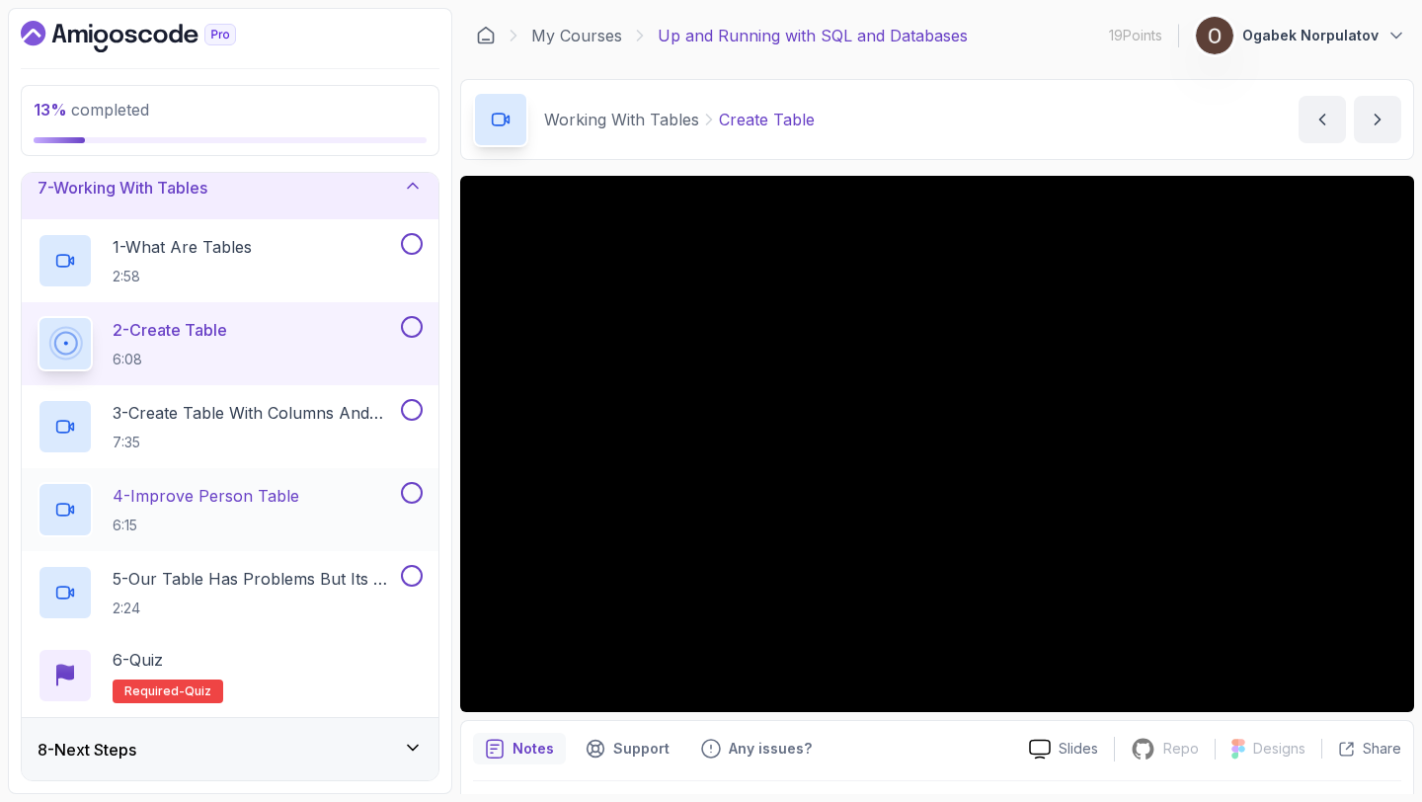
click at [298, 491] on p "4 - Improve Person Table" at bounding box center [206, 496] width 187 height 24
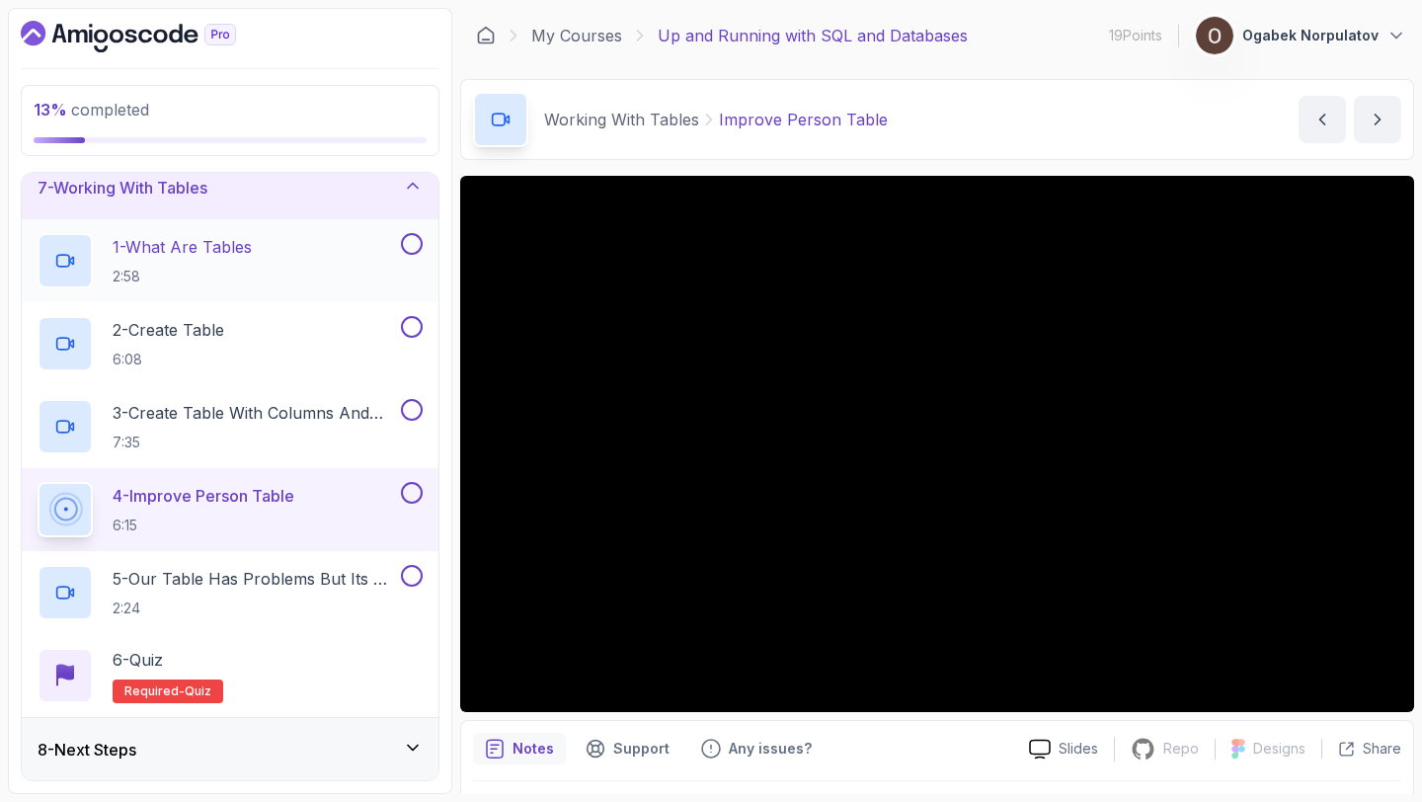
click at [420, 246] on button at bounding box center [412, 244] width 22 height 22
click at [412, 322] on button at bounding box center [412, 327] width 22 height 22
click at [411, 494] on button at bounding box center [412, 493] width 22 height 22
click at [274, 134] on div "21 % completed" at bounding box center [230, 120] width 393 height 45
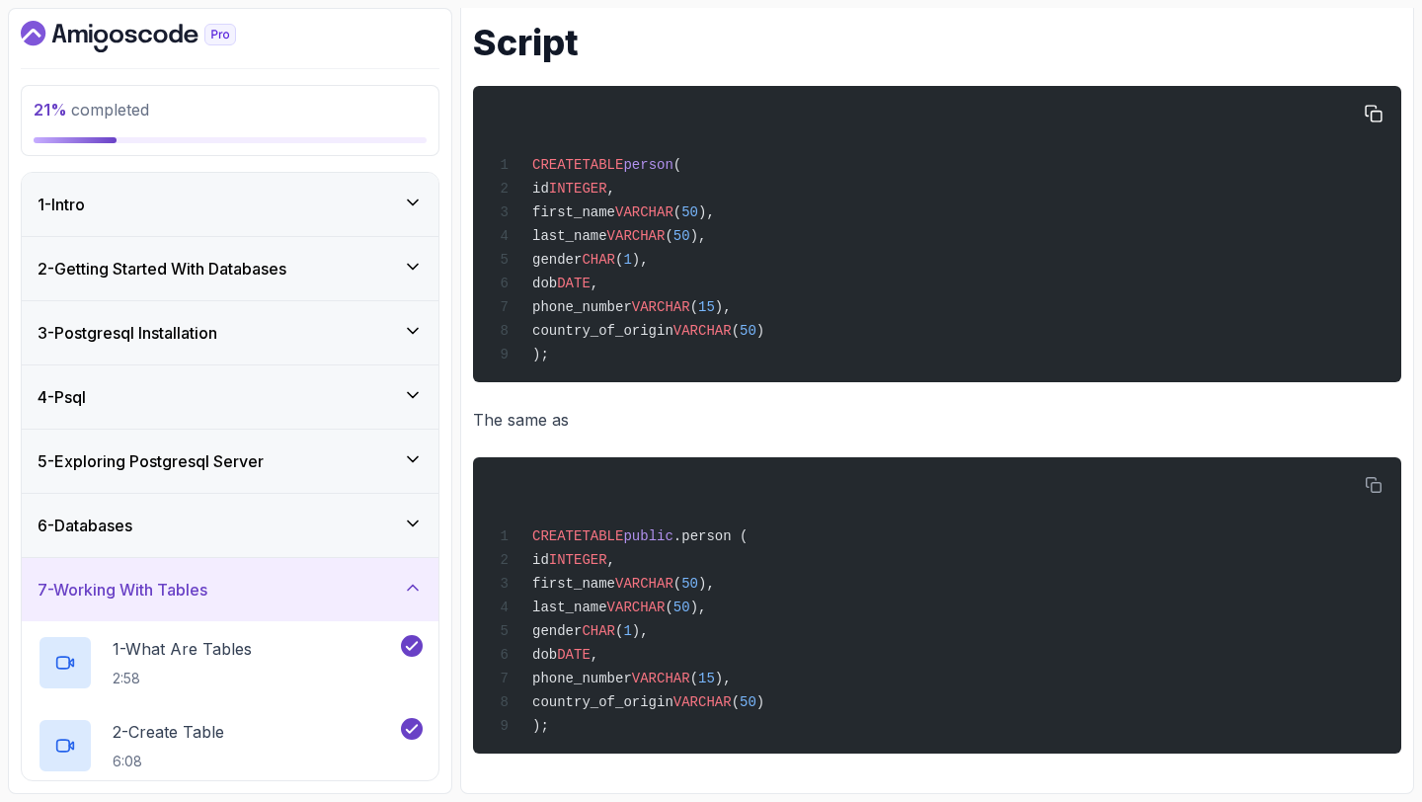
drag, startPoint x: 253, startPoint y: 145, endPoint x: 534, endPoint y: 150, distance: 281.4
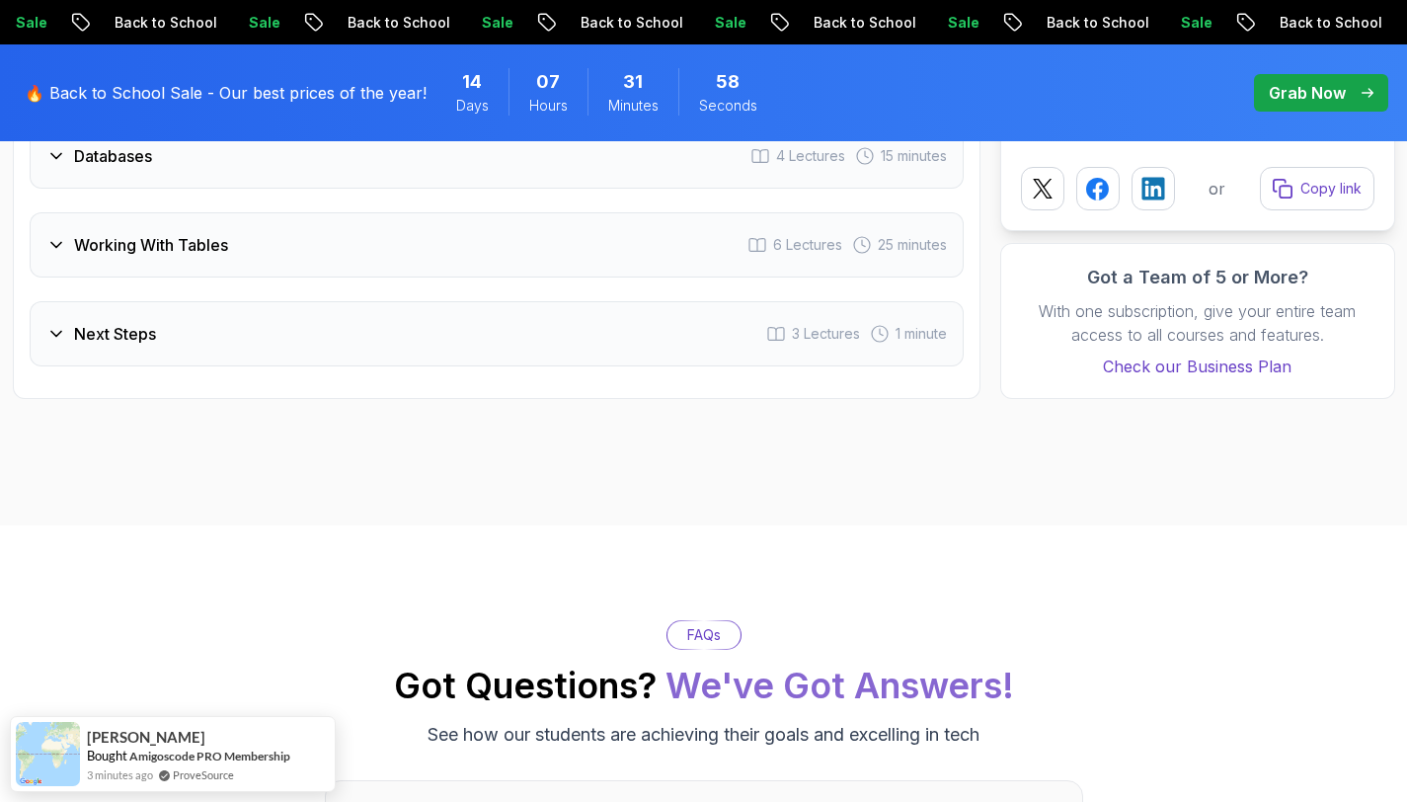
scroll to position [3140, 0]
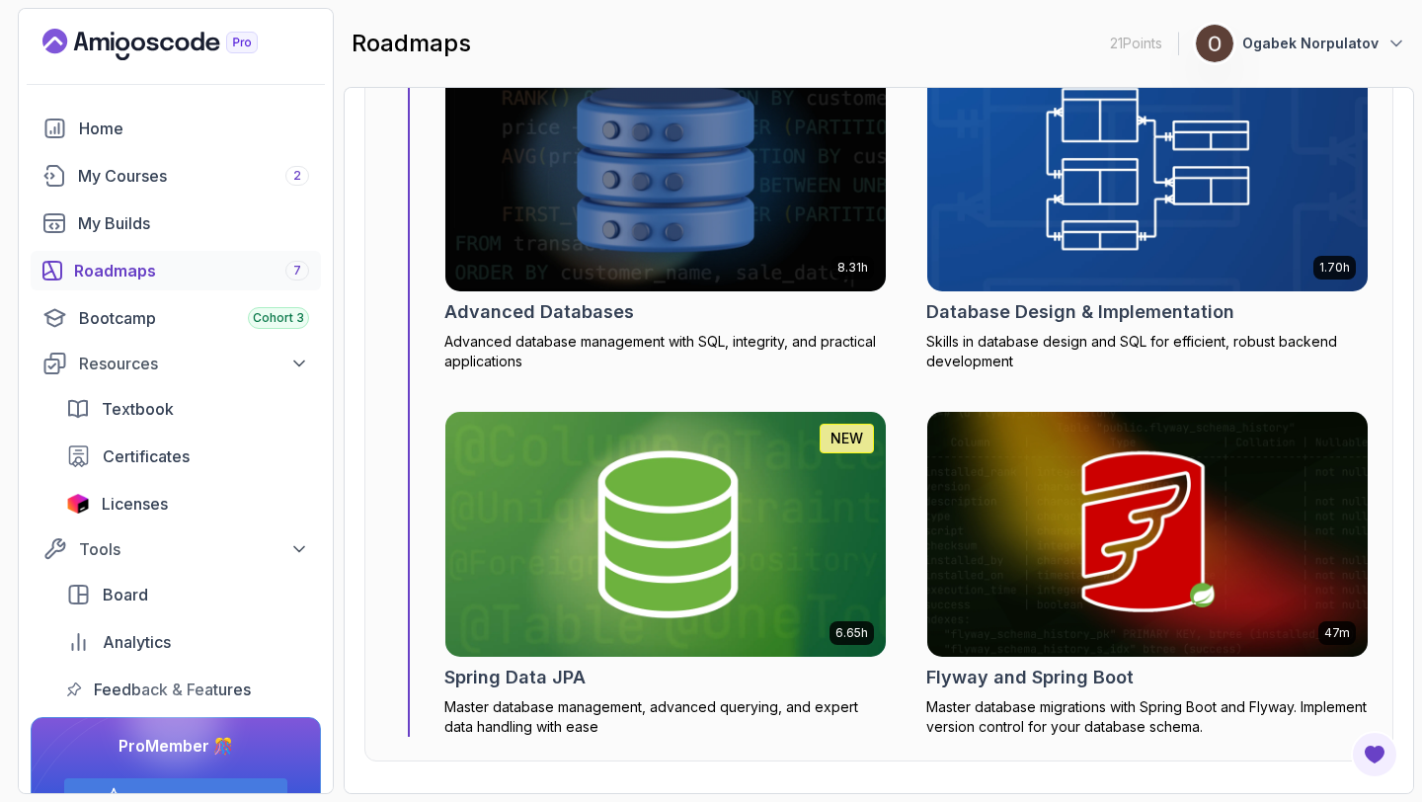
scroll to position [9253, 0]
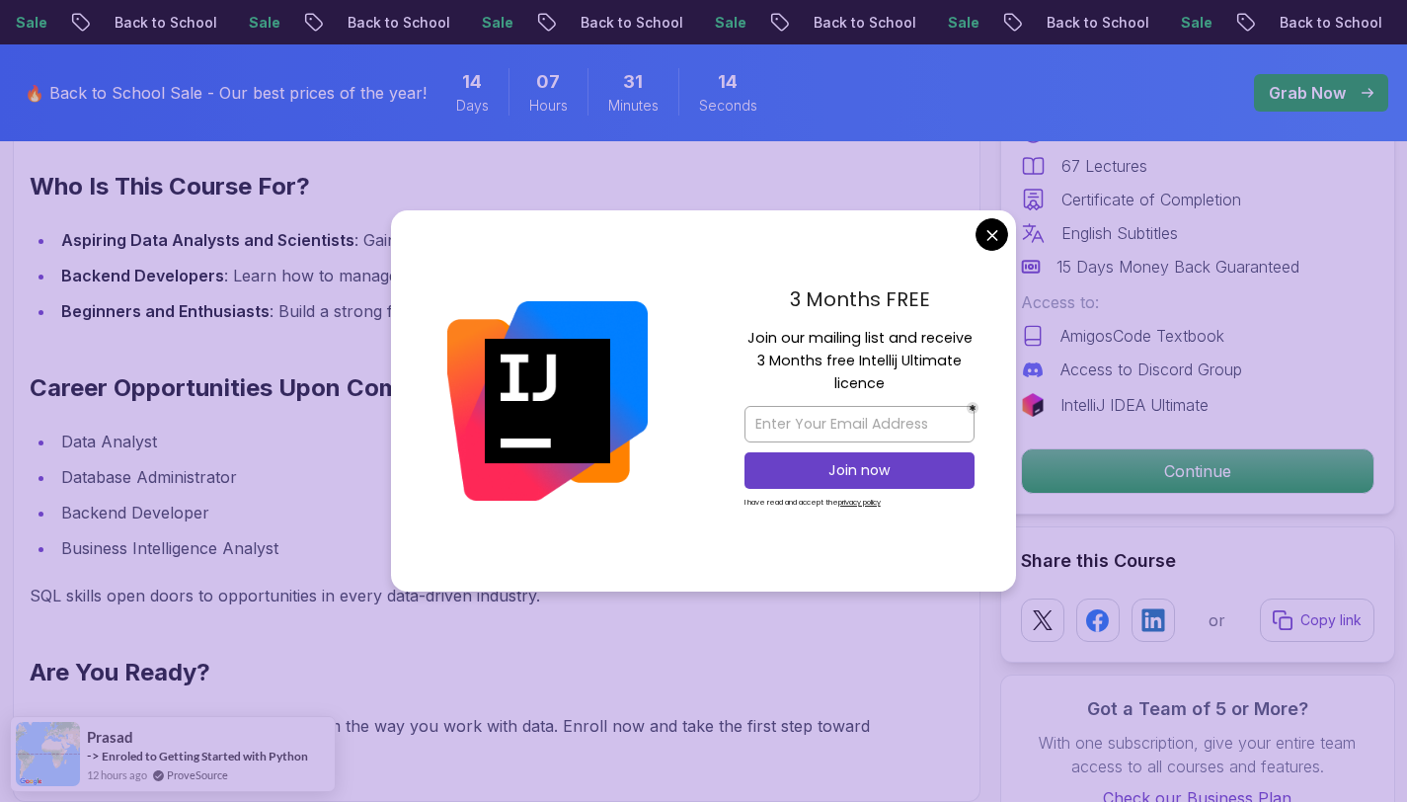
scroll to position [2126, 0]
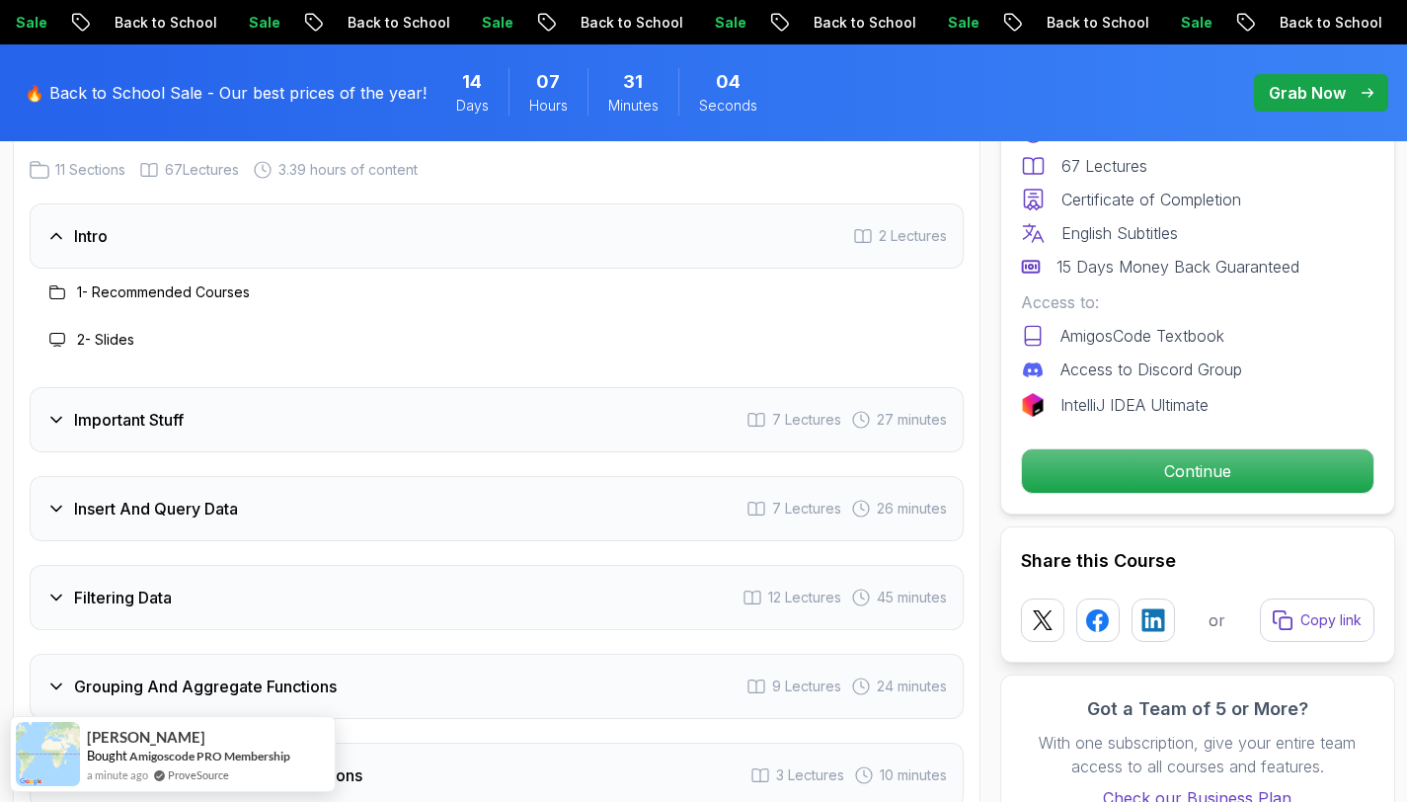
scroll to position [2740, 0]
click at [233, 399] on div "Important Stuff 7 Lectures 27 minutes" at bounding box center [497, 419] width 934 height 65
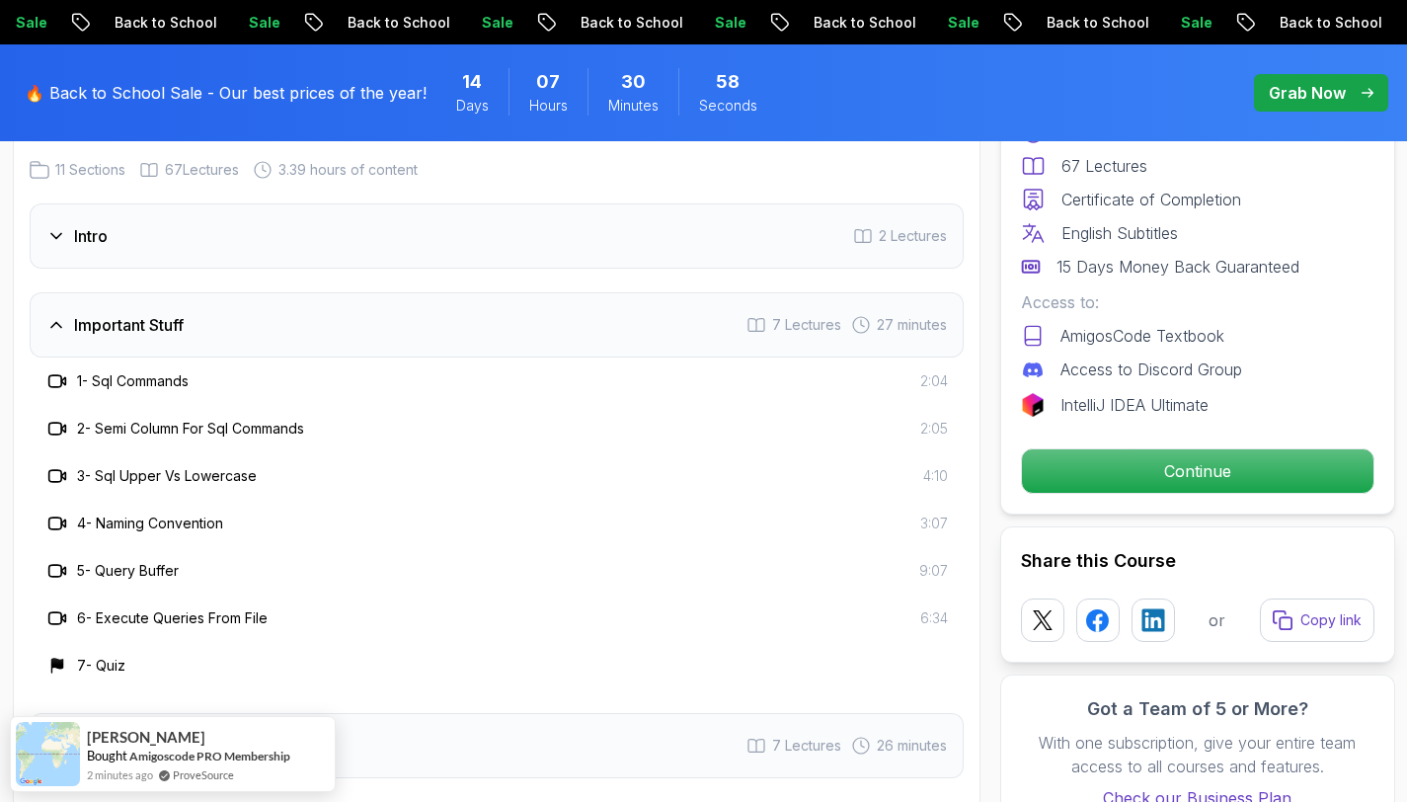
click at [170, 369] on div "1 - Sql Commands" at bounding box center [116, 381] width 143 height 24
click at [168, 371] on h3 "1 - Sql Commands" at bounding box center [133, 381] width 112 height 20
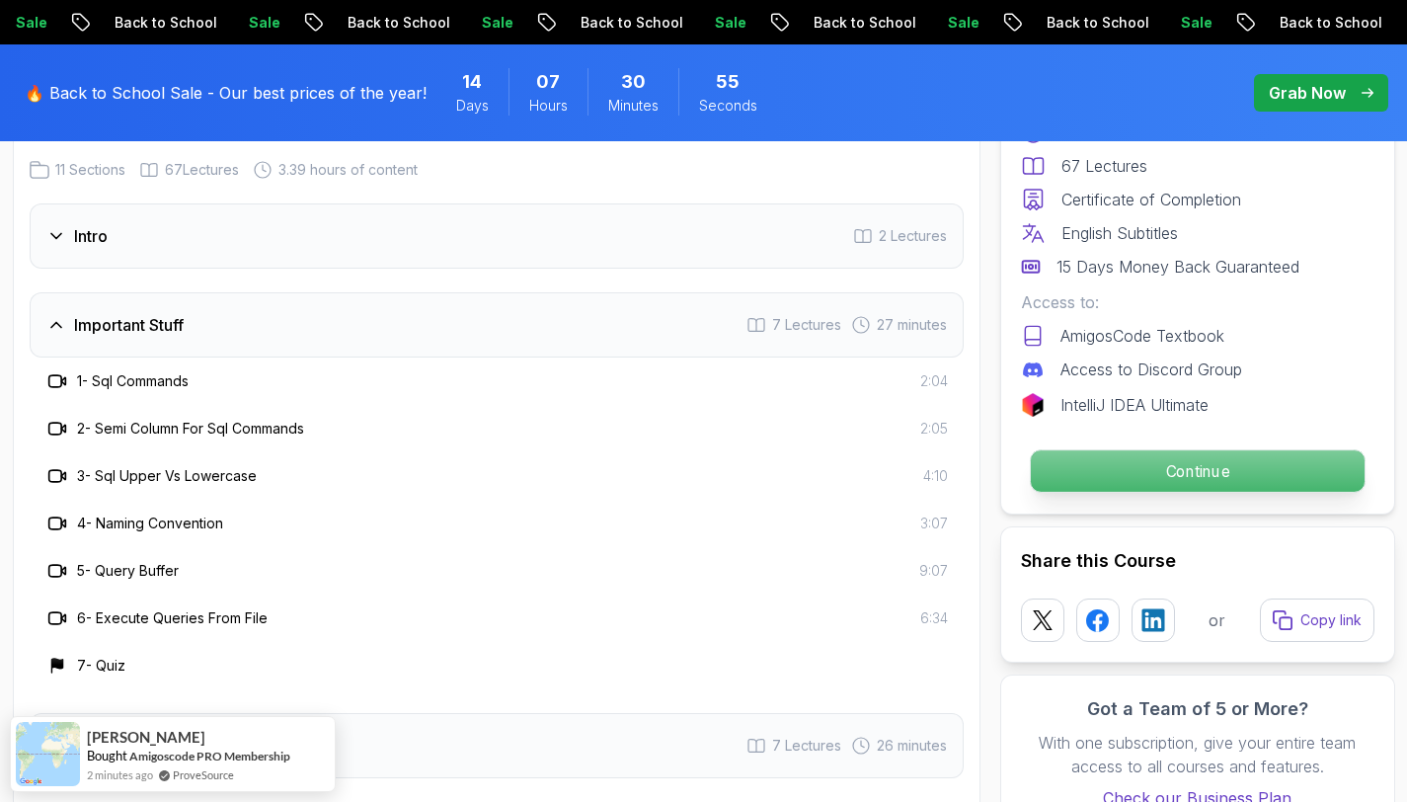
click at [1050, 463] on p "Continue" at bounding box center [1197, 470] width 334 height 41
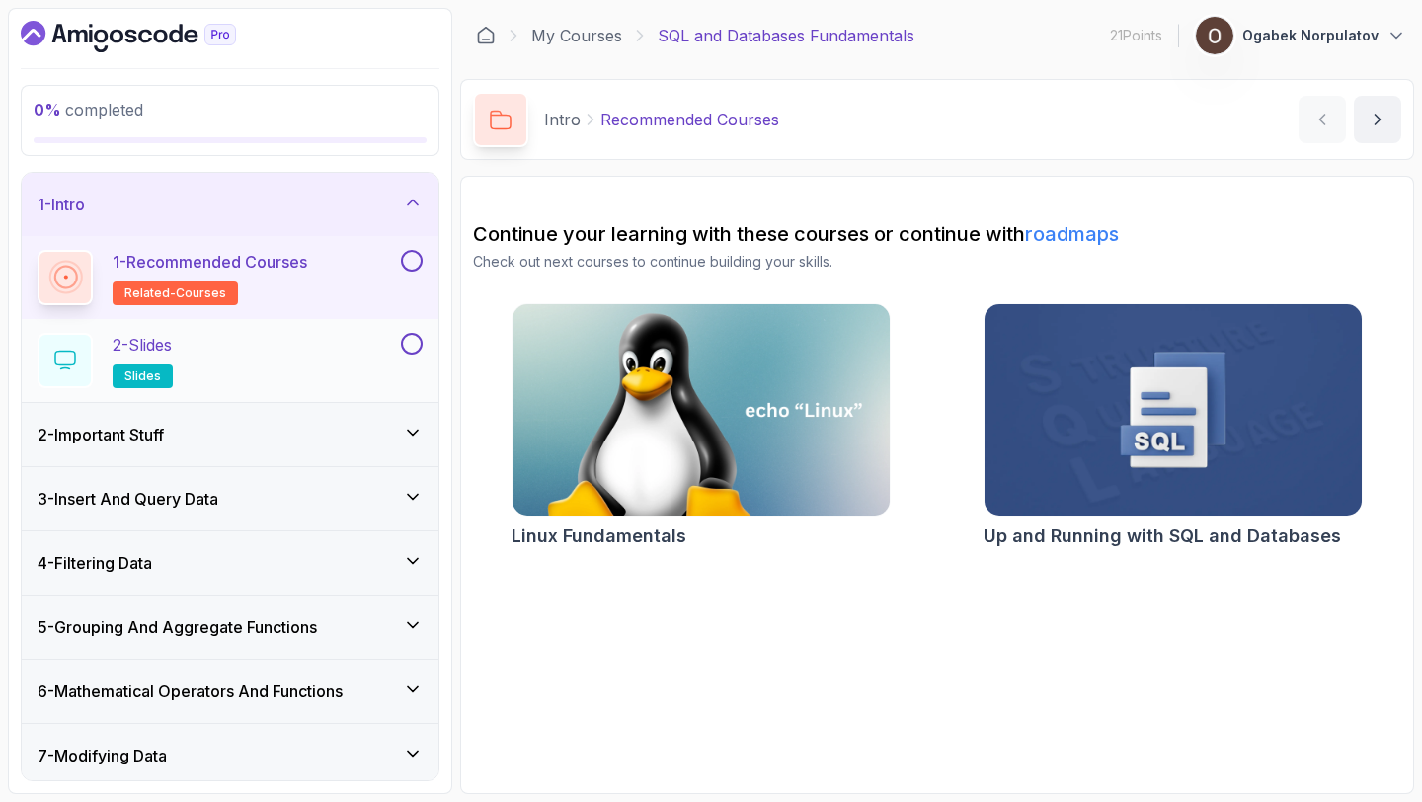
click at [305, 362] on div "2 - Slides slides" at bounding box center [217, 360] width 359 height 55
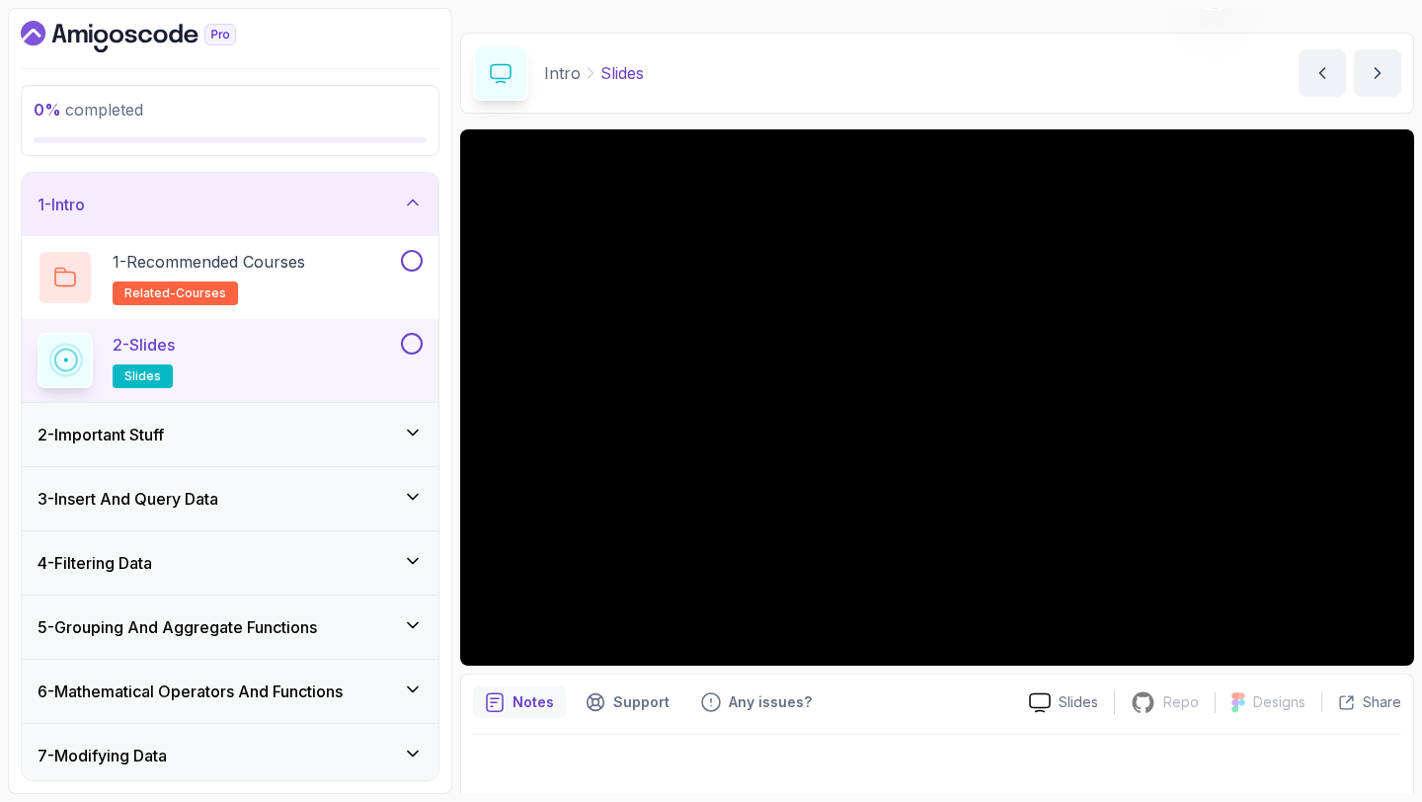
scroll to position [55, 0]
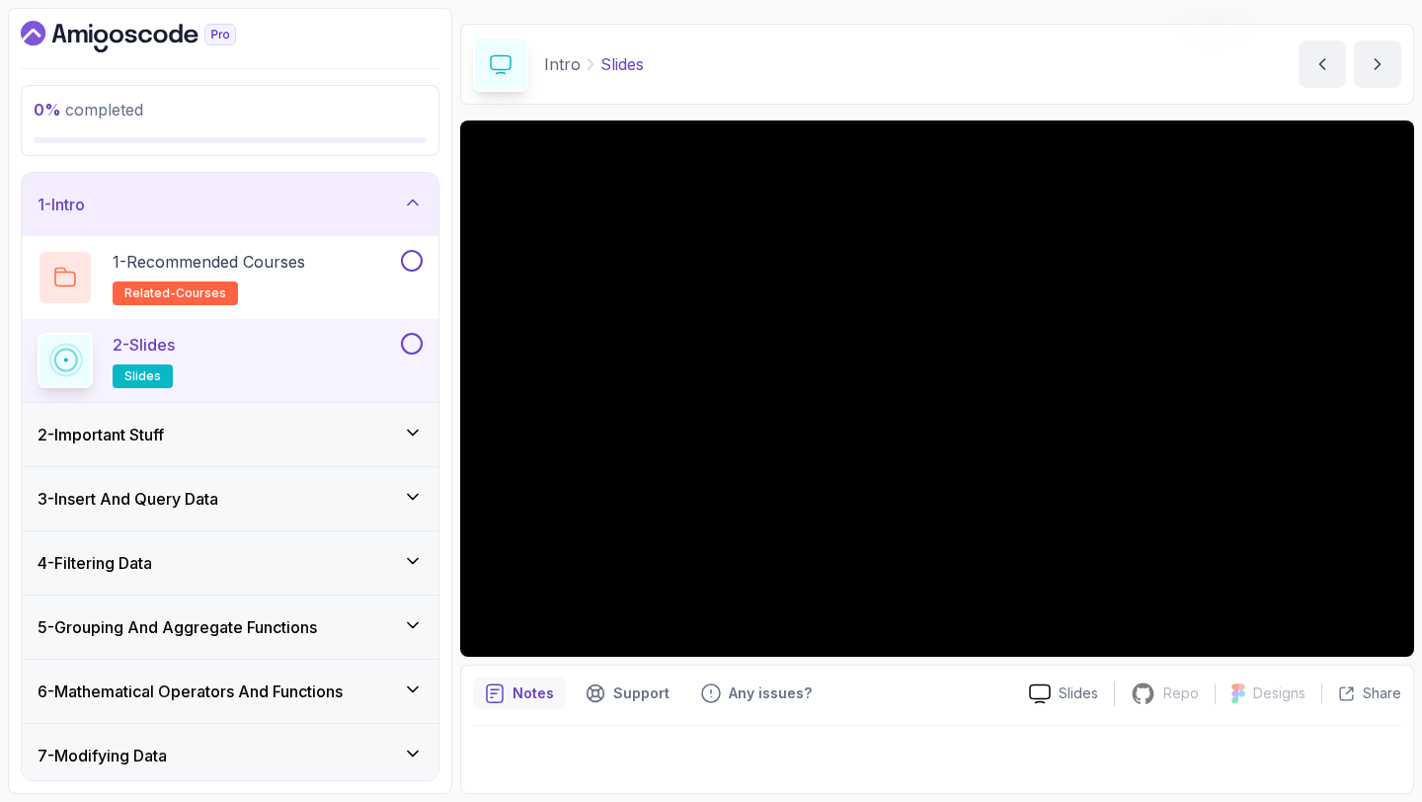
click at [246, 447] on div "2 - Important Stuff" at bounding box center [230, 434] width 417 height 63
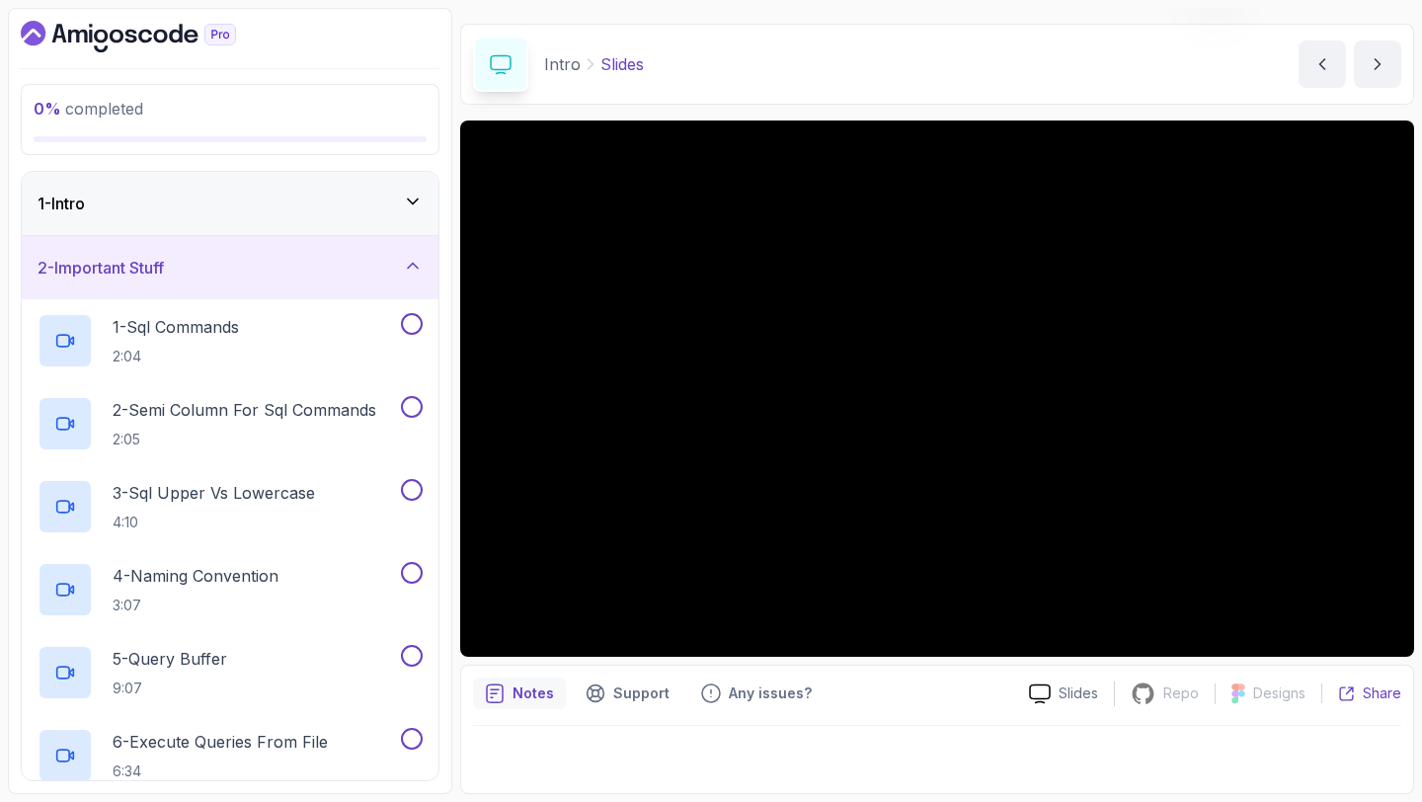
click at [1373, 700] on p "Share" at bounding box center [1381, 693] width 39 height 20
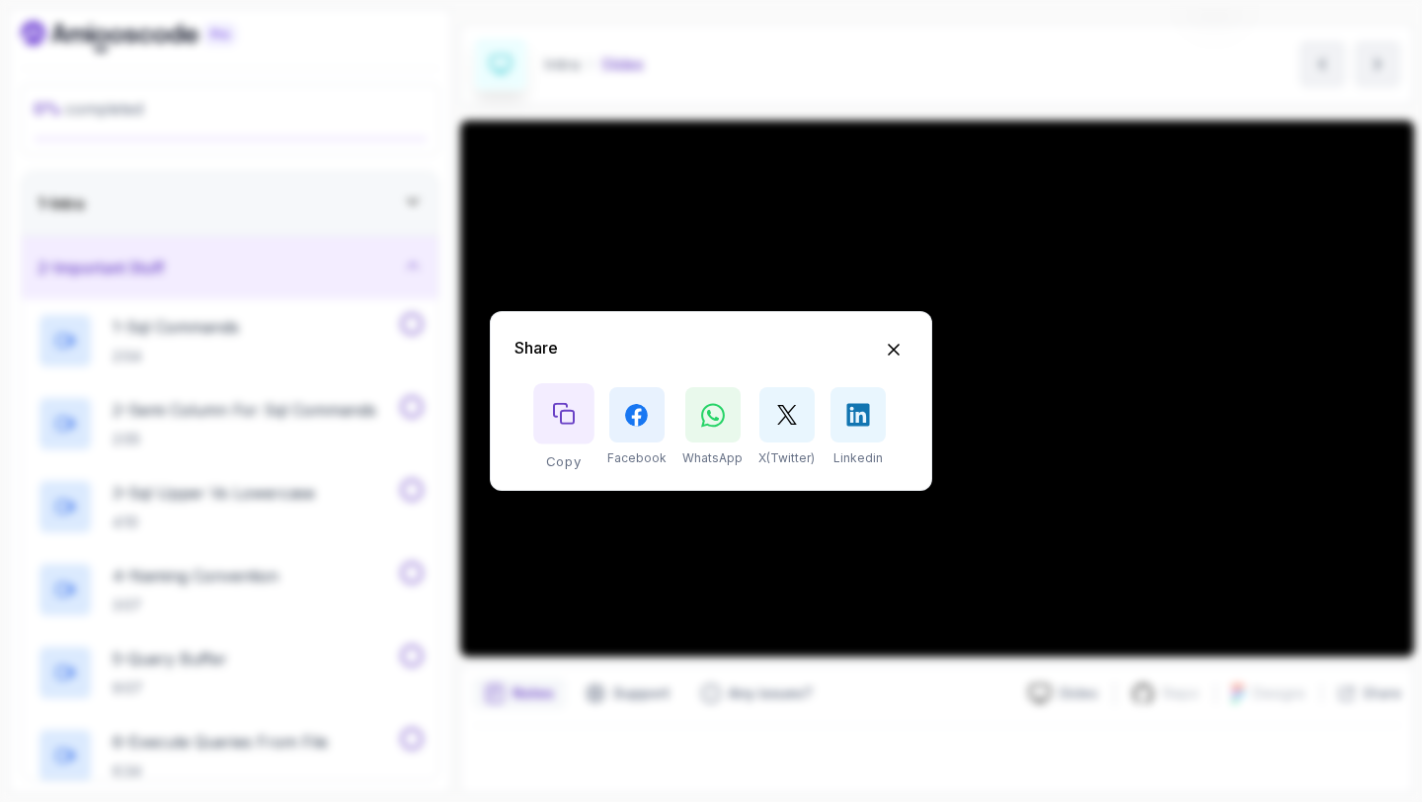
click at [574, 438] on button "Copy button" at bounding box center [563, 413] width 61 height 61
click at [906, 344] on div "Share" at bounding box center [710, 350] width 393 height 28
click at [885, 350] on icon "Hide Share modal" at bounding box center [894, 350] width 21 height 21
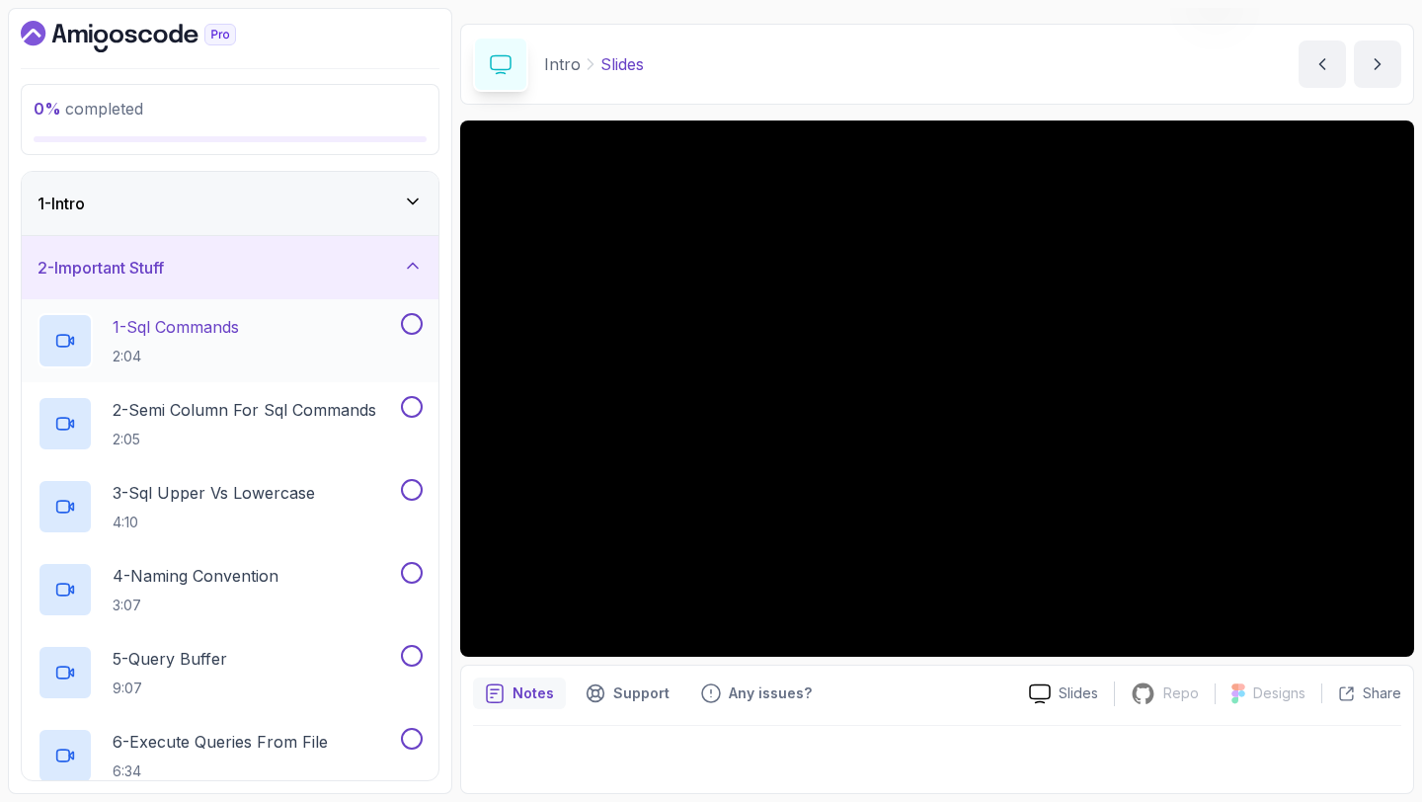
click at [237, 362] on p "2:04" at bounding box center [176, 357] width 126 height 20
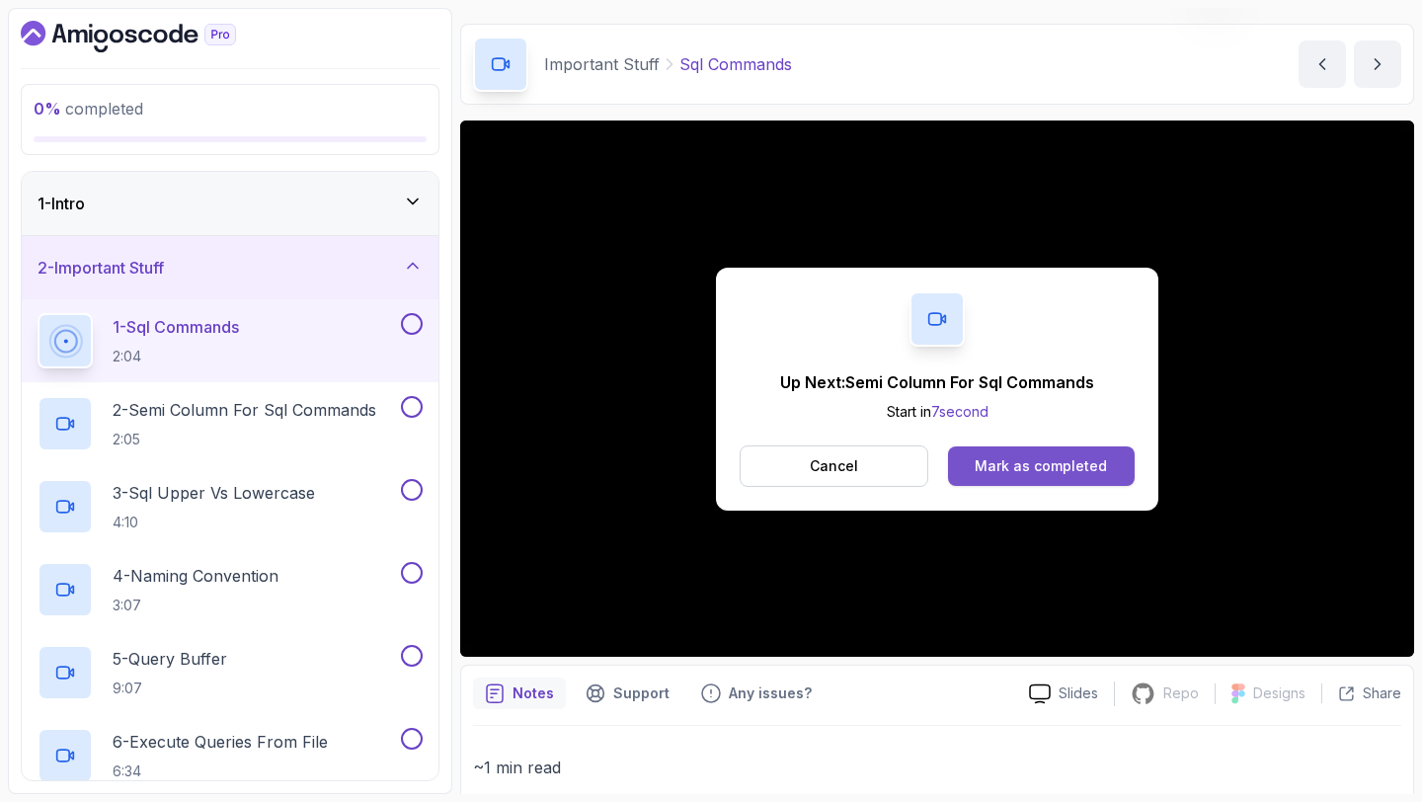
click at [1059, 464] on div "Mark as completed" at bounding box center [1040, 466] width 132 height 20
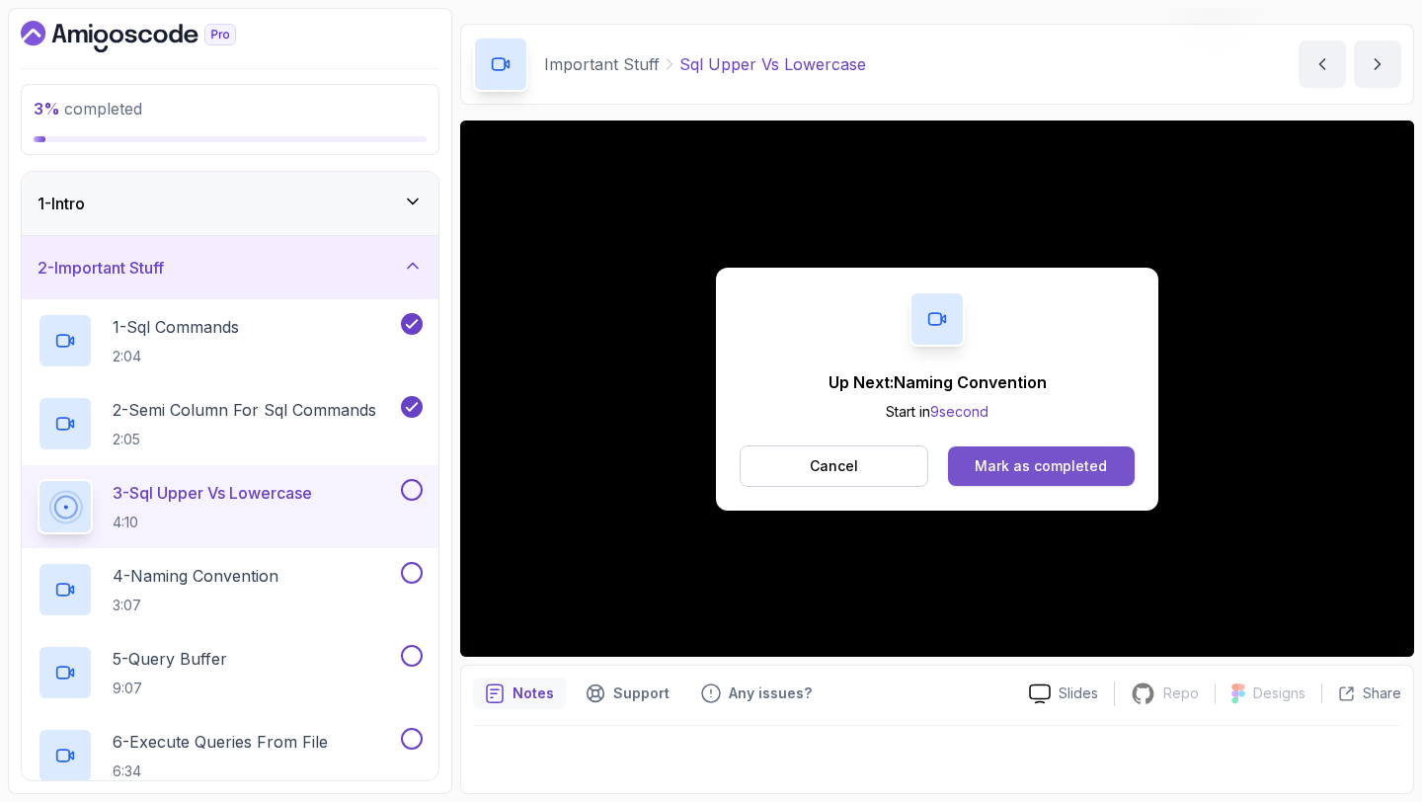
click at [994, 468] on div "Mark as completed" at bounding box center [1040, 466] width 132 height 20
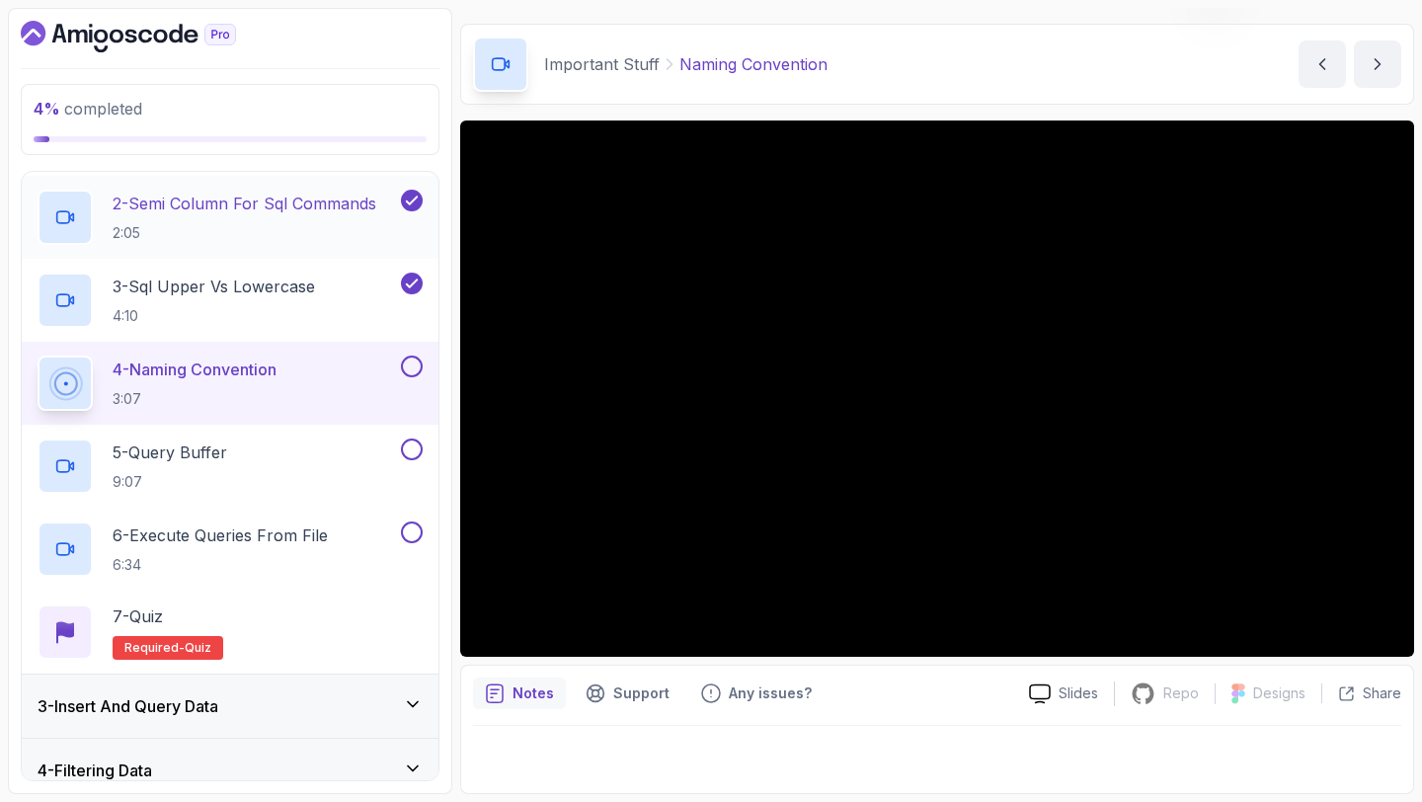
scroll to position [190, 0]
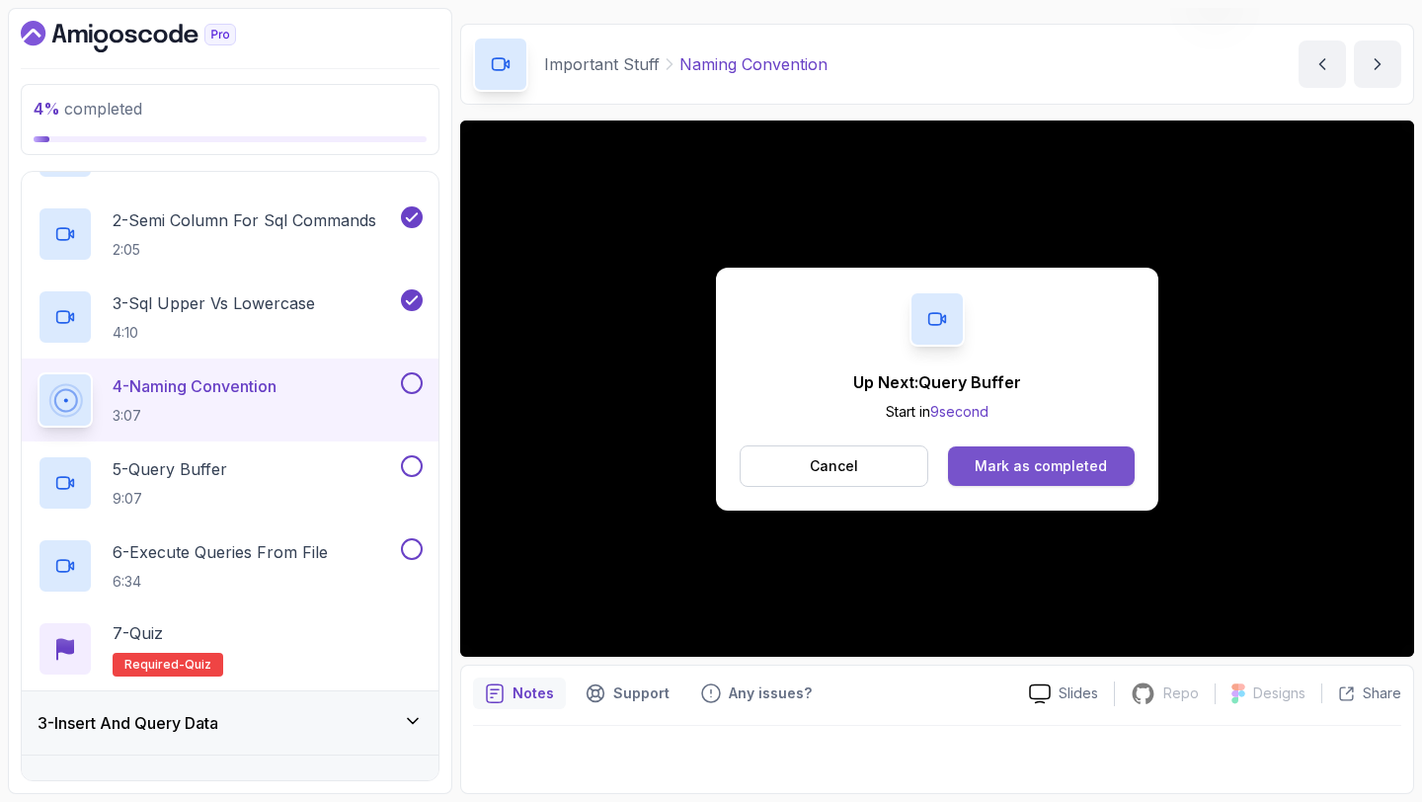
click at [995, 477] on button "Mark as completed" at bounding box center [1041, 465] width 187 height 39
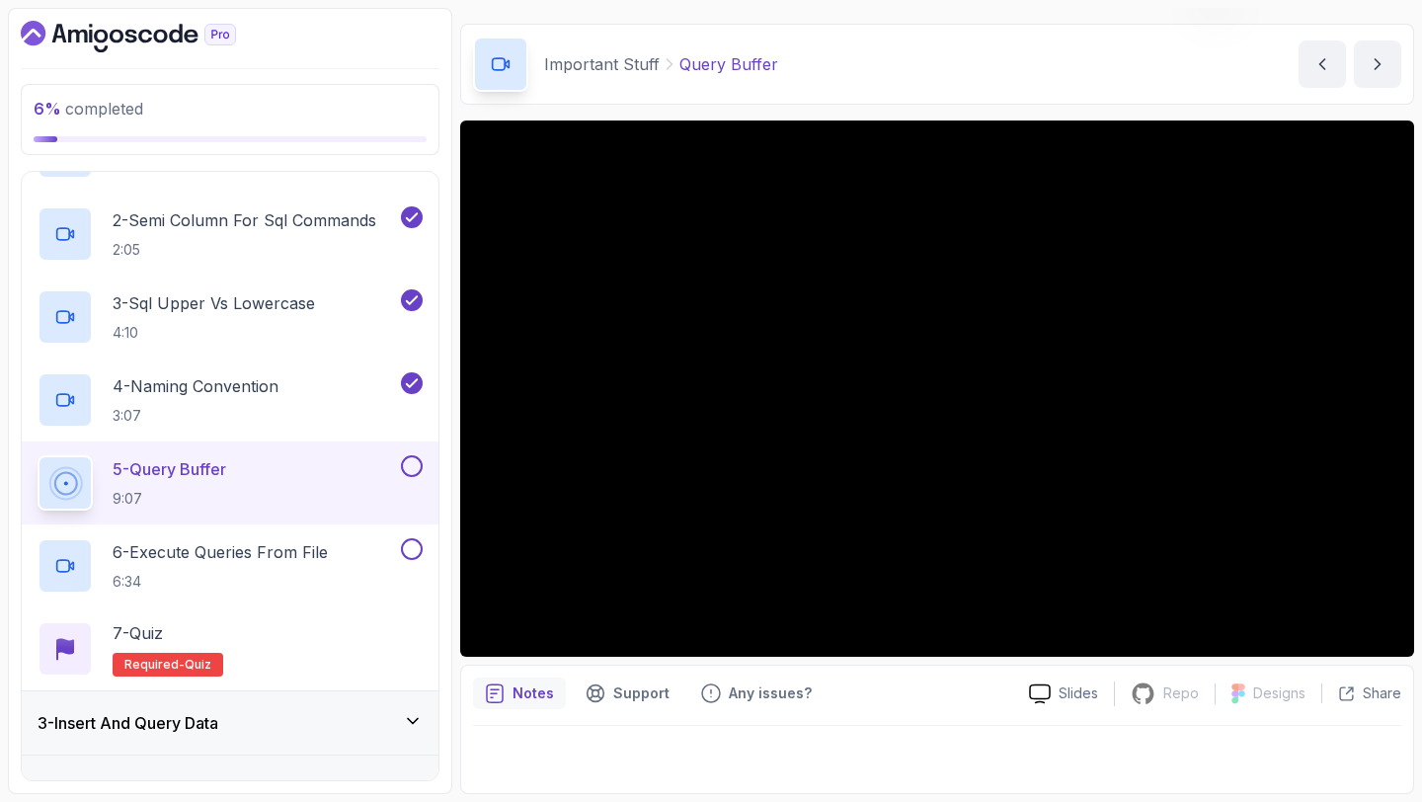
click at [414, 464] on button at bounding box center [412, 466] width 22 height 22
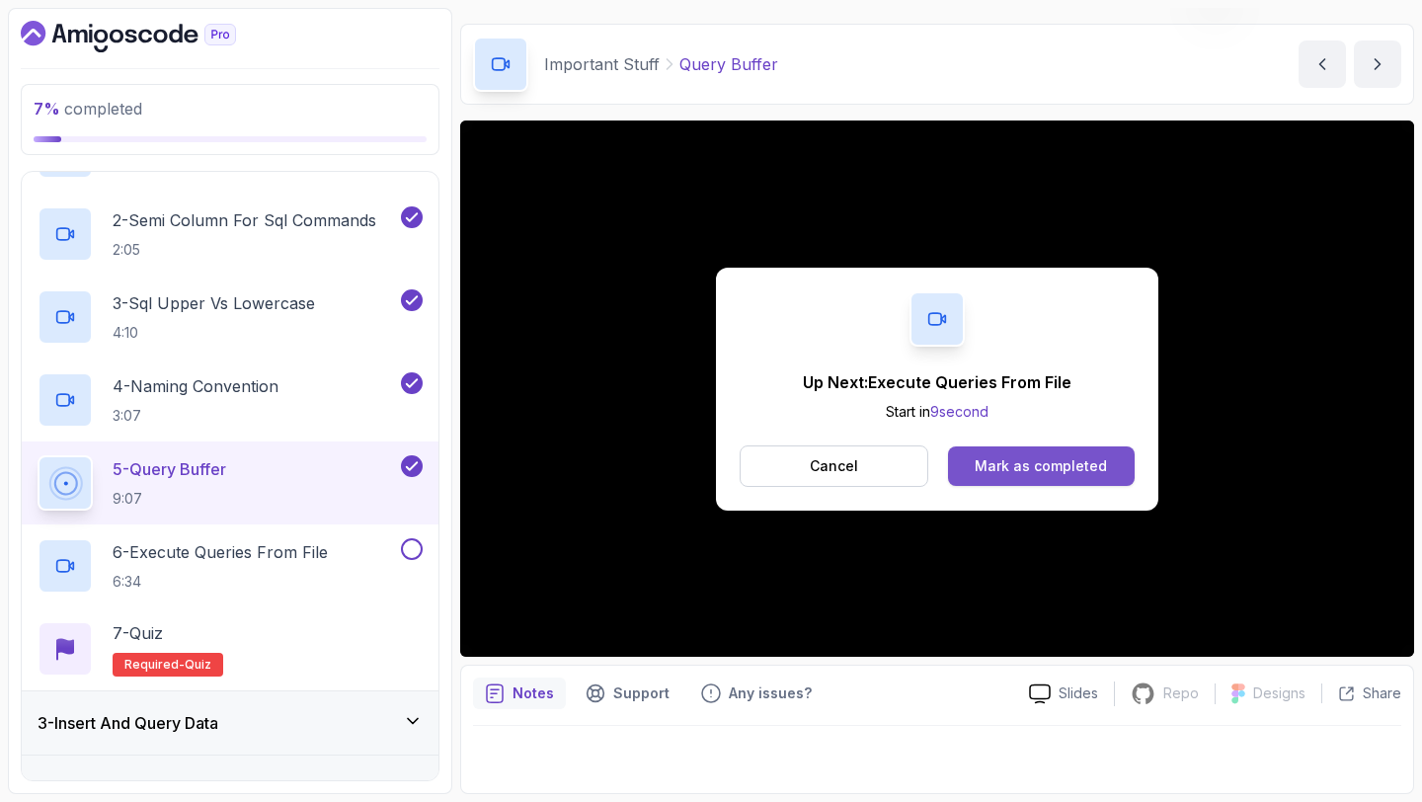
click at [1028, 453] on button "Mark as completed" at bounding box center [1041, 465] width 187 height 39
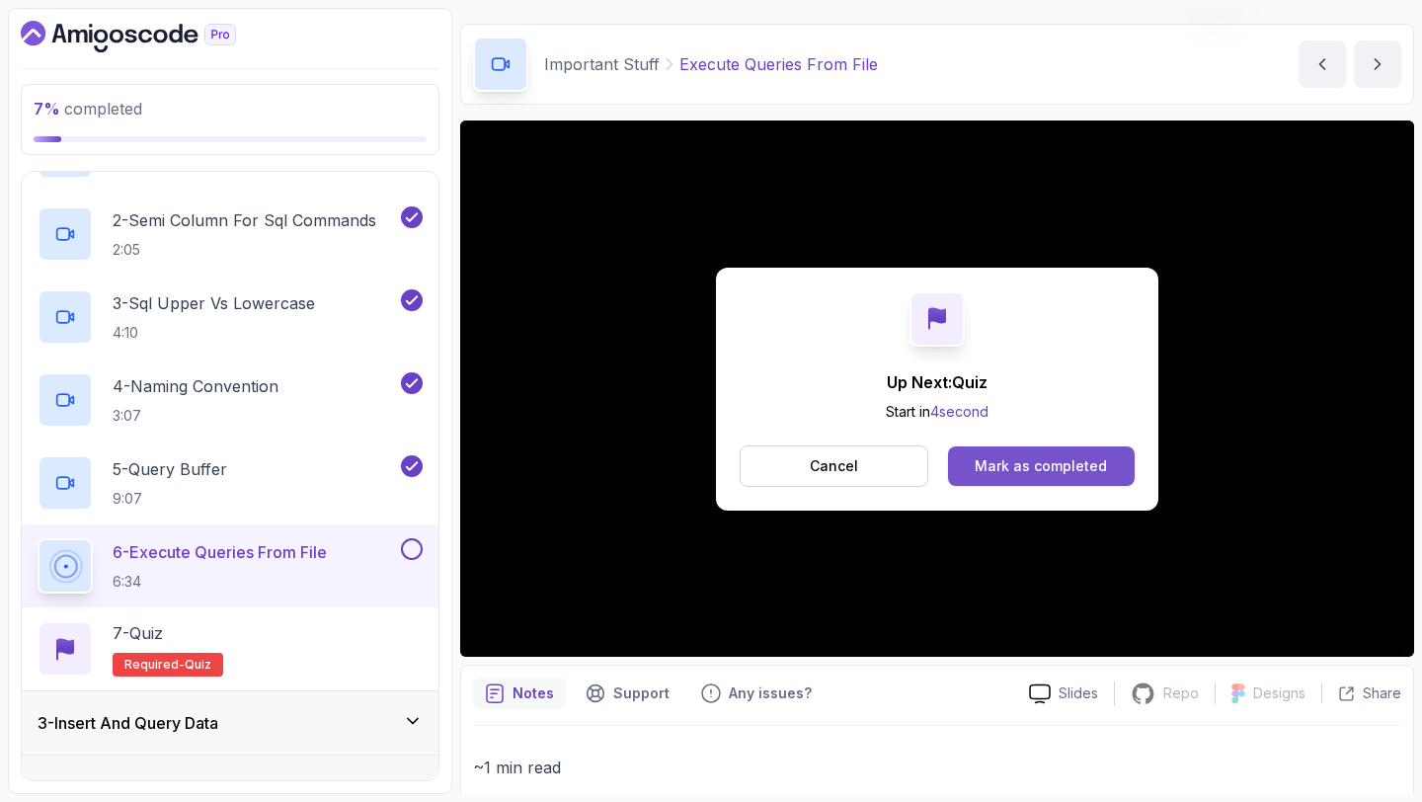
click at [1055, 473] on div "Mark as completed" at bounding box center [1040, 466] width 132 height 20
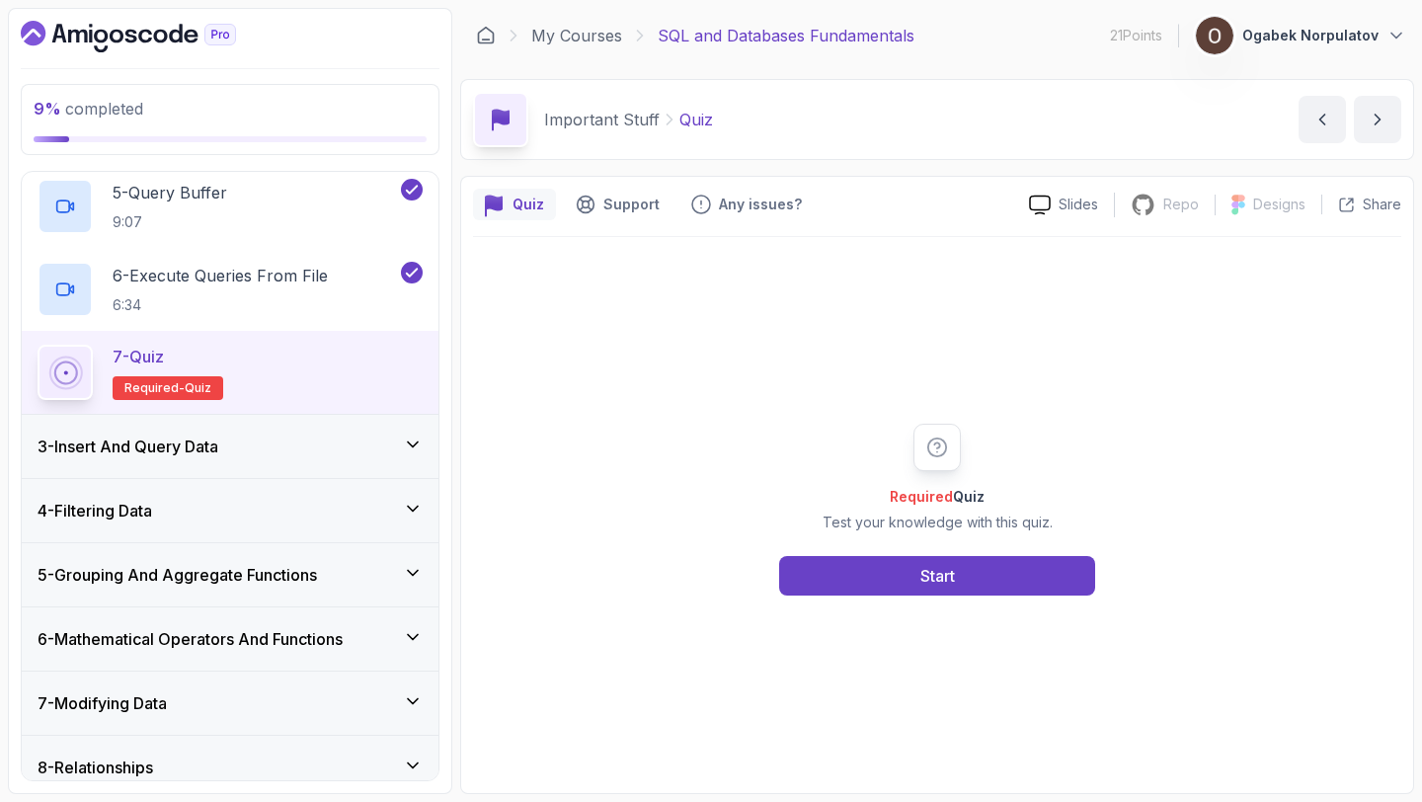
click at [320, 479] on div "4 - Filtering Data" at bounding box center [230, 510] width 417 height 63
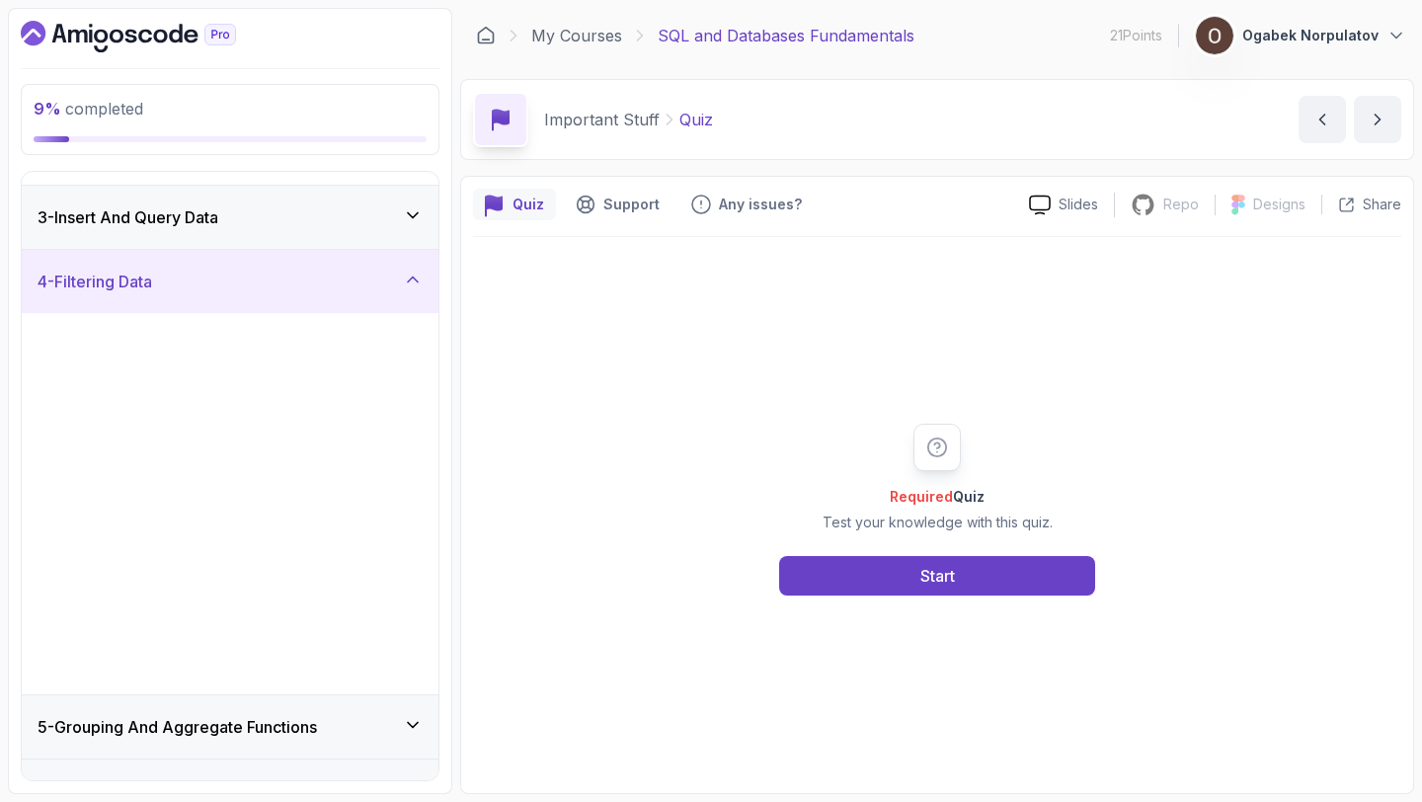
scroll to position [98, 0]
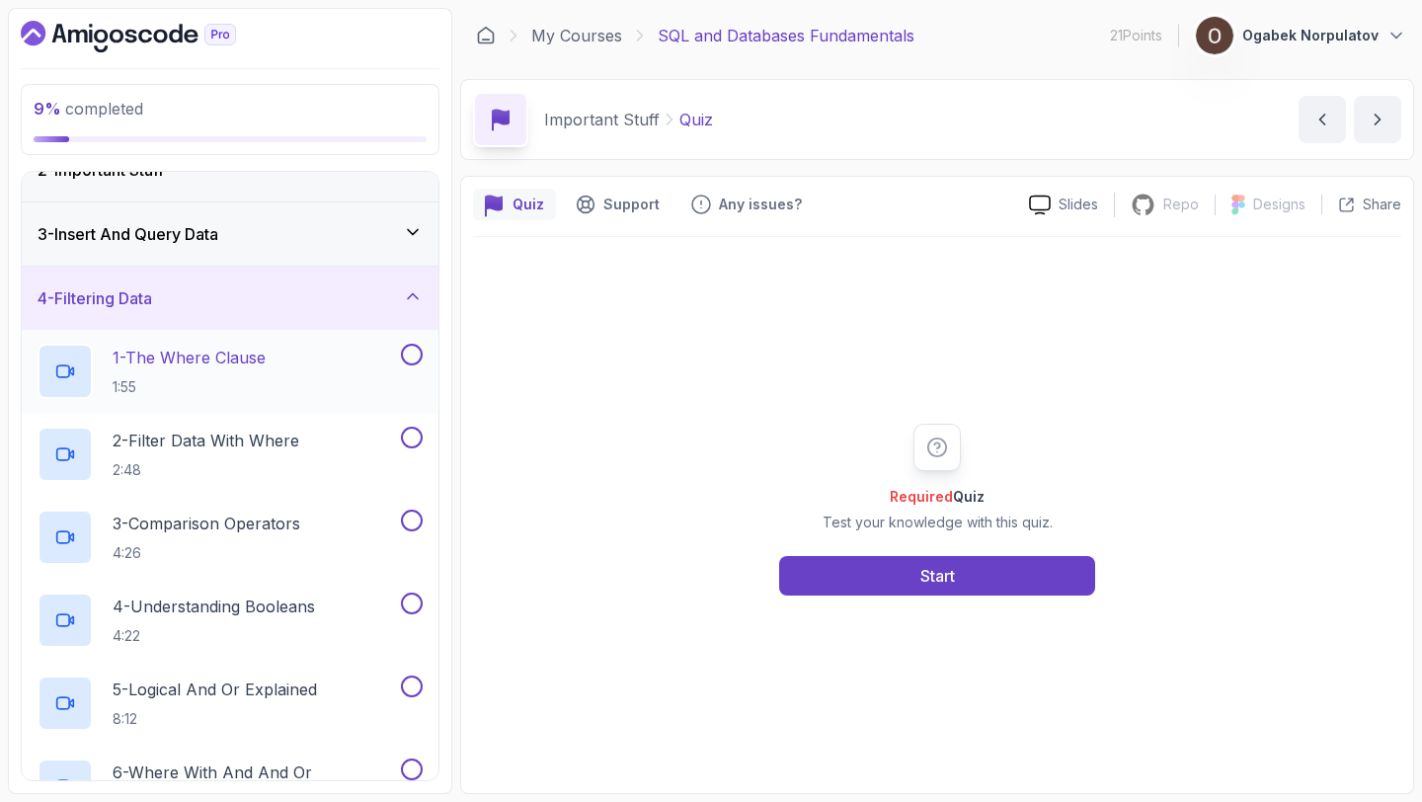
click at [220, 379] on p "1:55" at bounding box center [189, 387] width 153 height 20
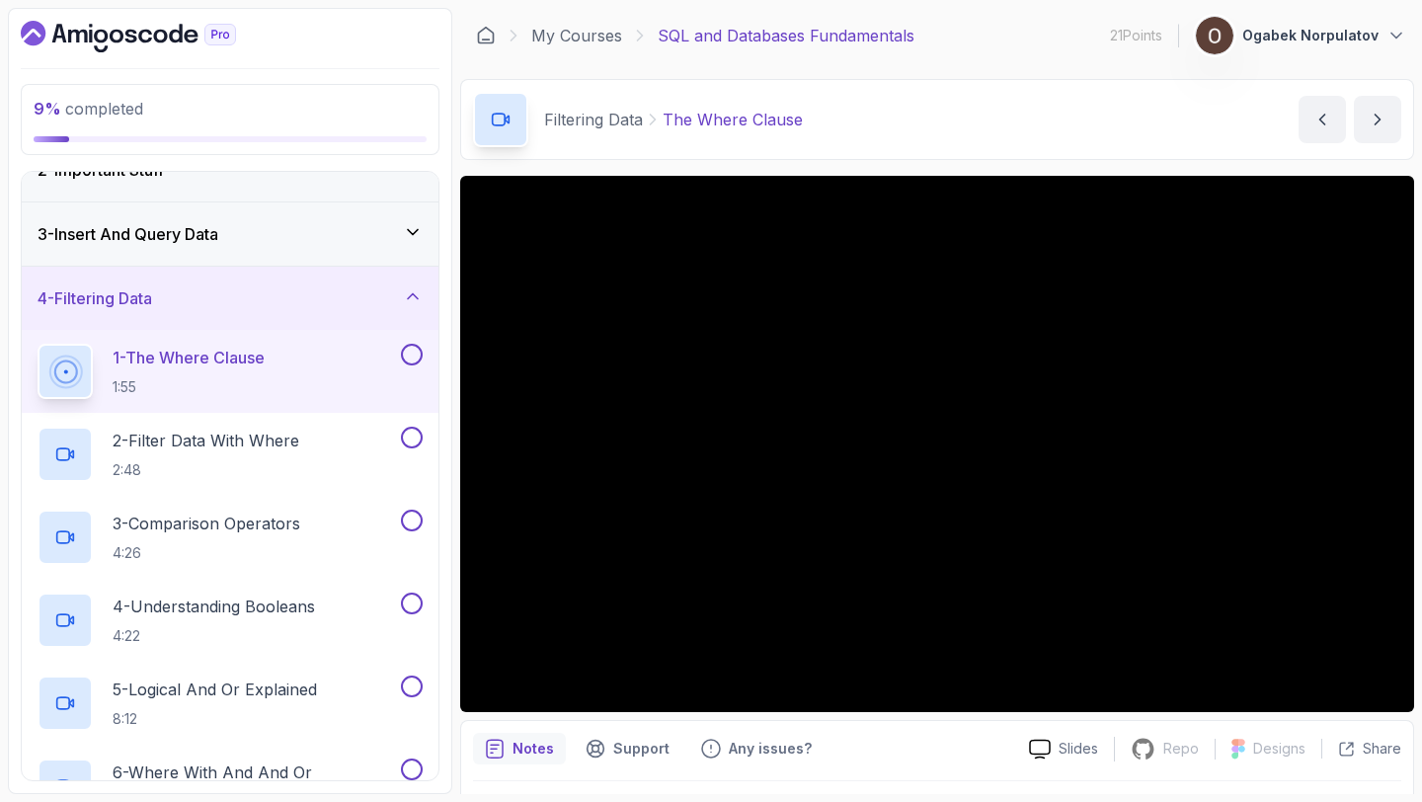
click at [38, 344] on button "1 - The Where Clause 1:55" at bounding box center [230, 371] width 385 height 55
